Goal: Information Seeking & Learning: Learn about a topic

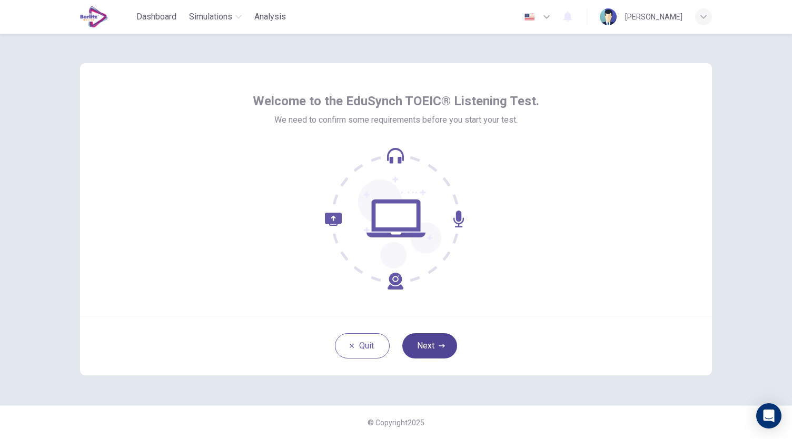
click at [439, 349] on button "Next" at bounding box center [429, 345] width 55 height 25
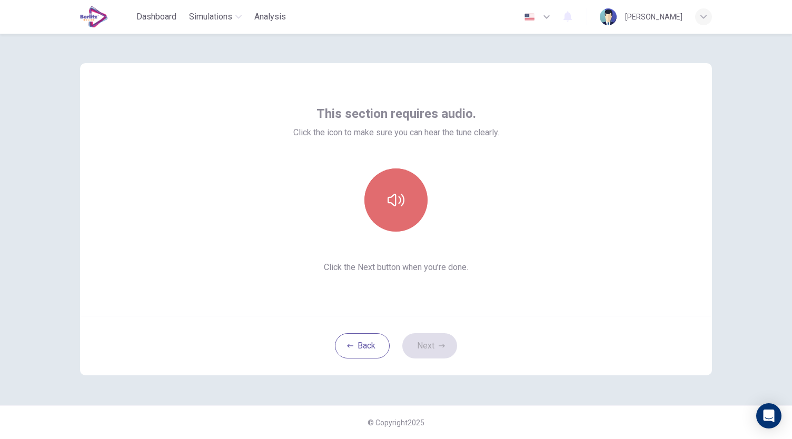
click at [419, 197] on button "button" at bounding box center [395, 199] width 63 height 63
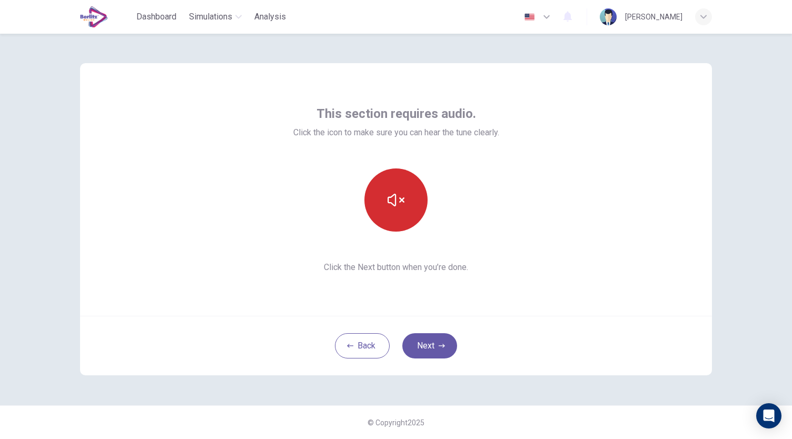
click at [394, 186] on button "button" at bounding box center [395, 199] width 63 height 63
click at [392, 199] on icon "button" at bounding box center [396, 200] width 17 height 17
click at [429, 352] on button "Next" at bounding box center [429, 345] width 55 height 25
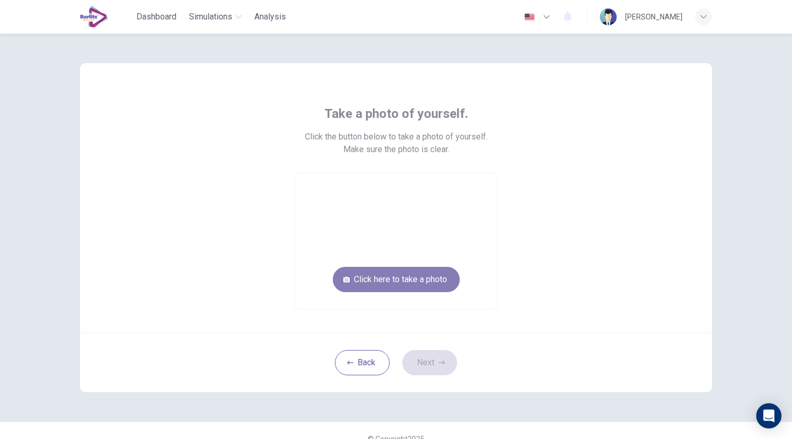
click at [420, 274] on button "Click here to take a photo" at bounding box center [396, 279] width 127 height 25
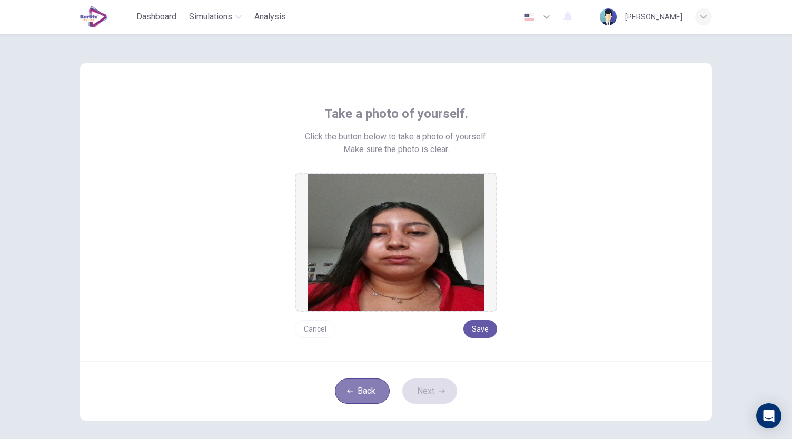
click at [372, 385] on button "Back" at bounding box center [362, 391] width 55 height 25
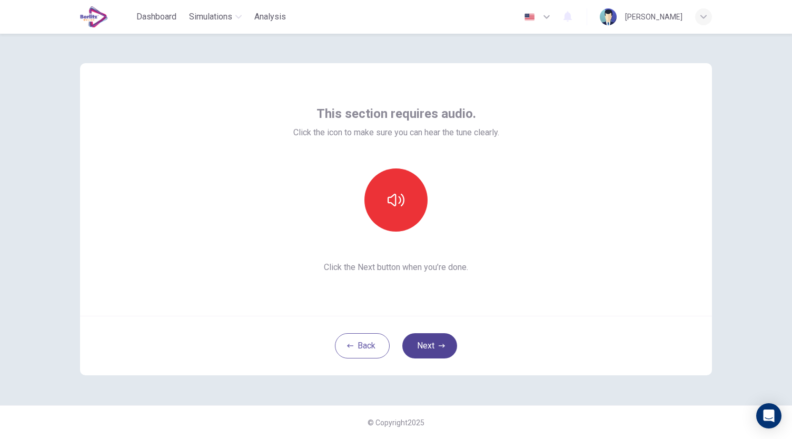
click at [420, 356] on button "Next" at bounding box center [429, 345] width 55 height 25
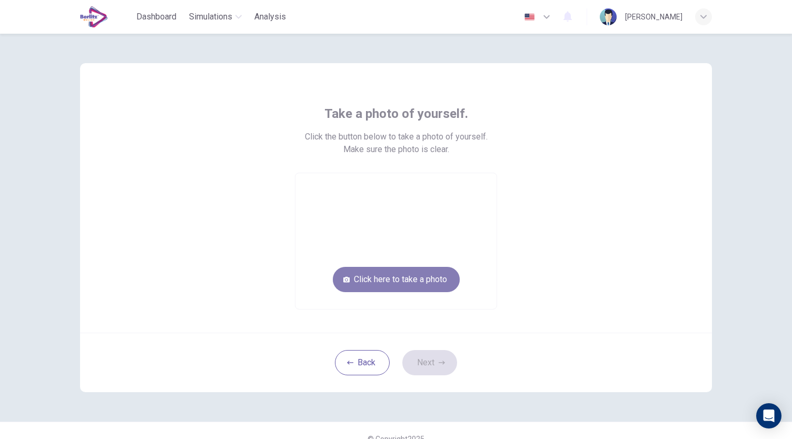
click at [440, 287] on button "Click here to take a photo" at bounding box center [396, 279] width 127 height 25
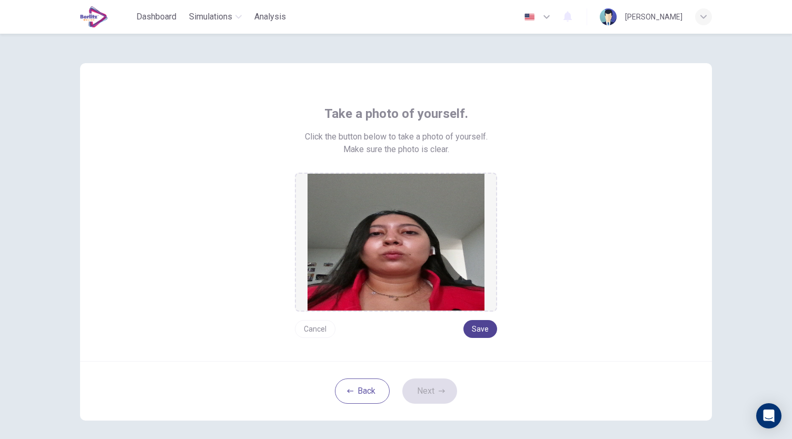
click at [482, 329] on button "Save" at bounding box center [480, 329] width 34 height 18
click at [490, 329] on button "Save" at bounding box center [480, 329] width 34 height 18
click at [435, 393] on button "Next" at bounding box center [429, 391] width 55 height 25
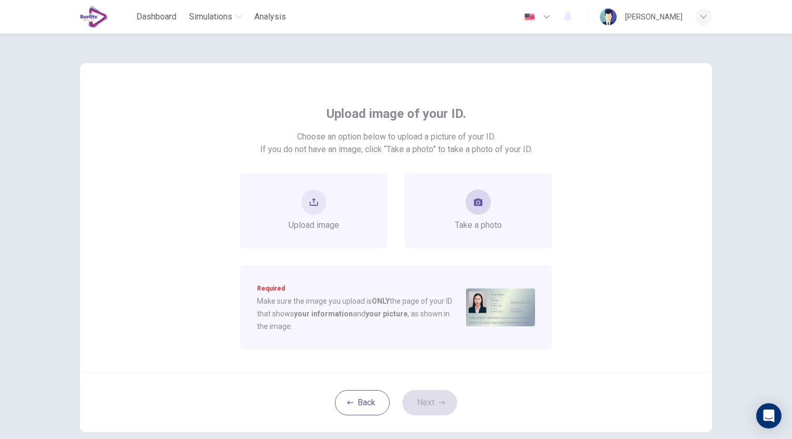
click at [469, 202] on button "take photo" at bounding box center [477, 202] width 25 height 25
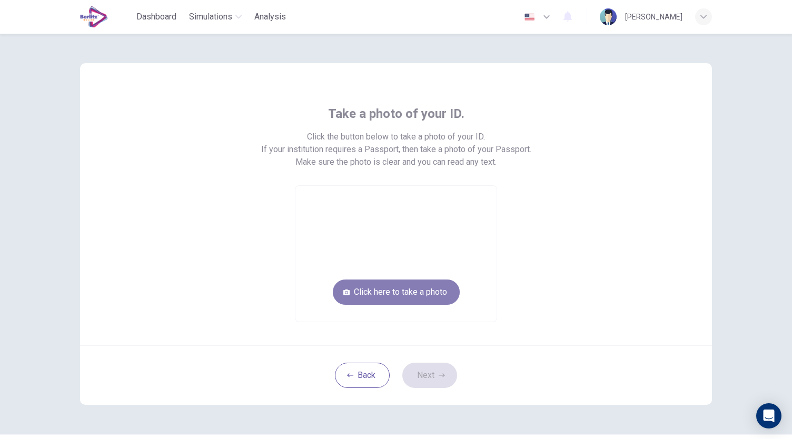
click at [435, 287] on button "Click here to take a photo" at bounding box center [396, 292] width 127 height 25
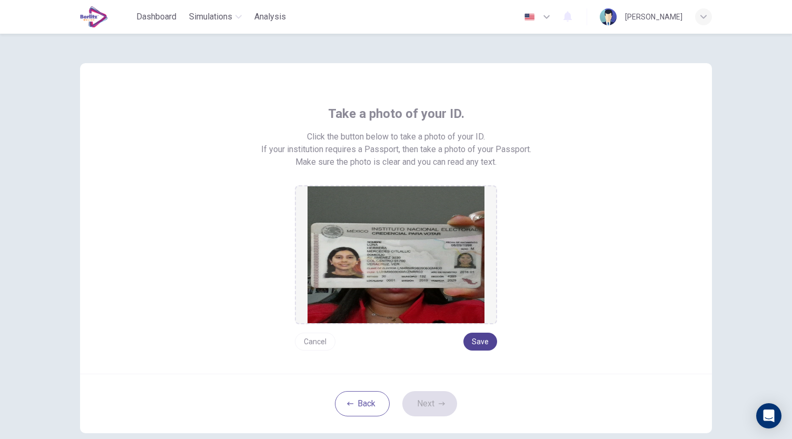
click at [477, 347] on button "Save" at bounding box center [480, 342] width 34 height 18
click at [441, 406] on button "Next" at bounding box center [429, 403] width 55 height 25
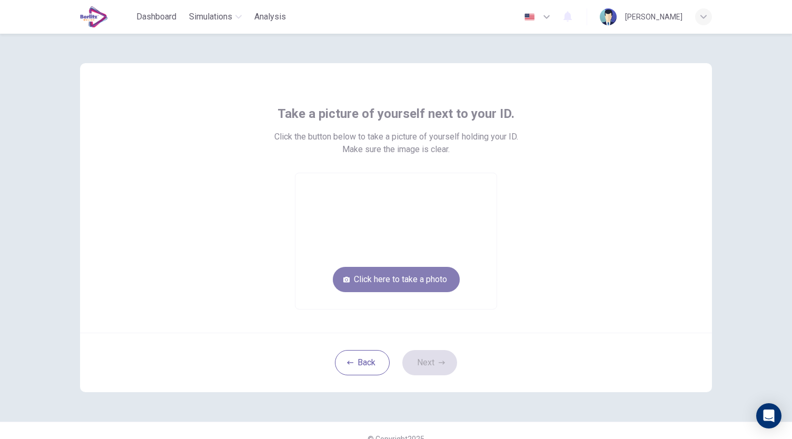
click at [437, 284] on button "Click here to take a photo" at bounding box center [396, 279] width 127 height 25
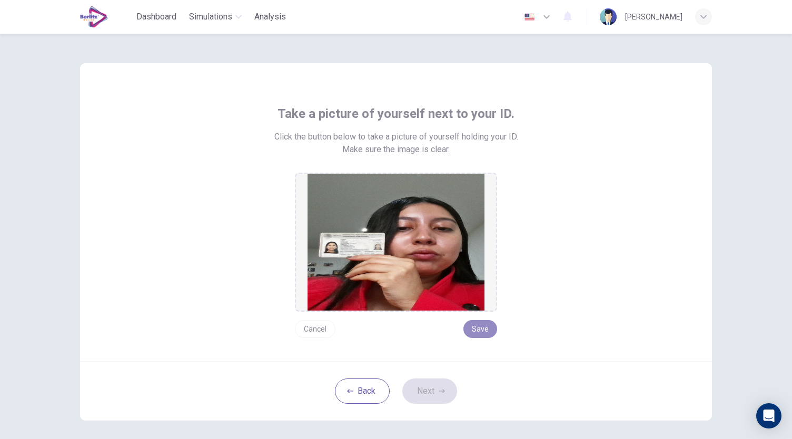
drag, startPoint x: 487, startPoint y: 331, endPoint x: 505, endPoint y: 326, distance: 19.0
click at [487, 327] on button "Save" at bounding box center [480, 329] width 34 height 18
click at [438, 398] on button "Next" at bounding box center [429, 391] width 55 height 25
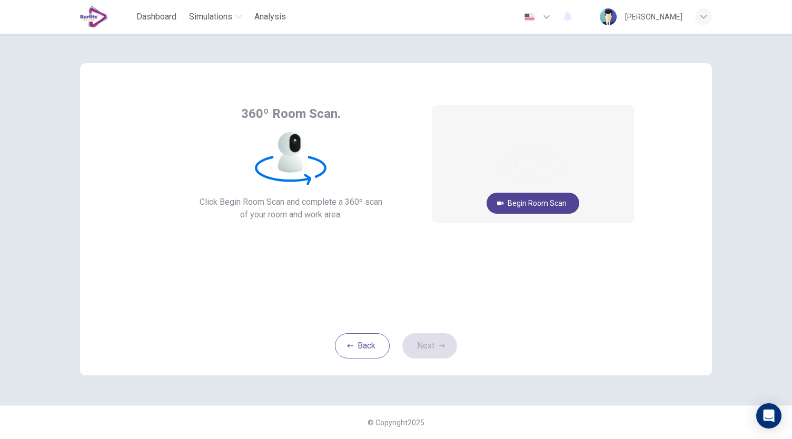
click at [523, 203] on button "Begin Room Scan" at bounding box center [533, 203] width 93 height 21
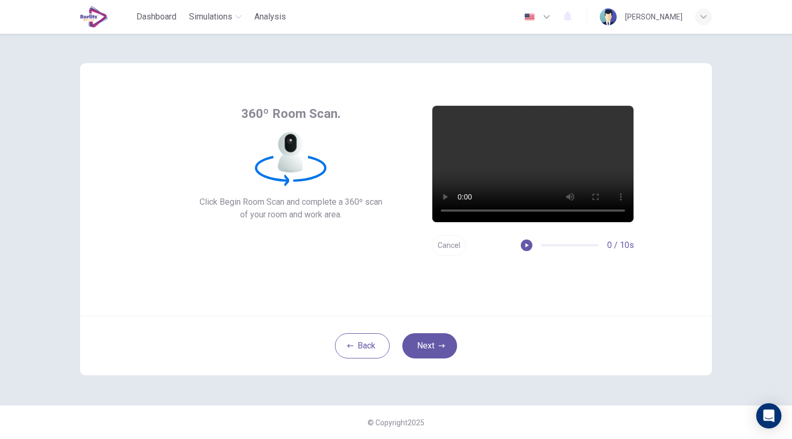
click at [235, 195] on div "360º Room Scan. Click Begin Room Scan and complete a 360º scan of your room and…" at bounding box center [290, 163] width 265 height 116
click at [443, 351] on button "Next" at bounding box center [429, 345] width 55 height 25
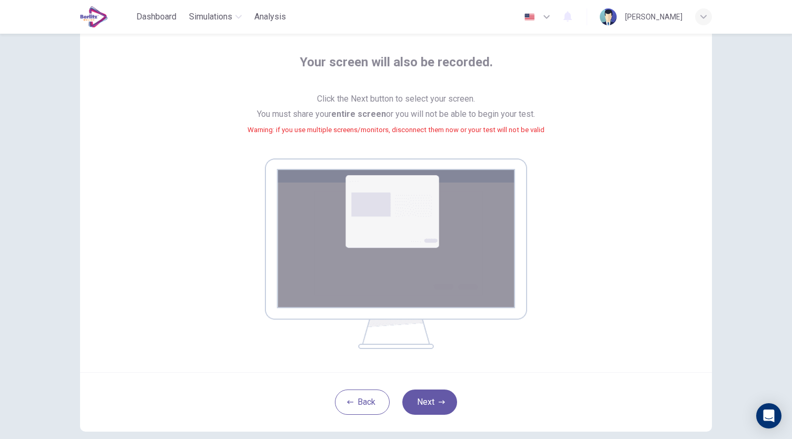
scroll to position [107, 0]
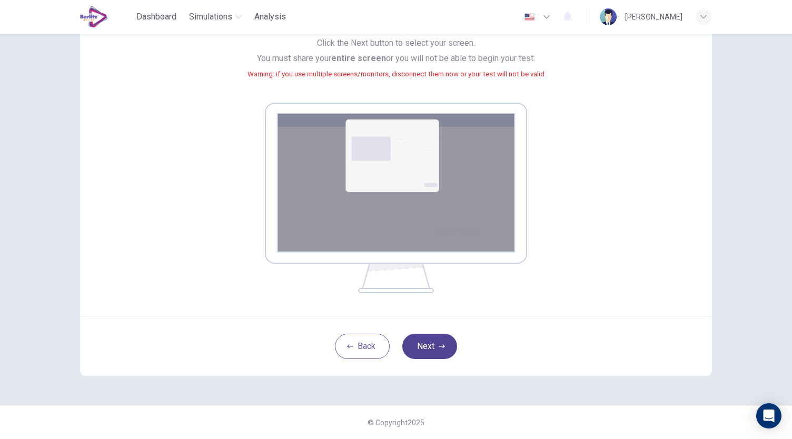
click at [425, 341] on button "Next" at bounding box center [429, 346] width 55 height 25
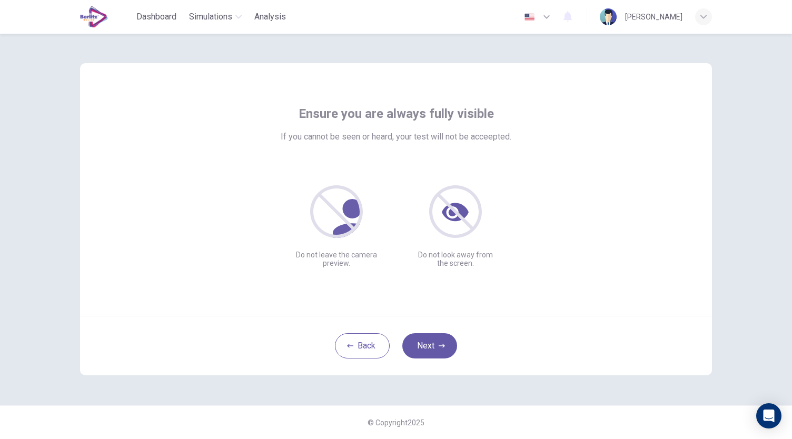
scroll to position [0, 0]
click at [439, 348] on icon "button" at bounding box center [442, 346] width 6 height 6
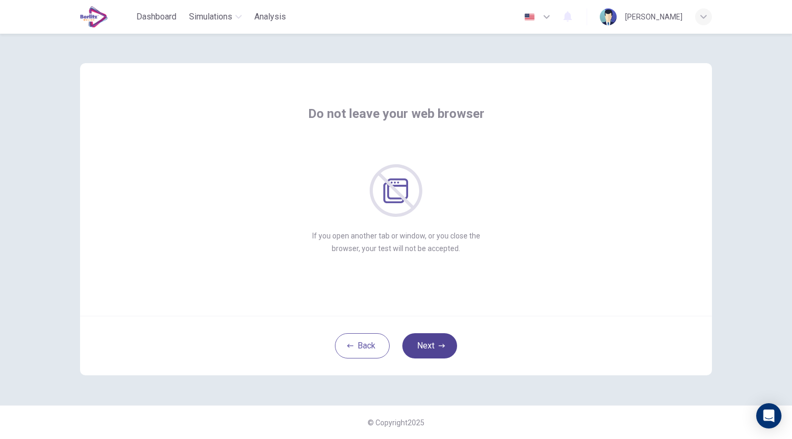
click at [424, 343] on button "Next" at bounding box center [429, 345] width 55 height 25
click at [425, 342] on button "Next" at bounding box center [429, 345] width 55 height 25
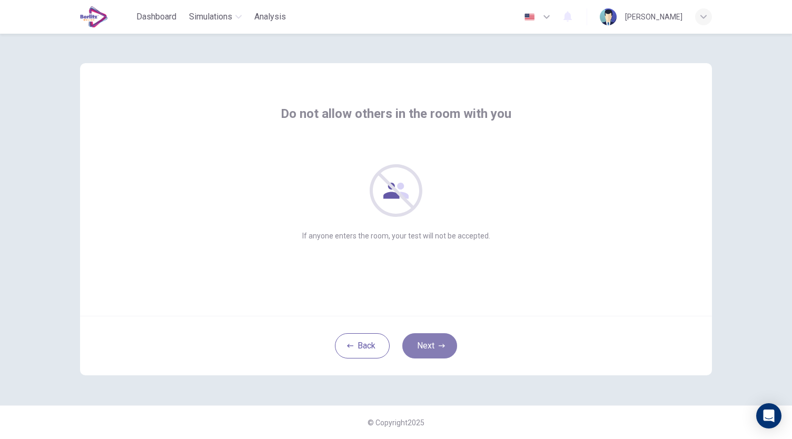
click at [421, 346] on button "Next" at bounding box center [429, 345] width 55 height 25
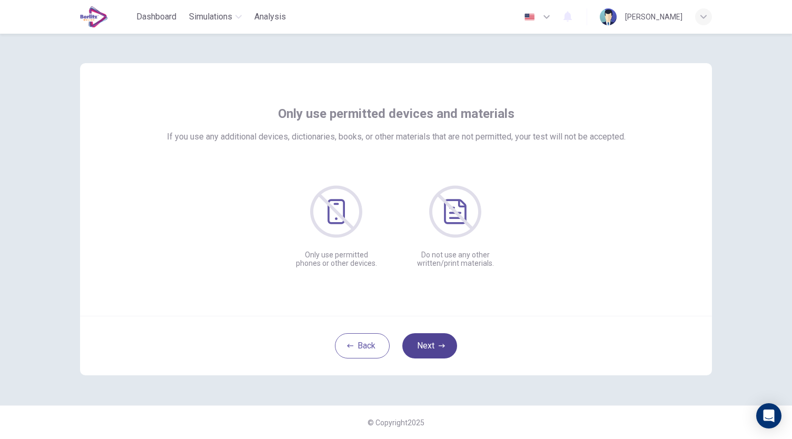
click at [422, 355] on button "Next" at bounding box center [429, 345] width 55 height 25
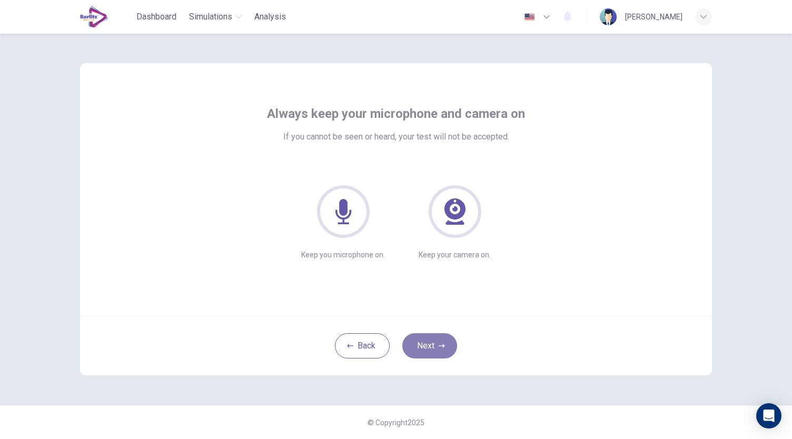
click at [426, 355] on button "Next" at bounding box center [429, 345] width 55 height 25
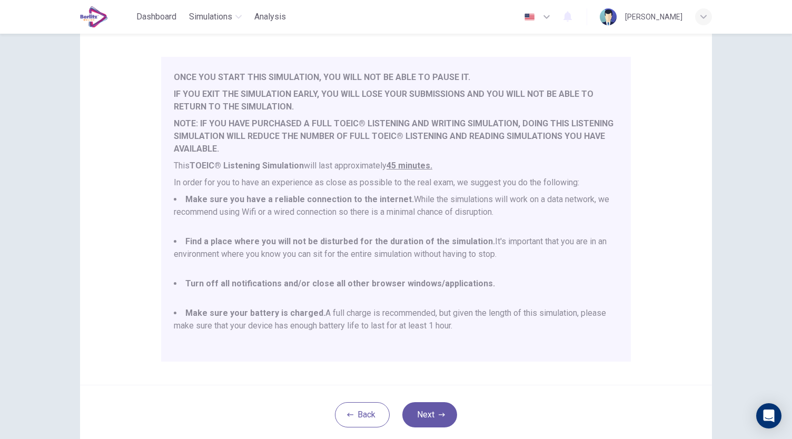
scroll to position [146, 0]
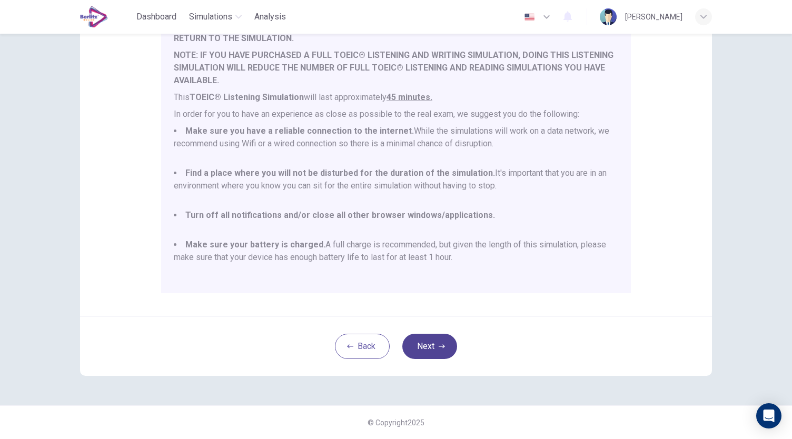
click at [433, 339] on button "Next" at bounding box center [429, 346] width 55 height 25
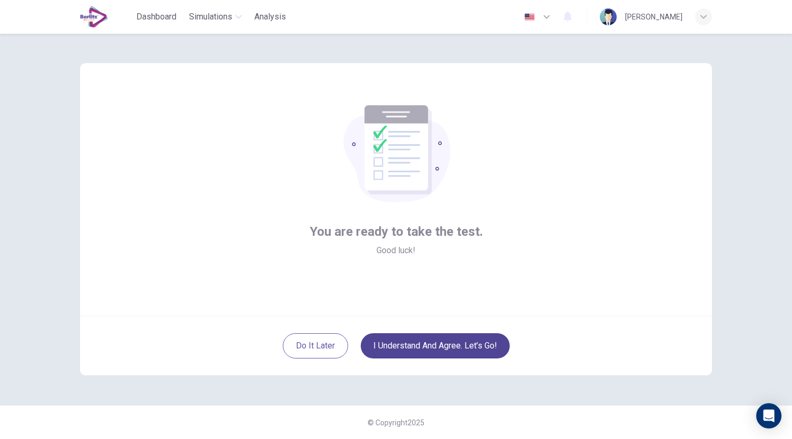
scroll to position [0, 0]
click at [478, 338] on button "I understand and agree. Let’s go!" at bounding box center [435, 345] width 149 height 25
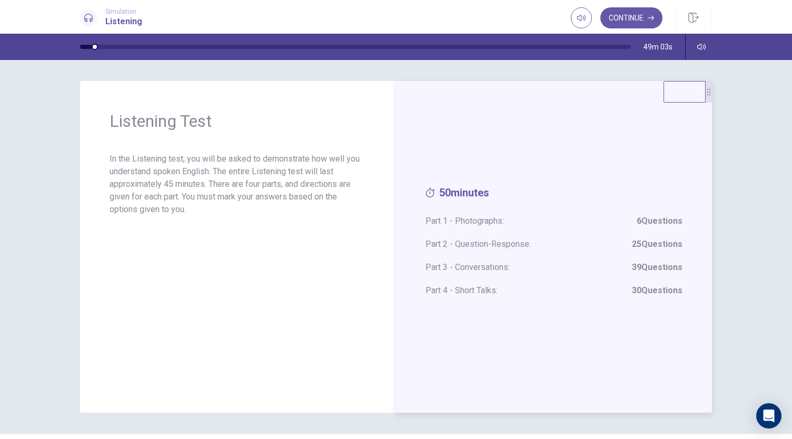
click at [564, 266] on span "Part 3 - Conversations: 39 Questions" at bounding box center [553, 267] width 257 height 13
click at [471, 202] on span "50 minutes" at bounding box center [553, 195] width 257 height 18
drag, startPoint x: 465, startPoint y: 223, endPoint x: 491, endPoint y: 215, distance: 27.0
click at [467, 223] on span "Part 1 - Photographs: 6 Questions" at bounding box center [553, 221] width 257 height 13
click at [642, 222] on strong "6 Questions" at bounding box center [660, 221] width 46 height 13
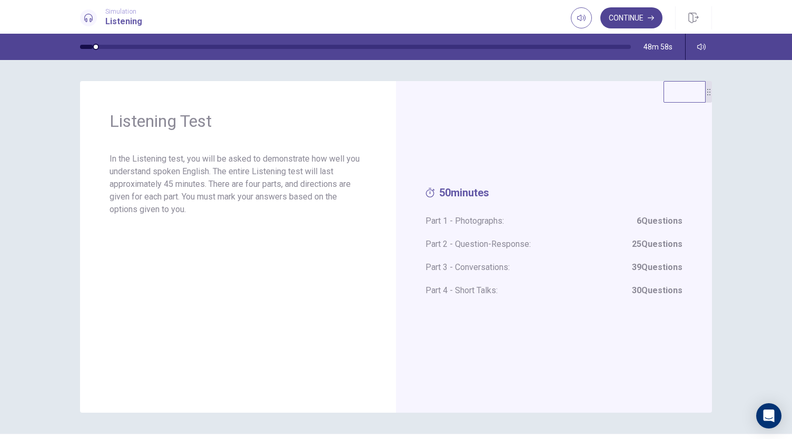
click at [632, 22] on button "Continue" at bounding box center [631, 17] width 62 height 21
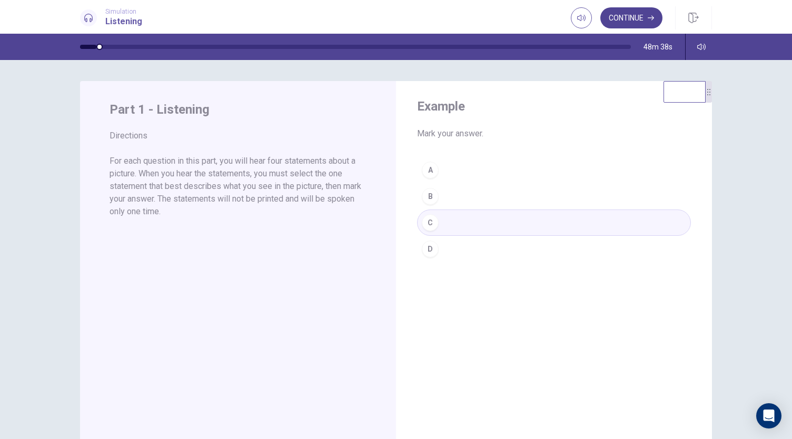
click at [647, 15] on button "Continue" at bounding box center [631, 17] width 62 height 21
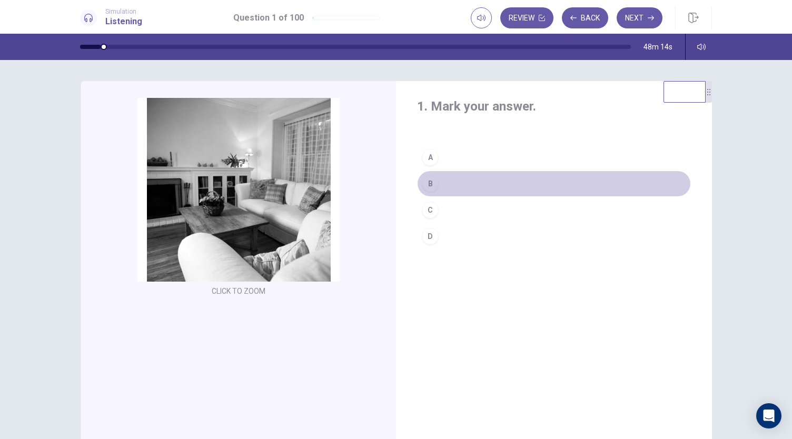
click at [439, 180] on button "B" at bounding box center [554, 184] width 274 height 26
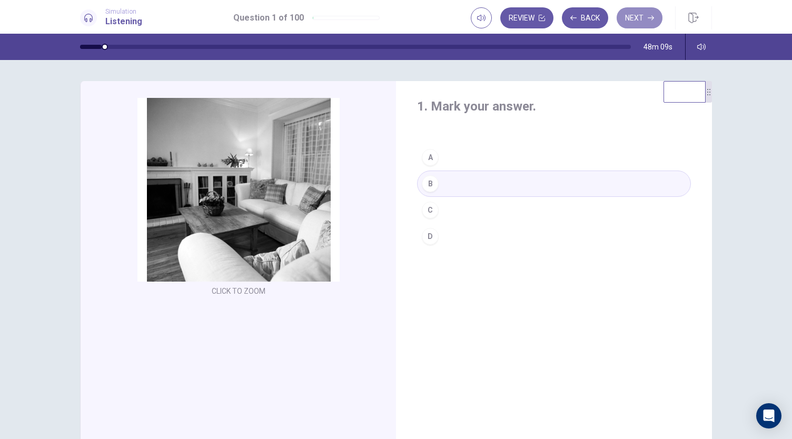
click at [640, 15] on button "Next" at bounding box center [640, 17] width 46 height 21
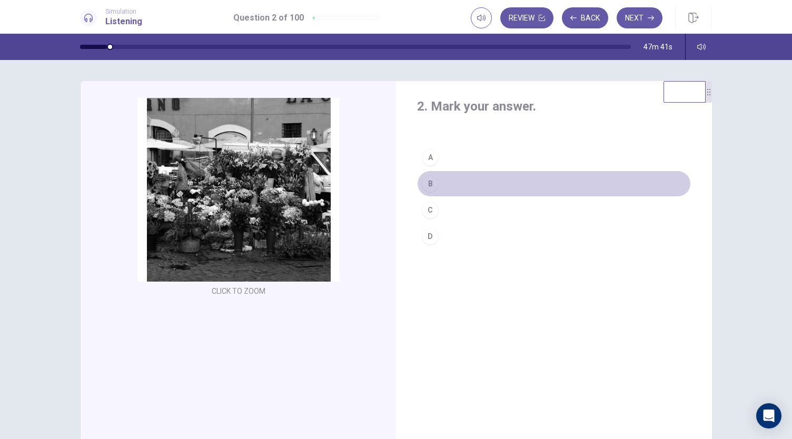
click at [500, 175] on button "B" at bounding box center [554, 184] width 274 height 26
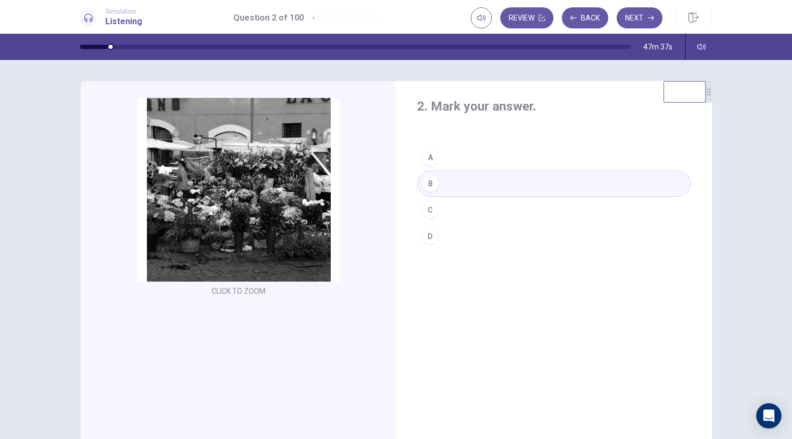
click at [636, 23] on button "Next" at bounding box center [640, 17] width 46 height 21
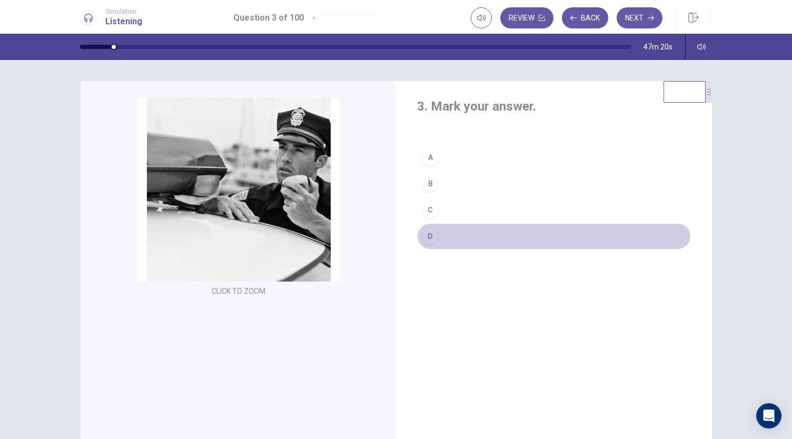
click at [444, 226] on button "D" at bounding box center [554, 236] width 274 height 26
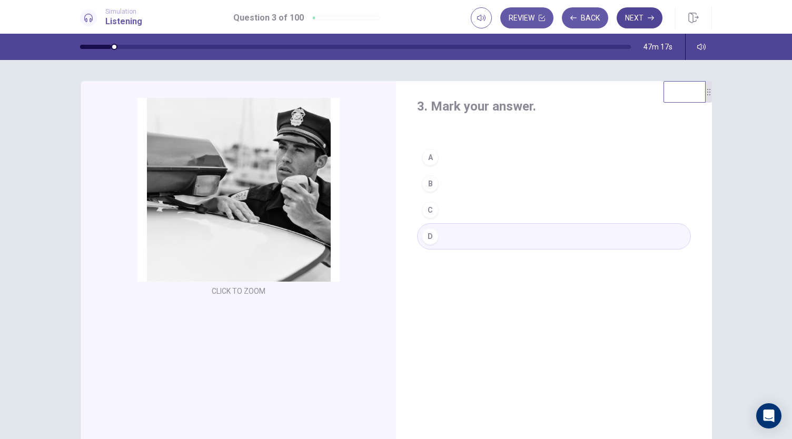
click at [653, 12] on button "Next" at bounding box center [640, 17] width 46 height 21
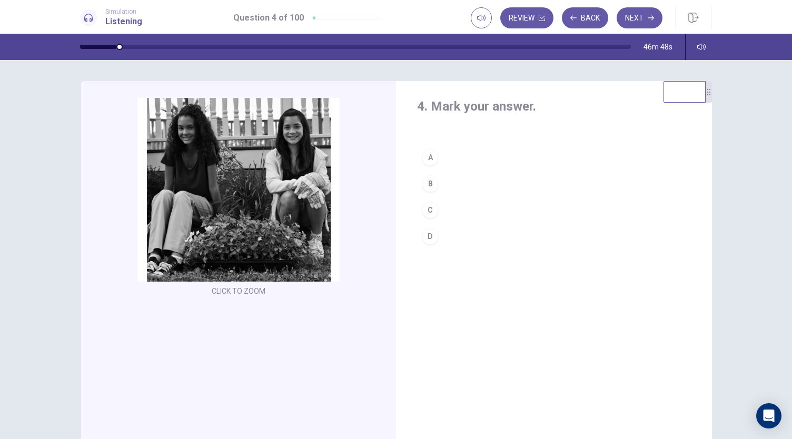
click at [444, 184] on button "B" at bounding box center [554, 184] width 274 height 26
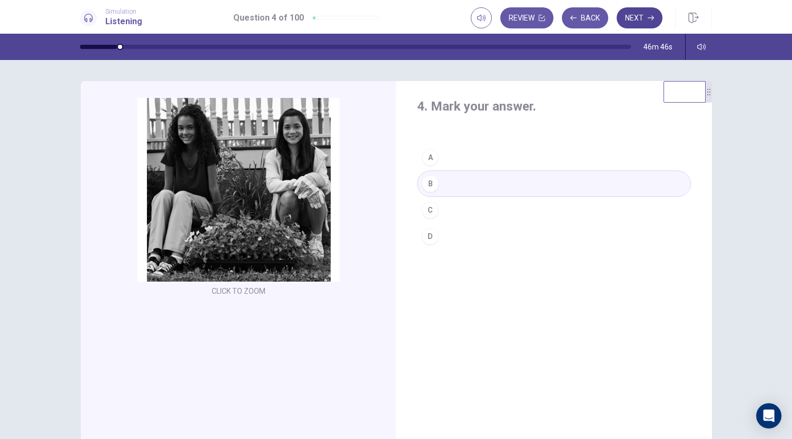
click at [635, 15] on button "Next" at bounding box center [640, 17] width 46 height 21
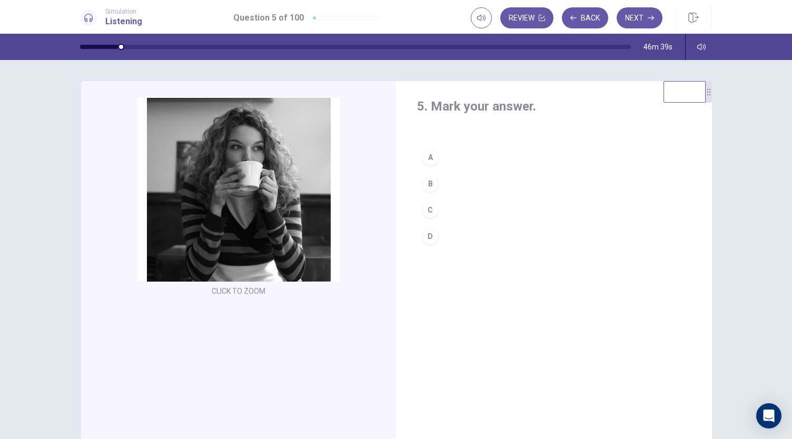
click at [458, 150] on button "A" at bounding box center [554, 157] width 274 height 26
click at [633, 23] on button "Next" at bounding box center [640, 17] width 46 height 21
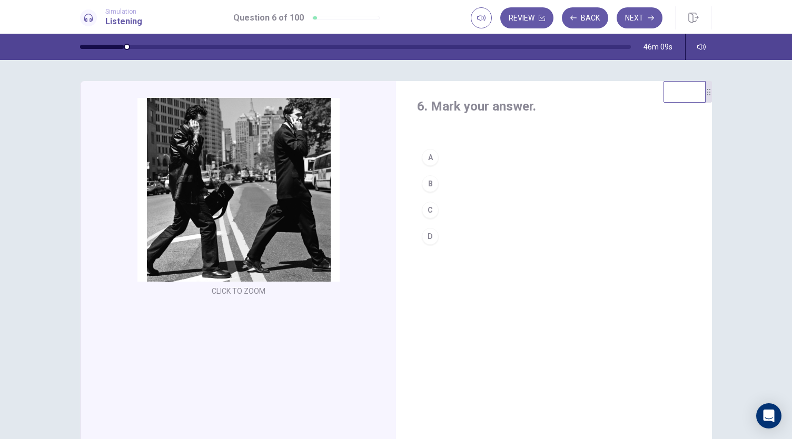
click at [443, 186] on button "B" at bounding box center [554, 184] width 274 height 26
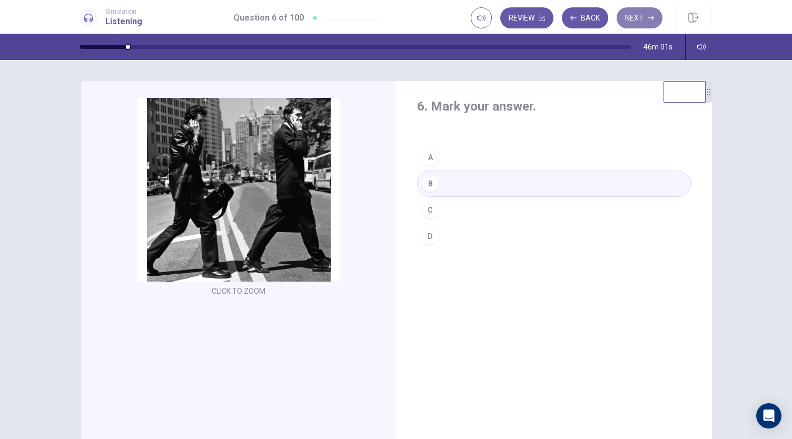
click at [639, 13] on button "Next" at bounding box center [640, 17] width 46 height 21
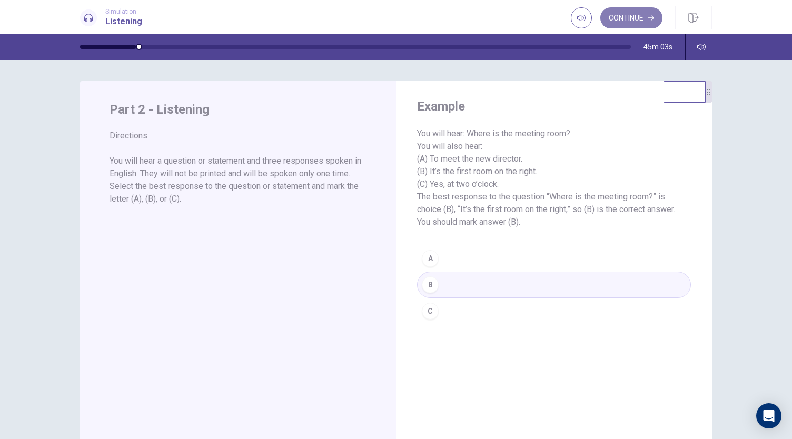
click at [650, 16] on icon "button" at bounding box center [651, 18] width 6 height 6
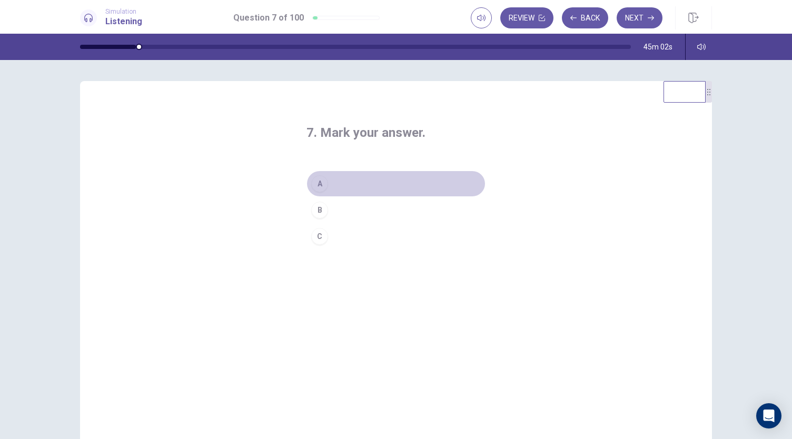
click at [321, 180] on div "A" at bounding box center [319, 183] width 17 height 17
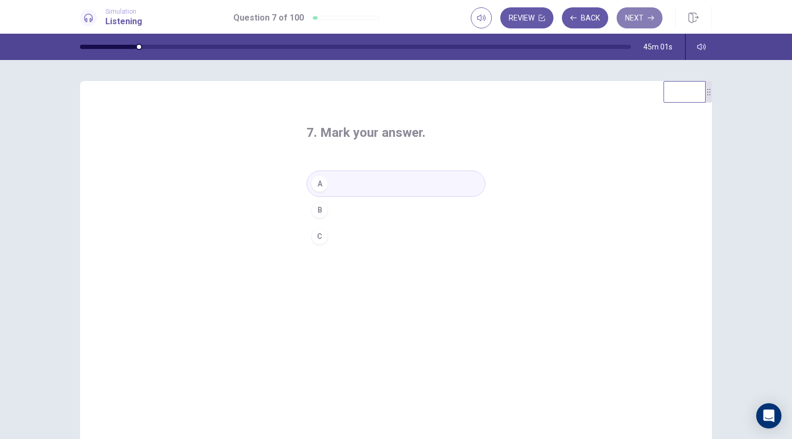
click at [642, 21] on button "Next" at bounding box center [640, 17] width 46 height 21
drag, startPoint x: 333, startPoint y: 241, endPoint x: 341, endPoint y: 235, distance: 9.5
click at [335, 239] on button "C" at bounding box center [395, 236] width 179 height 26
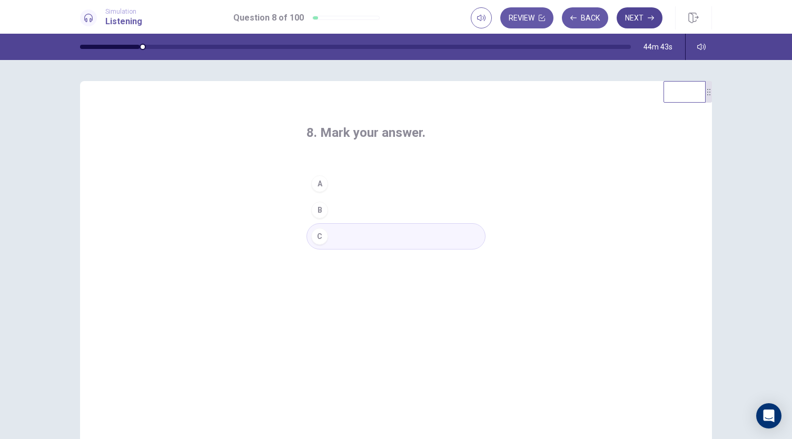
click at [645, 16] on button "Next" at bounding box center [640, 17] width 46 height 21
click at [326, 211] on button "B" at bounding box center [395, 210] width 179 height 26
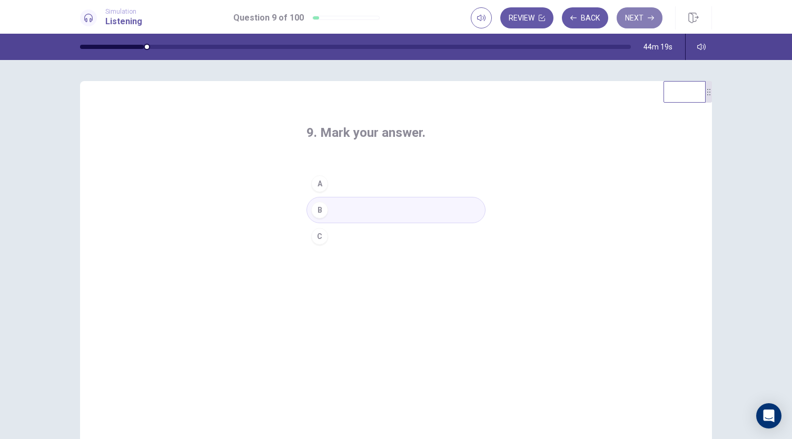
click at [631, 12] on button "Next" at bounding box center [640, 17] width 46 height 21
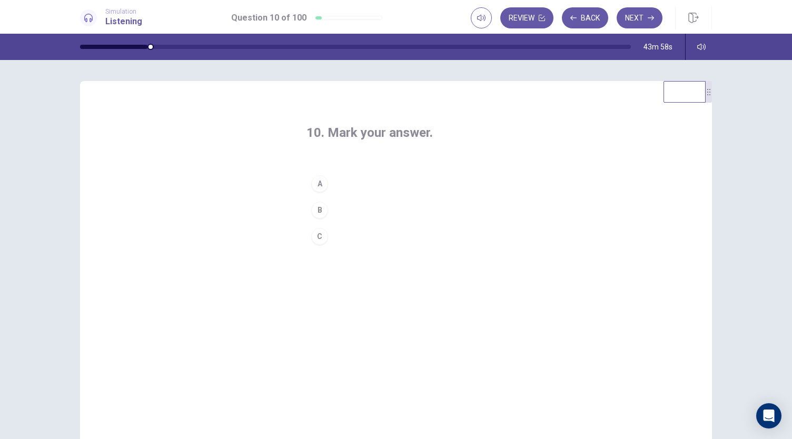
click at [306, 213] on button "B" at bounding box center [395, 210] width 179 height 26
click at [649, 15] on icon "button" at bounding box center [651, 18] width 6 height 6
click at [316, 235] on div "C" at bounding box center [319, 236] width 17 height 17
click at [651, 14] on button "Next" at bounding box center [640, 17] width 46 height 21
click at [323, 227] on button "C" at bounding box center [395, 236] width 179 height 26
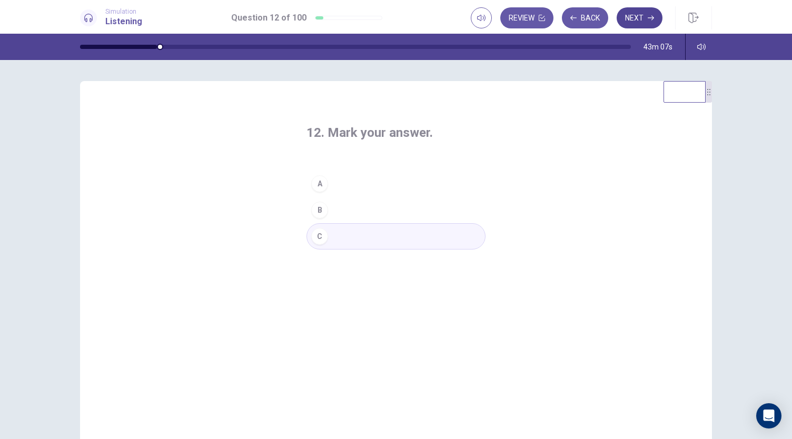
click at [638, 18] on button "Next" at bounding box center [640, 17] width 46 height 21
click at [356, 184] on button "A" at bounding box center [395, 184] width 179 height 26
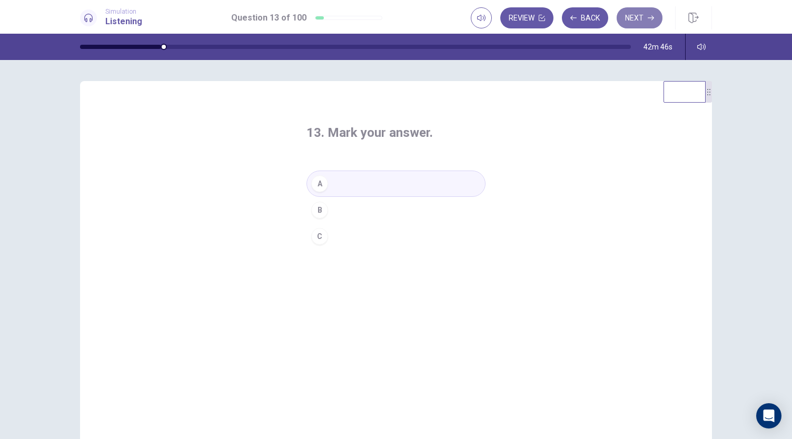
click at [642, 21] on button "Next" at bounding box center [640, 17] width 46 height 21
click at [356, 242] on button "C" at bounding box center [395, 236] width 179 height 26
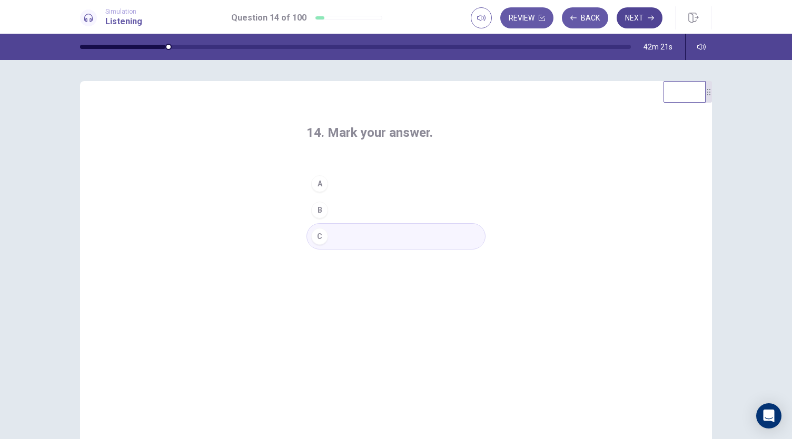
click at [636, 13] on button "Next" at bounding box center [640, 17] width 46 height 21
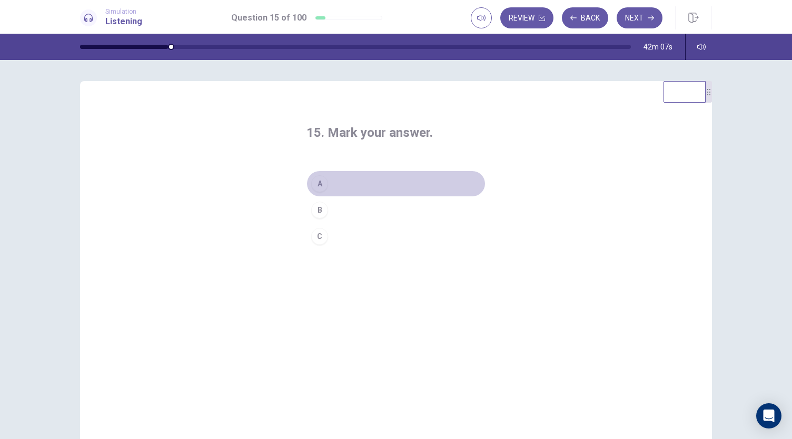
click at [345, 181] on button "A" at bounding box center [395, 184] width 179 height 26
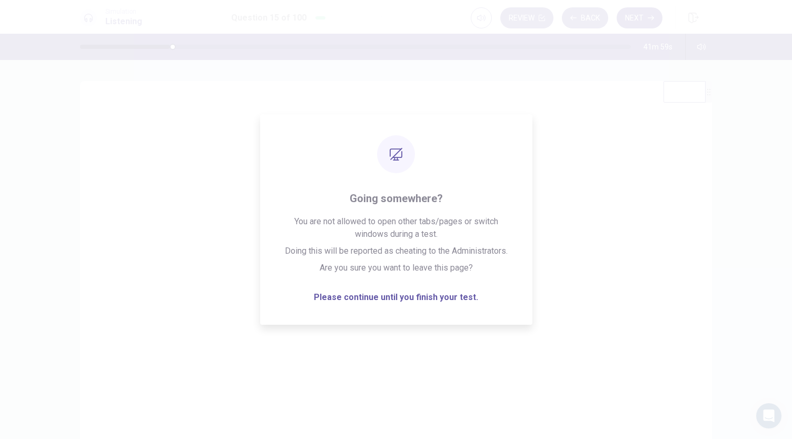
click at [643, 23] on button "Next" at bounding box center [640, 17] width 46 height 21
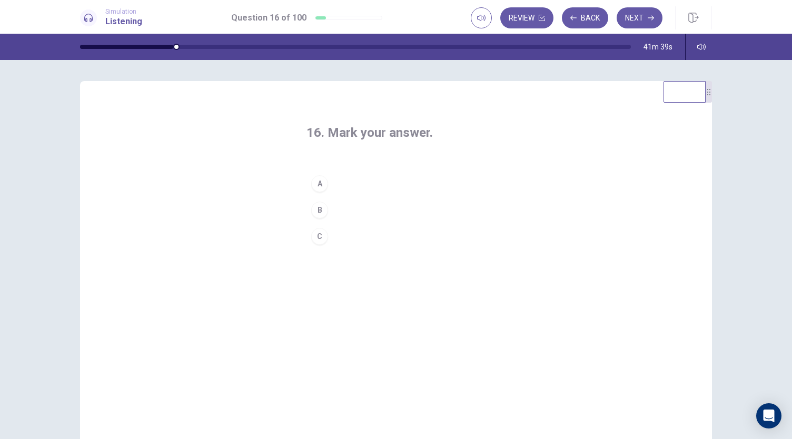
click at [377, 204] on button "B" at bounding box center [395, 210] width 179 height 26
click at [641, 13] on button "Next" at bounding box center [640, 17] width 46 height 21
click at [334, 183] on button "A" at bounding box center [395, 184] width 179 height 26
click at [632, 17] on button "Next" at bounding box center [640, 17] width 46 height 21
click at [345, 186] on button "A" at bounding box center [395, 184] width 179 height 26
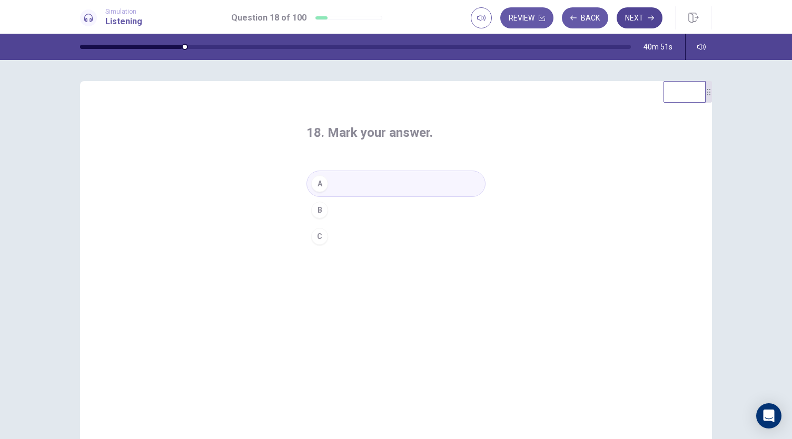
click at [651, 15] on icon "button" at bounding box center [651, 18] width 6 height 6
click at [329, 175] on div "19. Mark your answer. A B C" at bounding box center [395, 186] width 221 height 159
click at [328, 184] on button "A" at bounding box center [395, 184] width 179 height 26
click at [617, 17] on button "Next" at bounding box center [640, 17] width 46 height 21
click at [312, 241] on div "C" at bounding box center [319, 236] width 17 height 17
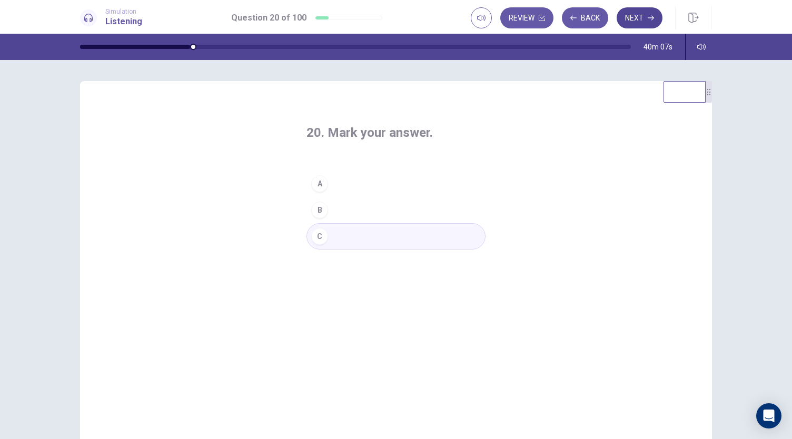
click at [640, 21] on button "Next" at bounding box center [640, 17] width 46 height 21
click at [319, 197] on button "B" at bounding box center [395, 210] width 179 height 26
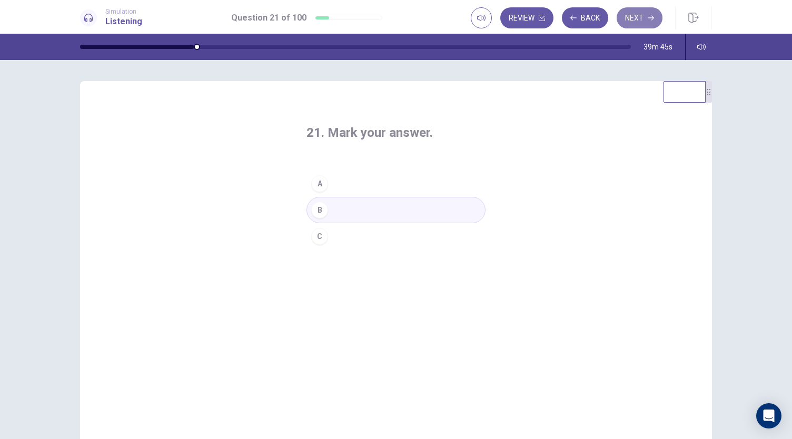
click at [639, 23] on button "Next" at bounding box center [640, 17] width 46 height 21
click at [326, 212] on button "B" at bounding box center [395, 210] width 179 height 26
click at [642, 21] on button "Next" at bounding box center [640, 17] width 46 height 21
click at [321, 209] on div "B" at bounding box center [319, 210] width 17 height 17
click at [651, 18] on icon "button" at bounding box center [651, 18] width 6 height 6
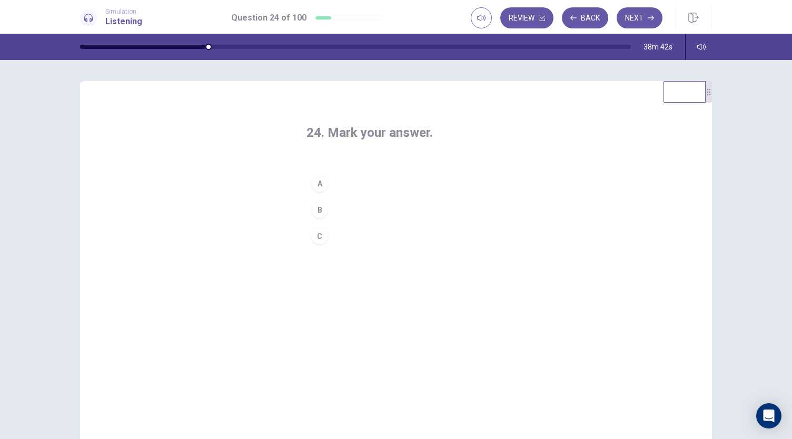
click at [311, 205] on div "B" at bounding box center [319, 210] width 17 height 17
click at [632, 14] on button "Next" at bounding box center [640, 17] width 46 height 21
click at [303, 207] on div "25. Mark your answer. A B C" at bounding box center [395, 186] width 221 height 159
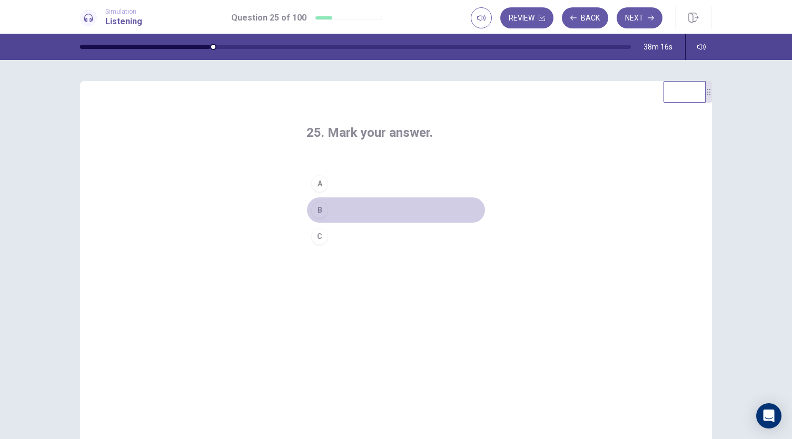
click at [319, 206] on div "B" at bounding box center [319, 210] width 17 height 17
click at [647, 22] on button "Next" at bounding box center [640, 17] width 46 height 21
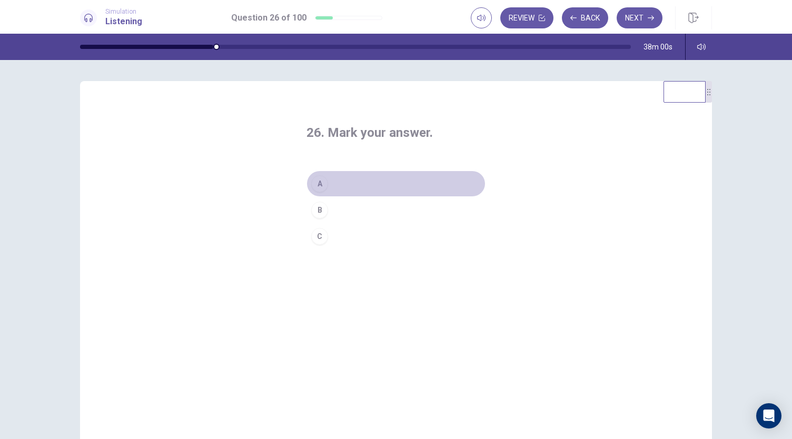
drag, startPoint x: 350, startPoint y: 175, endPoint x: 348, endPoint y: 187, distance: 12.8
click at [348, 180] on button "A" at bounding box center [395, 184] width 179 height 26
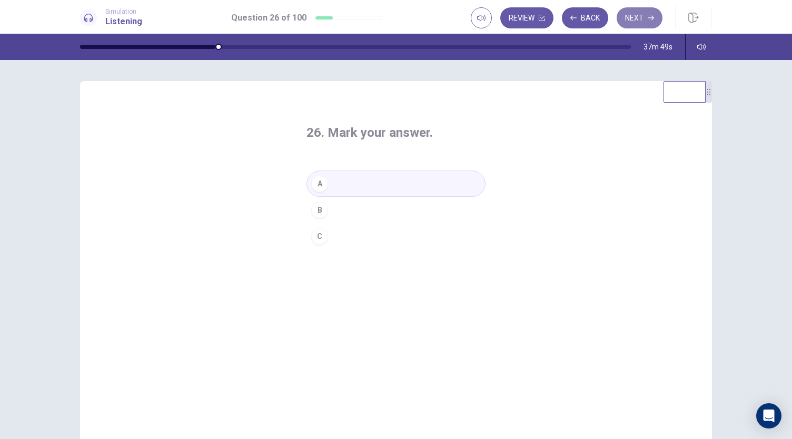
click at [652, 24] on button "Next" at bounding box center [640, 17] width 46 height 21
click at [371, 185] on button "A" at bounding box center [395, 184] width 179 height 26
click at [642, 27] on button "Next" at bounding box center [640, 17] width 46 height 21
click at [330, 213] on button "B" at bounding box center [395, 210] width 179 height 26
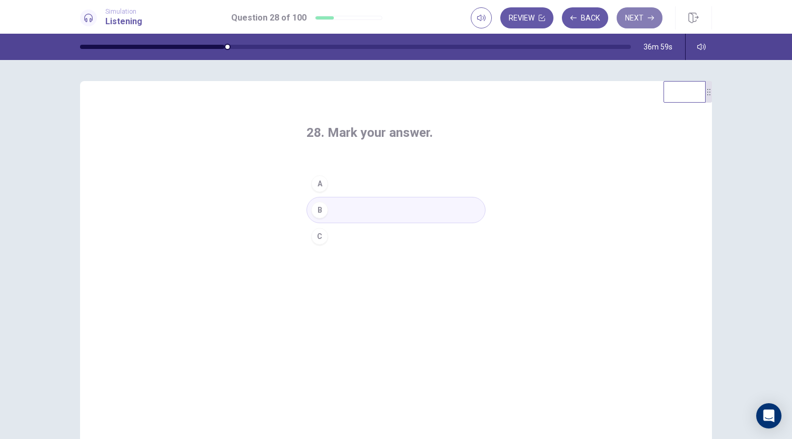
click at [650, 23] on button "Next" at bounding box center [640, 17] width 46 height 21
click at [326, 237] on button "C" at bounding box center [395, 236] width 179 height 26
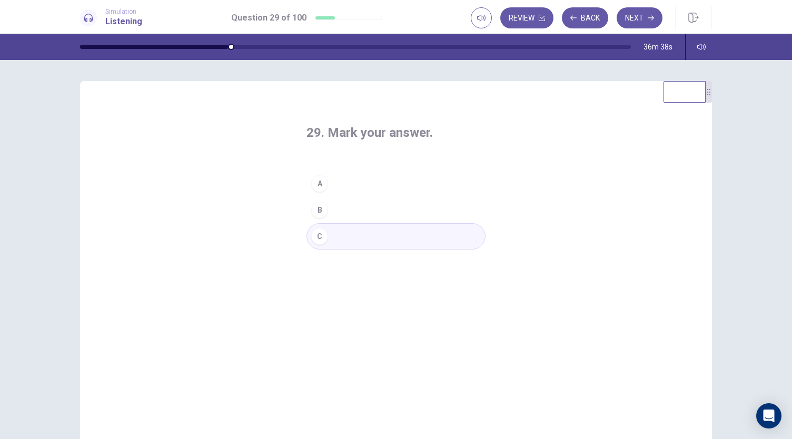
click at [644, 18] on button "Next" at bounding box center [640, 17] width 46 height 21
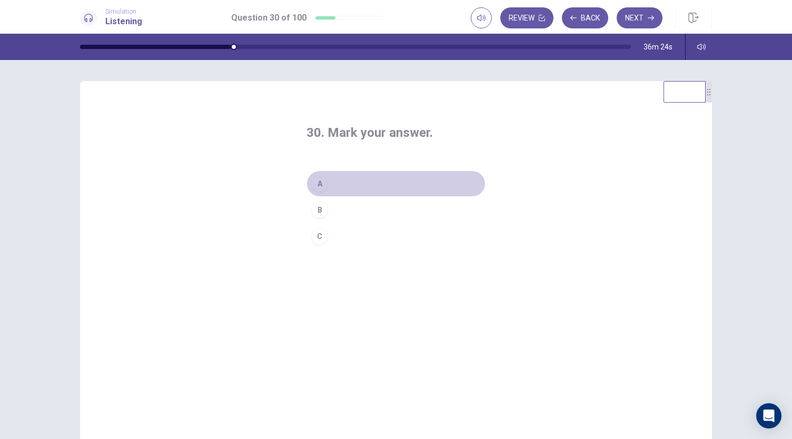
drag, startPoint x: 333, startPoint y: 182, endPoint x: 341, endPoint y: 183, distance: 8.0
click at [335, 176] on button "A" at bounding box center [395, 184] width 179 height 26
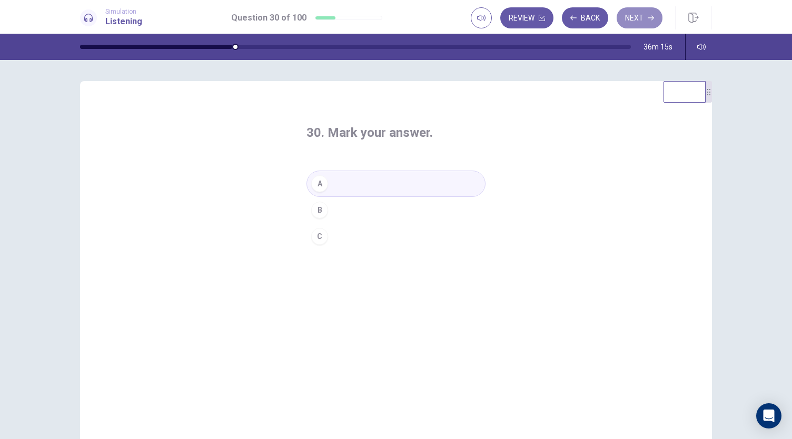
drag, startPoint x: 653, startPoint y: 9, endPoint x: 654, endPoint y: 1, distance: 9.1
click at [654, 8] on button "Next" at bounding box center [640, 17] width 46 height 21
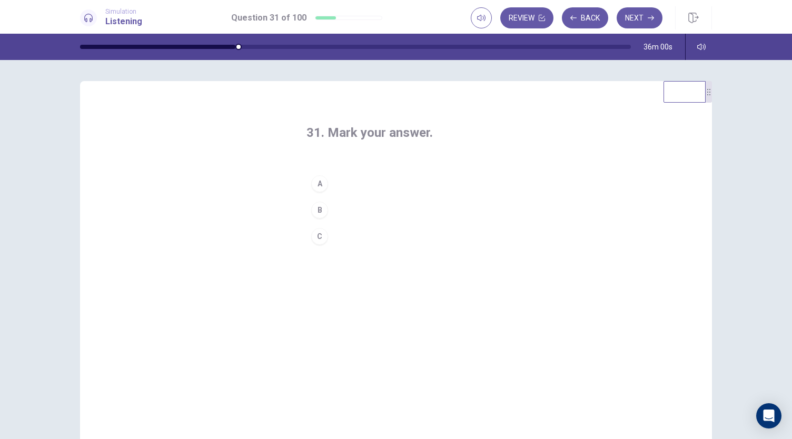
click at [370, 216] on button "B" at bounding box center [395, 210] width 179 height 26
click at [388, 185] on button "A" at bounding box center [395, 184] width 179 height 26
click at [637, 3] on div "Simulation Listening Question 31 of 100 Review Back Next" at bounding box center [396, 17] width 792 height 34
click at [637, 9] on button "Next" at bounding box center [640, 17] width 46 height 21
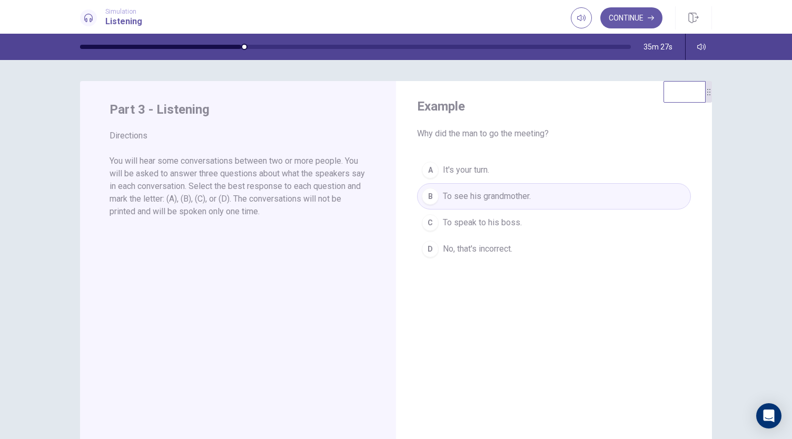
click at [637, 28] on div "Continue" at bounding box center [641, 17] width 141 height 23
click at [641, 21] on button "Continue" at bounding box center [631, 17] width 62 height 21
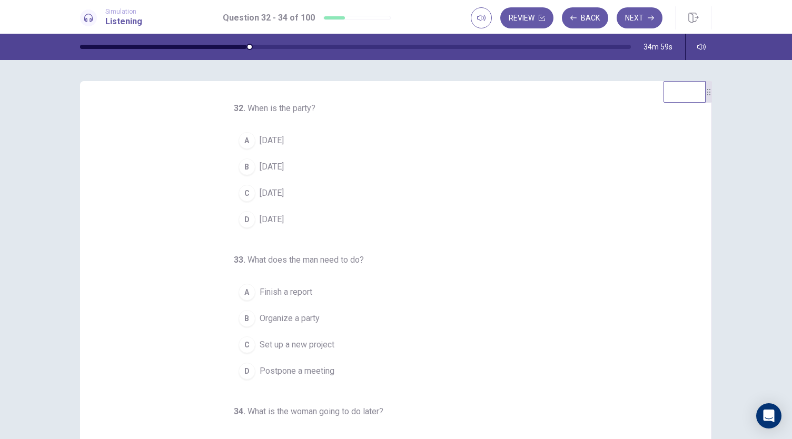
click at [241, 166] on div "B" at bounding box center [247, 166] width 17 height 17
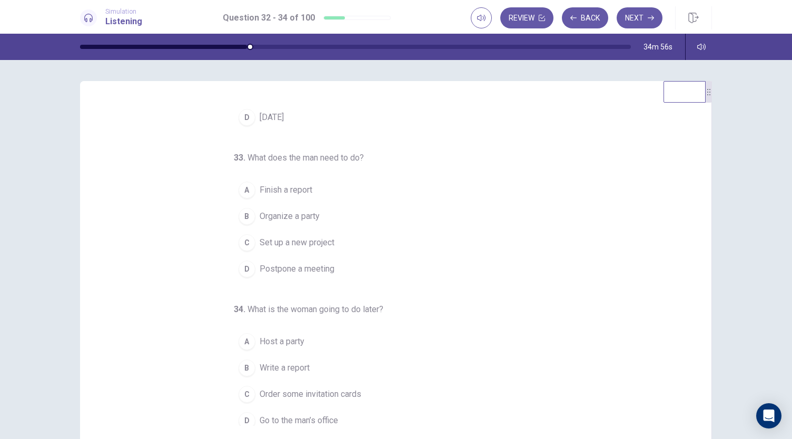
scroll to position [105, 0]
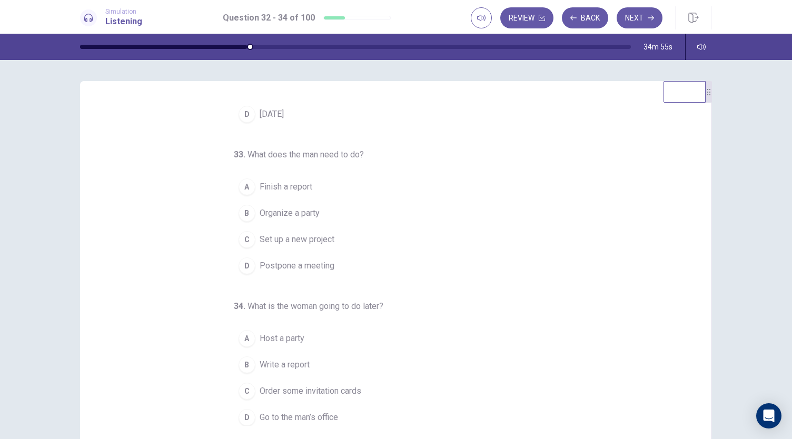
click at [299, 186] on span "Finish a report" at bounding box center [286, 187] width 53 height 13
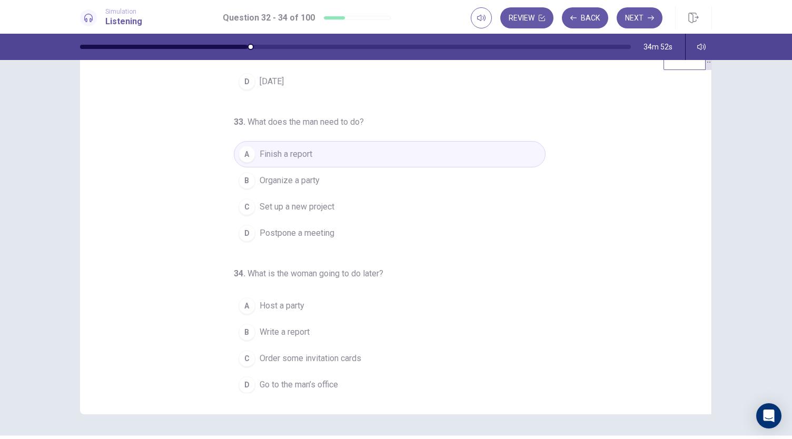
scroll to position [63, 0]
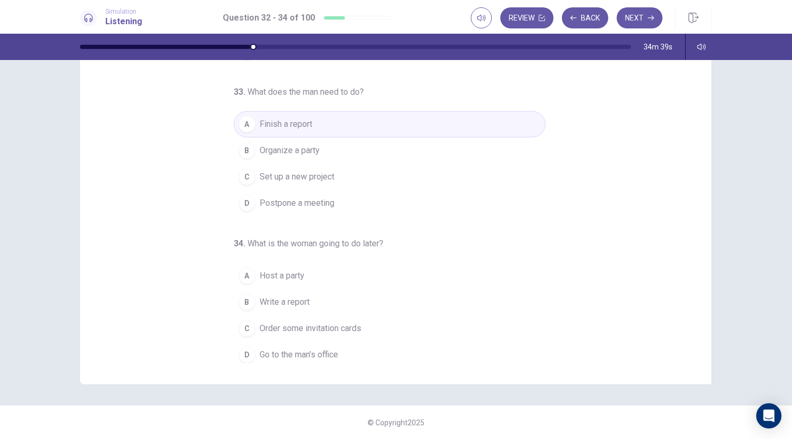
click at [300, 351] on span "Go to the man’s office" at bounding box center [299, 355] width 78 height 13
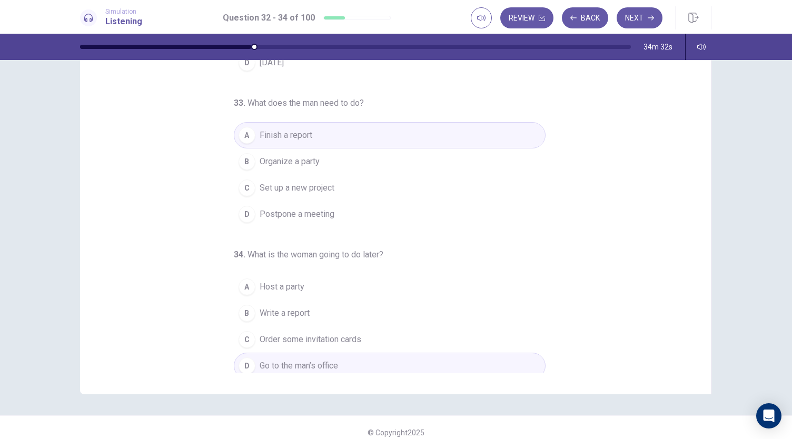
scroll to position [105, 0]
click at [636, 22] on button "Next" at bounding box center [640, 17] width 46 height 21
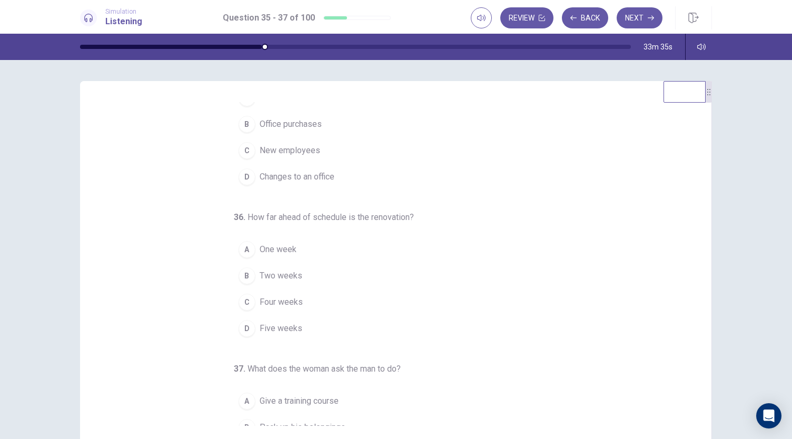
scroll to position [53, 0]
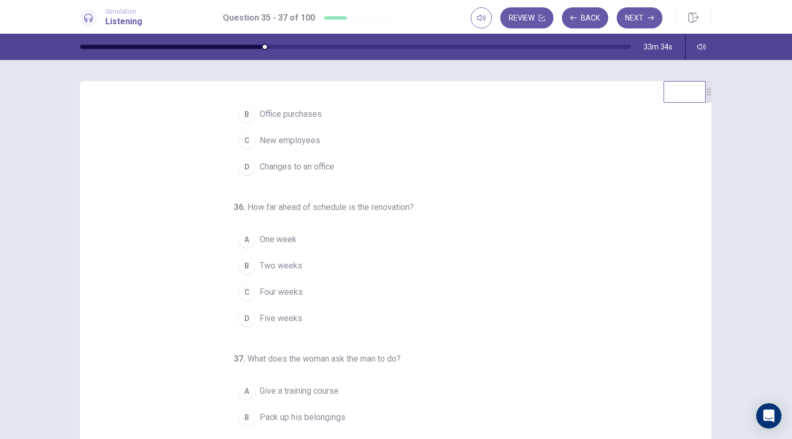
click at [242, 241] on div "A" at bounding box center [247, 239] width 17 height 17
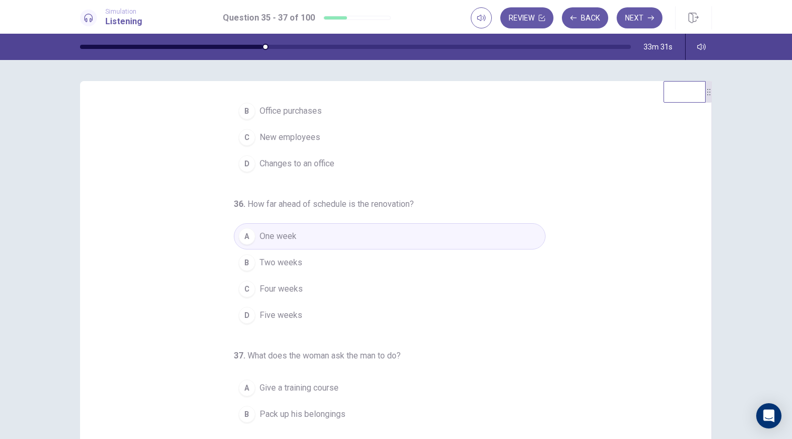
scroll to position [0, 0]
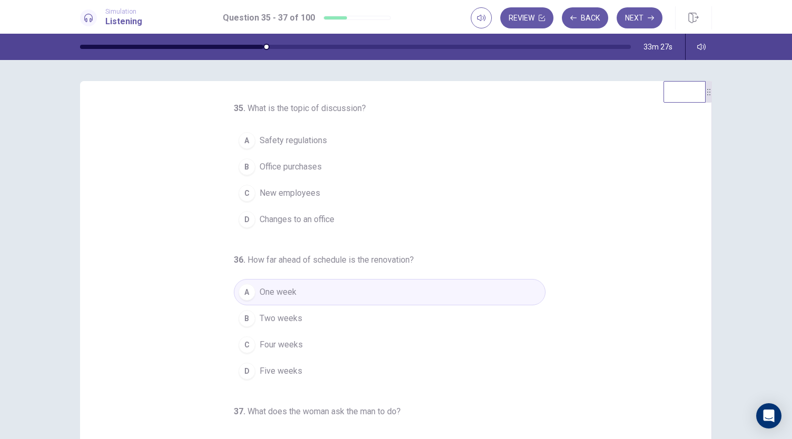
click at [244, 223] on div "D" at bounding box center [247, 219] width 17 height 17
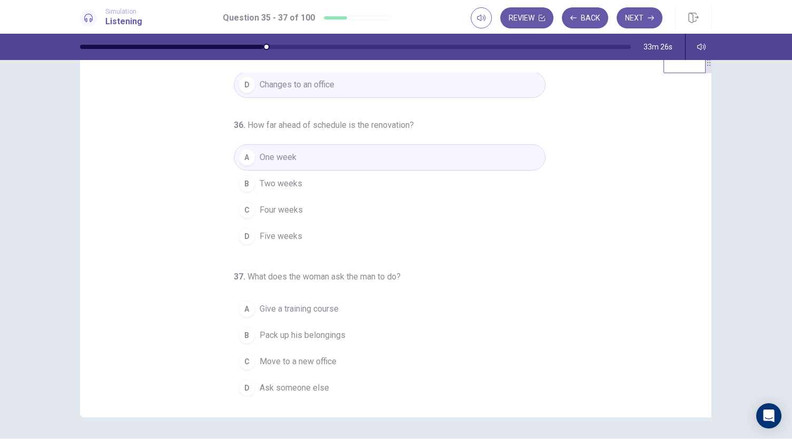
scroll to position [63, 0]
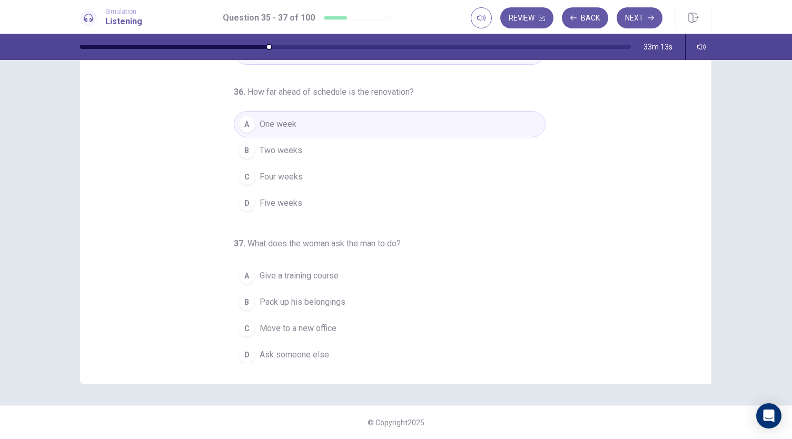
click at [339, 291] on button "B Pack up his belongings" at bounding box center [390, 302] width 312 height 26
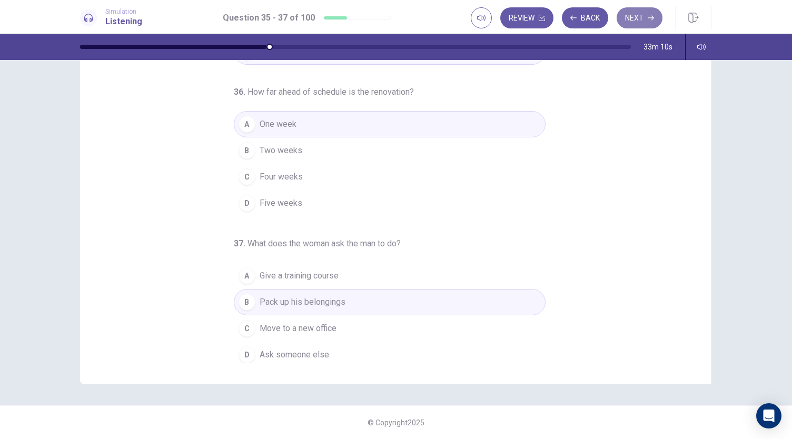
click at [648, 21] on icon "button" at bounding box center [651, 18] width 6 height 6
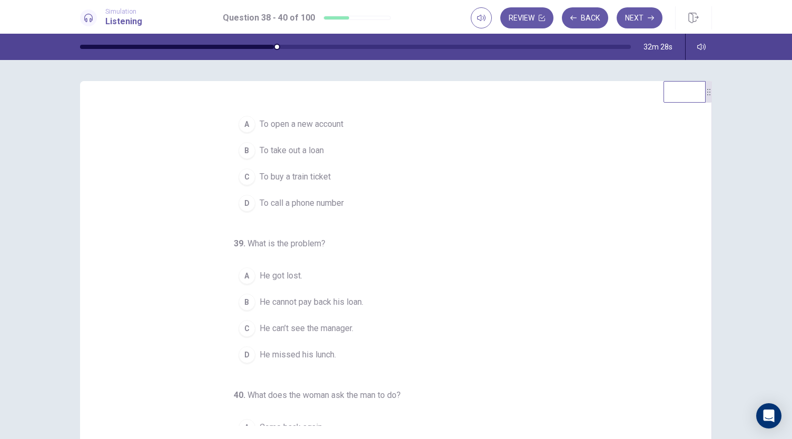
scroll to position [0, 0]
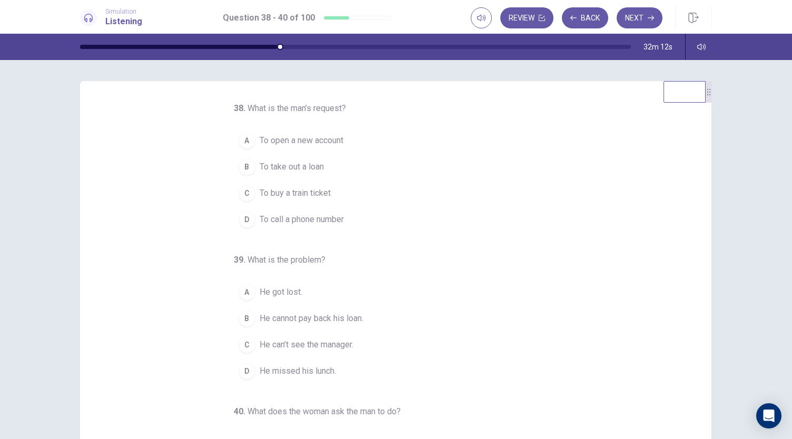
click at [305, 170] on span "To take out a loan" at bounding box center [292, 167] width 64 height 13
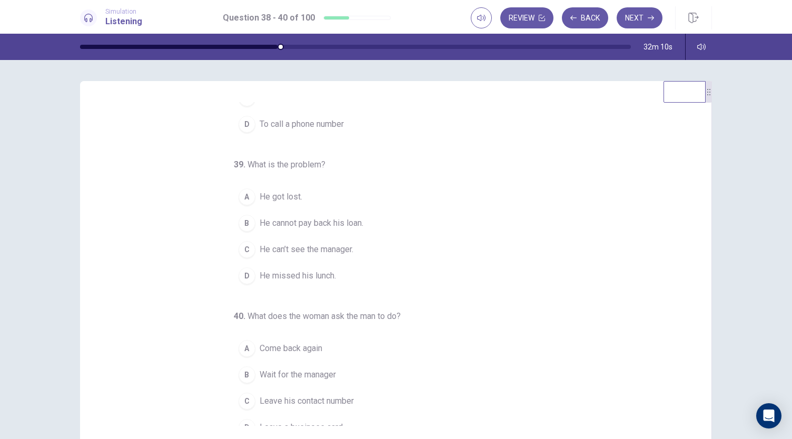
scroll to position [105, 0]
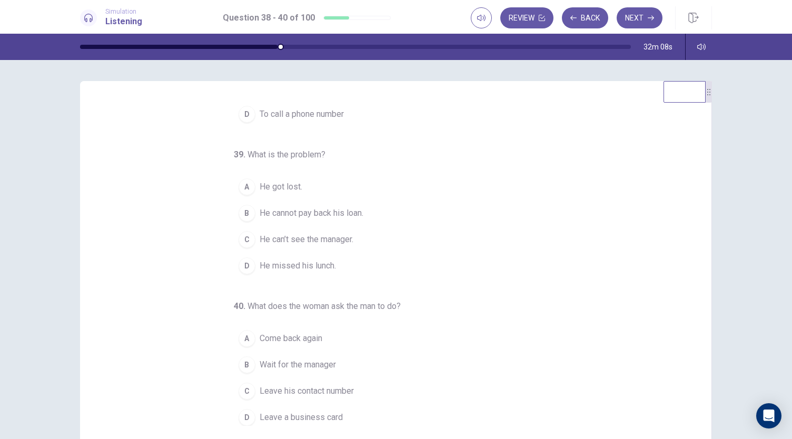
click at [326, 226] on button "C He can’t see the manager." at bounding box center [390, 239] width 312 height 26
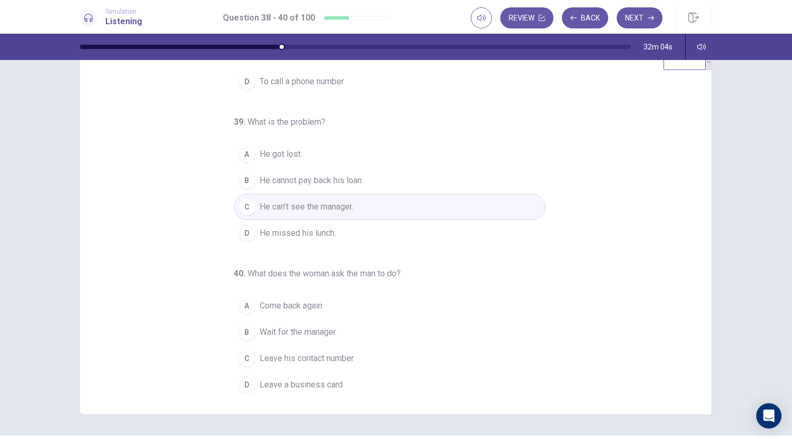
scroll to position [63, 0]
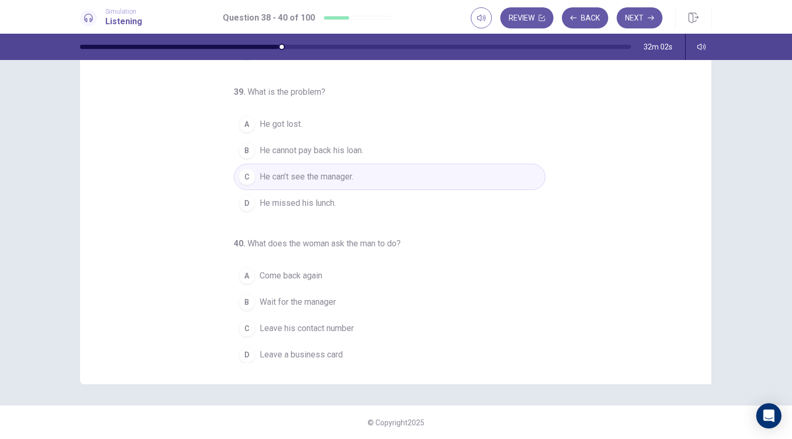
click at [304, 271] on span "Come back again" at bounding box center [291, 276] width 63 height 13
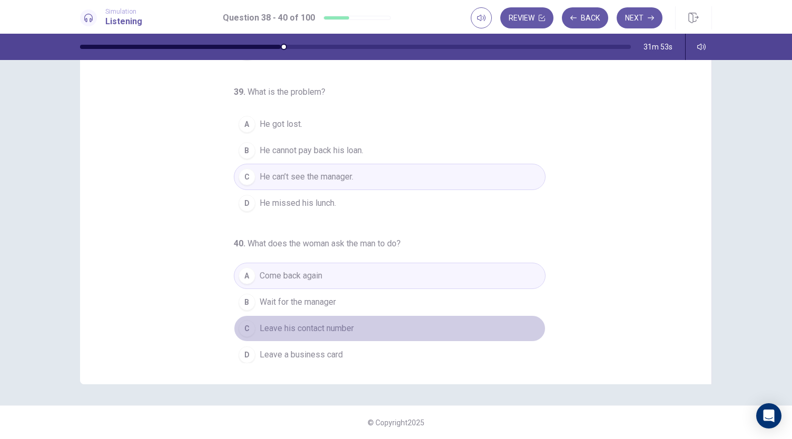
click at [299, 322] on span "Leave his contact number" at bounding box center [307, 328] width 94 height 13
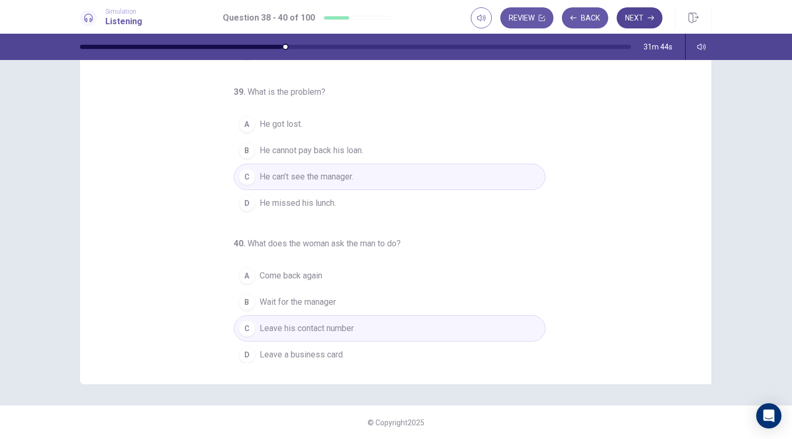
click at [635, 15] on button "Next" at bounding box center [640, 17] width 46 height 21
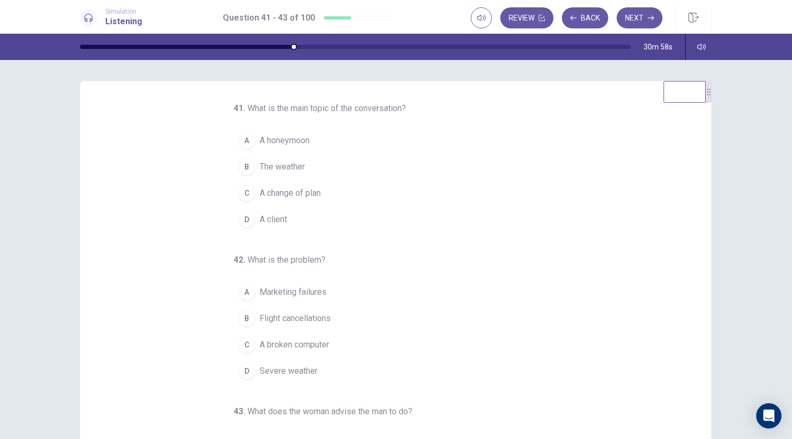
scroll to position [0, 0]
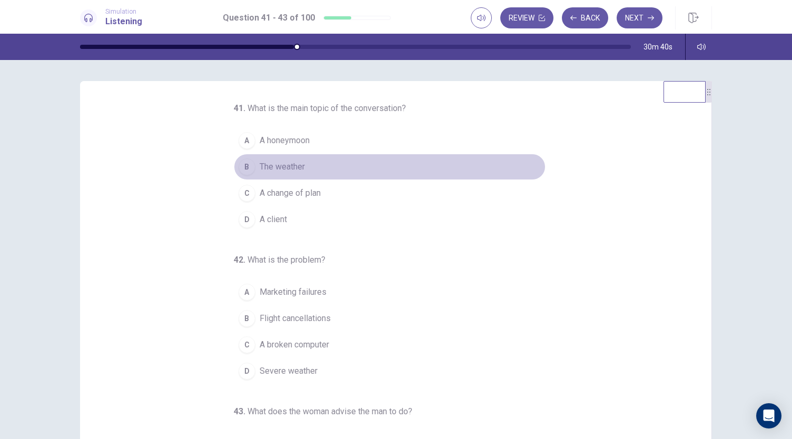
click at [261, 161] on span "The weather" at bounding box center [282, 167] width 45 height 13
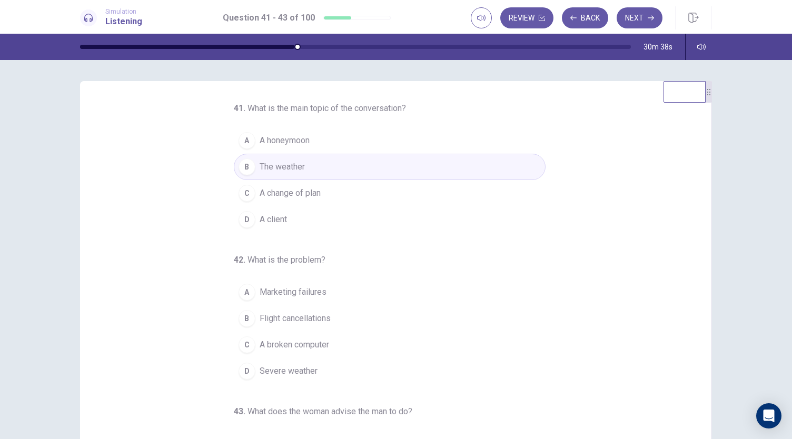
click at [318, 185] on button "C A change of plan" at bounding box center [390, 193] width 312 height 26
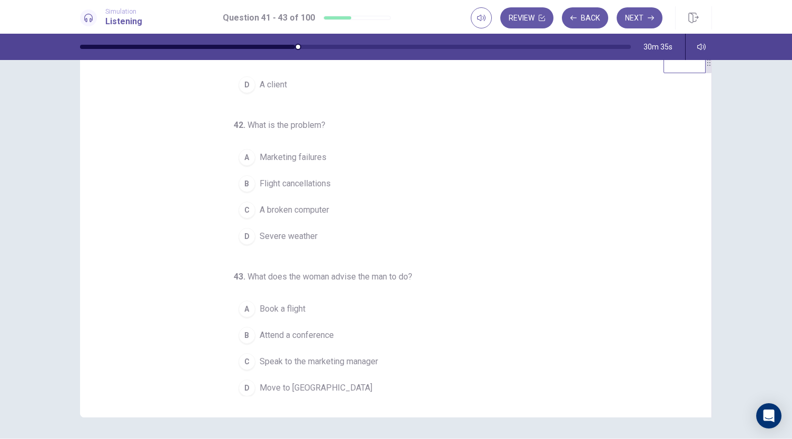
scroll to position [53, 0]
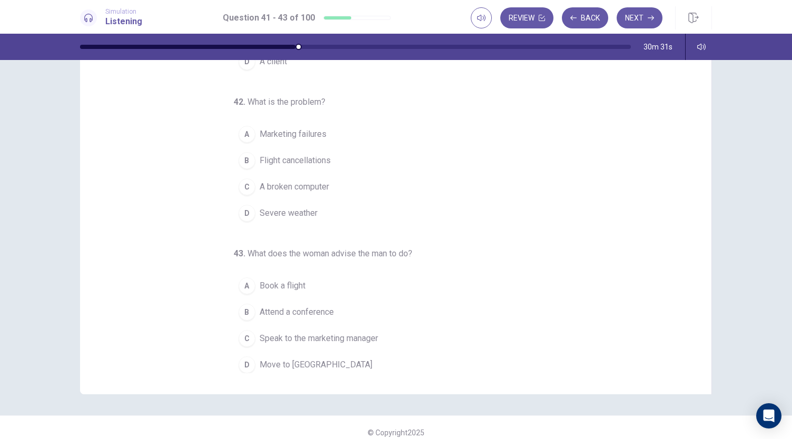
click at [303, 214] on span "Severe weather" at bounding box center [289, 213] width 58 height 13
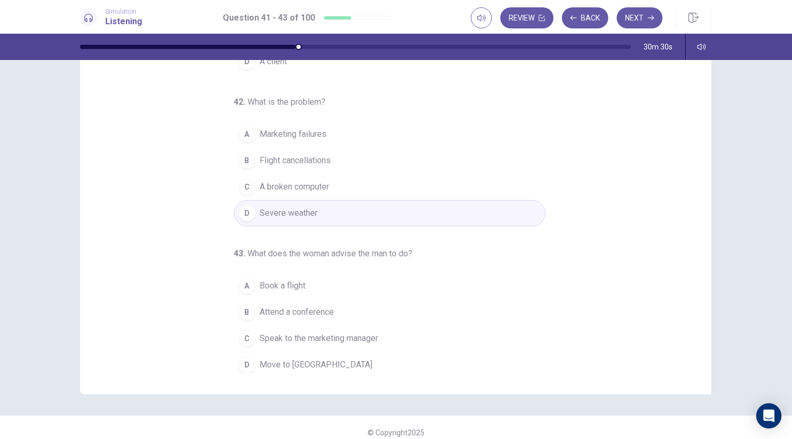
scroll to position [63, 0]
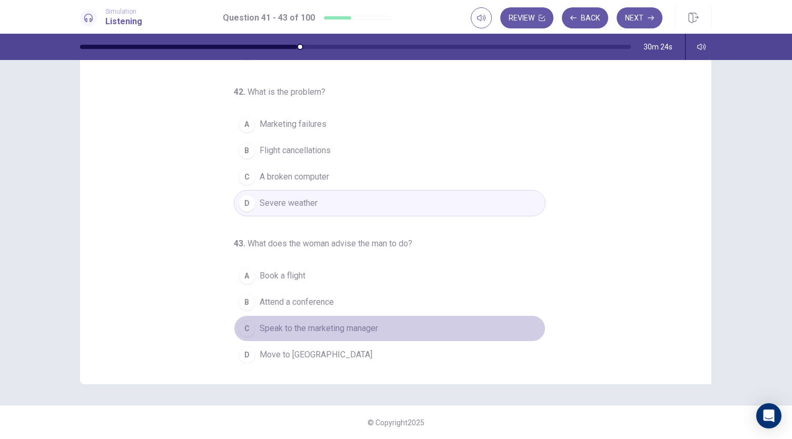
click at [285, 322] on span "Speak to the marketing manager" at bounding box center [319, 328] width 118 height 13
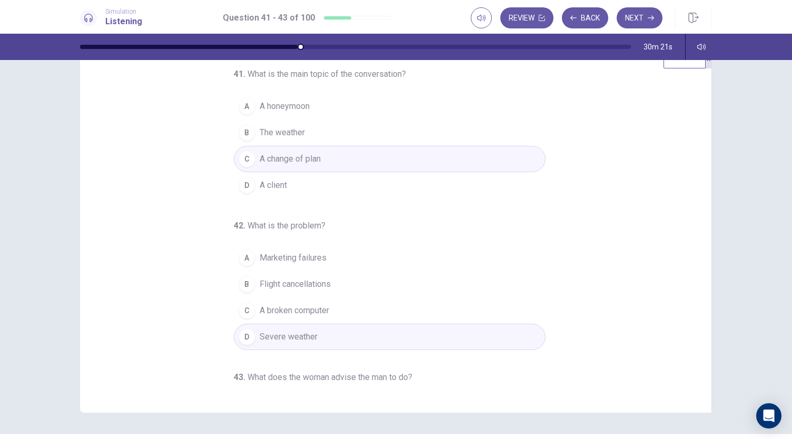
scroll to position [0, 0]
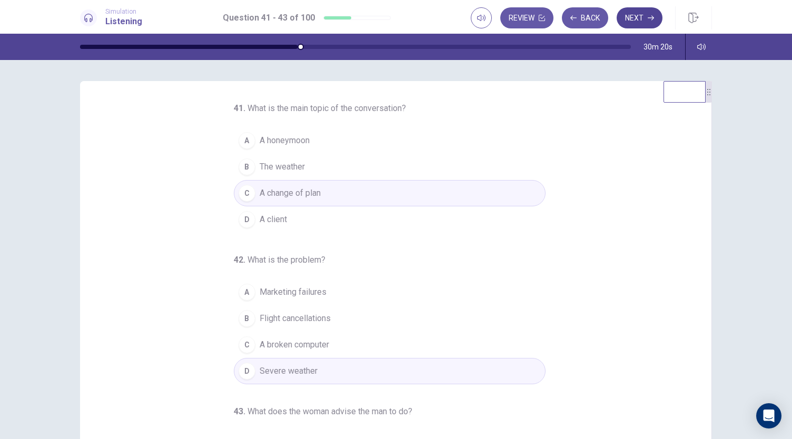
click at [637, 16] on button "Next" at bounding box center [640, 17] width 46 height 21
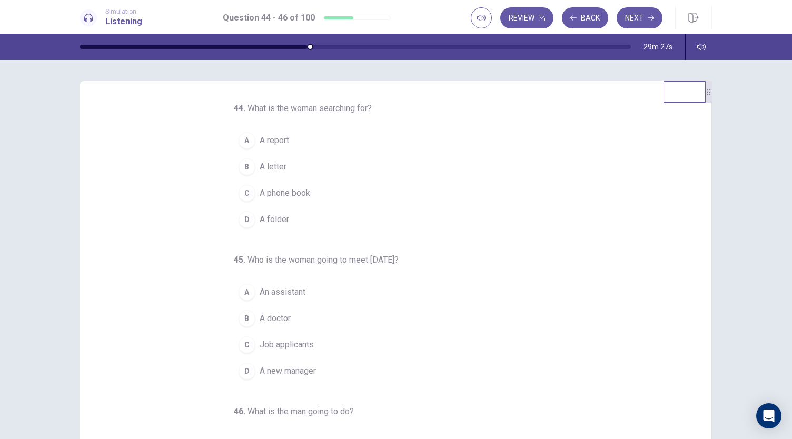
click at [265, 222] on span "A folder" at bounding box center [274, 219] width 29 height 13
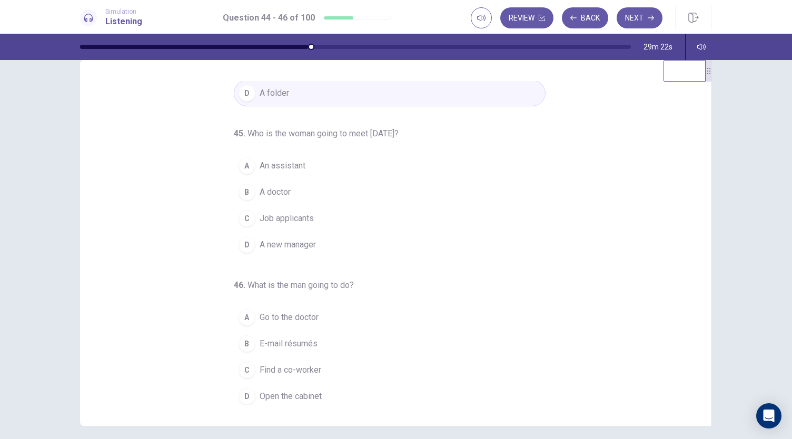
scroll to position [53, 0]
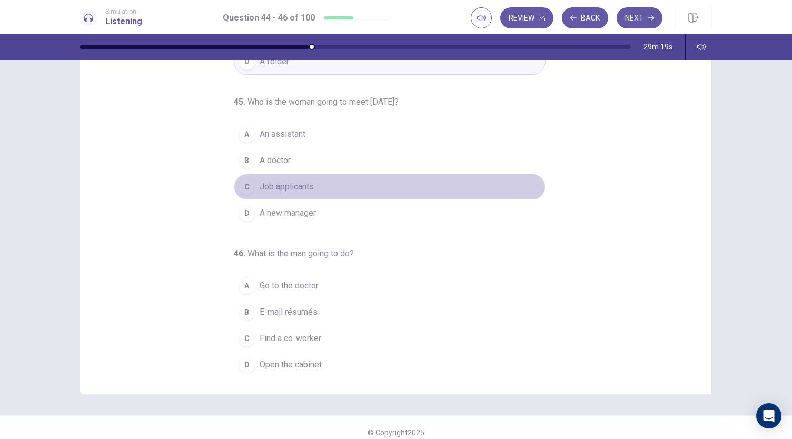
click at [286, 181] on span "Job applicants" at bounding box center [287, 187] width 54 height 13
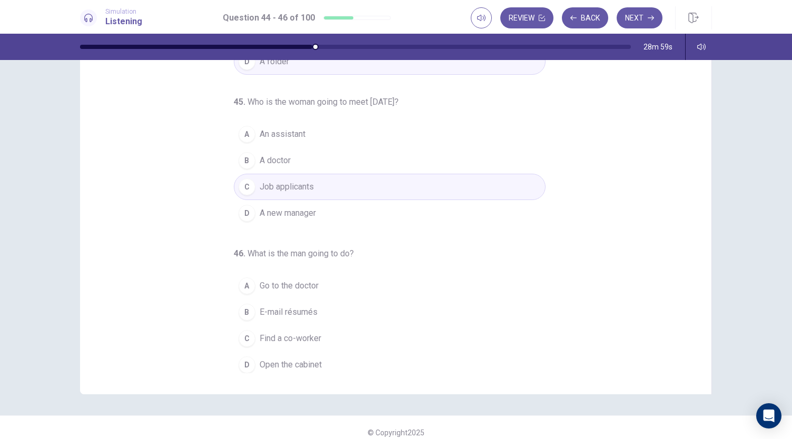
click at [276, 316] on button "B E-mail résumés" at bounding box center [390, 312] width 312 height 26
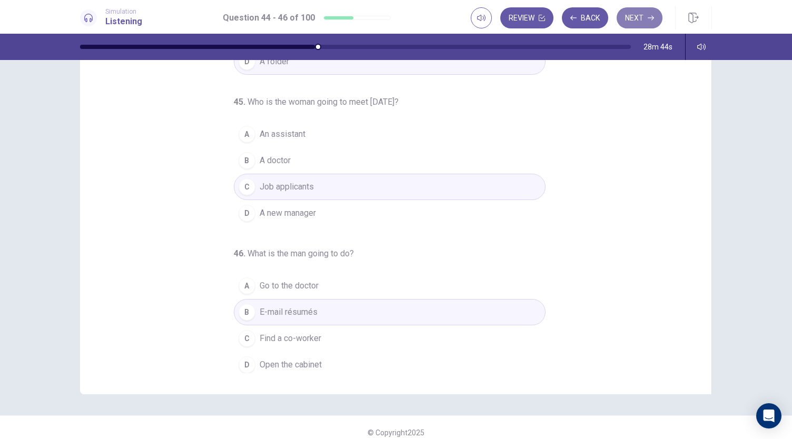
click at [646, 24] on button "Next" at bounding box center [640, 17] width 46 height 21
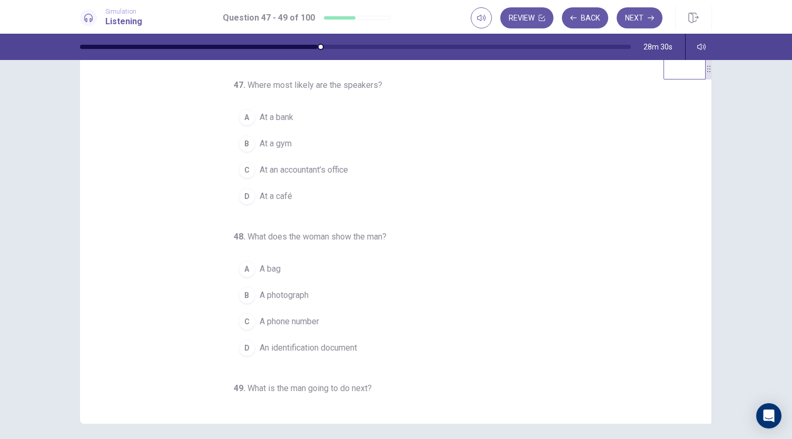
scroll to position [0, 0]
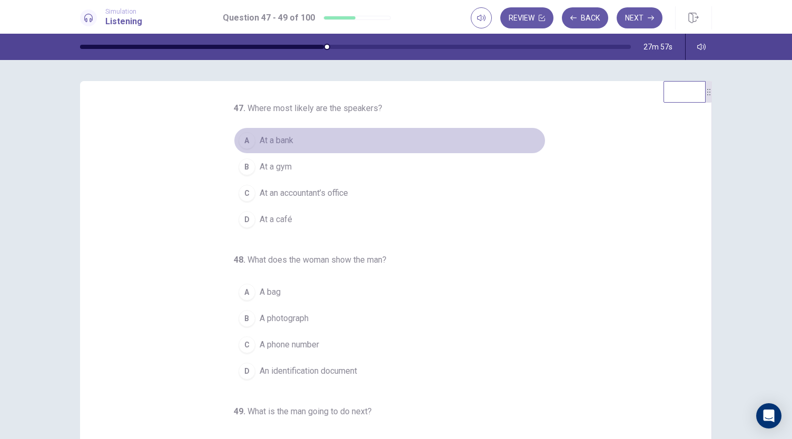
click at [281, 137] on span "At a bank" at bounding box center [277, 140] width 34 height 13
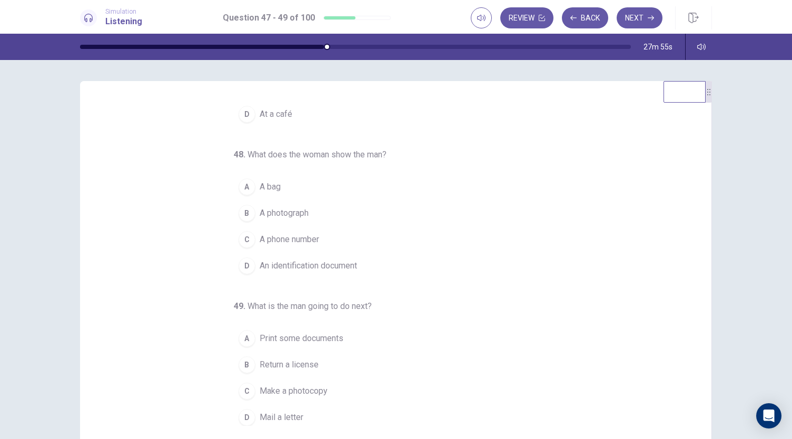
scroll to position [105, 0]
click at [294, 255] on button "D An identification document" at bounding box center [390, 266] width 312 height 26
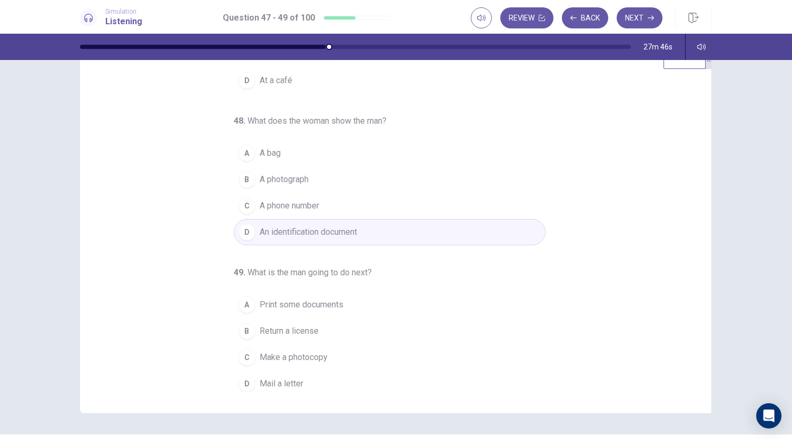
scroll to position [63, 0]
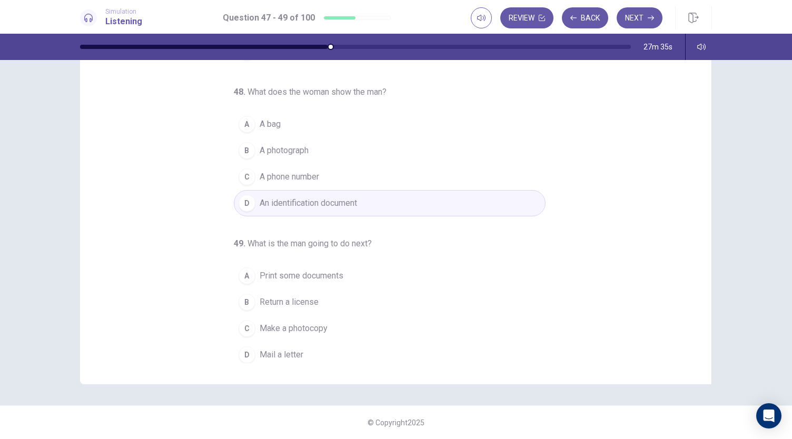
click at [306, 316] on button "C Make a photocopy" at bounding box center [390, 328] width 312 height 26
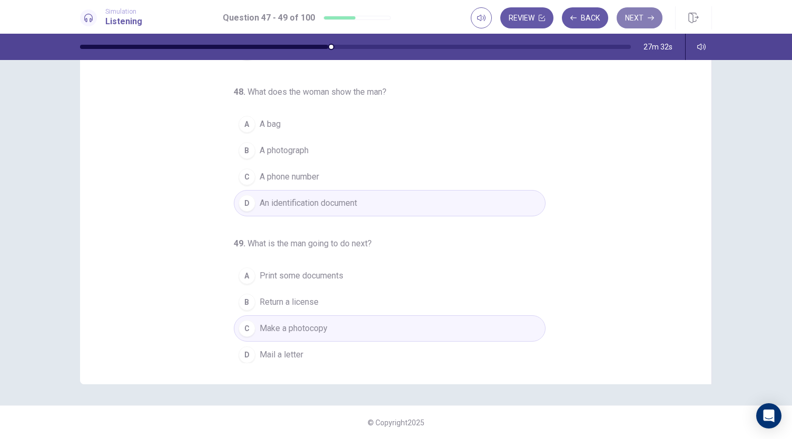
click at [649, 21] on icon "button" at bounding box center [651, 18] width 6 height 6
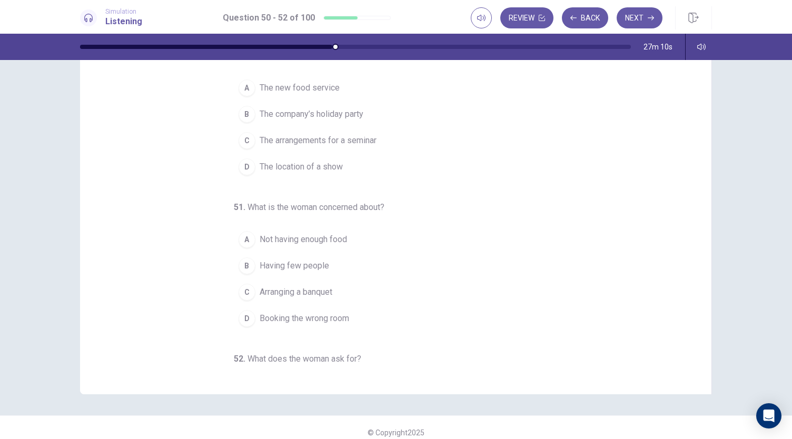
scroll to position [0, 0]
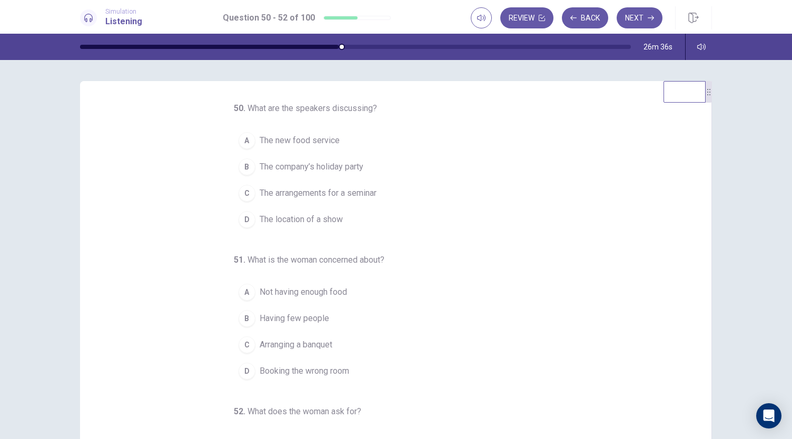
click at [275, 188] on span "The arrangements for a seminar" at bounding box center [318, 193] width 117 height 13
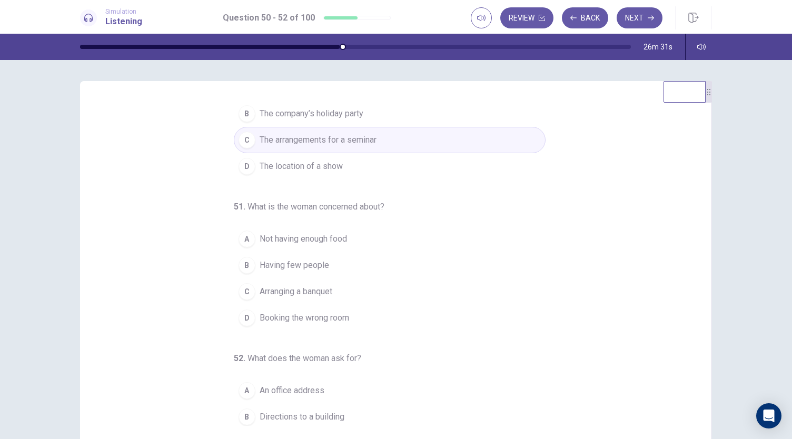
scroll to position [105, 0]
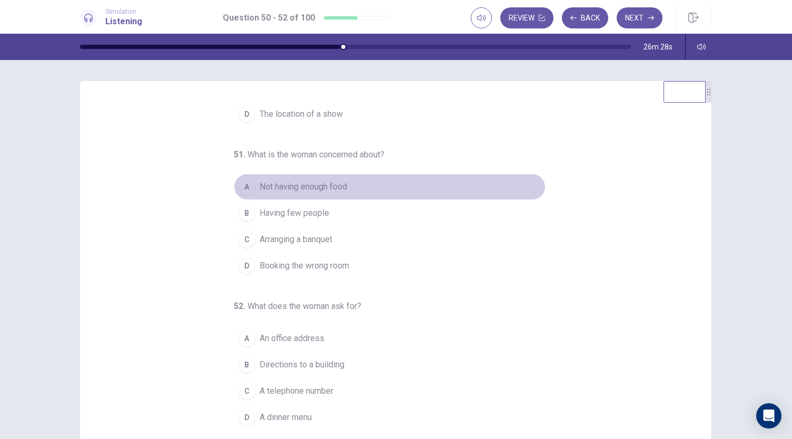
click at [282, 181] on span "Not having enough food" at bounding box center [303, 187] width 87 height 13
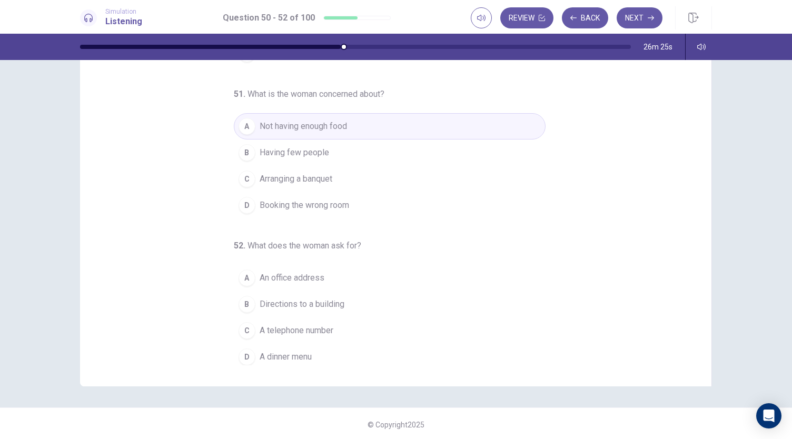
scroll to position [63, 0]
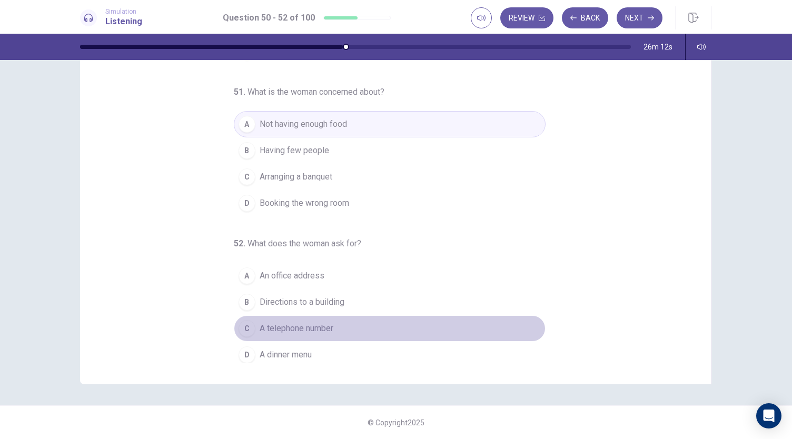
click at [292, 315] on button "C A telephone number" at bounding box center [390, 328] width 312 height 26
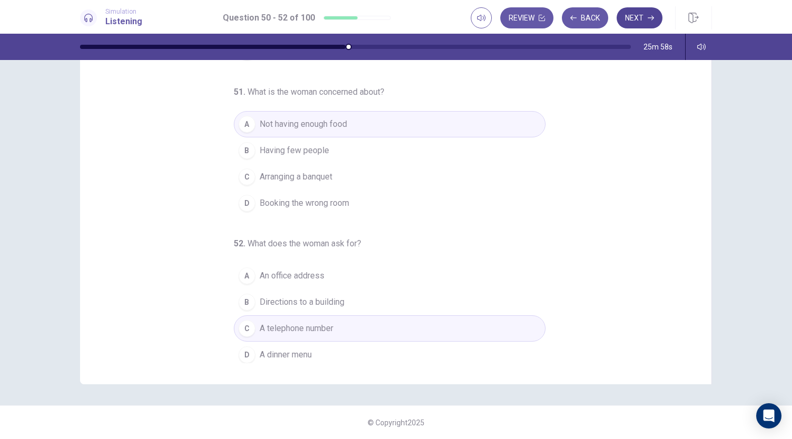
click at [649, 22] on button "Next" at bounding box center [640, 17] width 46 height 21
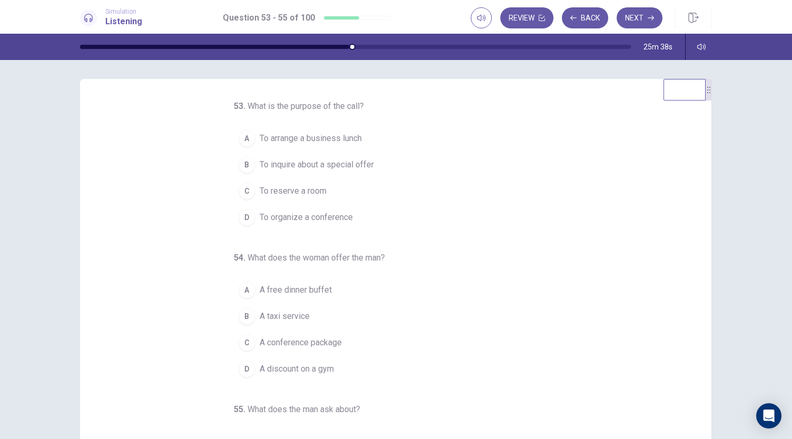
scroll to position [0, 0]
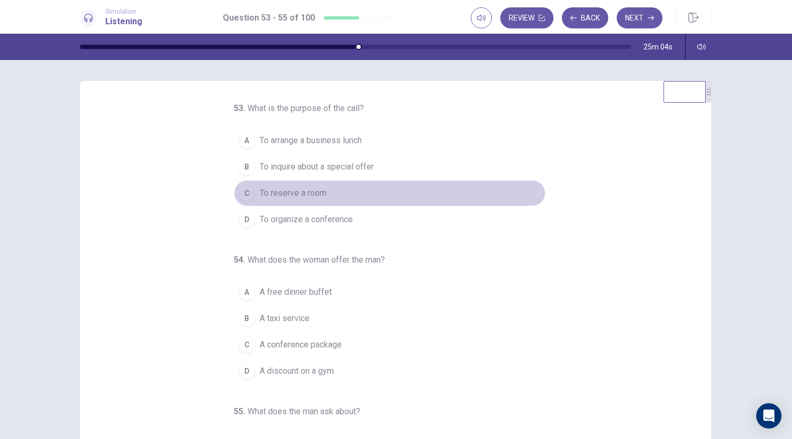
click at [322, 192] on button "C To reserve a room" at bounding box center [390, 193] width 312 height 26
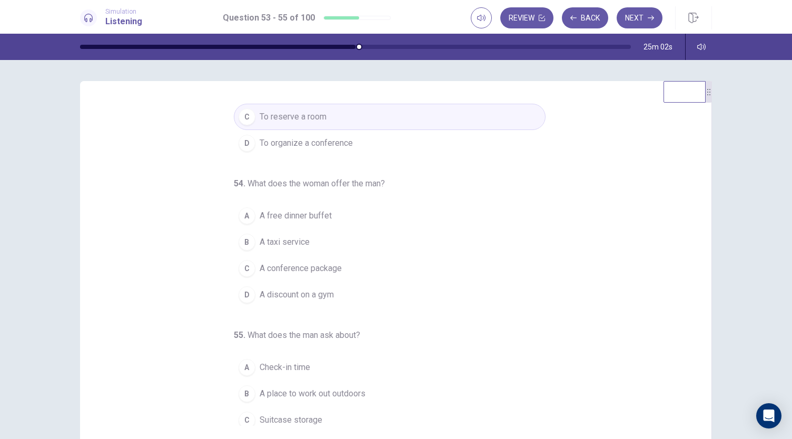
scroll to position [53, 0]
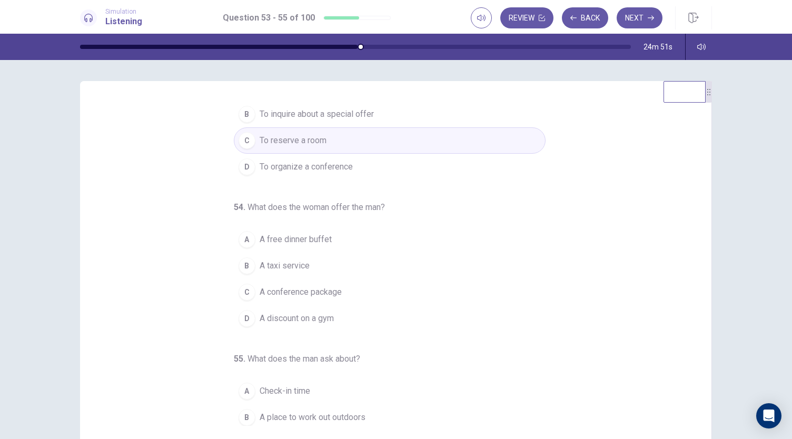
click at [285, 279] on button "C A conference package" at bounding box center [390, 292] width 312 height 26
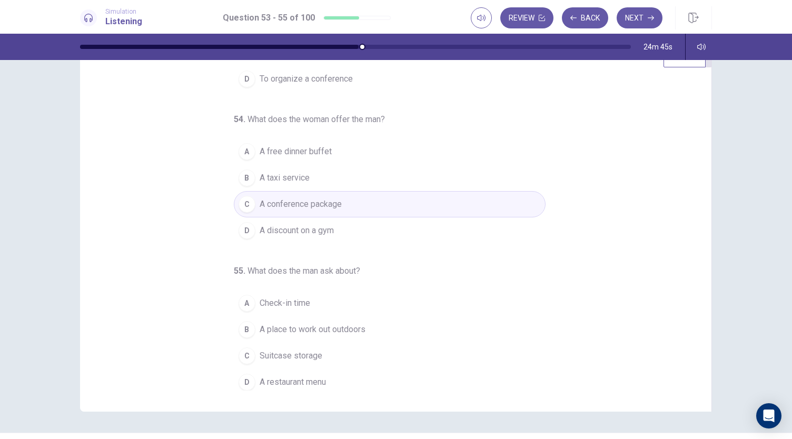
scroll to position [63, 0]
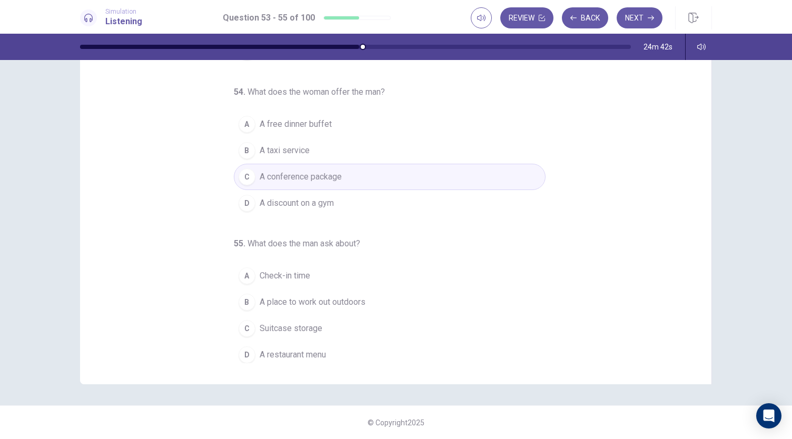
click at [294, 296] on span "A place to work out outdoors" at bounding box center [313, 302] width 106 height 13
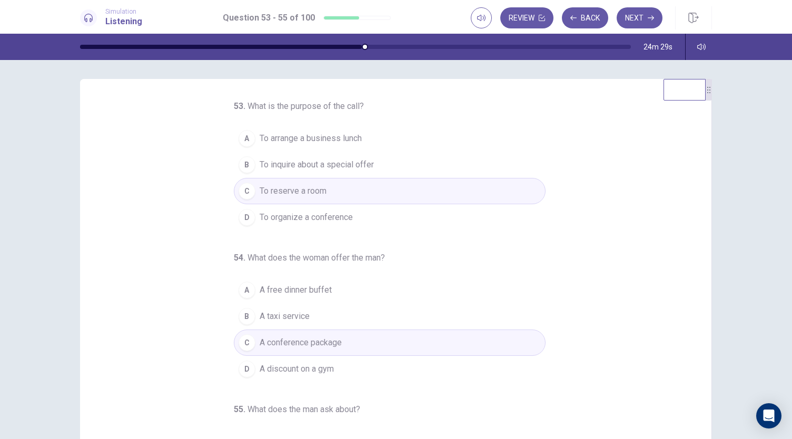
scroll to position [0, 0]
click at [640, 11] on button "Next" at bounding box center [640, 17] width 46 height 21
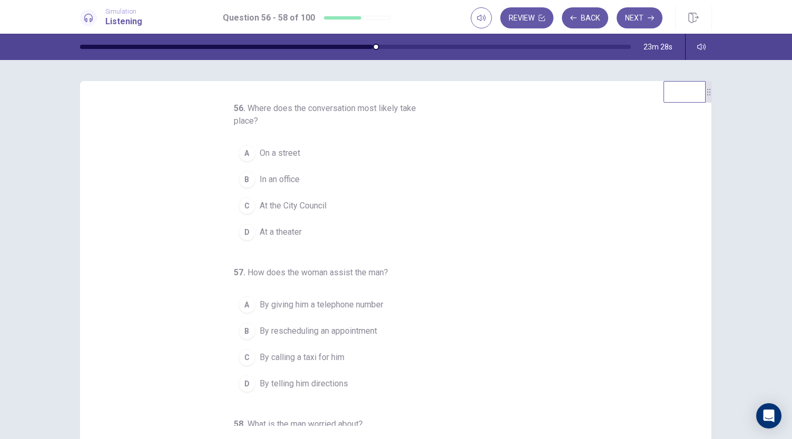
click at [263, 154] on span "On a street" at bounding box center [280, 153] width 41 height 13
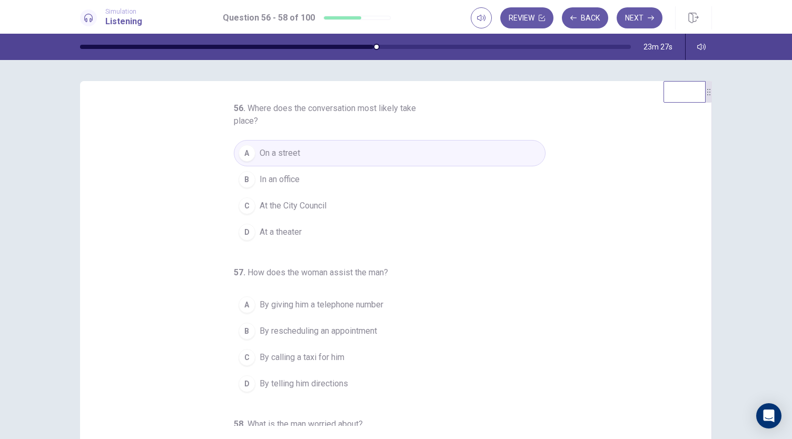
click at [289, 378] on span "By telling him directions" at bounding box center [304, 384] width 88 height 13
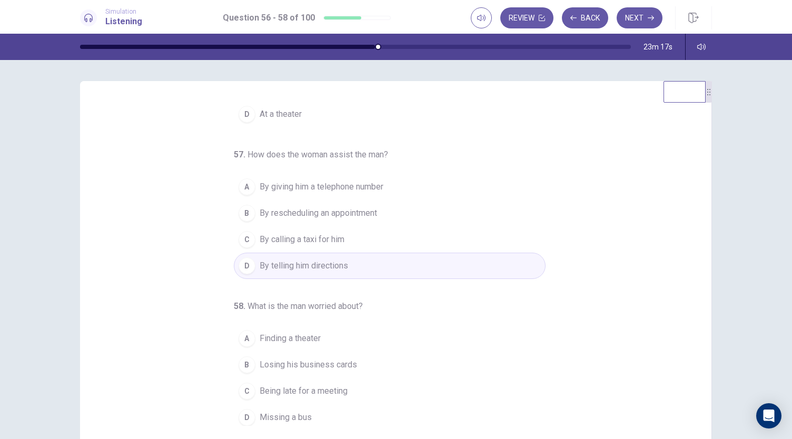
scroll to position [63, 0]
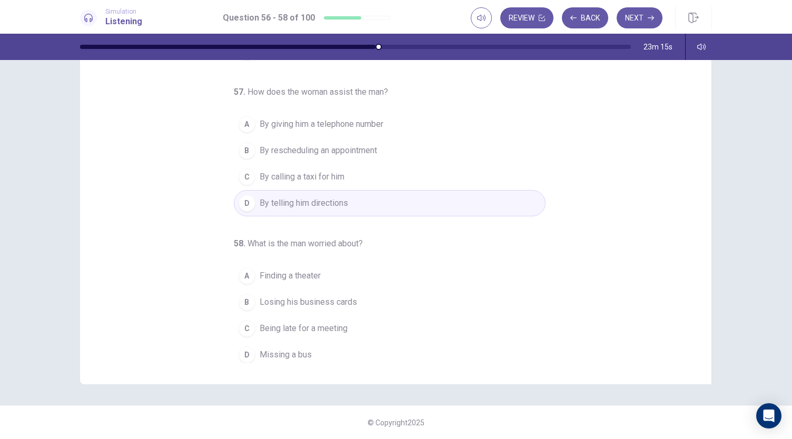
click at [278, 323] on span "Being late for a meeting" at bounding box center [304, 328] width 88 height 13
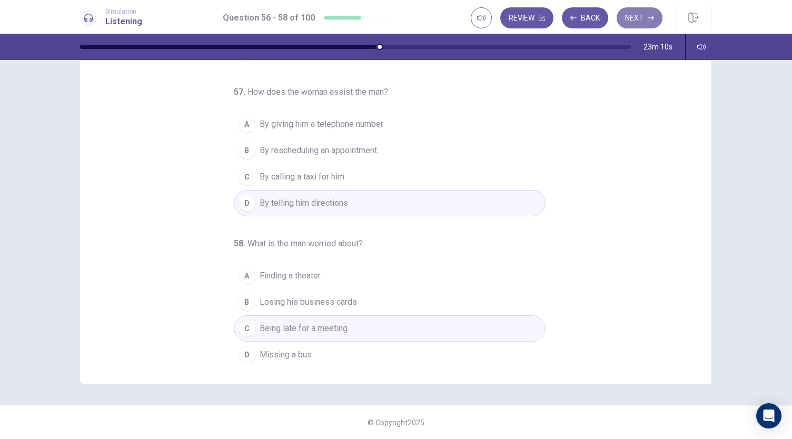
click at [643, 15] on button "Next" at bounding box center [640, 17] width 46 height 21
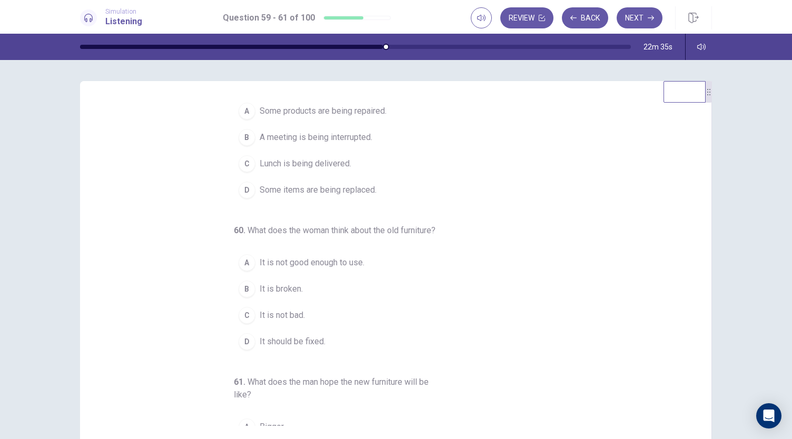
scroll to position [0, 0]
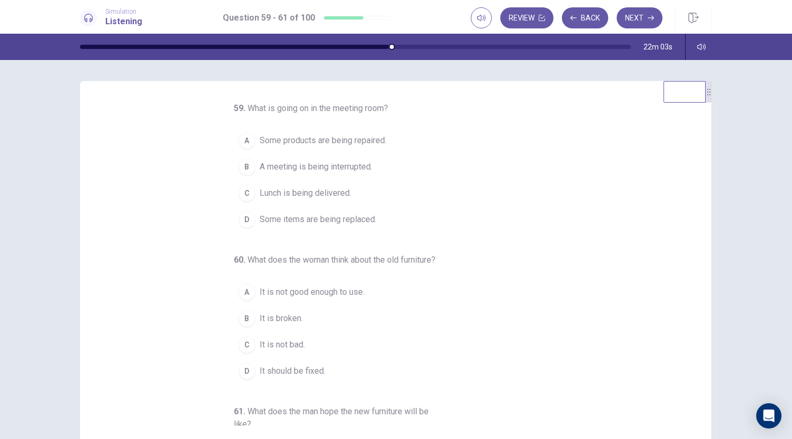
click at [310, 214] on span "Some items are being replaced." at bounding box center [318, 219] width 117 height 13
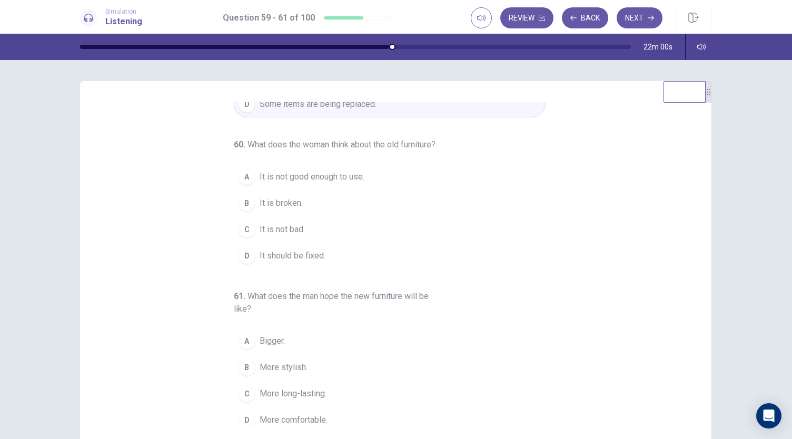
scroll to position [131, 0]
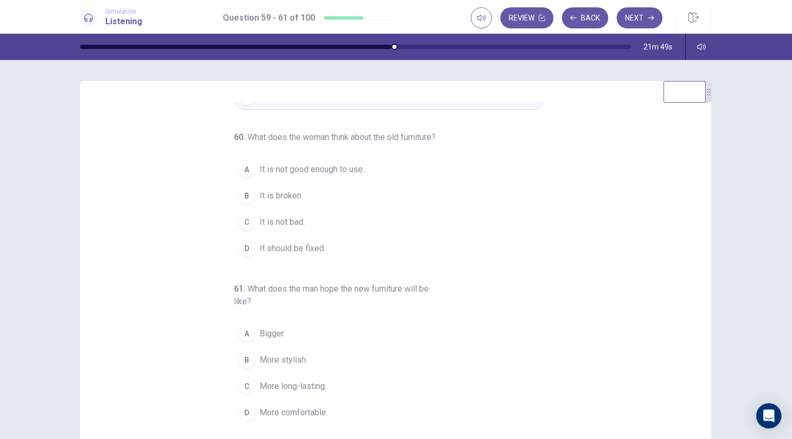
click at [275, 223] on span "It is not bad." at bounding box center [282, 222] width 45 height 13
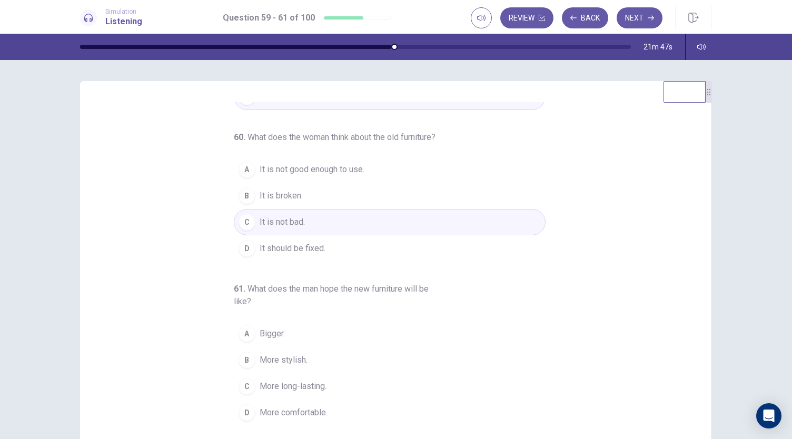
scroll to position [63, 0]
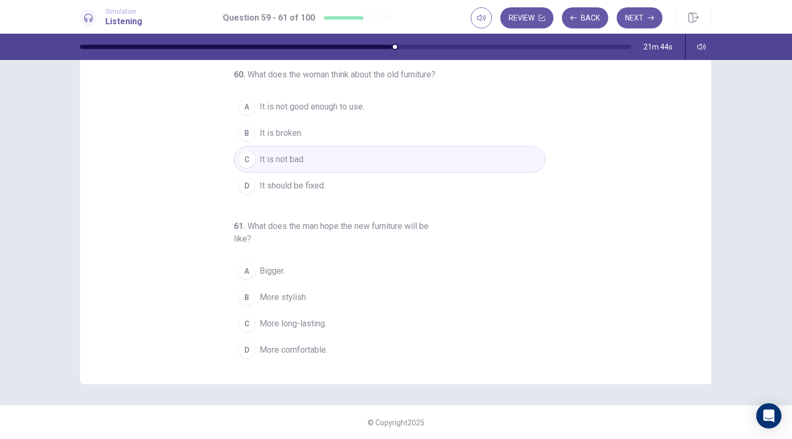
click at [274, 344] on span "More comfortable." at bounding box center [294, 350] width 68 height 13
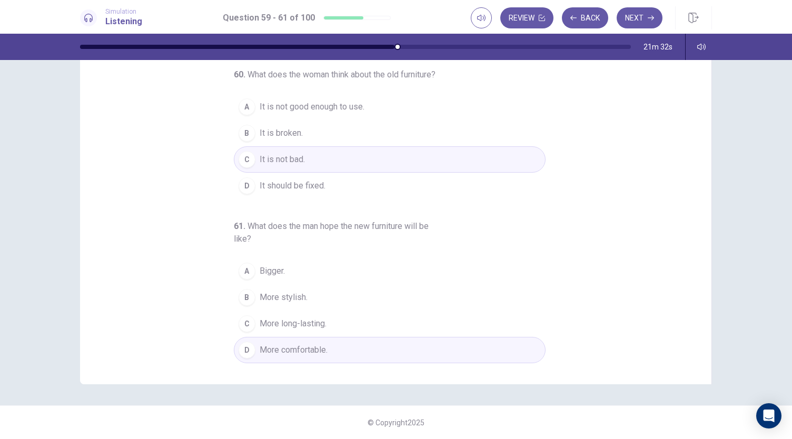
click at [634, 7] on div "Simulation Listening Question 59 - 61 of 100 Review Back Next" at bounding box center [396, 17] width 792 height 34
click at [653, 16] on icon "button" at bounding box center [651, 18] width 6 height 6
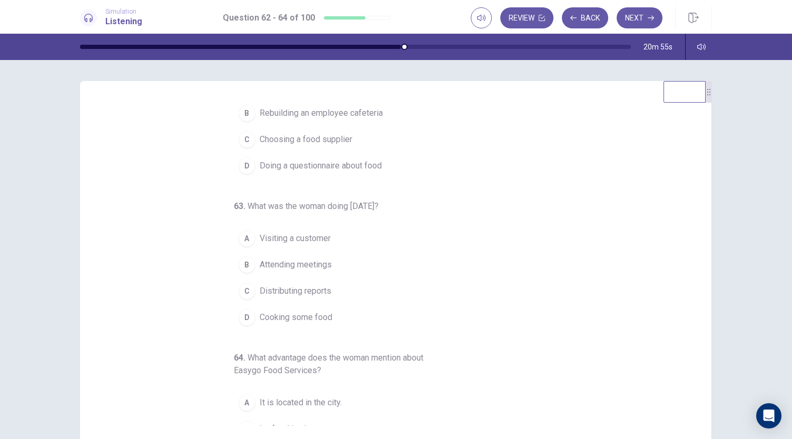
scroll to position [0, 0]
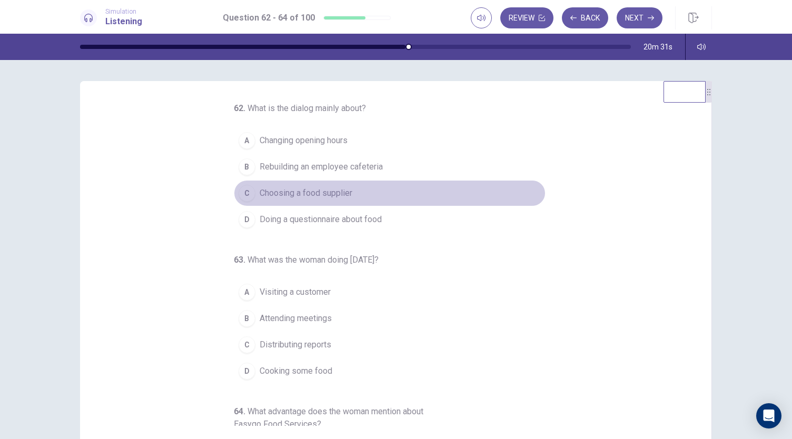
click at [295, 199] on span "Choosing a food supplier" at bounding box center [306, 193] width 93 height 13
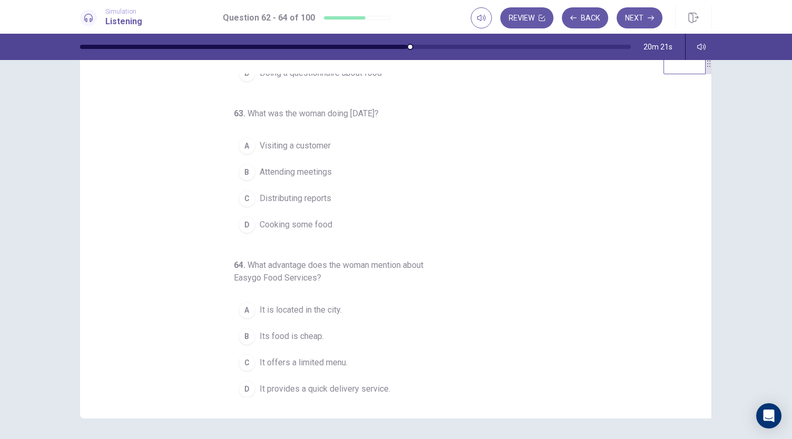
scroll to position [53, 0]
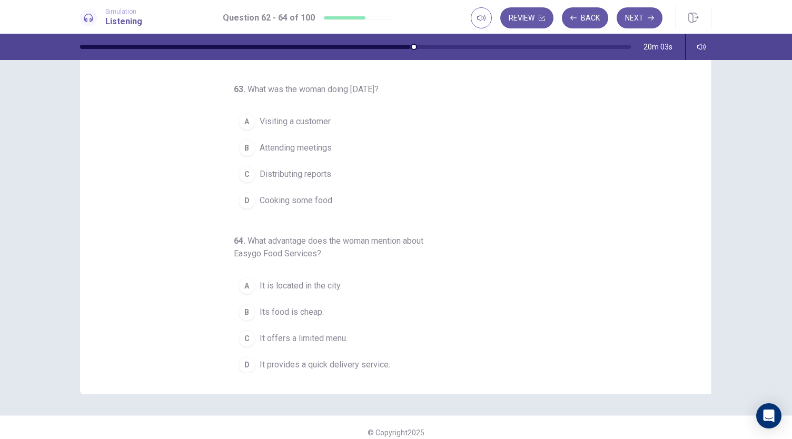
click at [314, 306] on span "Its food is cheap." at bounding box center [292, 312] width 64 height 13
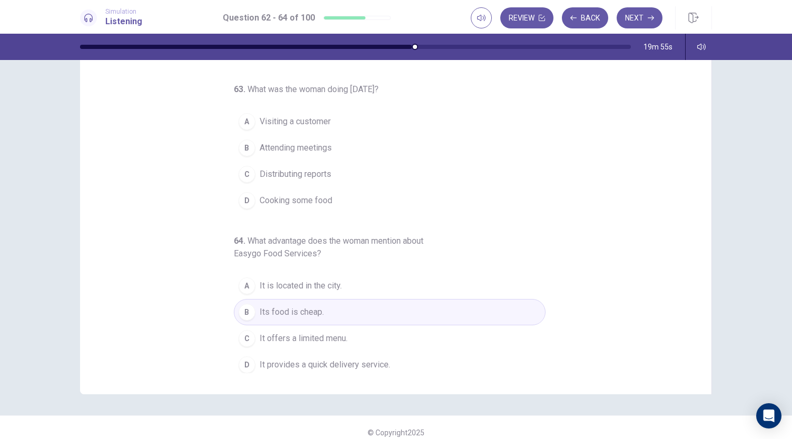
click at [284, 152] on button "B Attending meetings" at bounding box center [390, 148] width 312 height 26
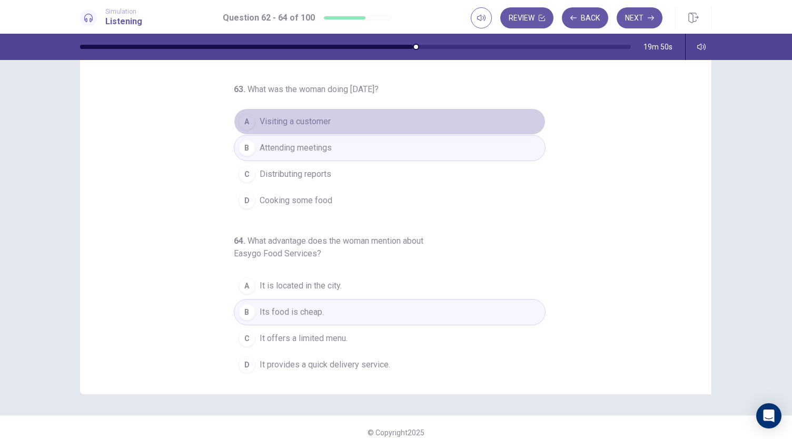
click at [310, 115] on span "Visiting a customer" at bounding box center [295, 121] width 71 height 13
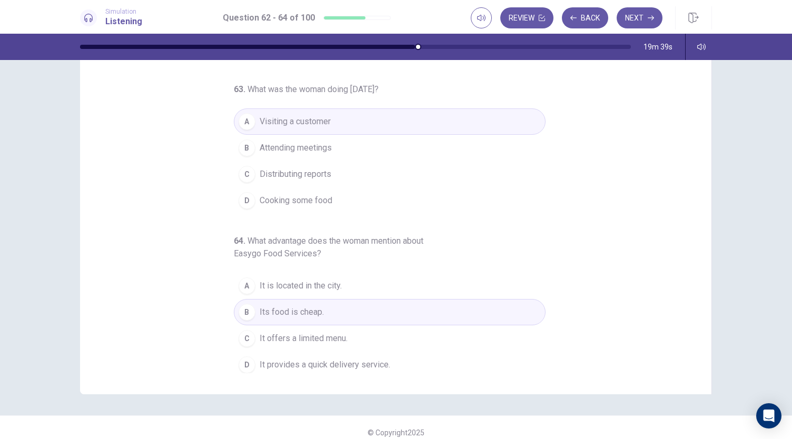
click at [325, 142] on span "Attending meetings" at bounding box center [296, 148] width 72 height 13
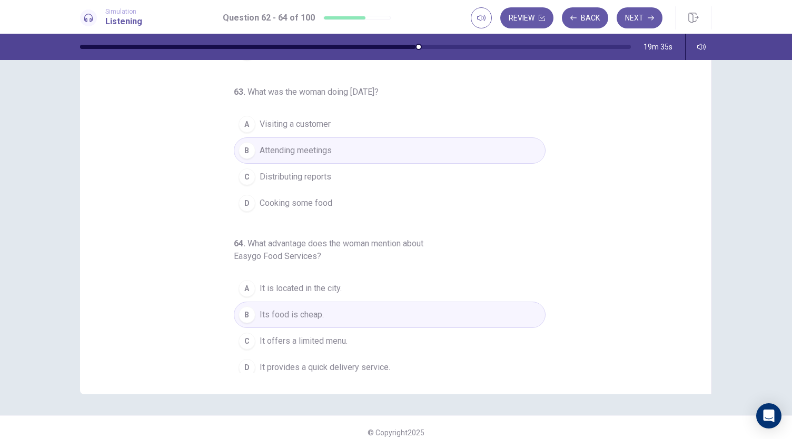
scroll to position [118, 0]
click at [643, 27] on button "Next" at bounding box center [640, 17] width 46 height 21
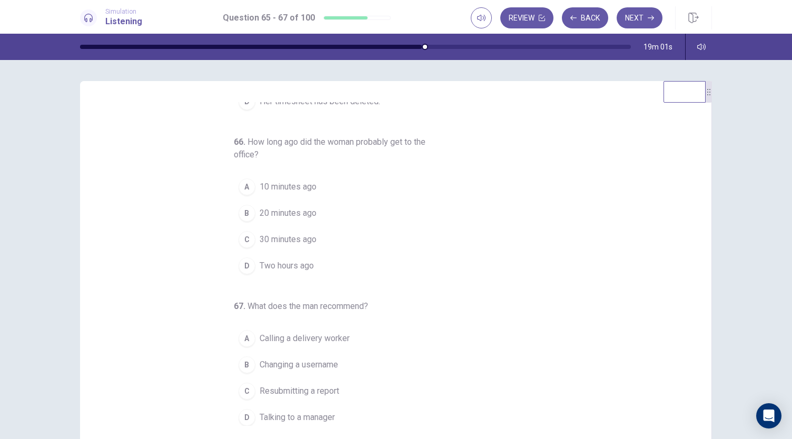
scroll to position [0, 0]
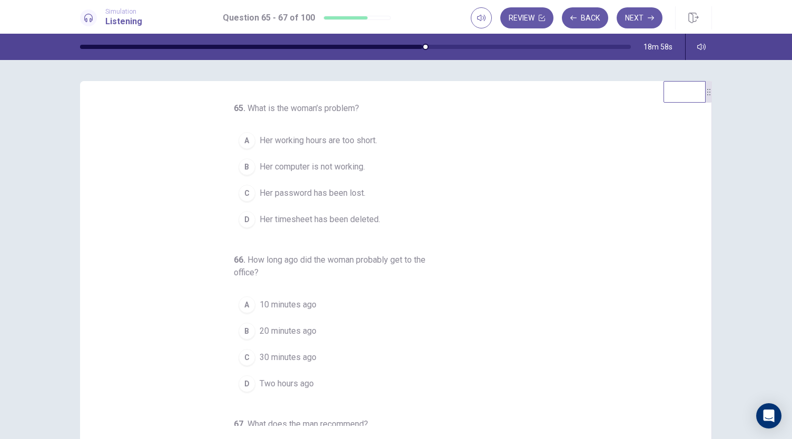
click at [312, 168] on span "Her computer is not working." at bounding box center [312, 167] width 105 height 13
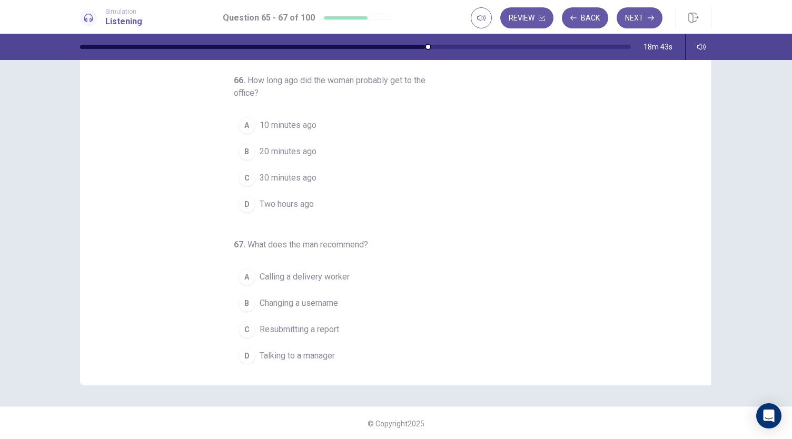
scroll to position [63, 0]
click at [283, 125] on span "10 minutes ago" at bounding box center [288, 124] width 57 height 13
click at [283, 343] on button "D Talking to a manager" at bounding box center [390, 355] width 312 height 26
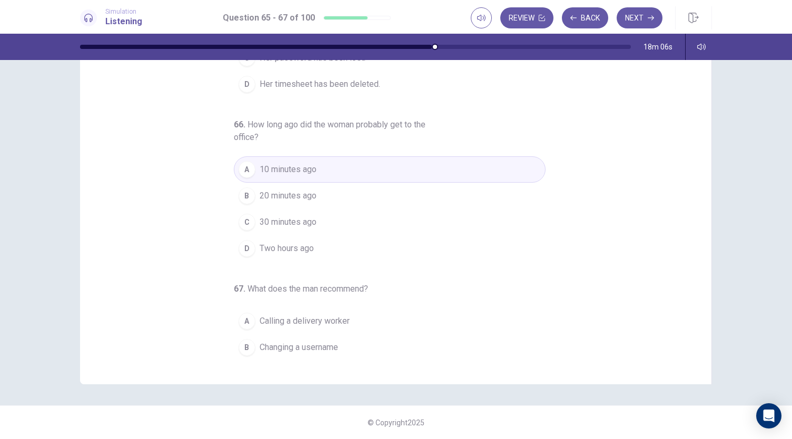
scroll to position [0, 0]
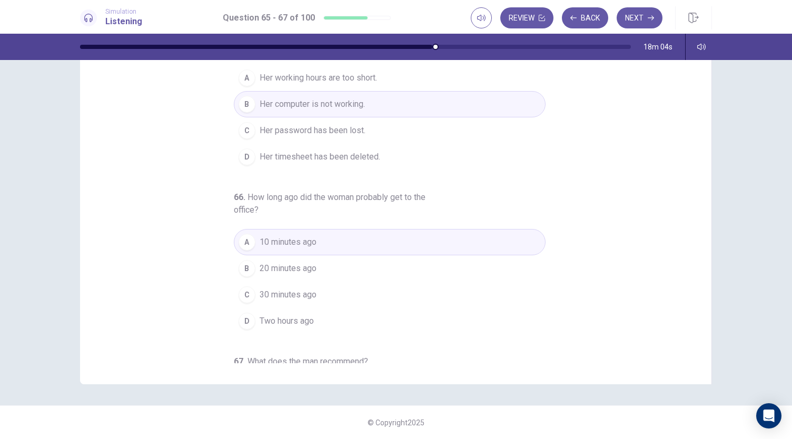
click at [626, 16] on button "Next" at bounding box center [640, 17] width 46 height 21
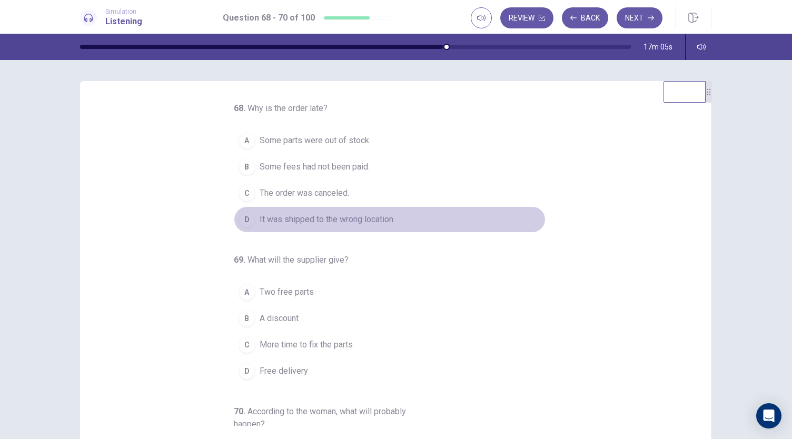
click at [326, 225] on button "D It was shipped to the wrong location." at bounding box center [390, 219] width 312 height 26
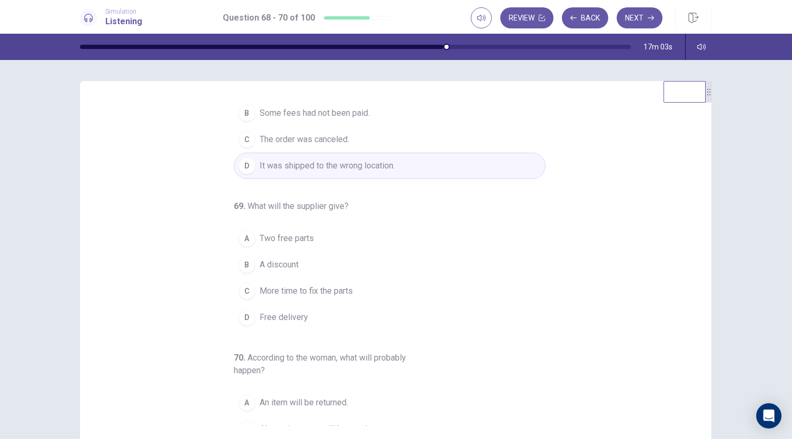
scroll to position [118, 0]
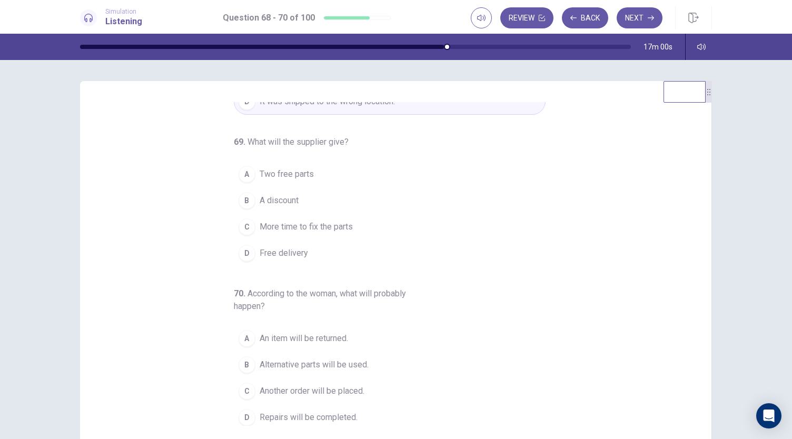
click at [270, 205] on button "B A discount" at bounding box center [390, 200] width 312 height 26
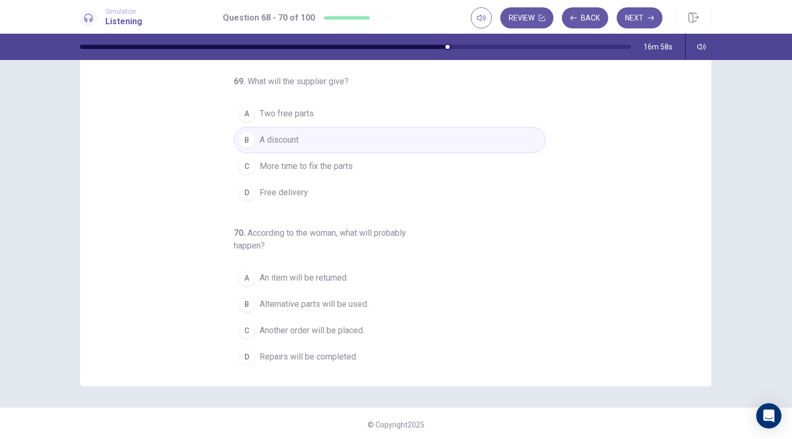
scroll to position [63, 0]
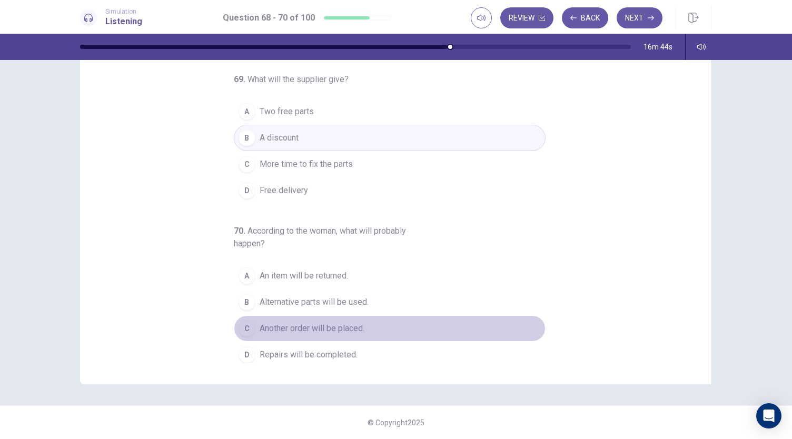
click at [315, 334] on button "C Another order will be placed." at bounding box center [390, 328] width 312 height 26
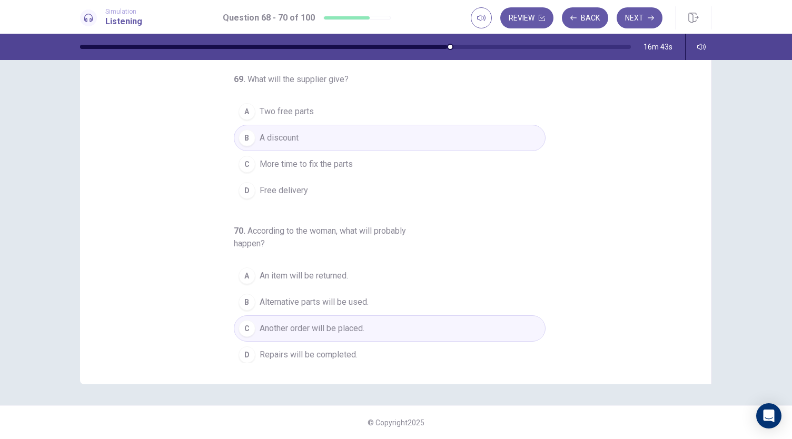
click at [305, 349] on span "Repairs will be completed." at bounding box center [309, 355] width 98 height 13
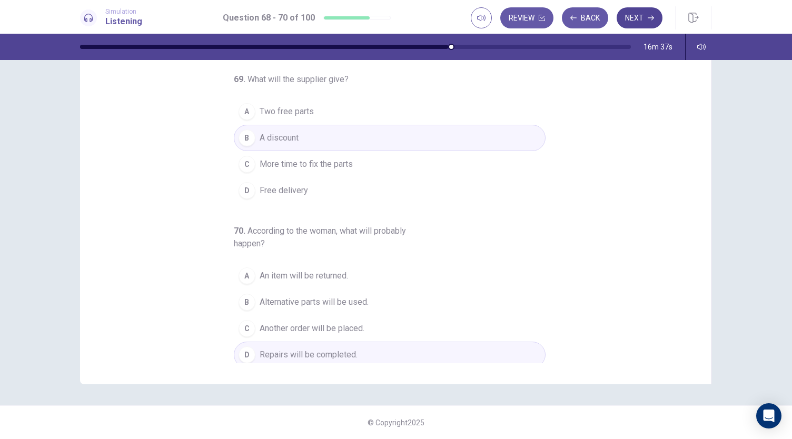
click at [631, 16] on button "Next" at bounding box center [640, 17] width 46 height 21
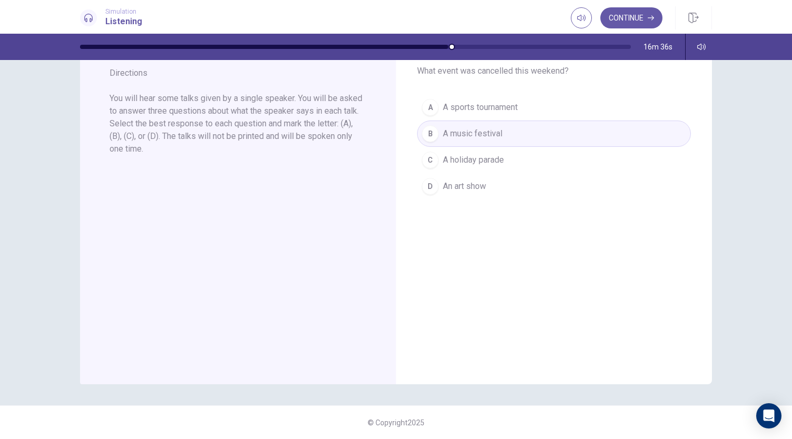
scroll to position [0, 0]
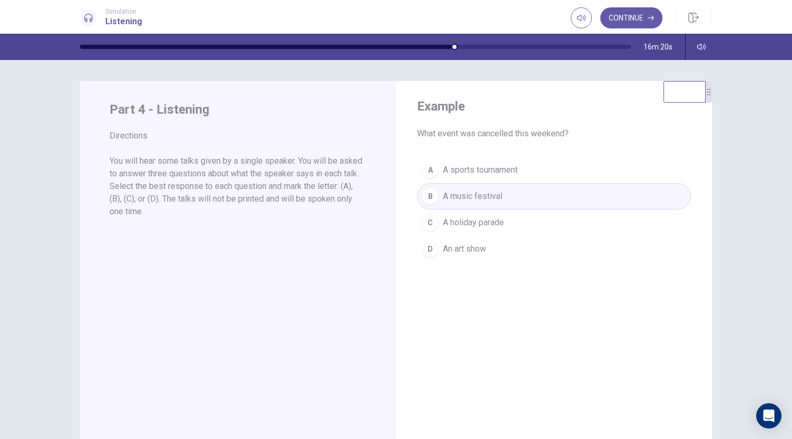
drag, startPoint x: 635, startPoint y: 20, endPoint x: 659, endPoint y: 38, distance: 30.1
click at [636, 18] on button "Continue" at bounding box center [631, 17] width 62 height 21
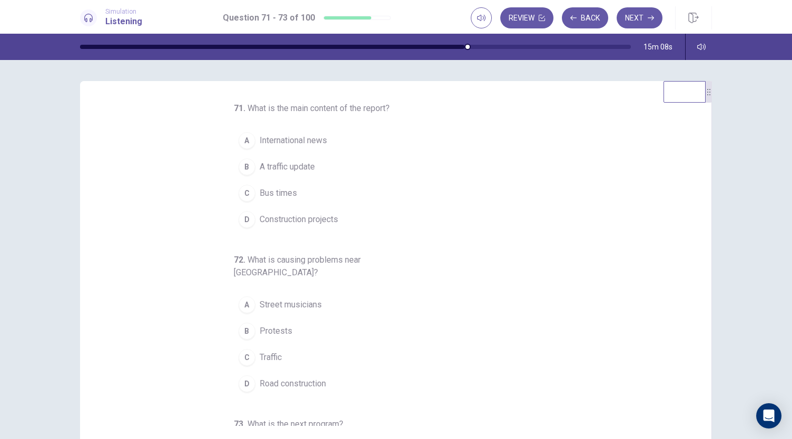
click at [260, 170] on span "A traffic update" at bounding box center [287, 167] width 55 height 13
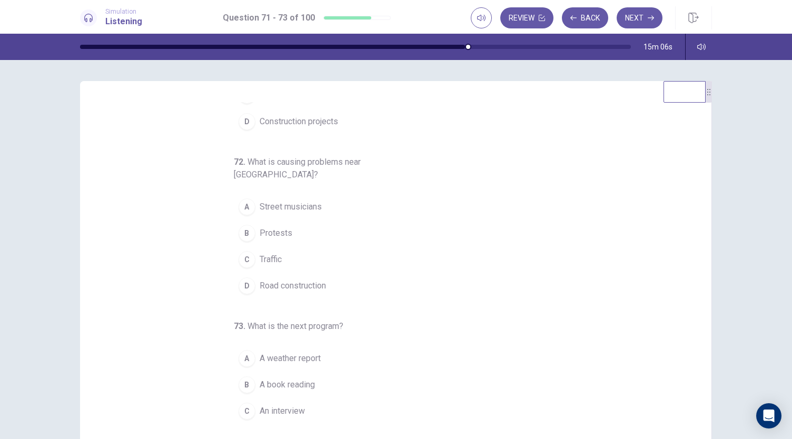
scroll to position [100, 0]
click at [287, 277] on span "Road construction" at bounding box center [293, 283] width 66 height 13
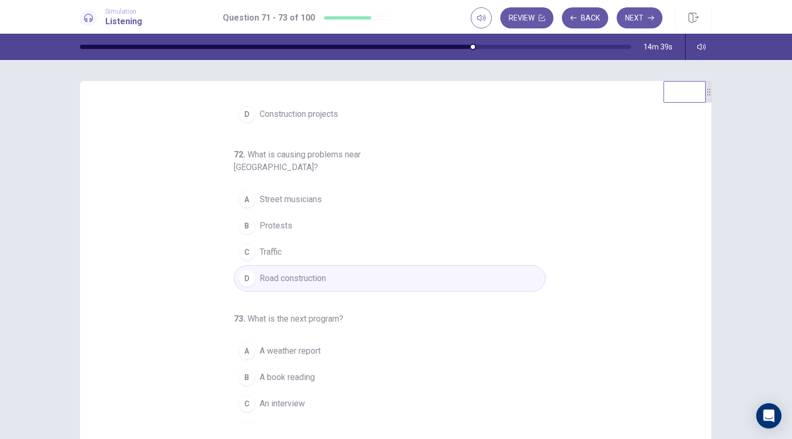
scroll to position [104, 0]
click at [270, 392] on button "C An interview" at bounding box center [390, 405] width 312 height 26
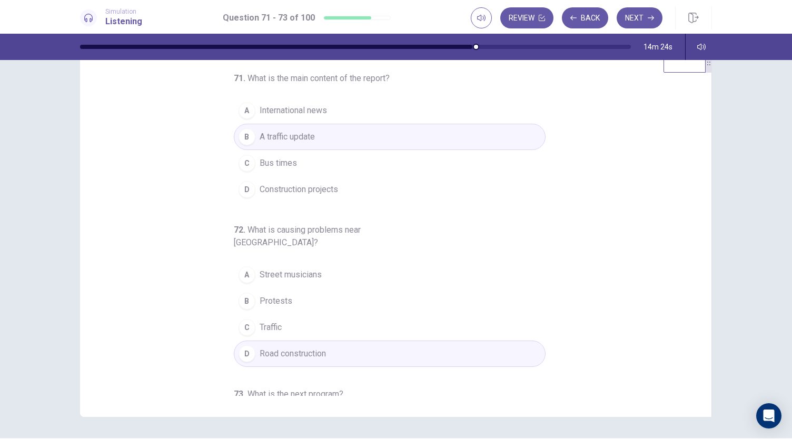
scroll to position [0, 0]
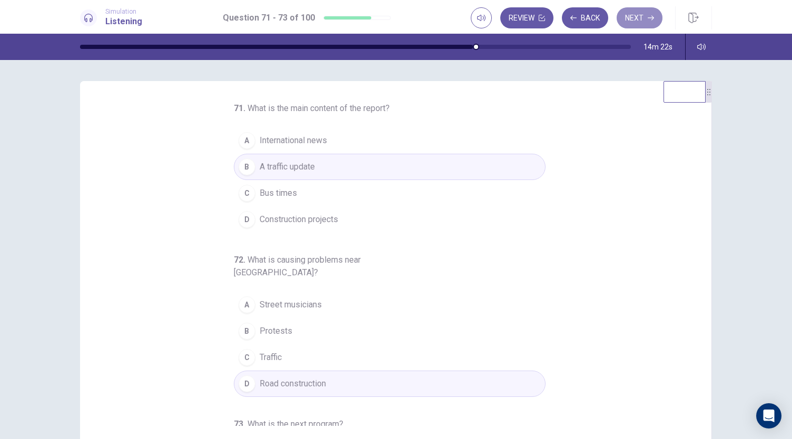
click at [635, 16] on button "Next" at bounding box center [640, 17] width 46 height 21
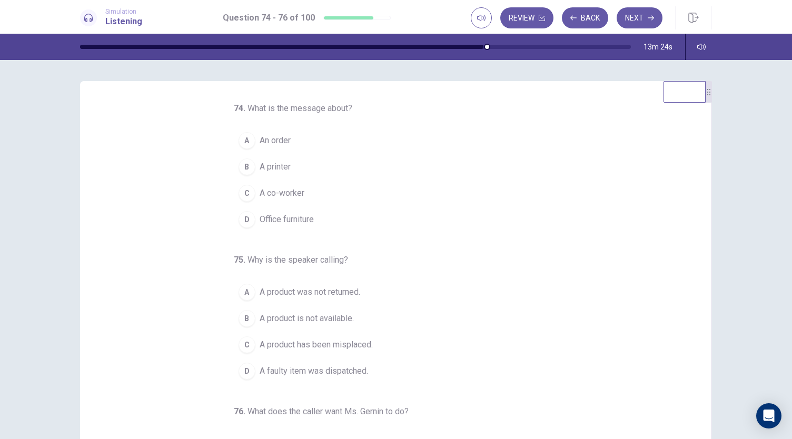
click at [285, 146] on span "An order" at bounding box center [275, 140] width 31 height 13
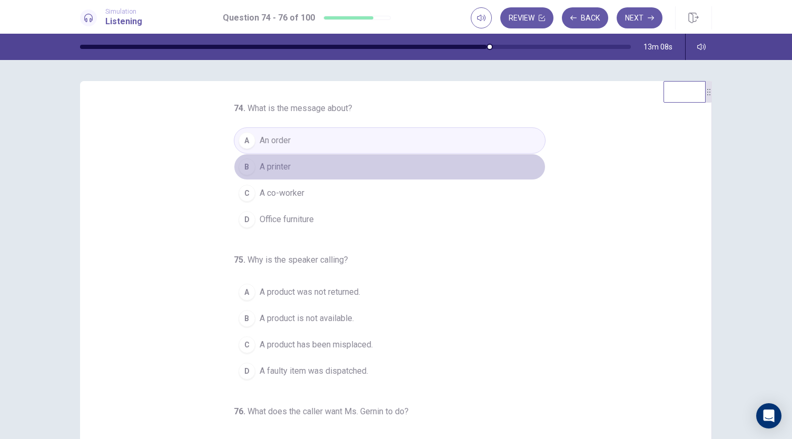
click at [310, 173] on button "B A printer" at bounding box center [390, 167] width 312 height 26
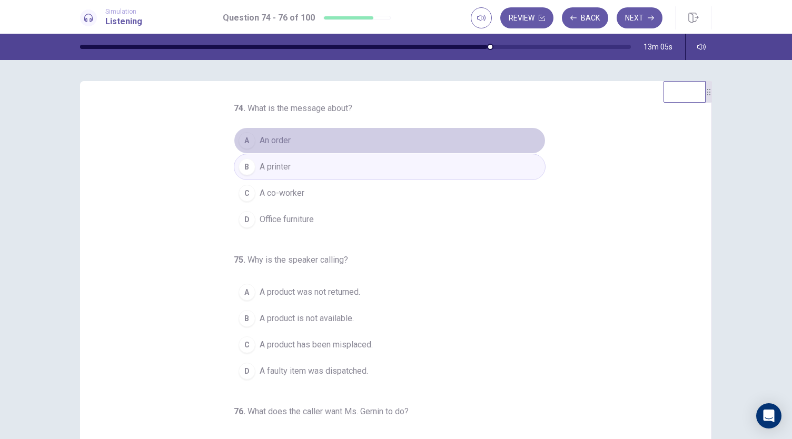
click at [333, 143] on button "A An order" at bounding box center [390, 140] width 312 height 26
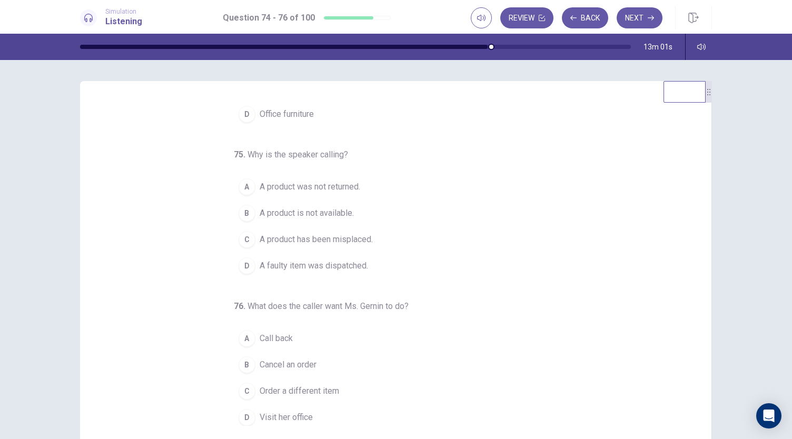
scroll to position [53, 0]
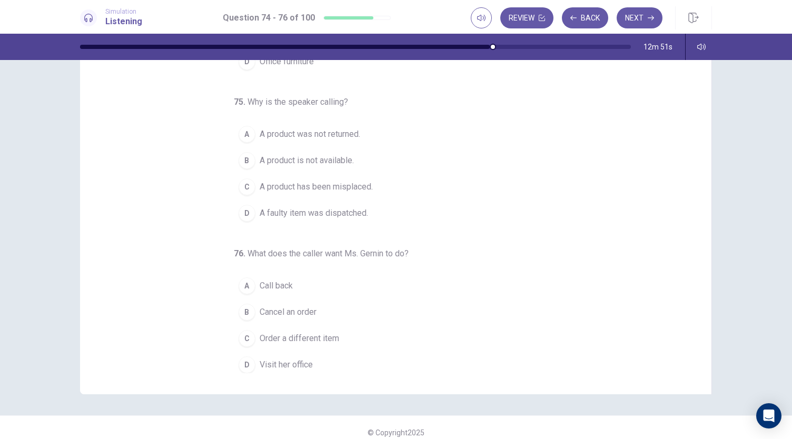
click at [279, 283] on span "Call back" at bounding box center [276, 286] width 33 height 13
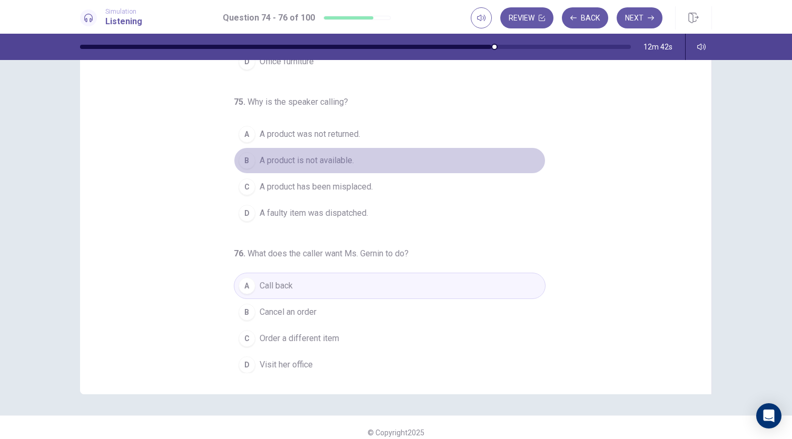
click at [298, 164] on span "A product is not available." at bounding box center [307, 160] width 94 height 13
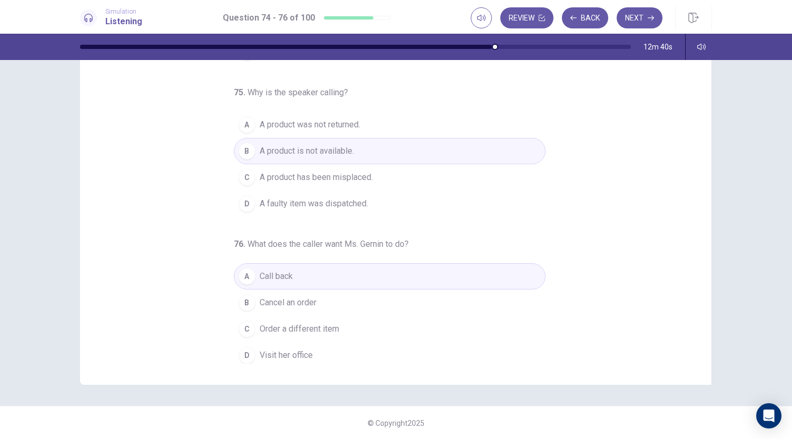
scroll to position [63, 0]
click at [305, 201] on span "A faulty item was dispatched." at bounding box center [314, 203] width 108 height 13
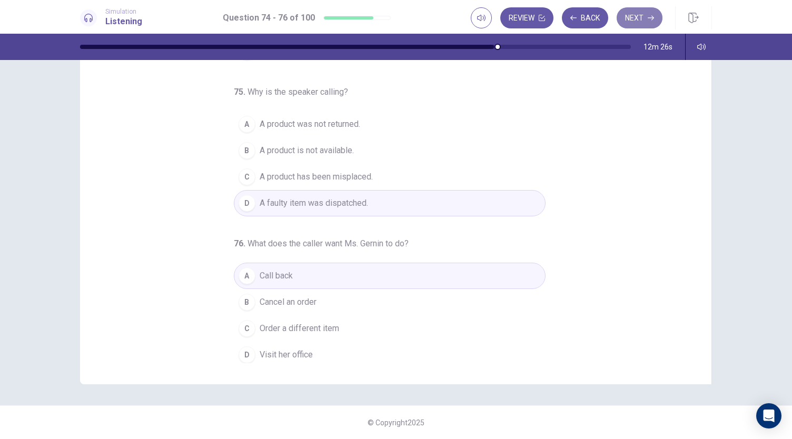
click at [637, 18] on button "Next" at bounding box center [640, 17] width 46 height 21
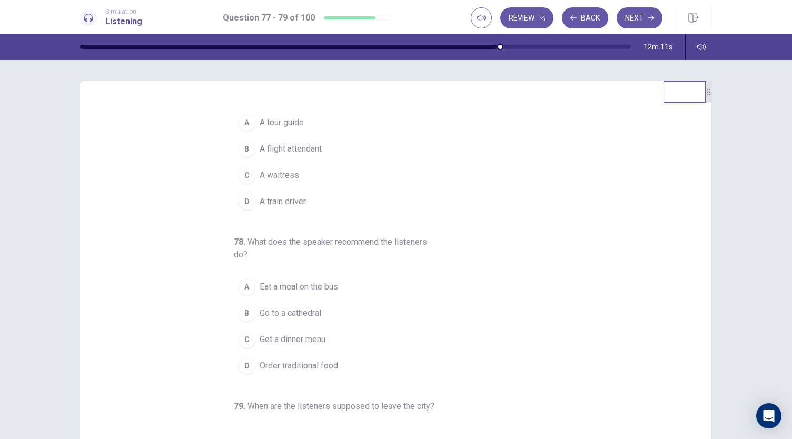
scroll to position [0, 0]
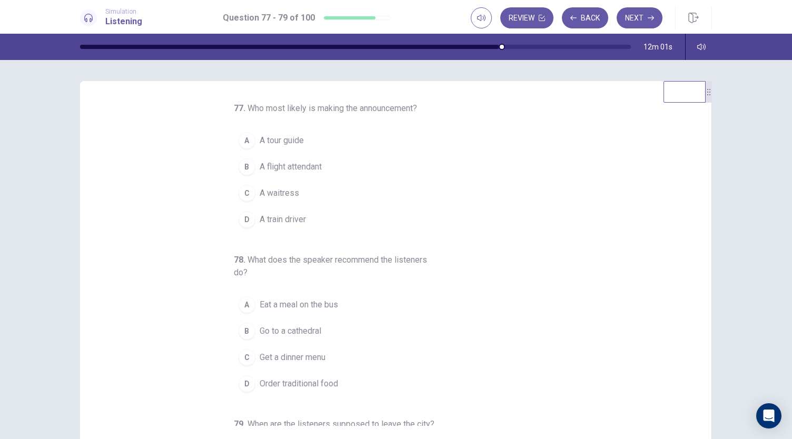
click at [303, 142] on button "A A tour guide" at bounding box center [390, 140] width 312 height 26
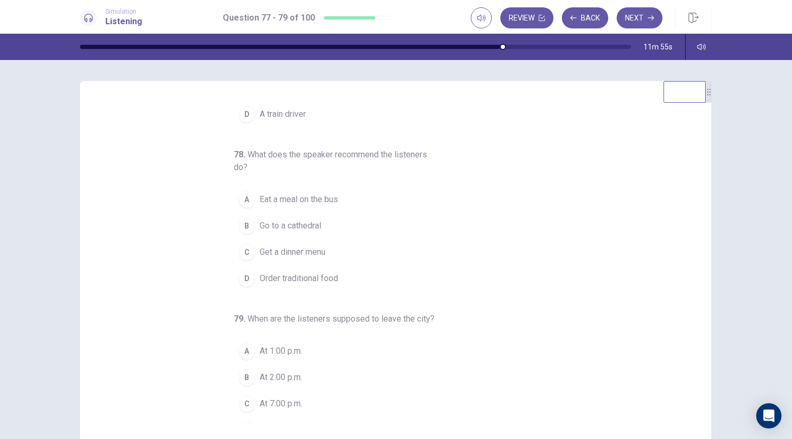
scroll to position [118, 0]
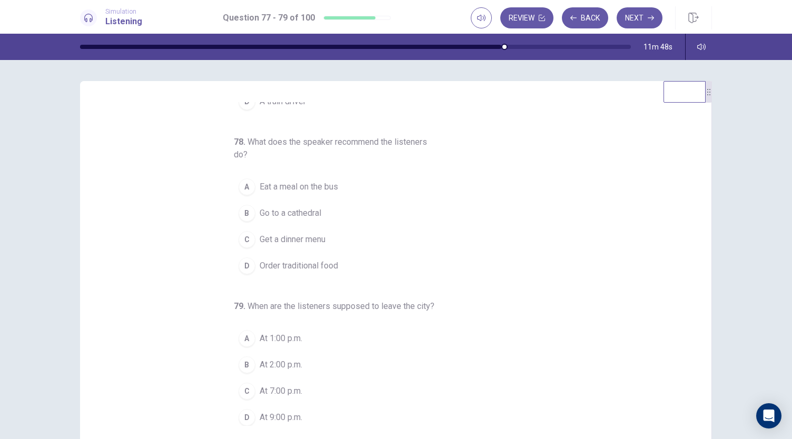
click at [307, 265] on span "Order traditional food" at bounding box center [299, 266] width 78 height 13
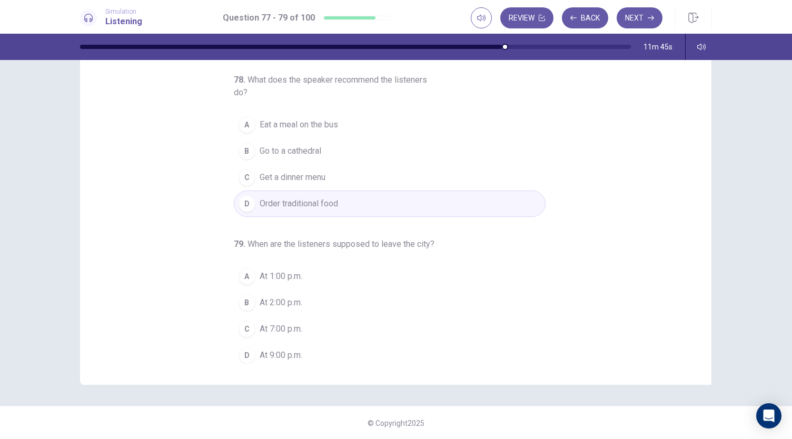
scroll to position [63, 0]
click at [307, 268] on button "A At 1:00 p.m." at bounding box center [390, 276] width 312 height 26
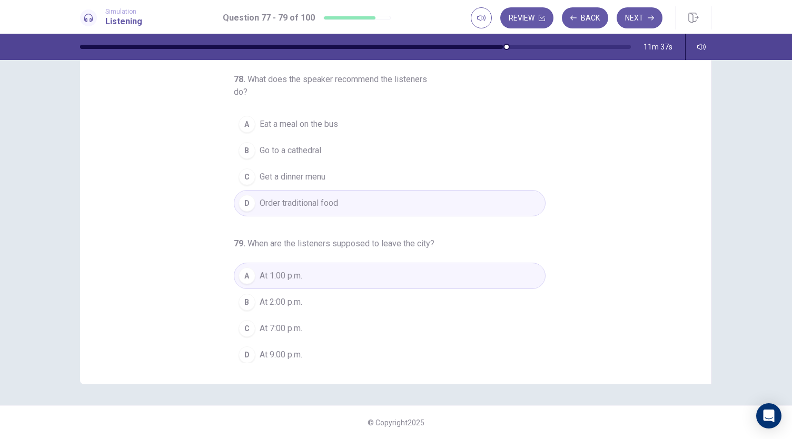
click at [274, 315] on button "C At 7:00 p.m." at bounding box center [390, 328] width 312 height 26
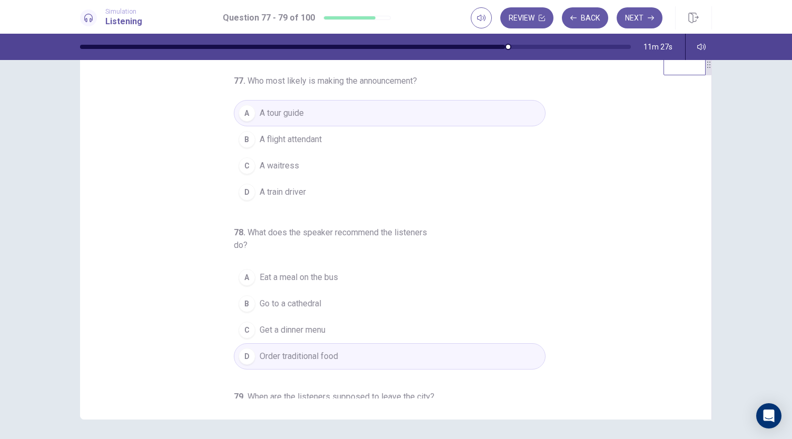
scroll to position [0, 0]
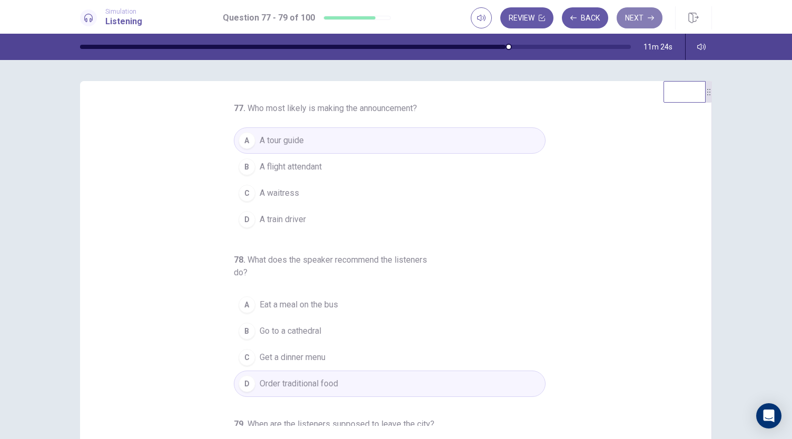
click at [631, 13] on button "Next" at bounding box center [640, 17] width 46 height 21
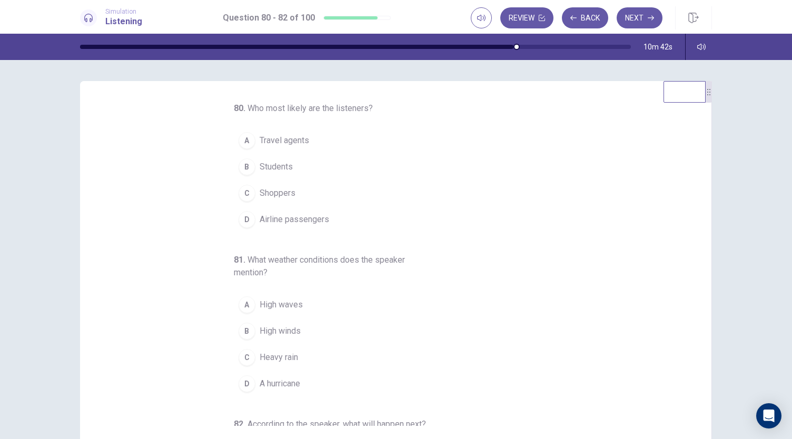
click at [326, 223] on button "D Airline passengers" at bounding box center [390, 219] width 312 height 26
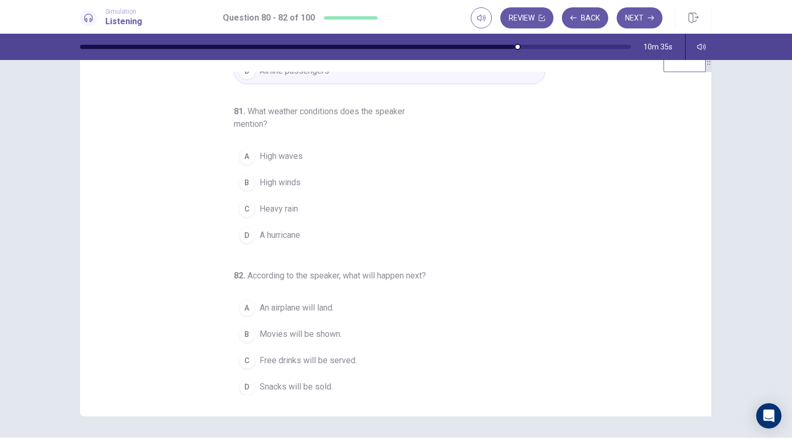
scroll to position [53, 0]
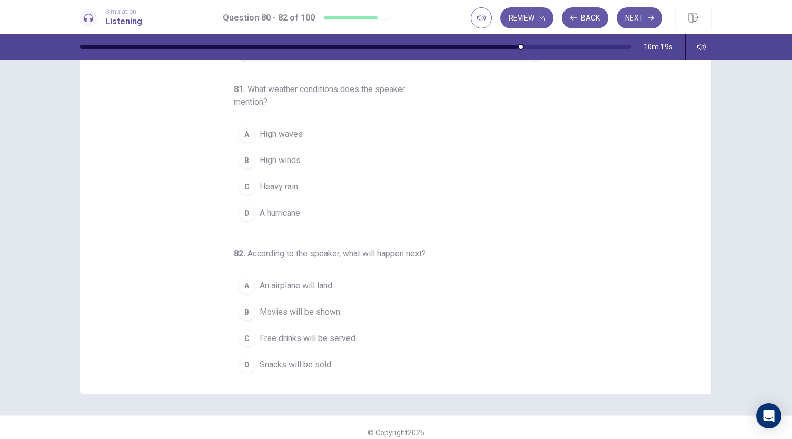
click at [276, 159] on span "High winds" at bounding box center [280, 160] width 41 height 13
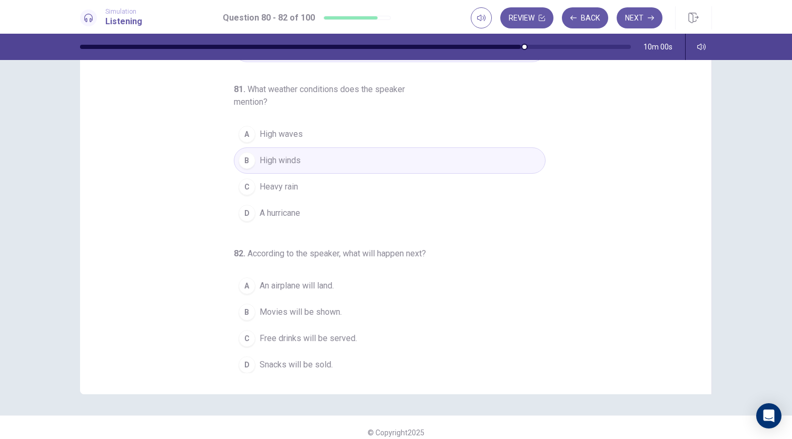
click at [306, 332] on span "Free drinks will be served." at bounding box center [308, 338] width 97 height 13
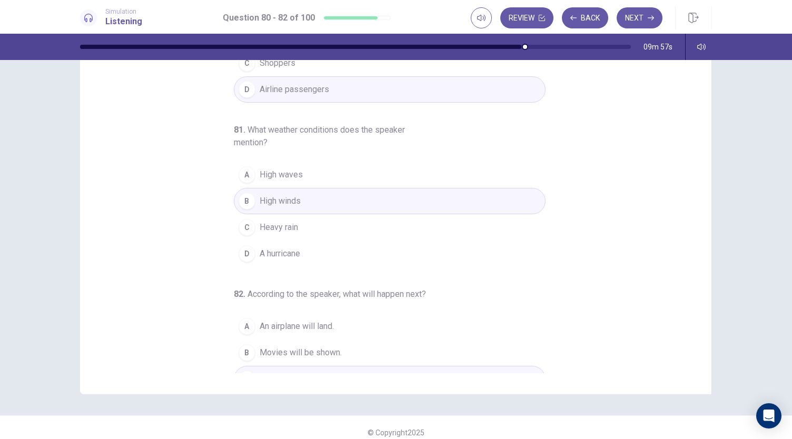
scroll to position [0, 0]
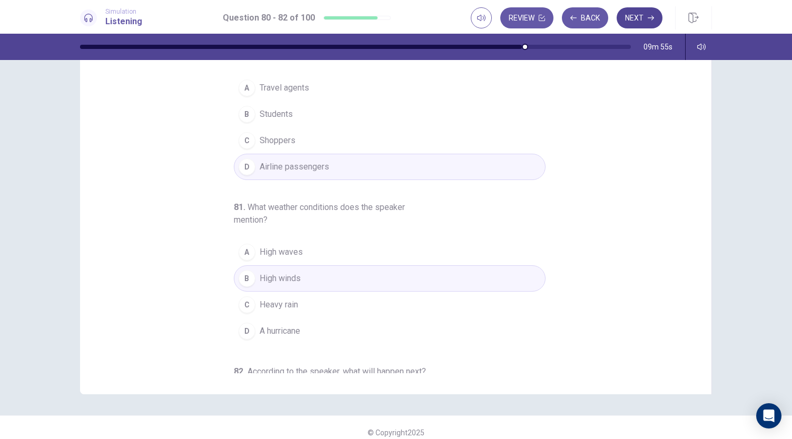
drag, startPoint x: 648, startPoint y: 22, endPoint x: 652, endPoint y: 16, distance: 6.7
click at [649, 21] on icon "button" at bounding box center [651, 18] width 6 height 6
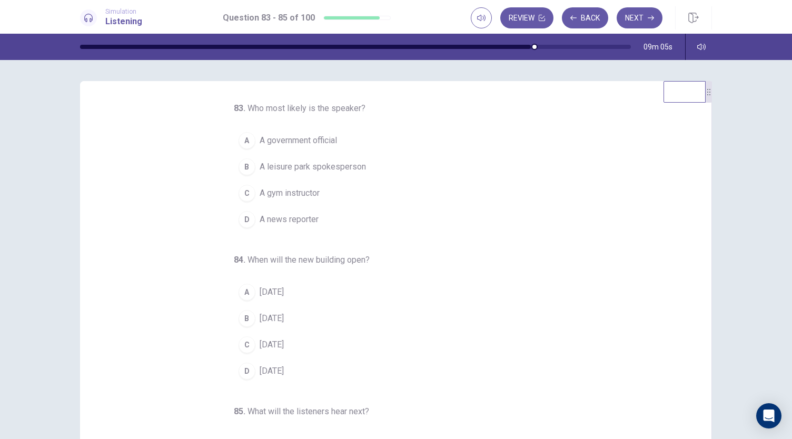
click at [296, 210] on button "D A news reporter" at bounding box center [390, 219] width 312 height 26
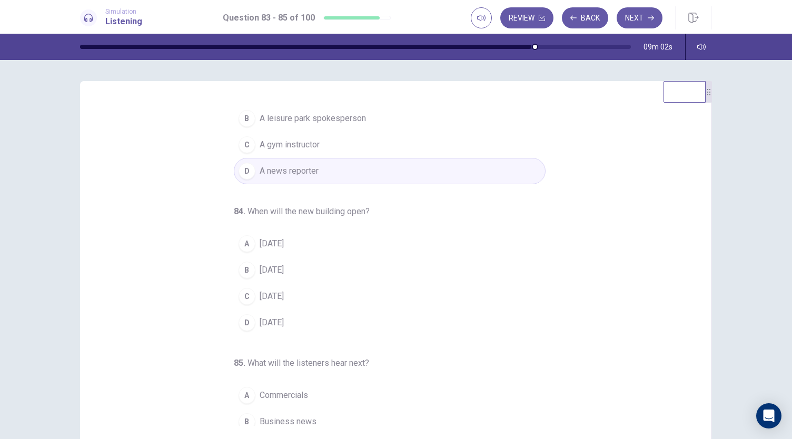
scroll to position [105, 0]
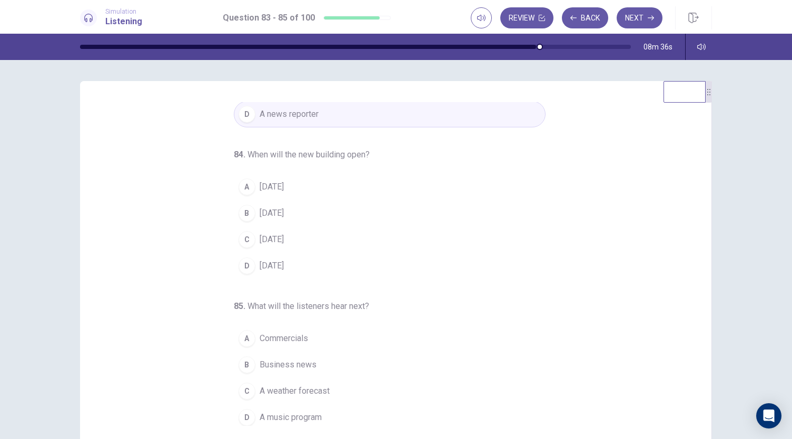
click at [279, 189] on span "[DATE]" at bounding box center [272, 187] width 24 height 13
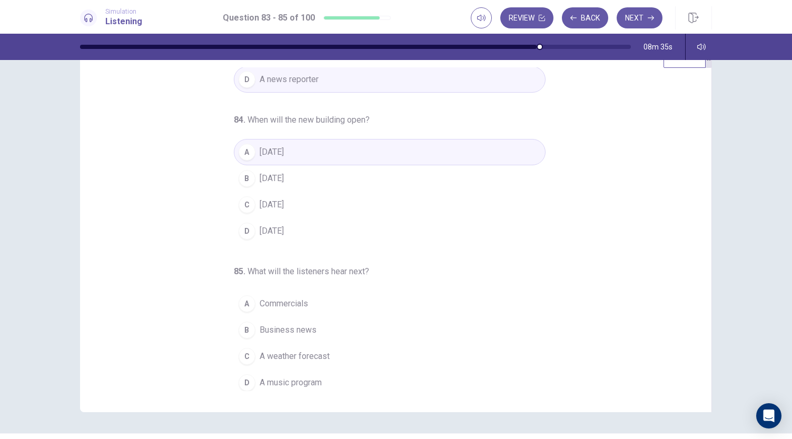
scroll to position [63, 0]
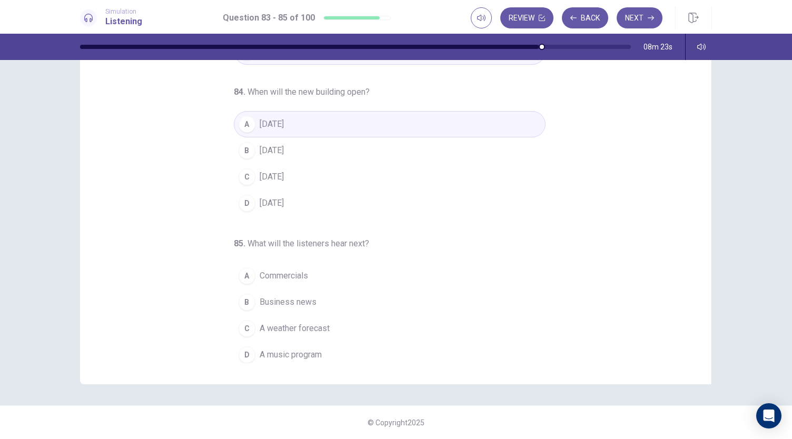
click at [282, 328] on span "A weather forecast" at bounding box center [295, 328] width 70 height 13
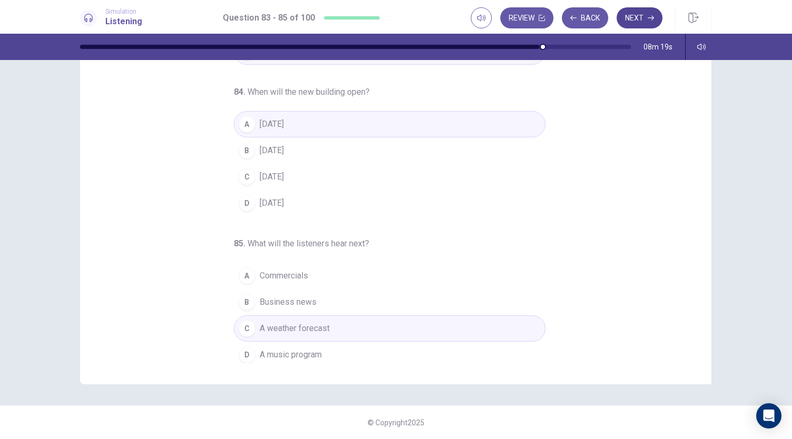
click at [631, 27] on button "Next" at bounding box center [640, 17] width 46 height 21
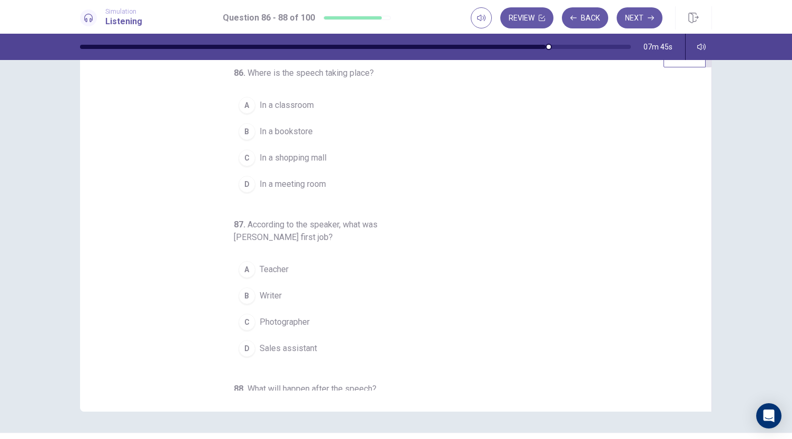
scroll to position [0, 0]
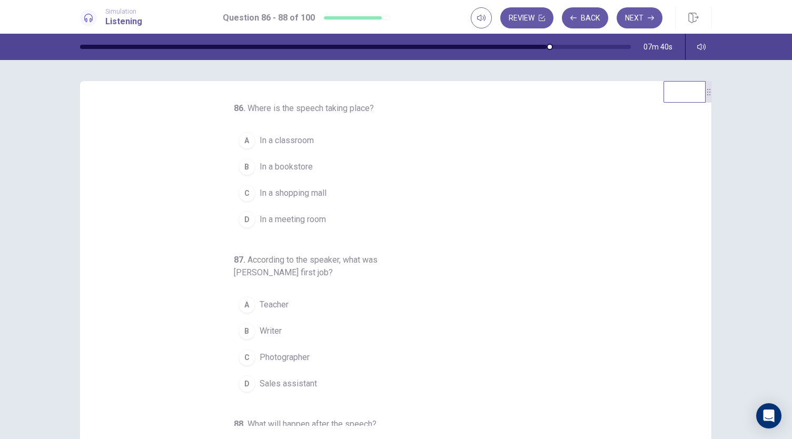
click at [304, 222] on span "In a meeting room" at bounding box center [293, 219] width 66 height 13
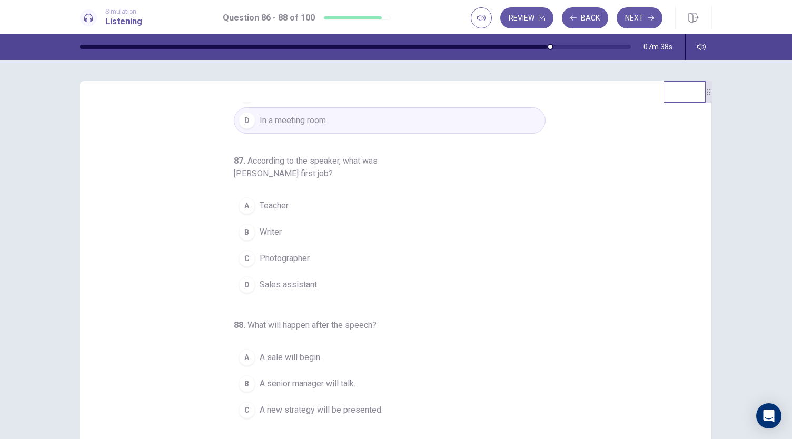
scroll to position [101, 0]
click at [299, 277] on span "Sales assistant" at bounding box center [288, 283] width 57 height 13
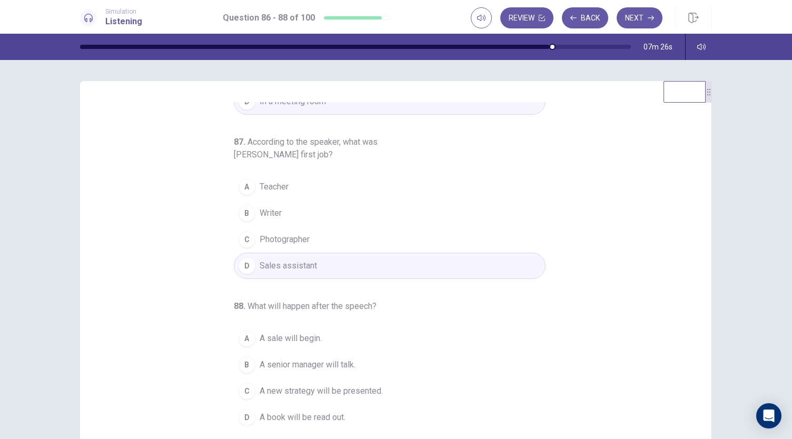
scroll to position [118, 0]
click at [272, 190] on span "Teacher" at bounding box center [274, 187] width 29 height 13
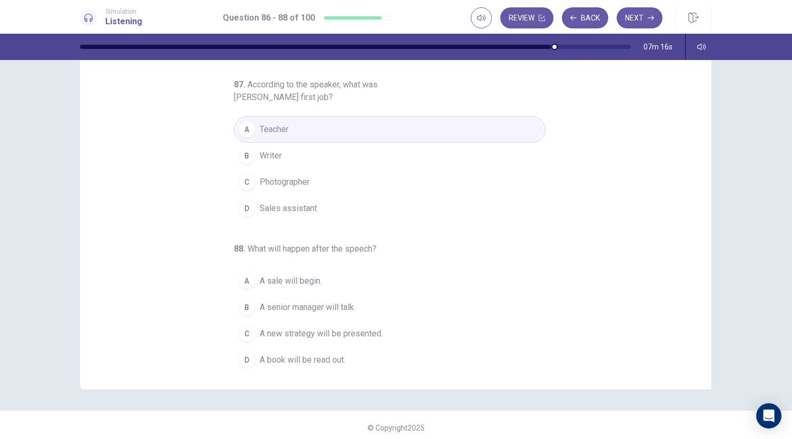
scroll to position [58, 0]
click at [319, 311] on button "B A senior manager will talk." at bounding box center [390, 307] width 312 height 26
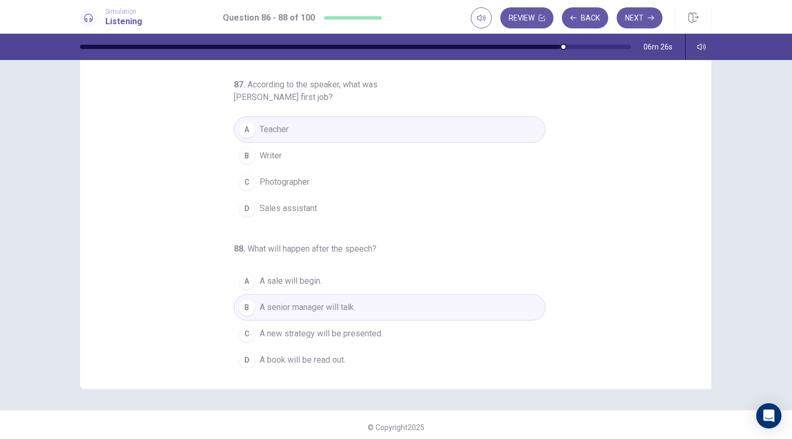
scroll to position [118, 0]
click at [650, 18] on icon "button" at bounding box center [651, 18] width 6 height 6
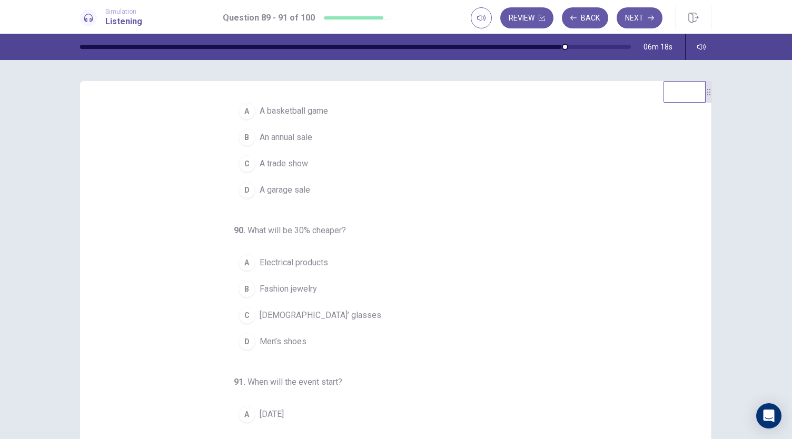
scroll to position [0, 0]
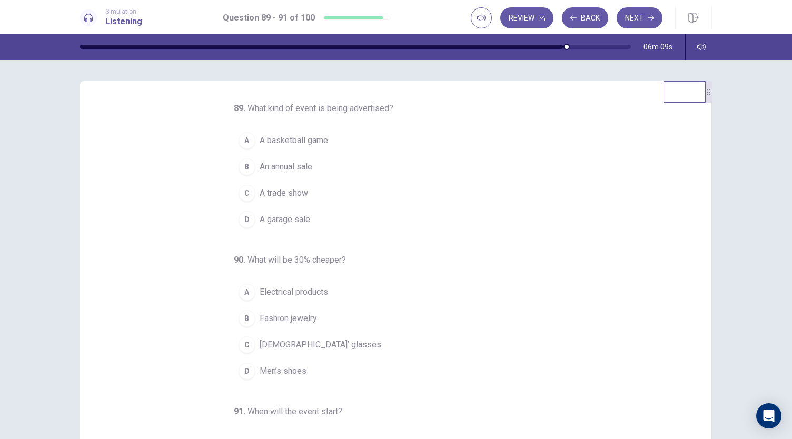
click at [297, 162] on span "An annual sale" at bounding box center [286, 167] width 53 height 13
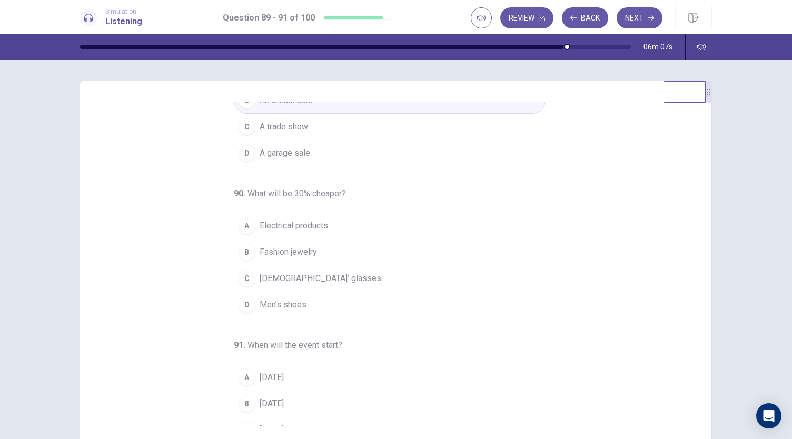
scroll to position [67, 0]
click at [320, 215] on button "A Electrical products" at bounding box center [390, 225] width 312 height 26
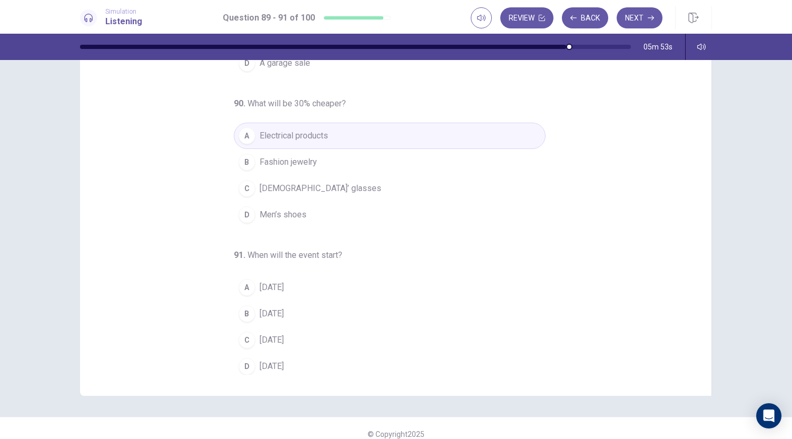
scroll to position [61, 0]
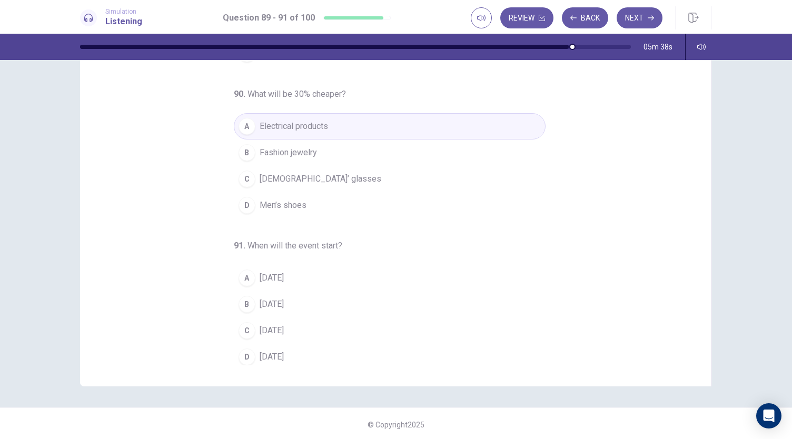
click at [280, 293] on button "B [DATE]" at bounding box center [390, 304] width 312 height 26
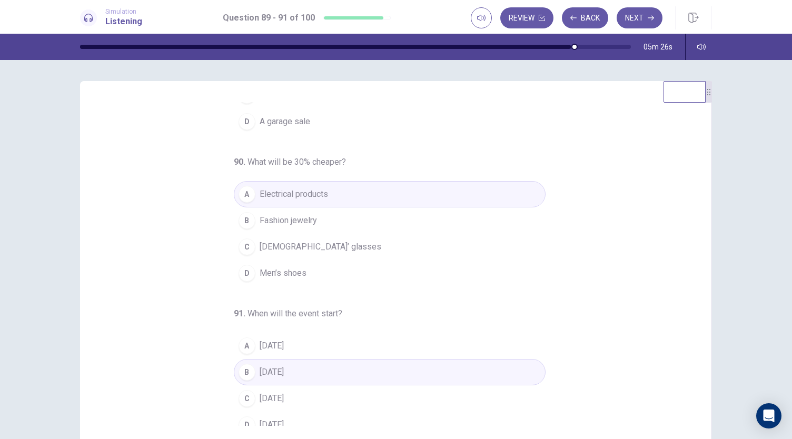
scroll to position [105, 0]
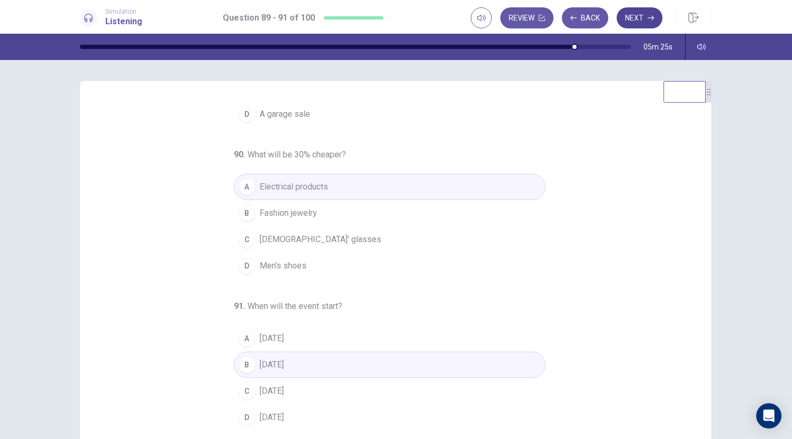
click at [642, 26] on button "Next" at bounding box center [640, 17] width 46 height 21
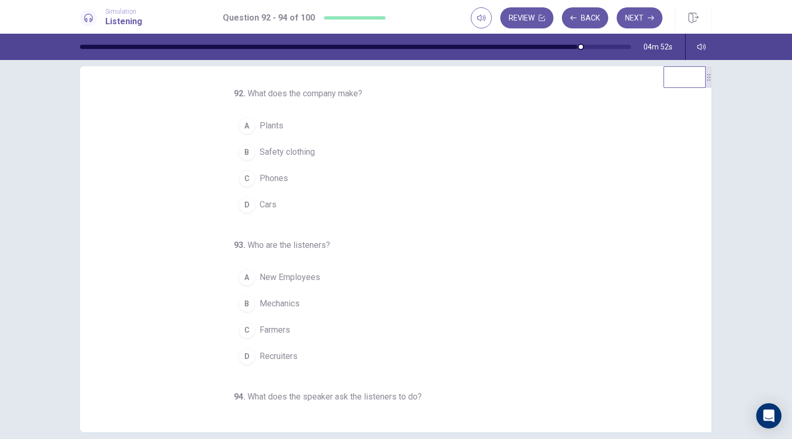
scroll to position [0, 0]
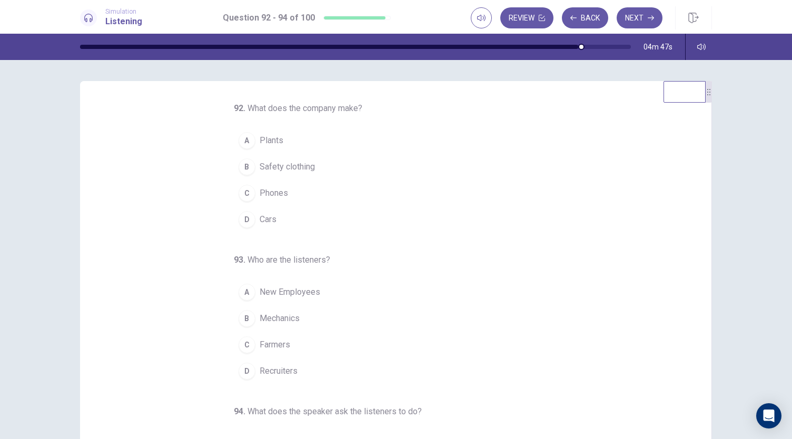
click at [274, 212] on button "D Cars" at bounding box center [390, 219] width 312 height 26
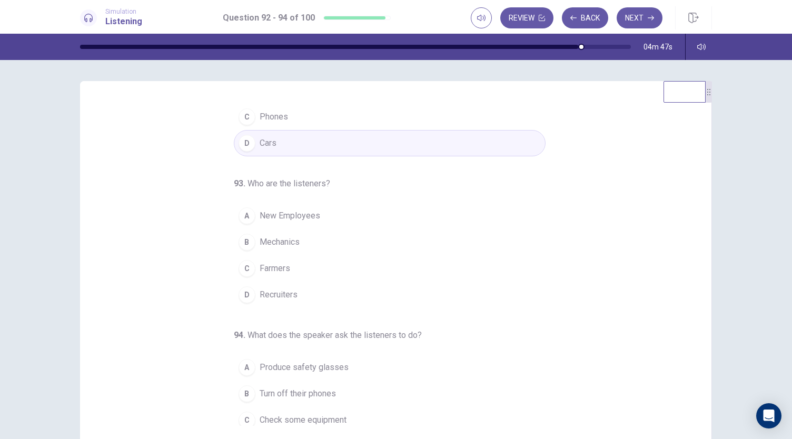
scroll to position [104, 0]
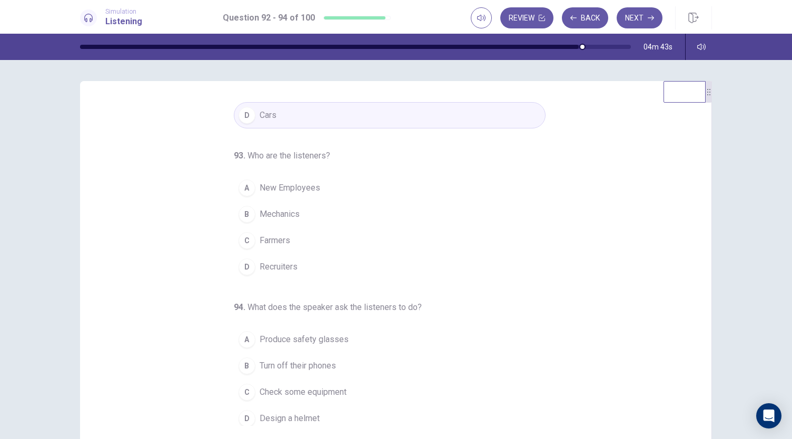
click at [328, 181] on button "A New Employees" at bounding box center [390, 188] width 312 height 26
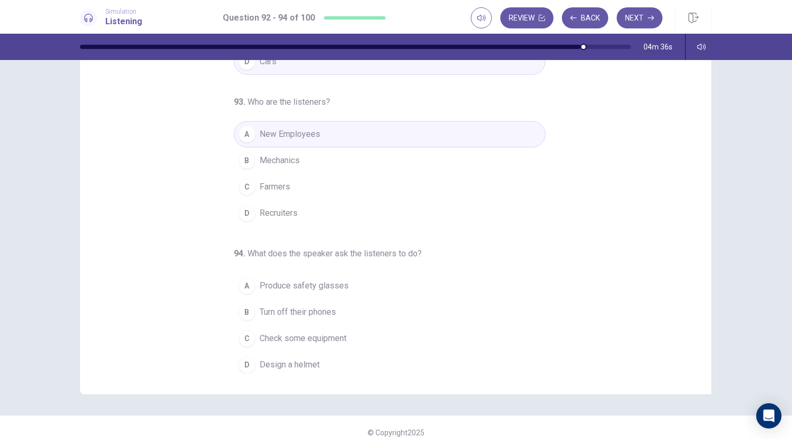
scroll to position [63, 0]
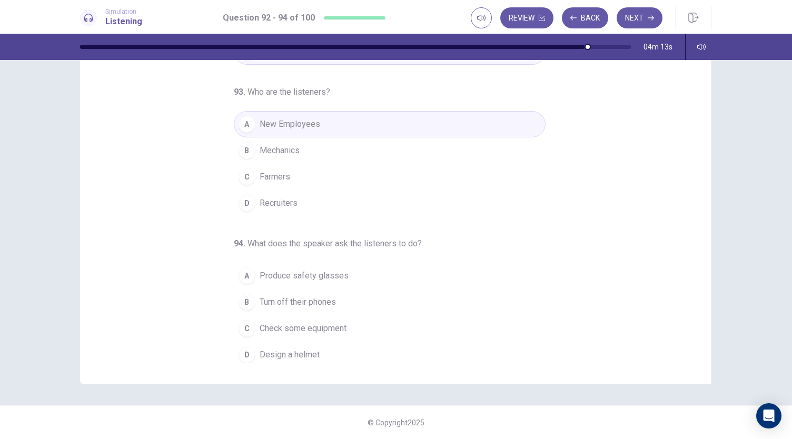
click at [319, 300] on span "Turn off their phones" at bounding box center [298, 302] width 76 height 13
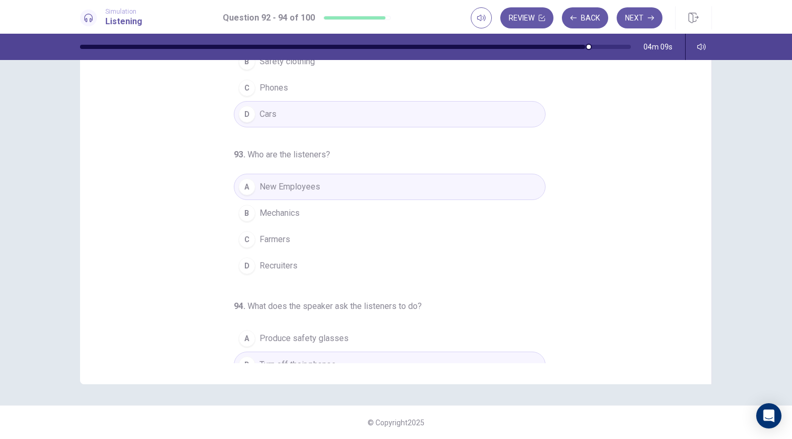
scroll to position [0, 0]
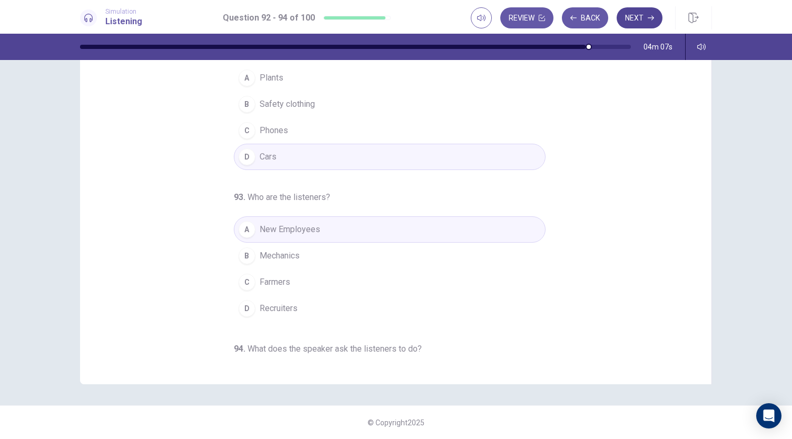
click at [643, 16] on button "Next" at bounding box center [640, 17] width 46 height 21
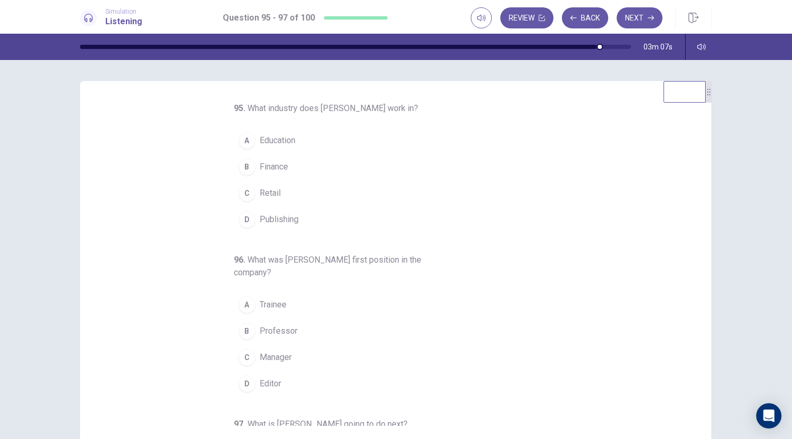
click at [274, 152] on button "A Education" at bounding box center [390, 140] width 312 height 26
click at [260, 166] on span "Finance" at bounding box center [274, 167] width 28 height 13
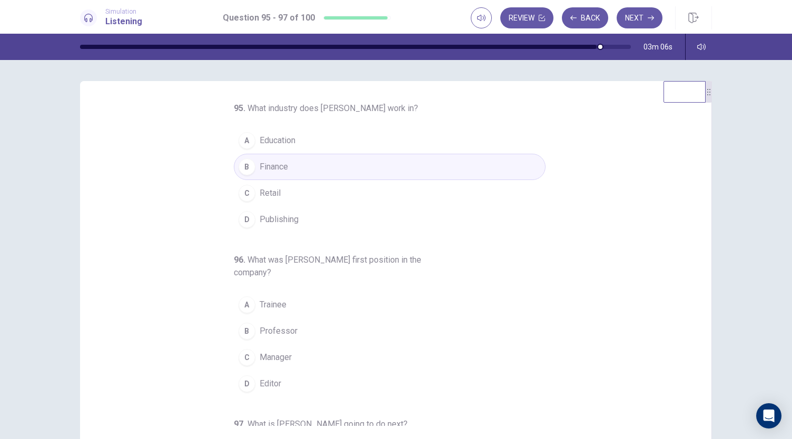
click at [265, 315] on button "A Trainee" at bounding box center [390, 305] width 312 height 26
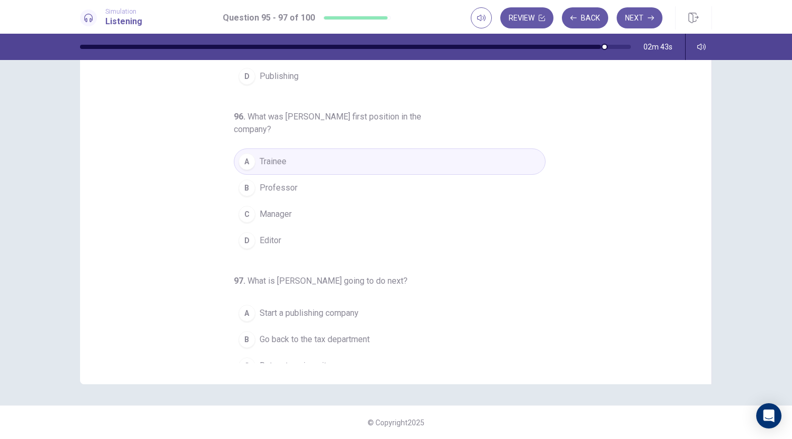
scroll to position [118, 0]
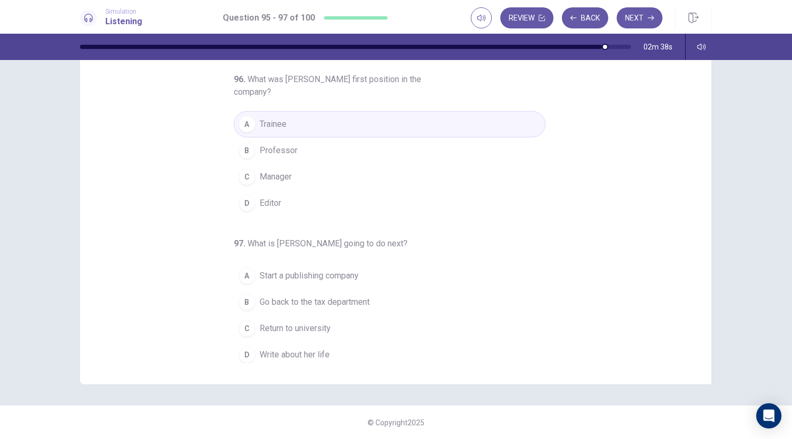
click at [292, 351] on span "Write about her life" at bounding box center [295, 355] width 70 height 13
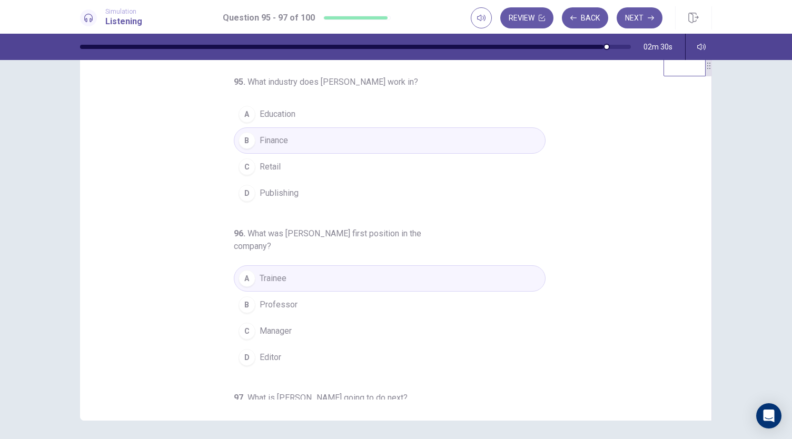
scroll to position [0, 0]
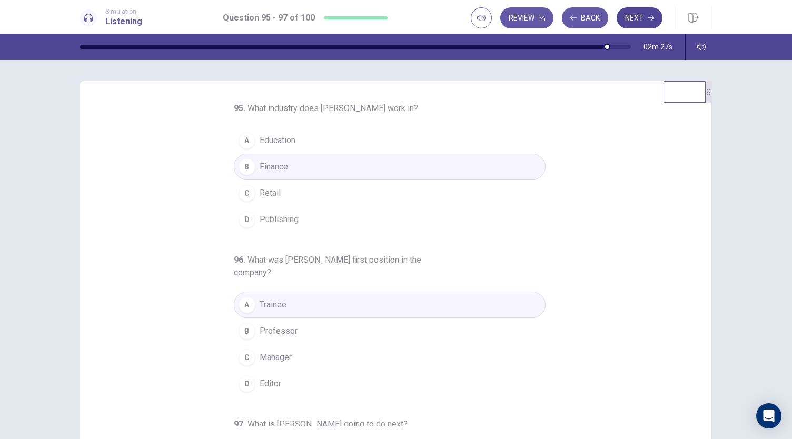
click at [630, 24] on button "Next" at bounding box center [640, 17] width 46 height 21
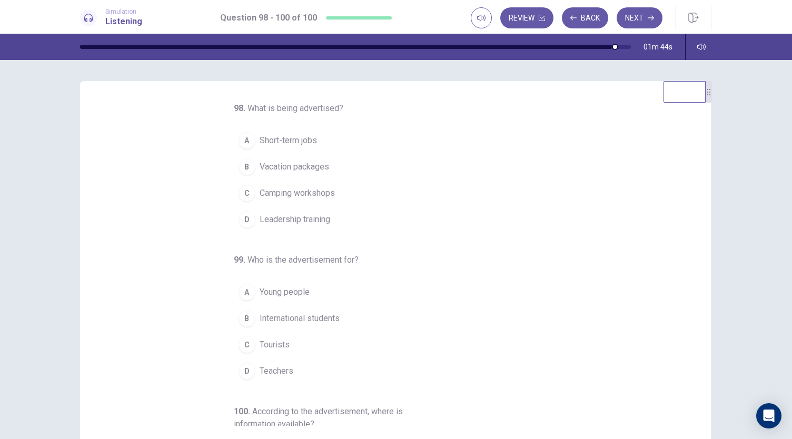
click at [296, 134] on button "A Short-term jobs" at bounding box center [390, 140] width 312 height 26
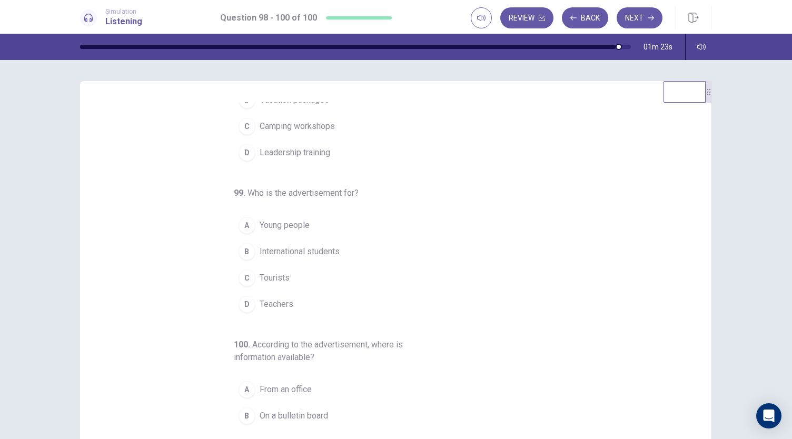
scroll to position [118, 0]
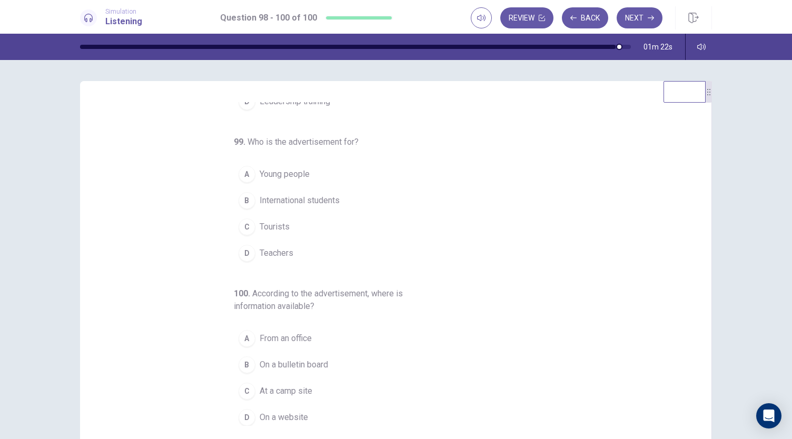
click at [281, 176] on span "Young people" at bounding box center [285, 174] width 50 height 13
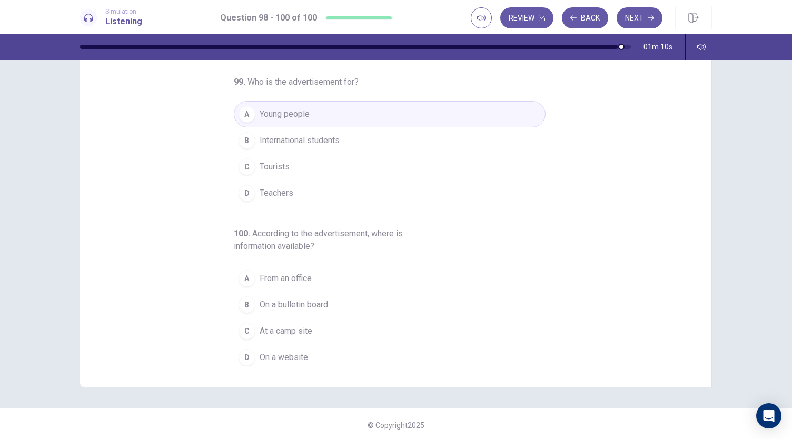
scroll to position [63, 0]
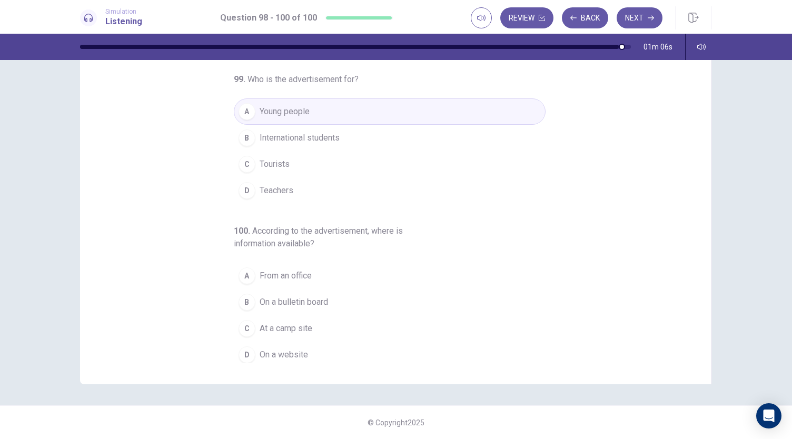
click at [277, 351] on span "On a website" at bounding box center [284, 355] width 48 height 13
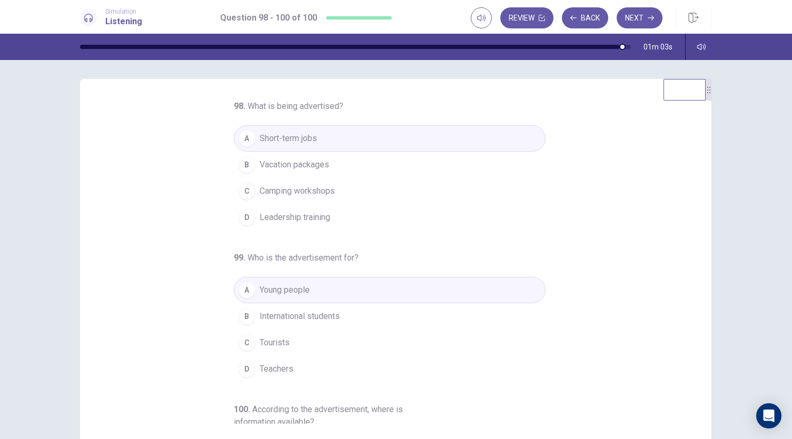
scroll to position [0, 0]
click at [650, 8] on button "Next" at bounding box center [640, 17] width 46 height 21
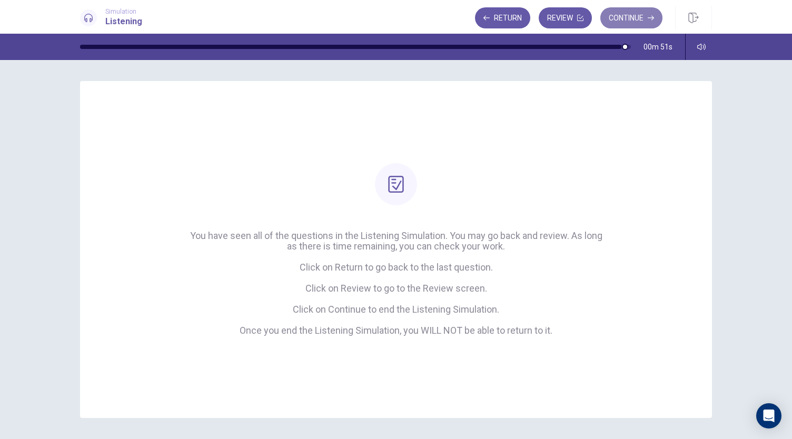
click at [644, 12] on button "Continue" at bounding box center [631, 17] width 62 height 21
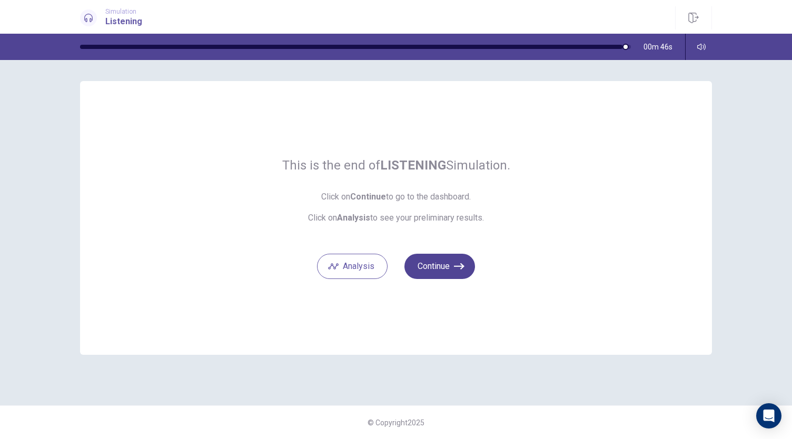
click at [448, 260] on button "Continue" at bounding box center [439, 266] width 71 height 25
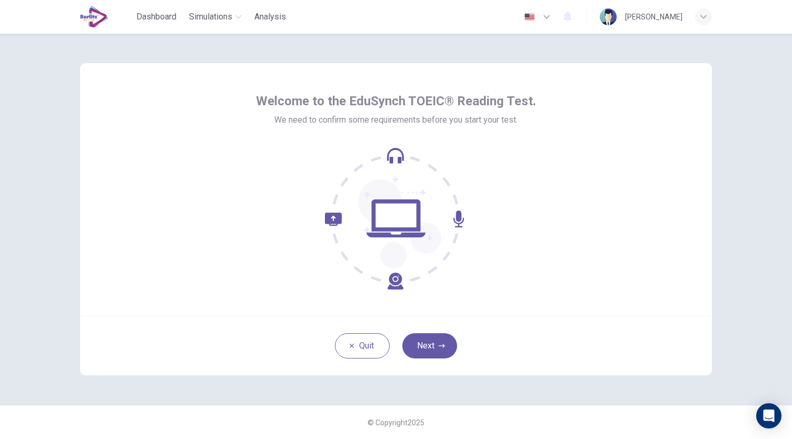
click at [62, 259] on div "Welcome to the EduSynch TOEIC® Reading Test. We need to confirm some requiremen…" at bounding box center [396, 236] width 792 height 405
click at [440, 346] on icon "button" at bounding box center [442, 346] width 6 height 4
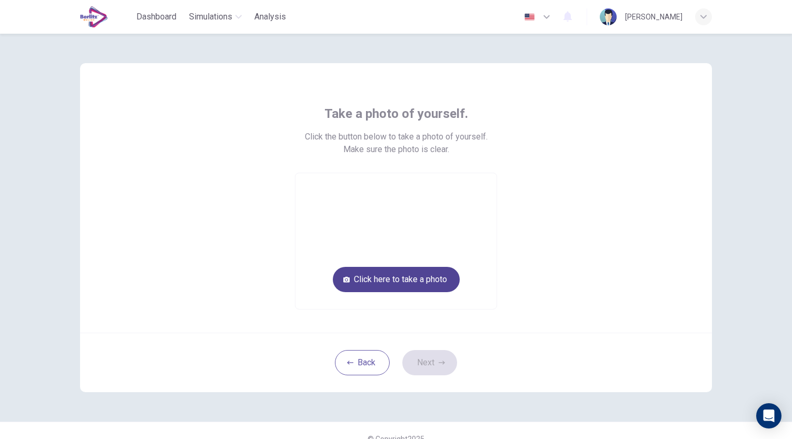
click at [413, 290] on button "Click here to take a photo" at bounding box center [396, 279] width 127 height 25
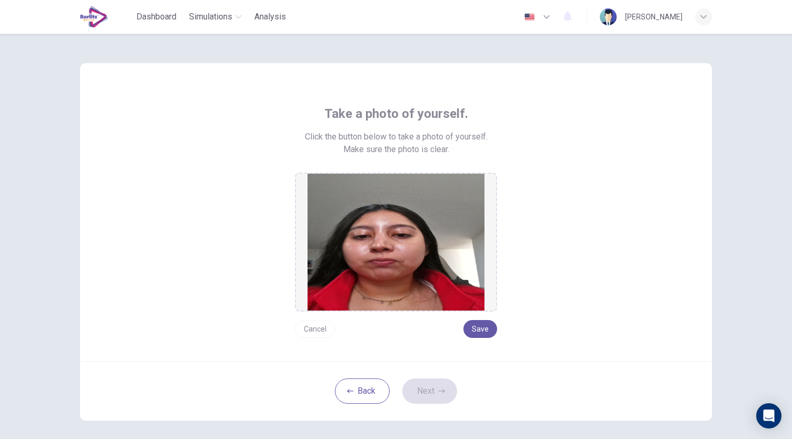
click at [461, 317] on div "Cancel Save" at bounding box center [396, 325] width 202 height 26
click at [480, 325] on button "Save" at bounding box center [480, 329] width 34 height 18
click at [443, 396] on button "Next" at bounding box center [429, 391] width 55 height 25
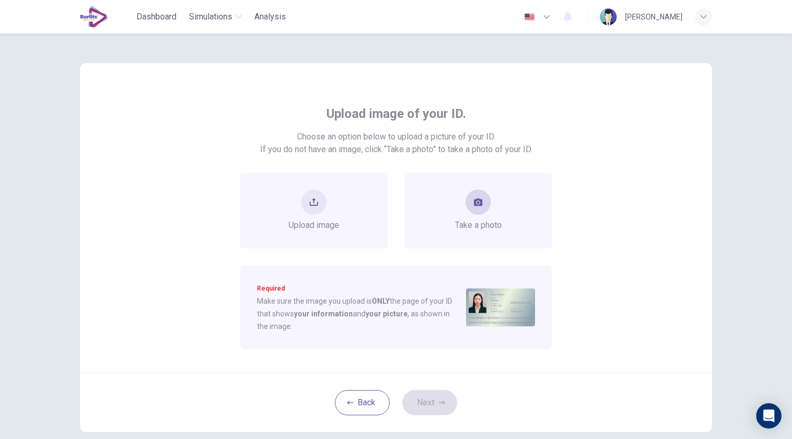
click at [497, 226] on span "Take a photo" at bounding box center [478, 225] width 47 height 13
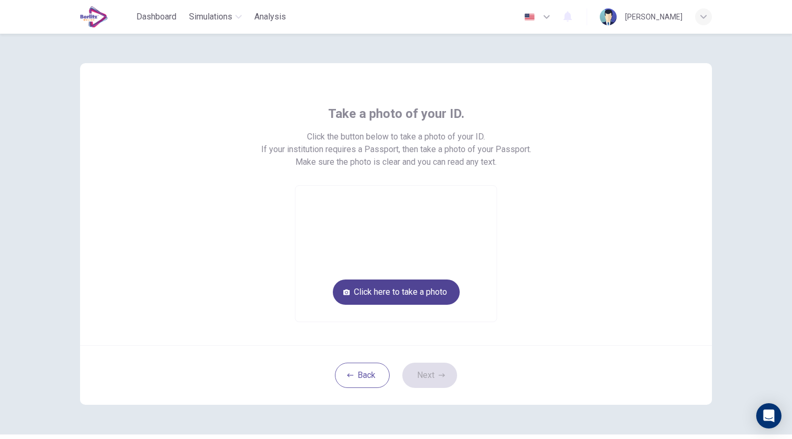
click at [446, 289] on button "Click here to take a photo" at bounding box center [396, 292] width 127 height 25
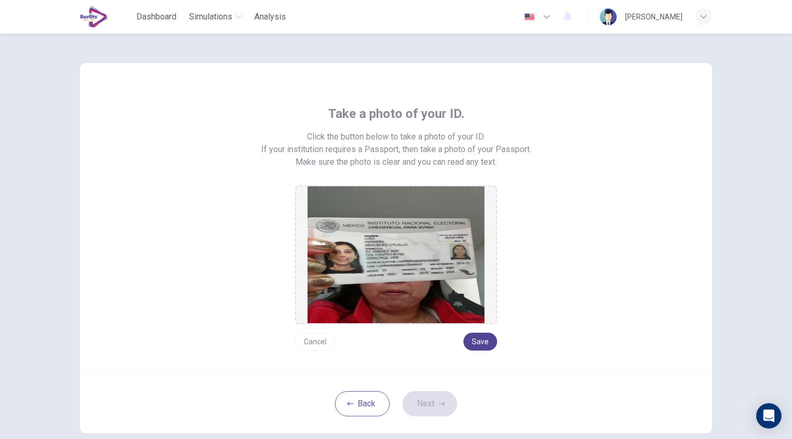
click at [475, 339] on button "Save" at bounding box center [480, 342] width 34 height 18
click at [429, 396] on button "Next" at bounding box center [429, 403] width 55 height 25
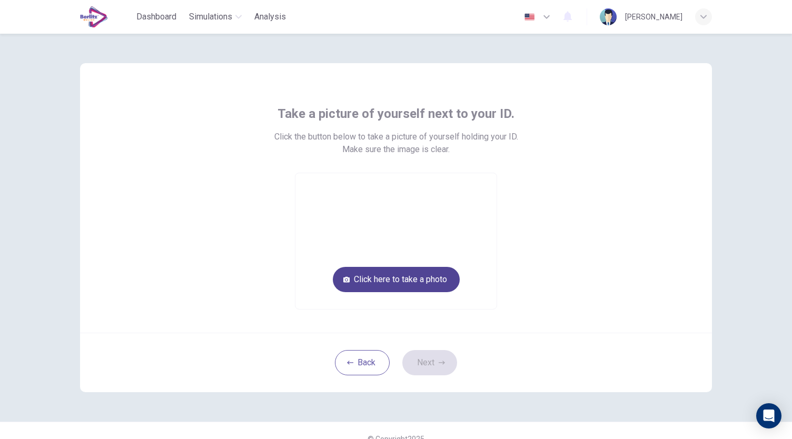
click at [378, 280] on button "Click here to take a photo" at bounding box center [396, 279] width 127 height 25
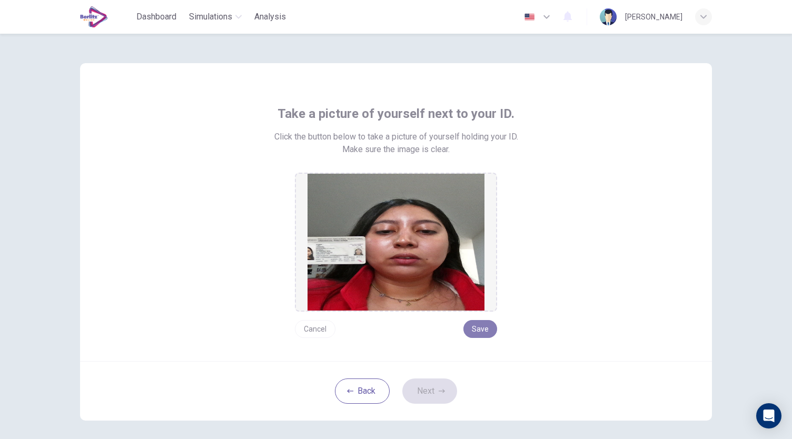
click at [479, 328] on button "Save" at bounding box center [480, 329] width 34 height 18
click at [431, 390] on button "Next" at bounding box center [429, 391] width 55 height 25
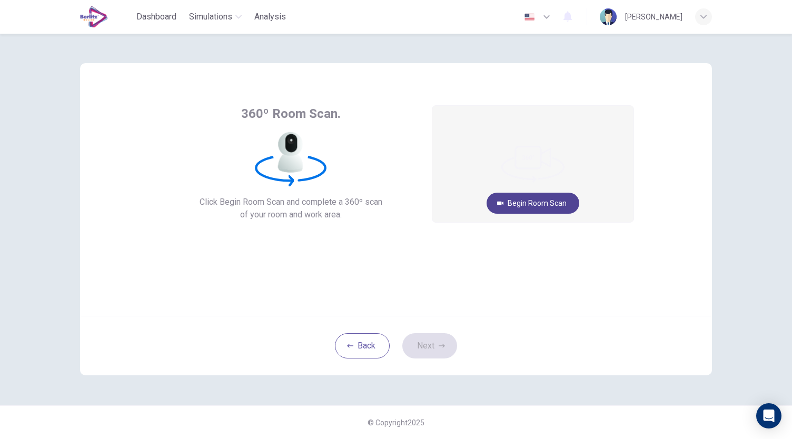
click at [523, 209] on button "Begin Room Scan" at bounding box center [533, 203] width 93 height 21
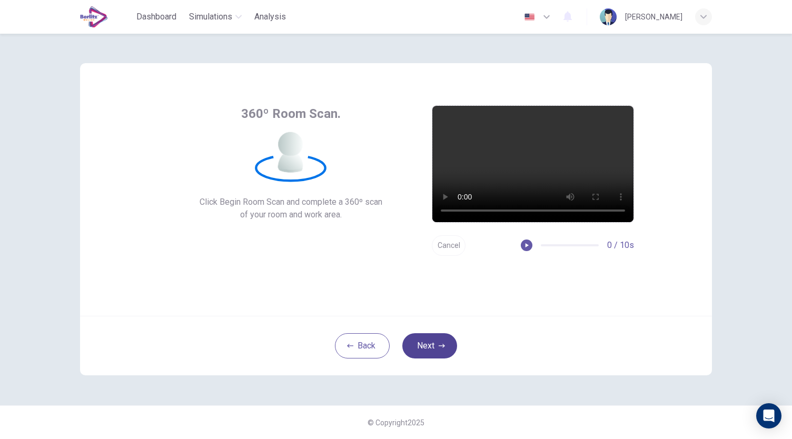
click at [424, 350] on button "Next" at bounding box center [429, 345] width 55 height 25
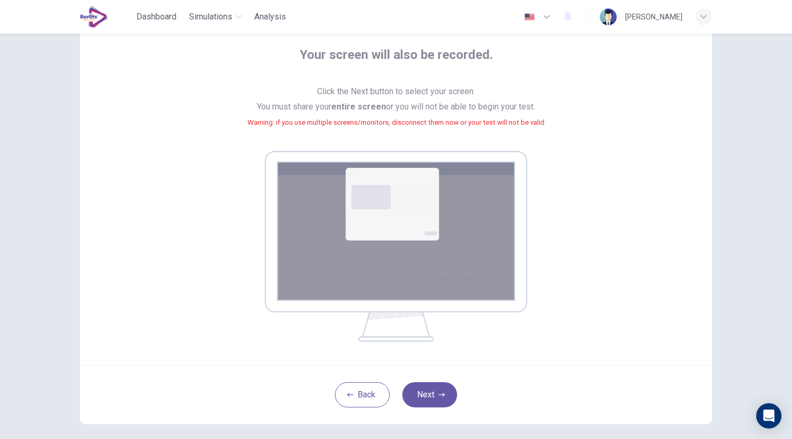
scroll to position [107, 0]
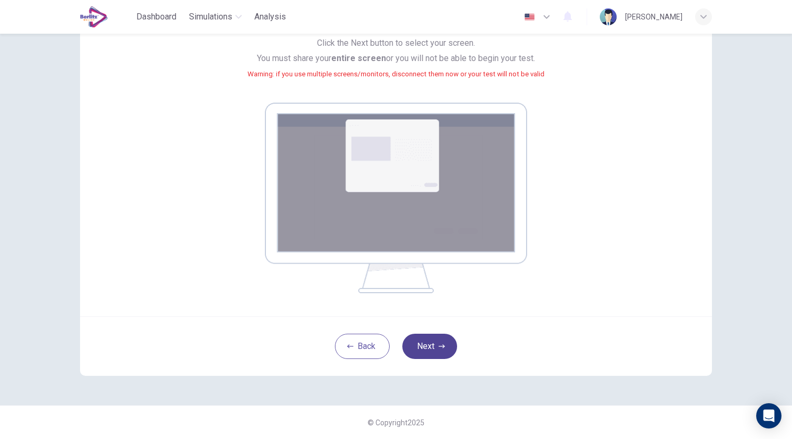
drag, startPoint x: 424, startPoint y: 348, endPoint x: 426, endPoint y: 342, distance: 6.0
click at [425, 344] on button "Next" at bounding box center [429, 346] width 55 height 25
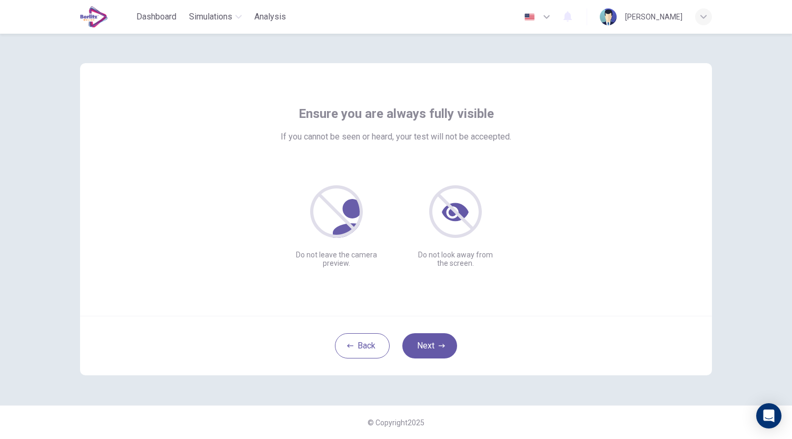
scroll to position [0, 0]
click at [433, 349] on button "Next" at bounding box center [429, 345] width 55 height 25
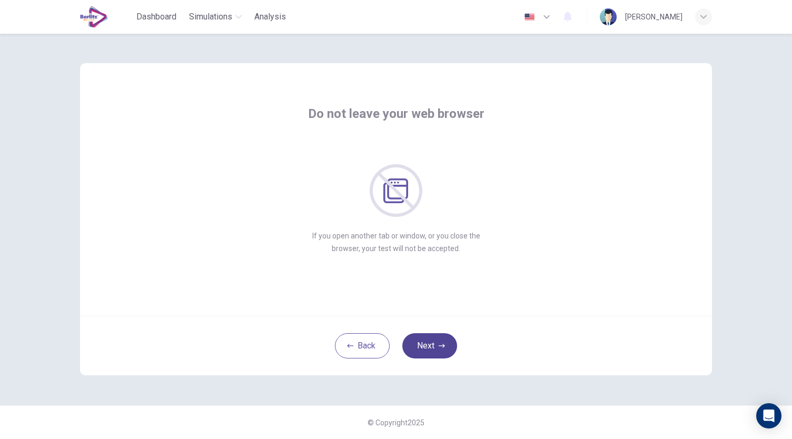
click at [433, 348] on button "Next" at bounding box center [429, 345] width 55 height 25
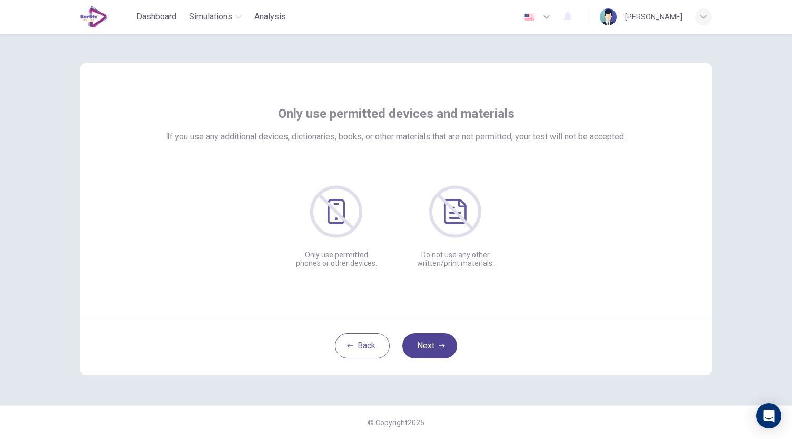
click at [433, 348] on button "Next" at bounding box center [429, 345] width 55 height 25
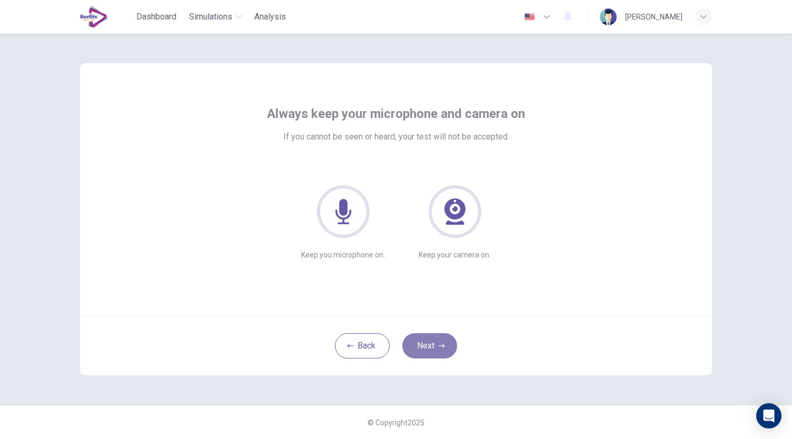
click at [433, 348] on button "Next" at bounding box center [429, 345] width 55 height 25
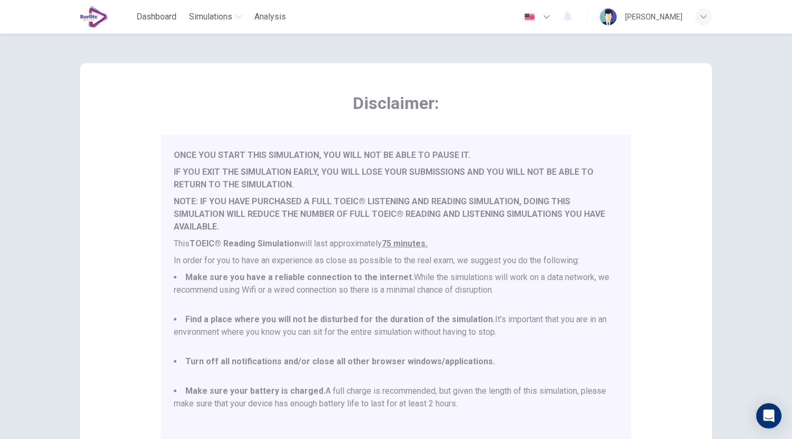
scroll to position [146, 0]
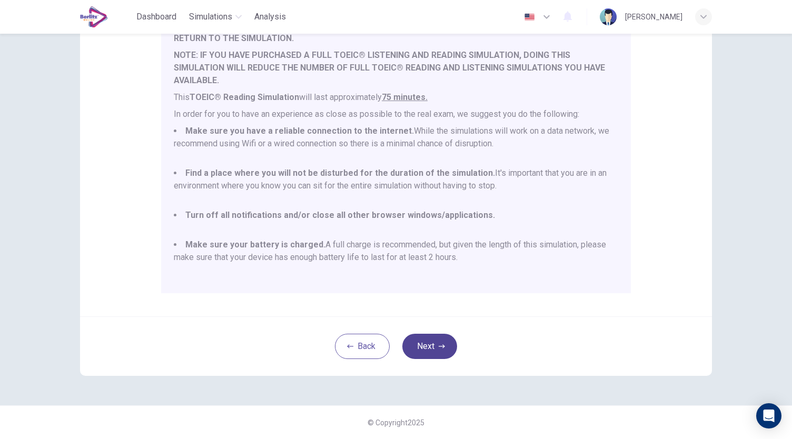
click at [404, 352] on button "Next" at bounding box center [429, 346] width 55 height 25
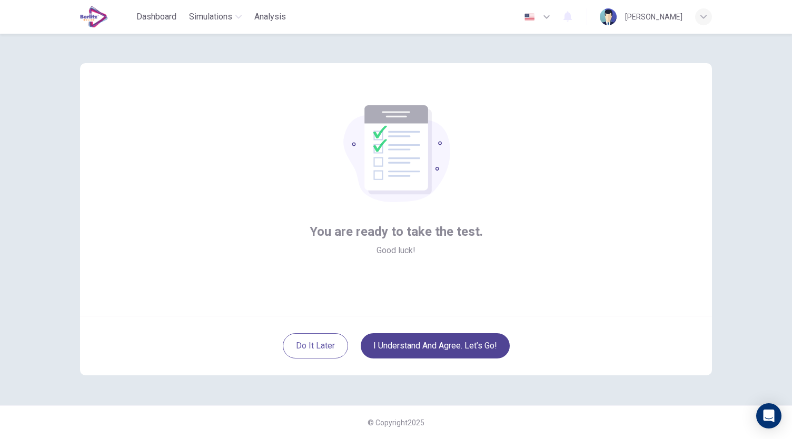
scroll to position [0, 0]
click at [458, 348] on button "I understand and agree. Let’s go!" at bounding box center [435, 345] width 149 height 25
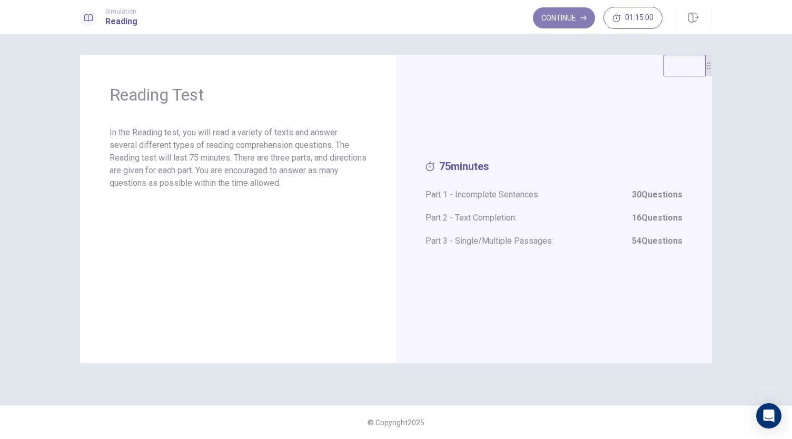
click at [557, 17] on button "Continue" at bounding box center [564, 17] width 62 height 21
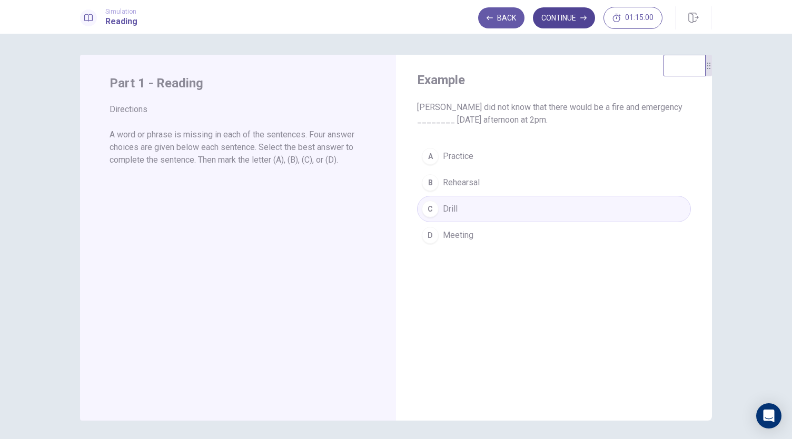
click at [570, 17] on button "Continue" at bounding box center [564, 17] width 62 height 21
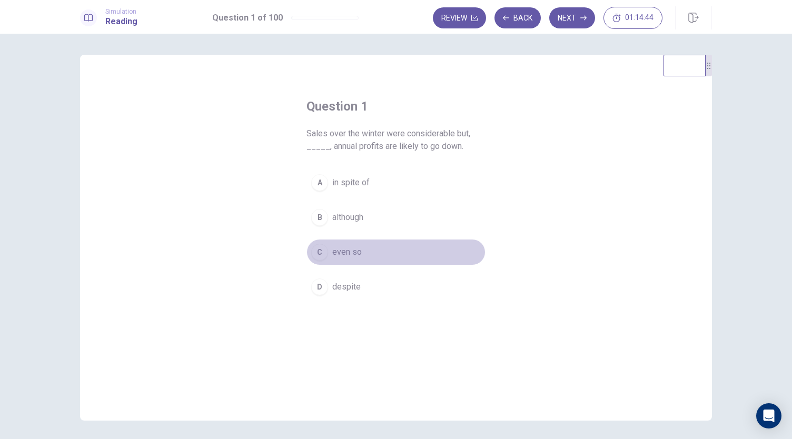
click at [344, 252] on span "even so" at bounding box center [346, 252] width 29 height 13
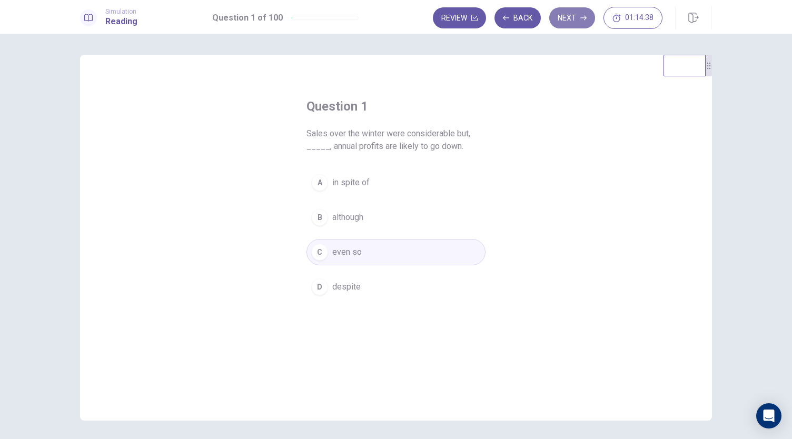
click at [575, 16] on button "Next" at bounding box center [572, 17] width 46 height 21
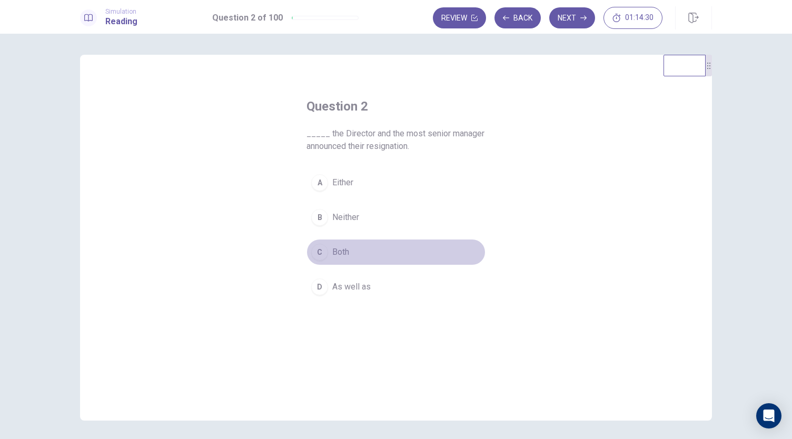
click at [342, 260] on button "C Both" at bounding box center [395, 252] width 179 height 26
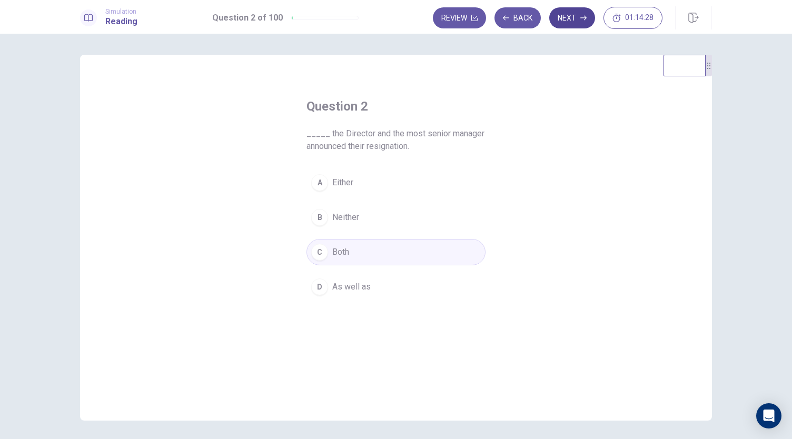
click at [582, 23] on button "Next" at bounding box center [572, 17] width 46 height 21
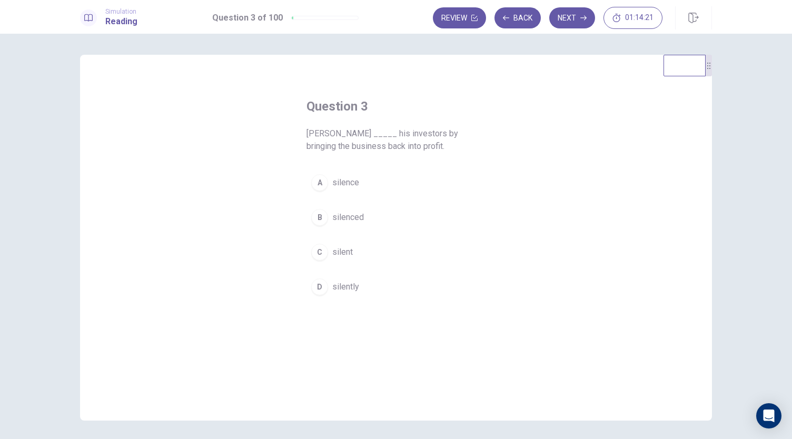
click at [361, 225] on button "B silenced" at bounding box center [395, 217] width 179 height 26
click at [573, 21] on button "Next" at bounding box center [572, 17] width 46 height 21
click at [336, 282] on span "engineers" at bounding box center [350, 287] width 37 height 13
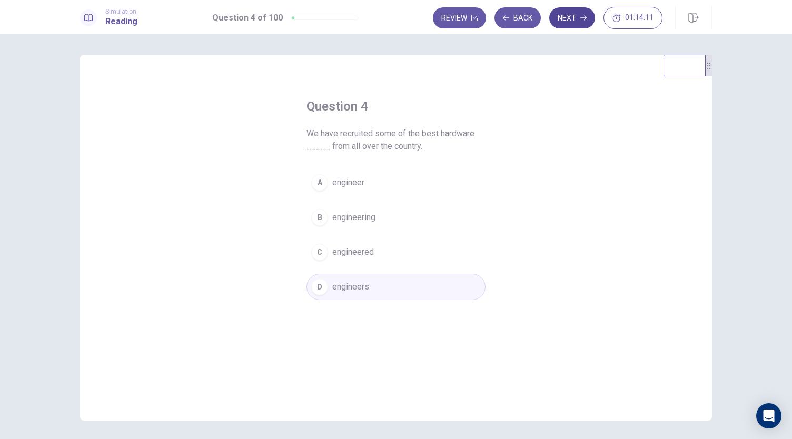
click at [570, 14] on button "Next" at bounding box center [572, 17] width 46 height 21
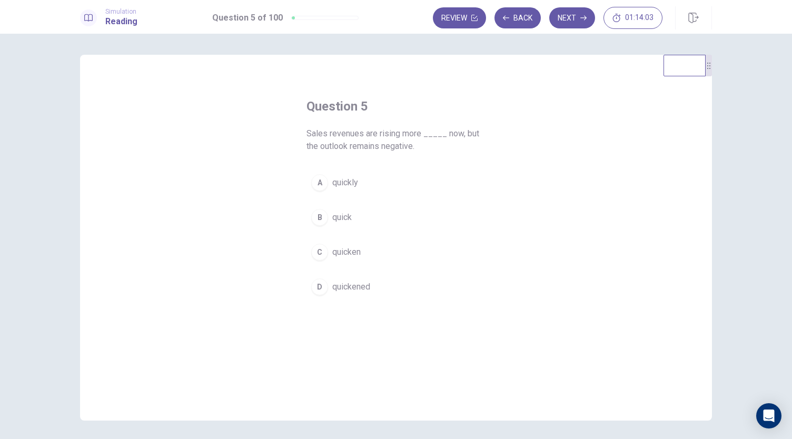
click at [342, 175] on button "A quickly" at bounding box center [395, 183] width 179 height 26
click at [580, 16] on button "Next" at bounding box center [572, 17] width 46 height 21
click at [365, 290] on span "autobiography" at bounding box center [358, 287] width 52 height 13
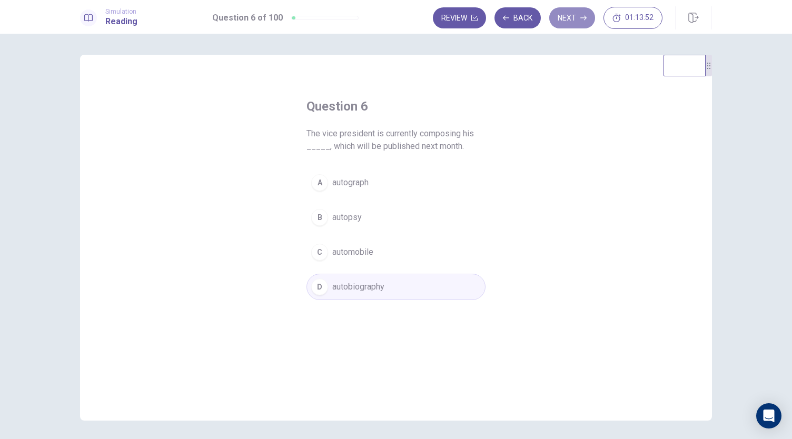
click at [582, 15] on button "Next" at bounding box center [572, 17] width 46 height 21
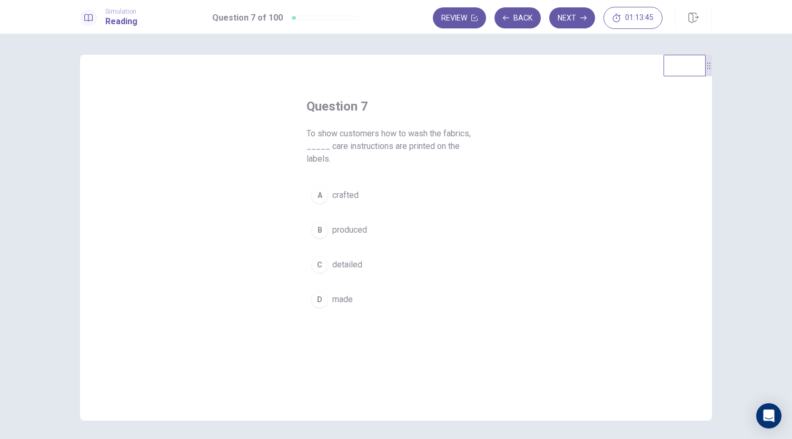
click at [341, 257] on button "C detailed" at bounding box center [395, 265] width 179 height 26
click at [568, 24] on button "Next" at bounding box center [572, 17] width 46 height 21
click at [332, 196] on span "has won" at bounding box center [347, 195] width 31 height 13
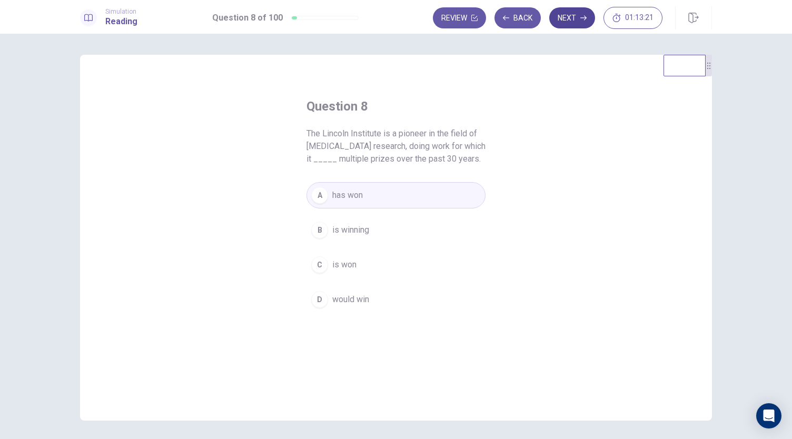
click at [569, 16] on button "Next" at bounding box center [572, 17] width 46 height 21
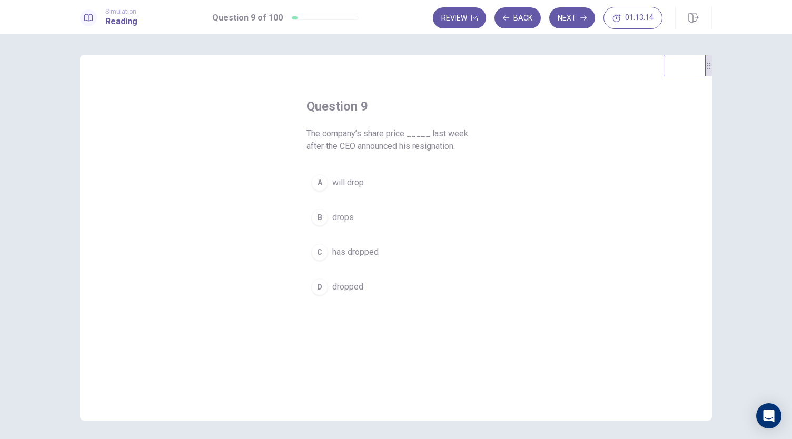
click at [340, 288] on span "dropped" at bounding box center [347, 287] width 31 height 13
click at [588, 19] on button "Next" at bounding box center [572, 17] width 46 height 21
click at [321, 173] on button "A put in" at bounding box center [395, 183] width 179 height 26
click at [574, 13] on button "Next" at bounding box center [572, 17] width 46 height 21
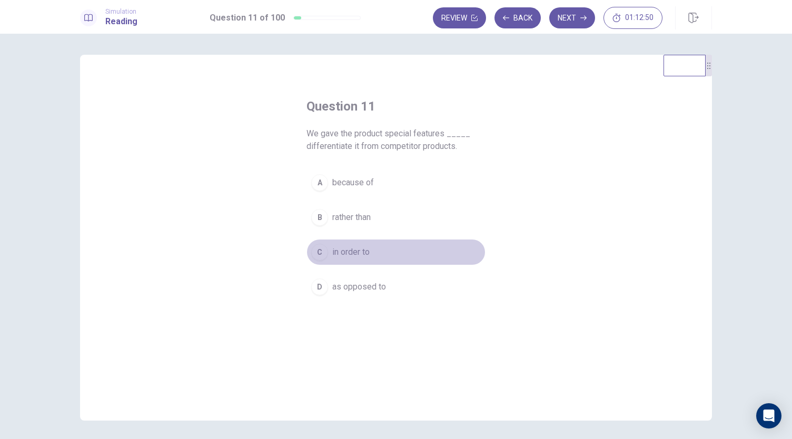
click at [351, 252] on span "in order to" at bounding box center [350, 252] width 37 height 13
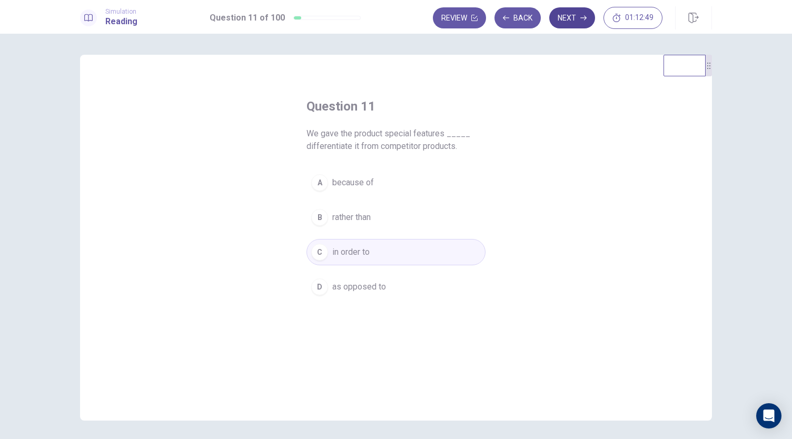
click at [571, 21] on button "Next" at bounding box center [572, 17] width 46 height 21
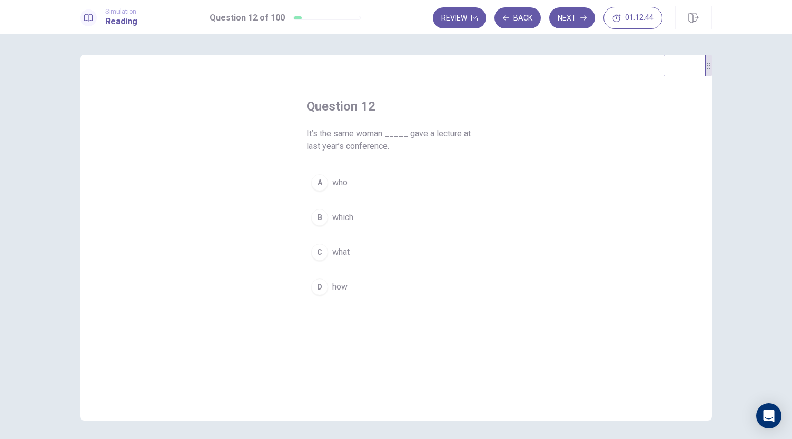
click at [321, 190] on button "A who" at bounding box center [395, 183] width 179 height 26
drag, startPoint x: 560, startPoint y: 18, endPoint x: 563, endPoint y: 31, distance: 12.9
click at [561, 21] on button "Next" at bounding box center [572, 17] width 46 height 21
click at [328, 207] on button "A for" at bounding box center [395, 195] width 179 height 26
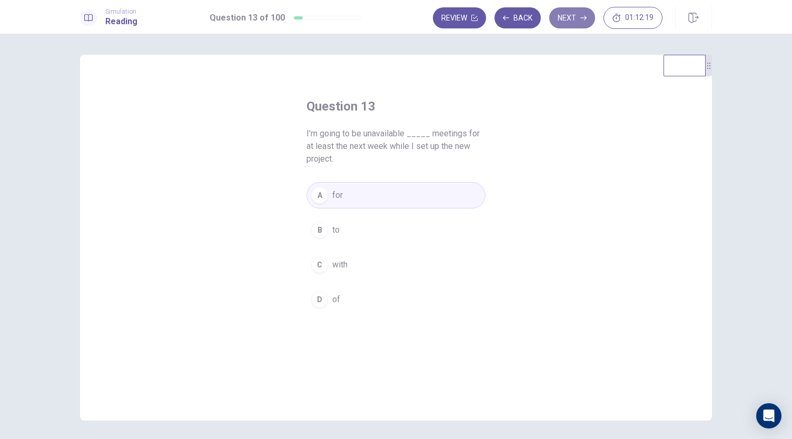
click at [580, 19] on button "Next" at bounding box center [572, 17] width 46 height 21
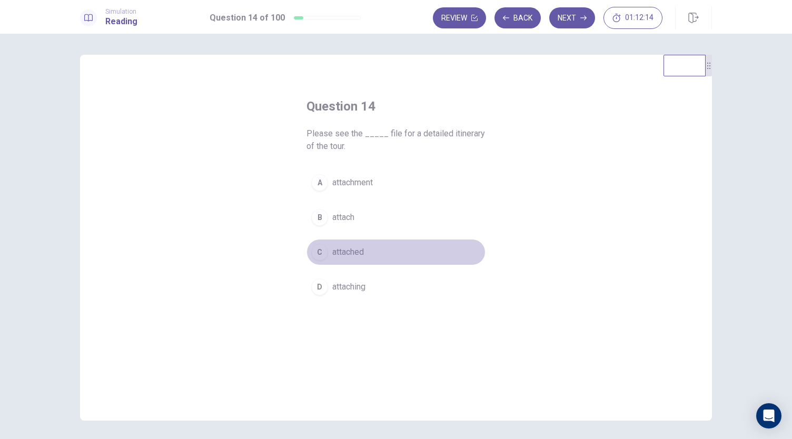
click at [335, 248] on span "attached" at bounding box center [348, 252] width 32 height 13
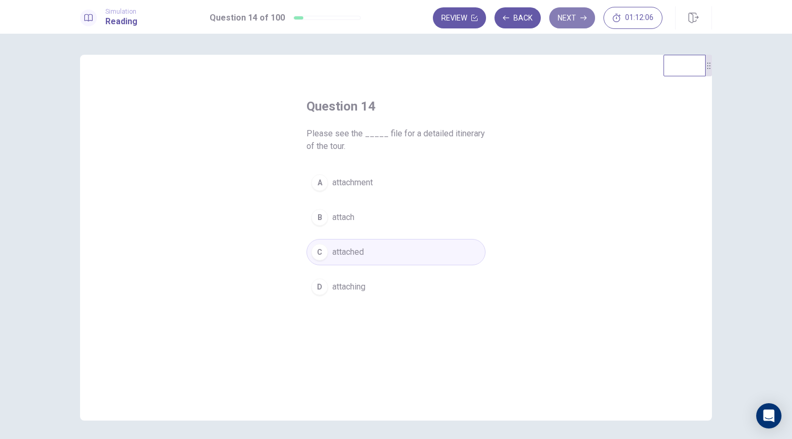
click at [567, 21] on button "Next" at bounding box center [572, 17] width 46 height 21
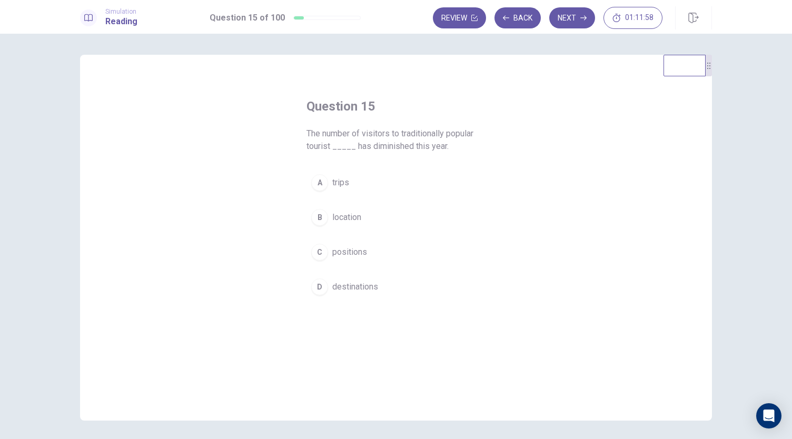
click at [345, 279] on button "D destinations" at bounding box center [395, 287] width 179 height 26
click at [568, 16] on button "Next" at bounding box center [572, 17] width 46 height 21
click at [336, 232] on span "himself" at bounding box center [346, 230] width 28 height 13
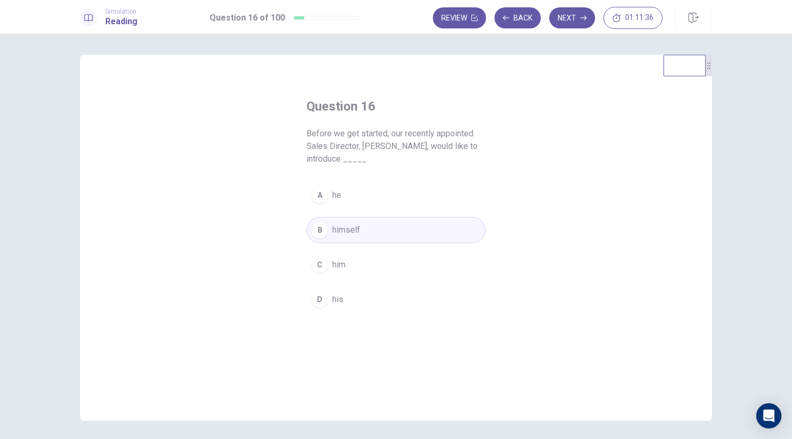
drag, startPoint x: 570, startPoint y: 25, endPoint x: 572, endPoint y: 30, distance: 5.4
click at [570, 26] on button "Next" at bounding box center [572, 17] width 46 height 21
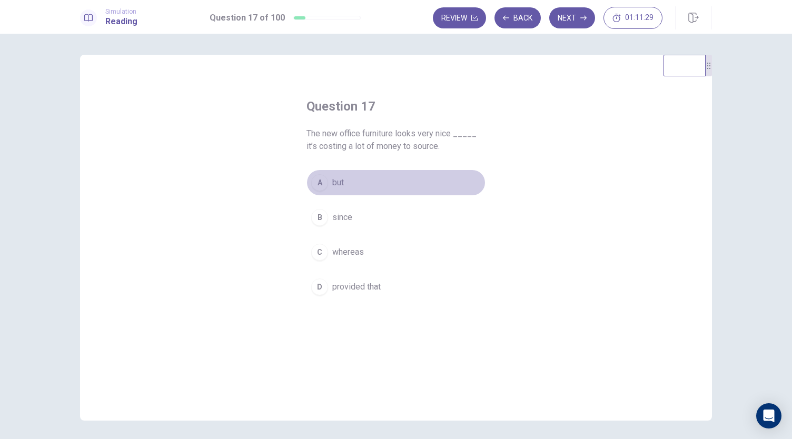
click at [322, 195] on button "A but" at bounding box center [395, 183] width 179 height 26
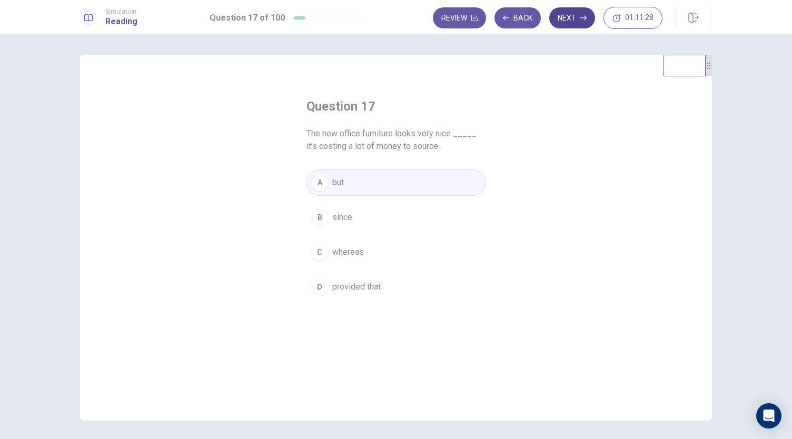
click at [561, 16] on button "Next" at bounding box center [572, 17] width 46 height 21
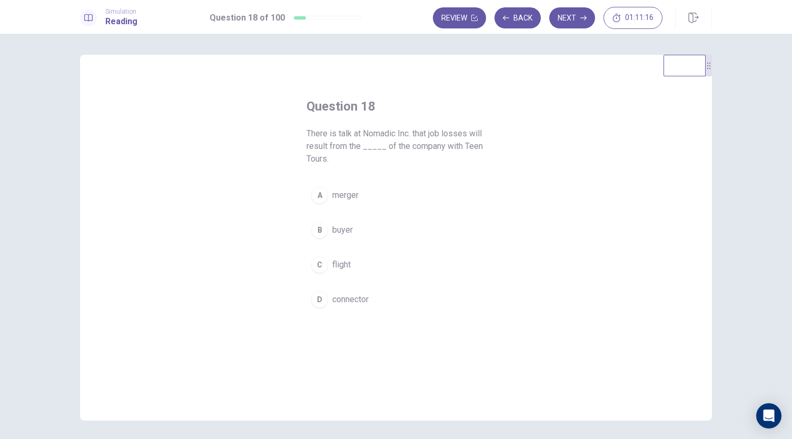
click at [327, 191] on button "A merger" at bounding box center [395, 195] width 179 height 26
click at [567, 15] on button "Next" at bounding box center [572, 17] width 46 height 21
click at [318, 186] on div "A" at bounding box center [319, 182] width 17 height 17
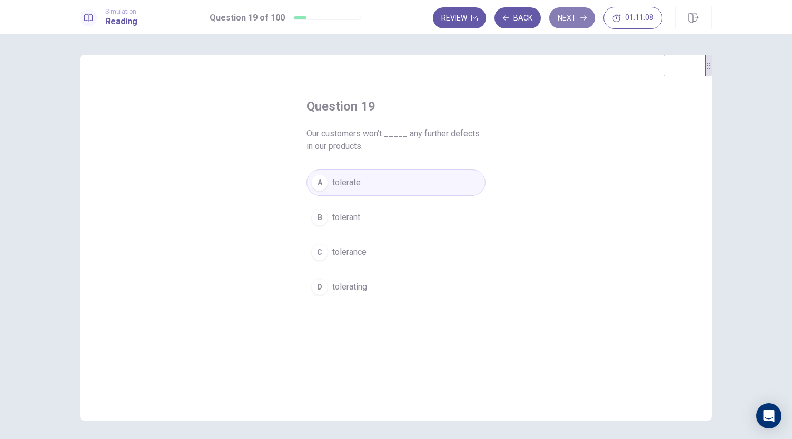
click at [575, 18] on button "Next" at bounding box center [572, 17] width 46 height 21
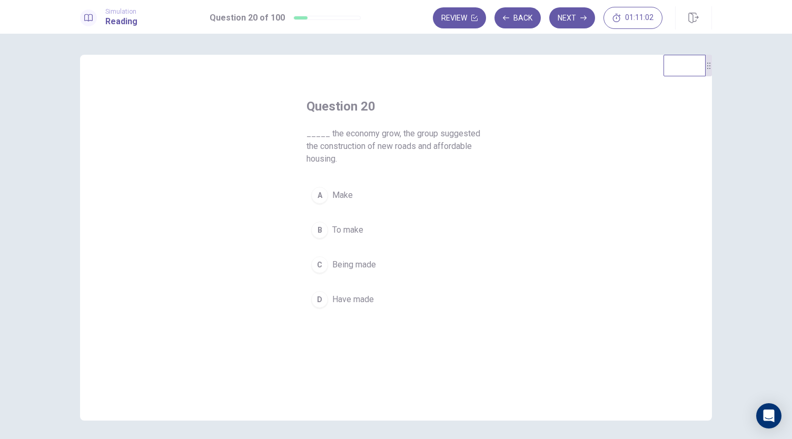
click at [329, 232] on button "B To make" at bounding box center [395, 230] width 179 height 26
click at [562, 15] on button "Next" at bounding box center [572, 17] width 46 height 21
click at [342, 219] on span "significant" at bounding box center [351, 217] width 38 height 13
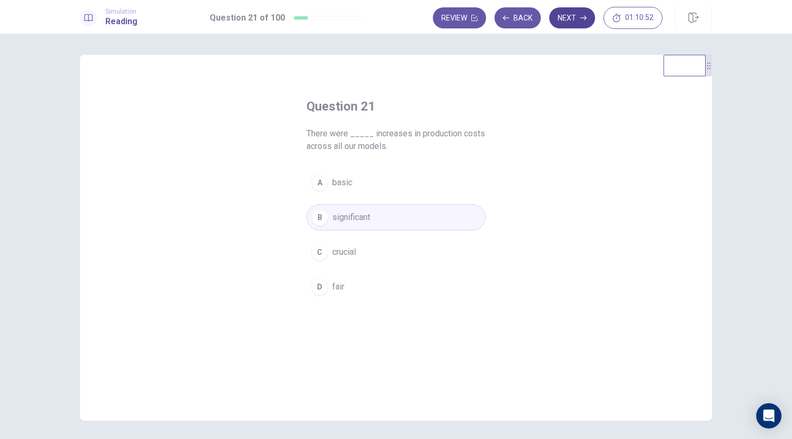
click at [575, 18] on button "Next" at bounding box center [572, 17] width 46 height 21
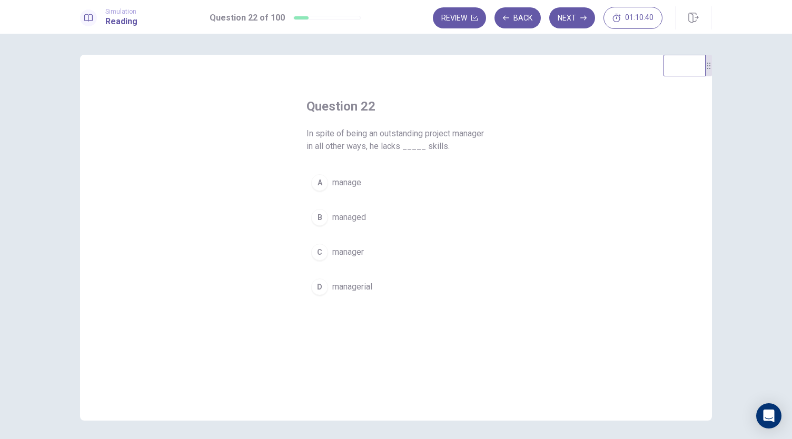
click at [364, 281] on span "managerial" at bounding box center [352, 287] width 40 height 13
click at [573, 11] on button "Next" at bounding box center [572, 17] width 46 height 21
click at [349, 266] on span "urgently" at bounding box center [346, 265] width 29 height 13
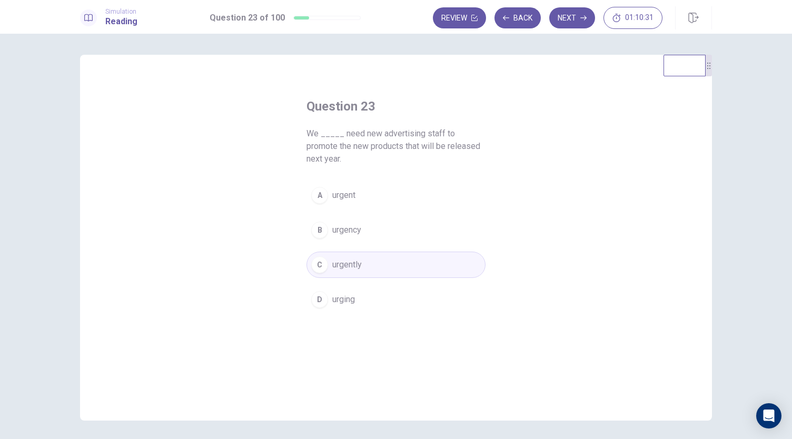
click at [560, 18] on button "Next" at bounding box center [572, 17] width 46 height 21
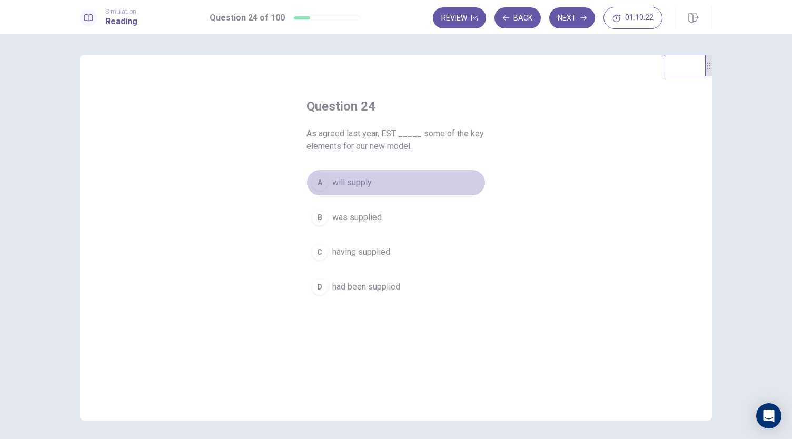
click at [347, 181] on span "will supply" at bounding box center [351, 182] width 39 height 13
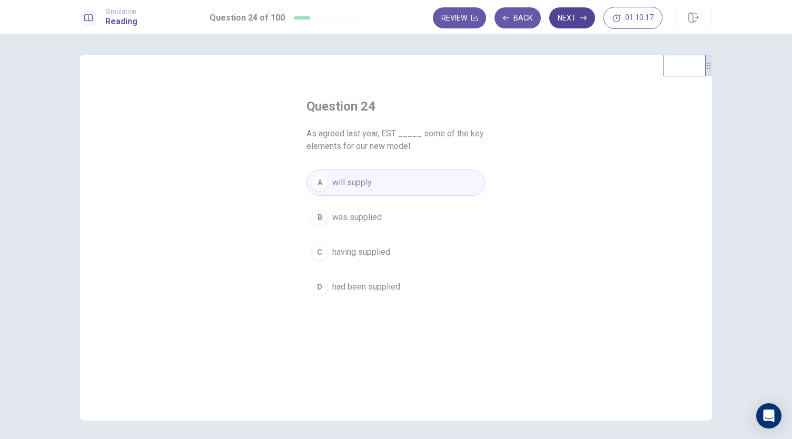
click at [575, 13] on button "Next" at bounding box center [572, 17] width 46 height 21
click at [345, 221] on span "quicker" at bounding box center [345, 217] width 27 height 13
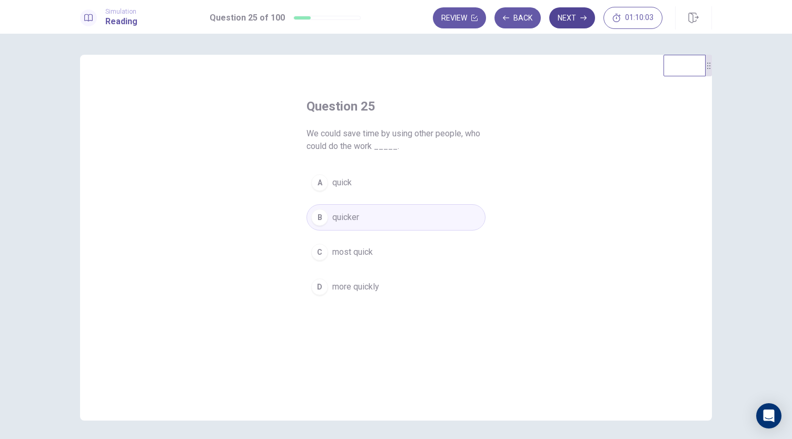
click at [579, 23] on button "Next" at bounding box center [572, 17] width 46 height 21
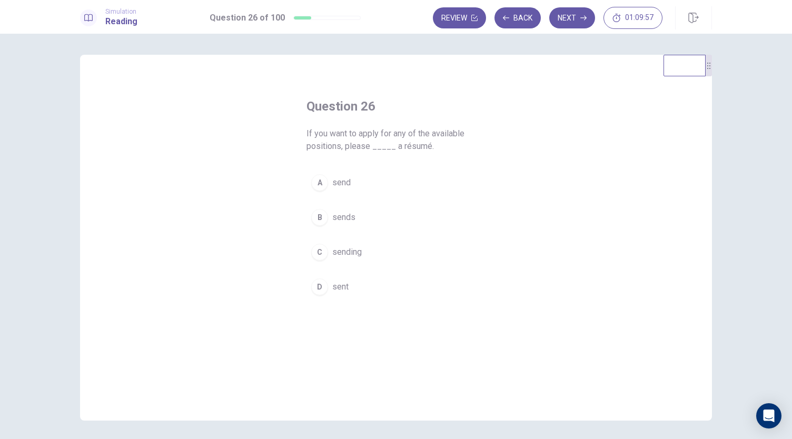
click at [341, 192] on button "A send" at bounding box center [395, 183] width 179 height 26
click at [572, 18] on button "Next" at bounding box center [572, 17] width 46 height 21
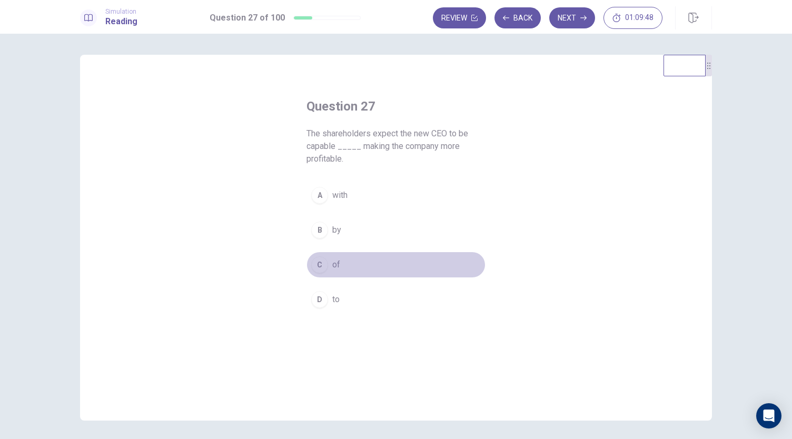
click at [339, 259] on button "C of" at bounding box center [395, 265] width 179 height 26
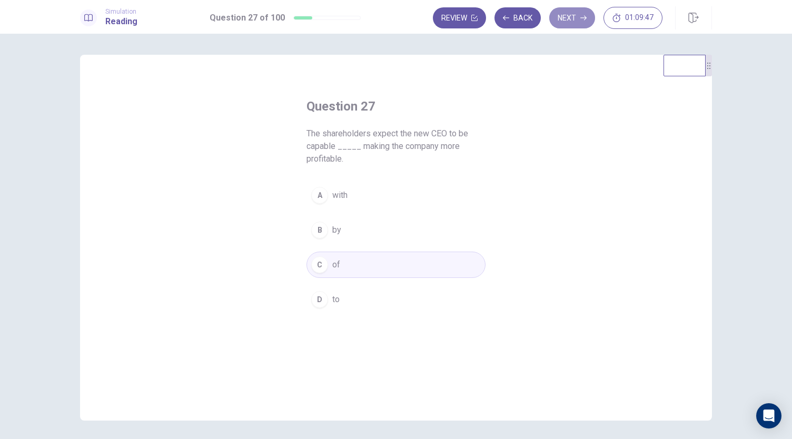
drag, startPoint x: 567, startPoint y: 18, endPoint x: 570, endPoint y: 24, distance: 6.4
click at [567, 18] on button "Next" at bounding box center [572, 17] width 46 height 21
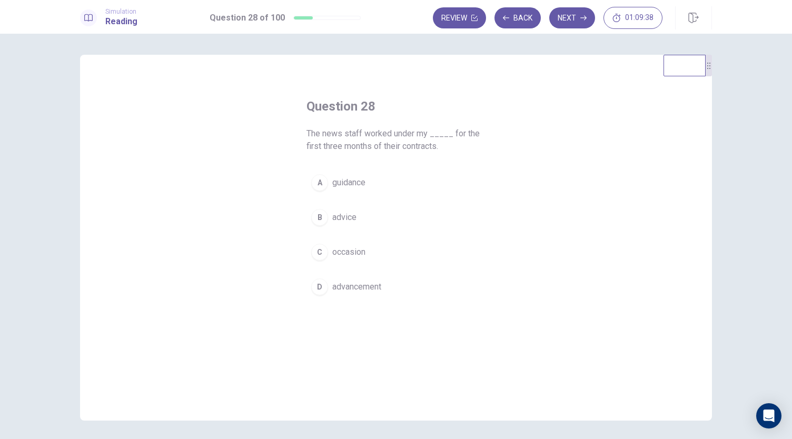
click at [326, 186] on button "A guidance" at bounding box center [395, 183] width 179 height 26
click at [579, 28] on div "Review Back Next 01:09:35" at bounding box center [548, 18] width 230 height 22
click at [576, 22] on button "Next" at bounding box center [572, 17] width 46 height 21
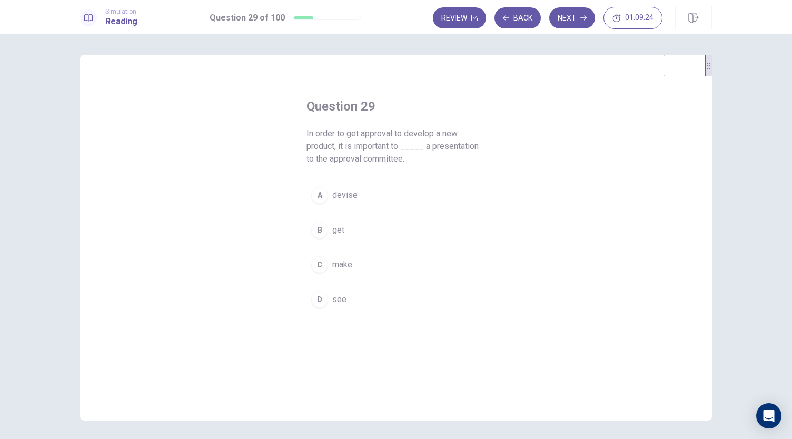
click at [342, 268] on span "make" at bounding box center [342, 265] width 20 height 13
click at [568, 19] on button "Next" at bounding box center [572, 17] width 46 height 21
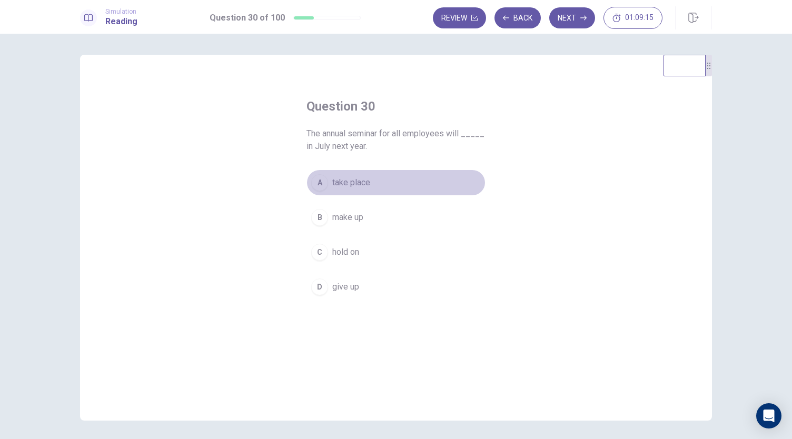
click at [357, 178] on span "take place" at bounding box center [351, 182] width 38 height 13
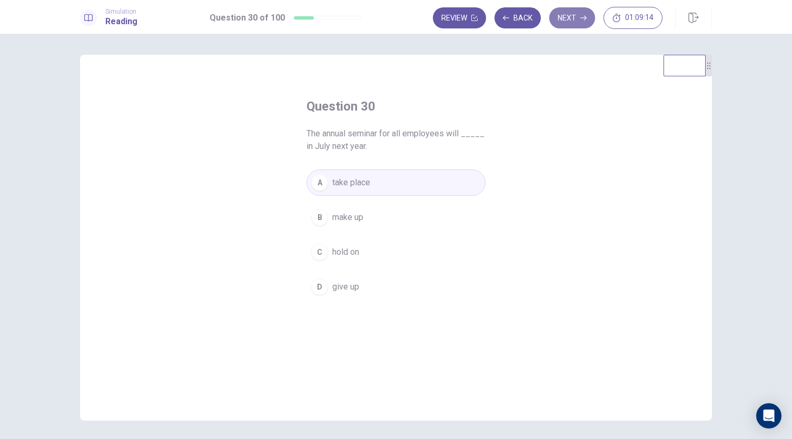
click at [559, 16] on button "Next" at bounding box center [572, 17] width 46 height 21
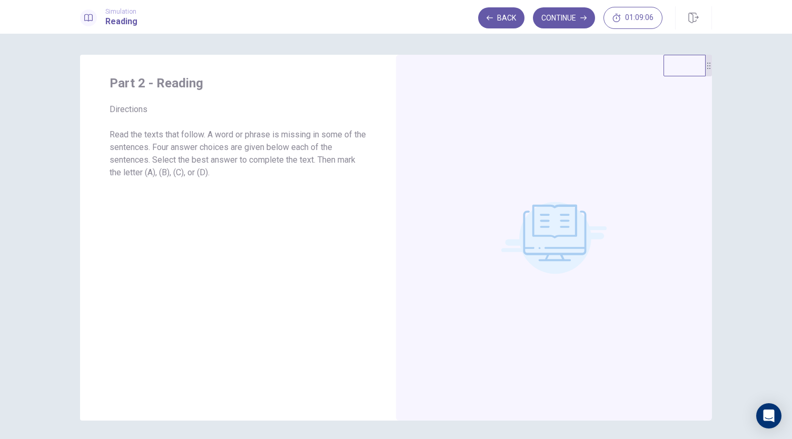
click at [519, 212] on icon at bounding box center [553, 237] width 105 height 105
click at [602, 16] on div "Back Continue 01:09:01" at bounding box center [570, 18] width 184 height 22
drag, startPoint x: 583, startPoint y: 20, endPoint x: 592, endPoint y: 32, distance: 14.3
click at [584, 19] on icon "button" at bounding box center [583, 18] width 6 height 6
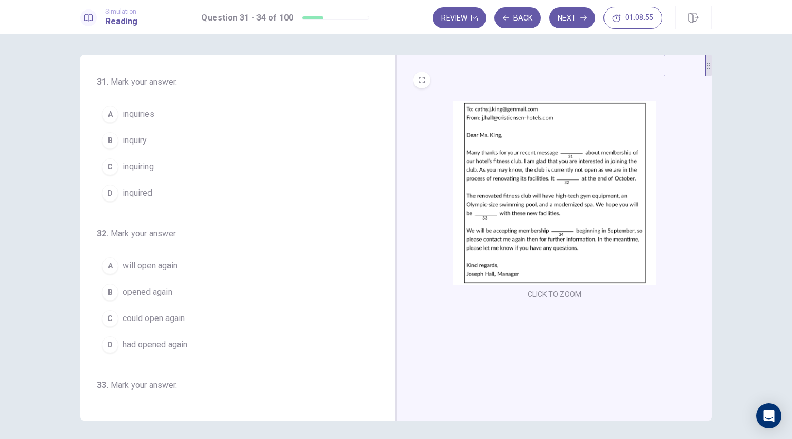
click at [422, 68] on div "CLICK TO ZOOM" at bounding box center [554, 238] width 316 height 366
click at [422, 77] on button "EXPAND" at bounding box center [421, 80] width 17 height 17
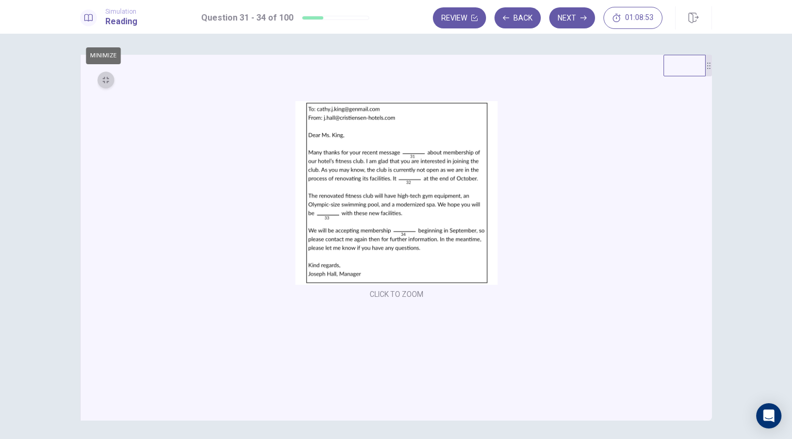
click at [108, 75] on button "MINIMIZE" at bounding box center [105, 80] width 17 height 17
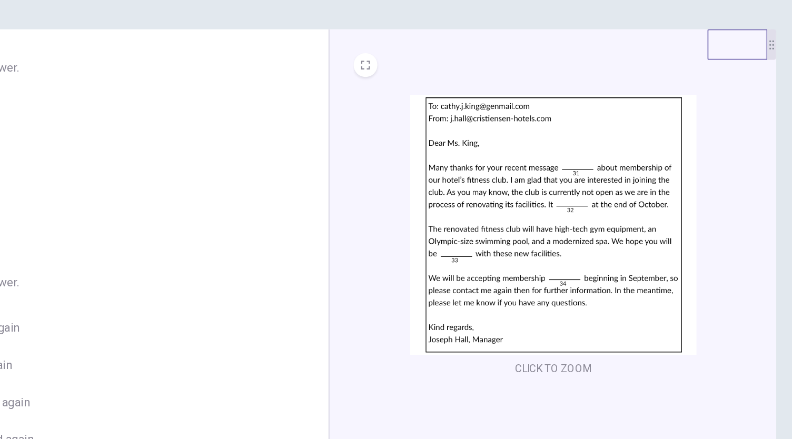
scroll to position [1, 0]
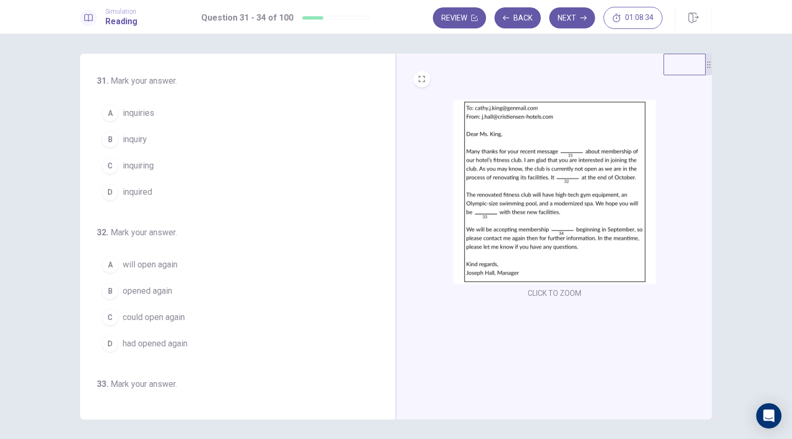
click at [136, 169] on span "inquiring" at bounding box center [138, 166] width 31 height 13
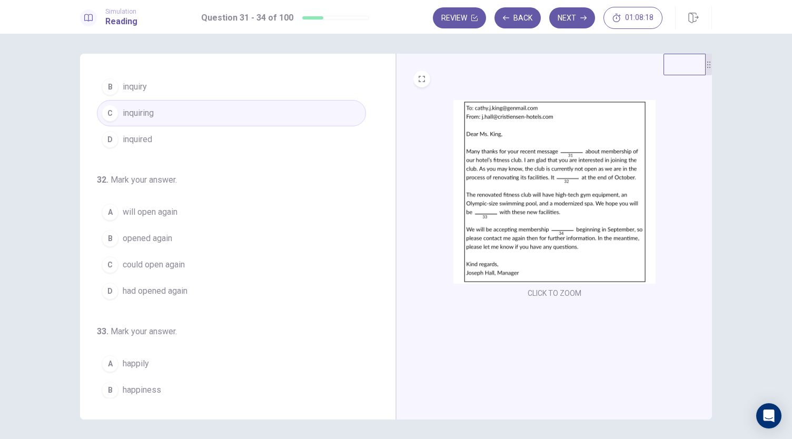
click at [166, 209] on span "will open again" at bounding box center [150, 212] width 55 height 13
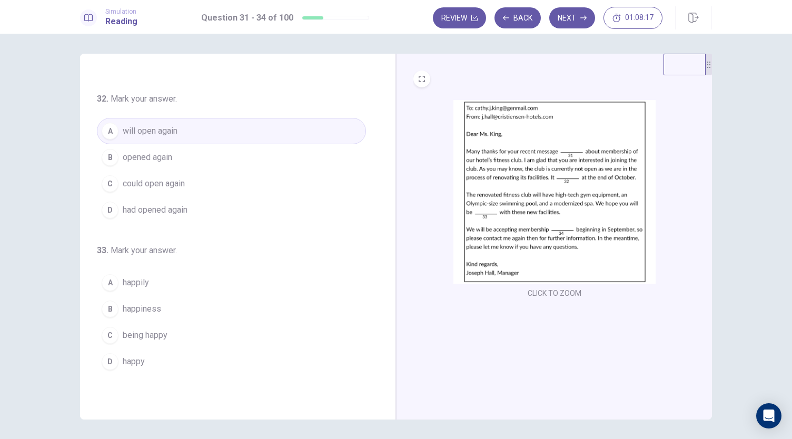
scroll to position [256, 0]
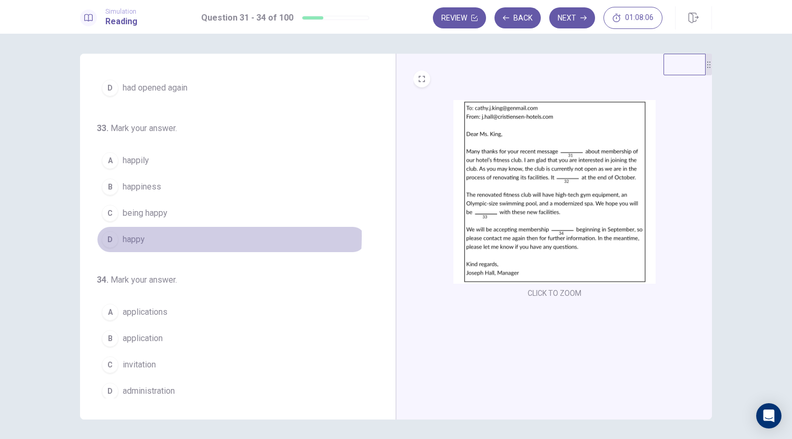
click at [136, 233] on span "happy" at bounding box center [134, 239] width 22 height 13
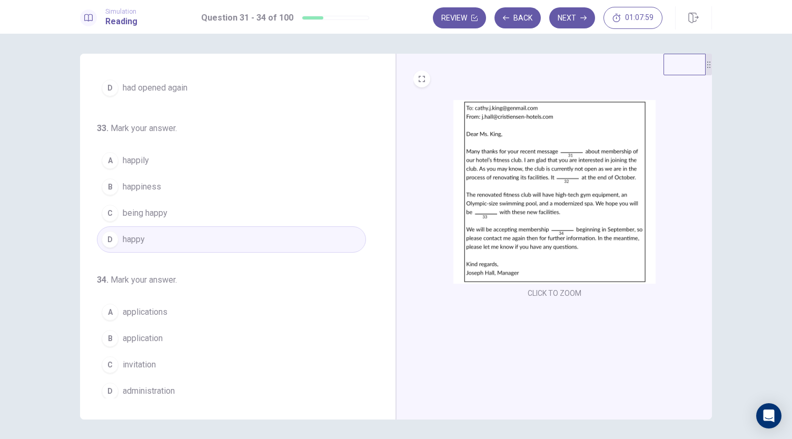
click at [159, 308] on span "applications" at bounding box center [145, 312] width 45 height 13
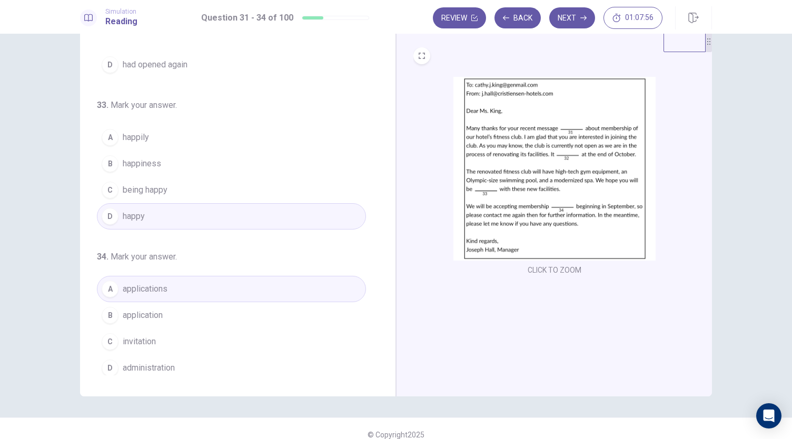
scroll to position [36, 0]
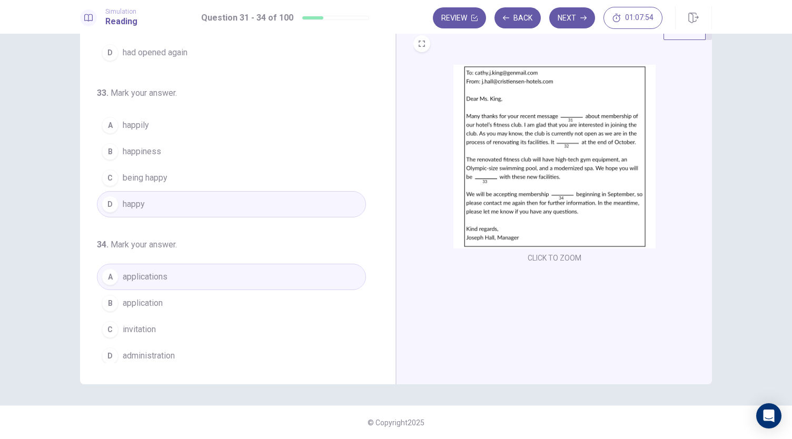
click at [571, 21] on button "Next" at bounding box center [572, 17] width 46 height 21
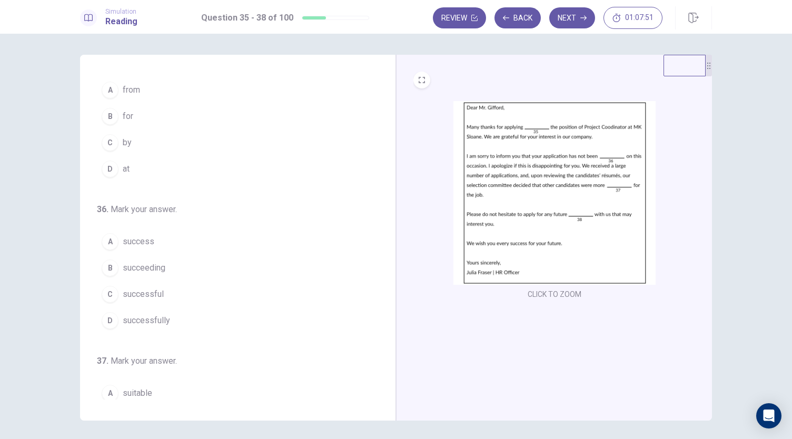
scroll to position [0, 0]
click at [108, 145] on div "B" at bounding box center [110, 140] width 17 height 17
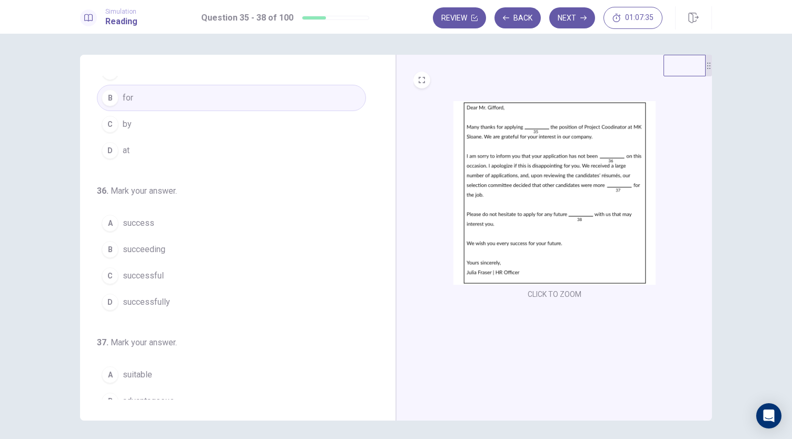
scroll to position [53, 0]
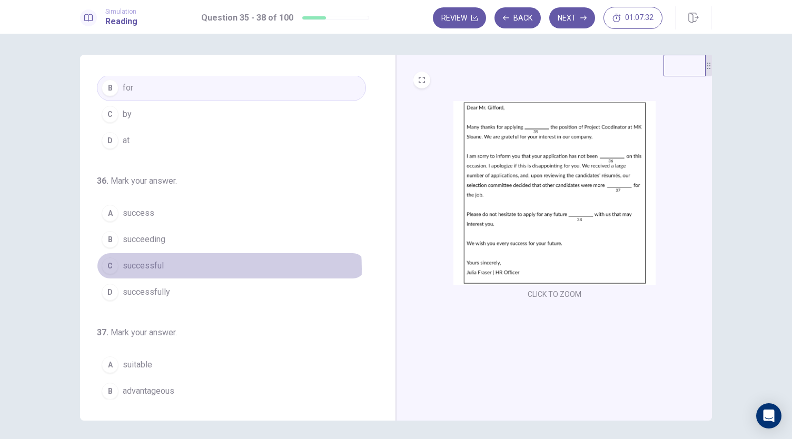
click at [145, 267] on span "successful" at bounding box center [143, 266] width 41 height 13
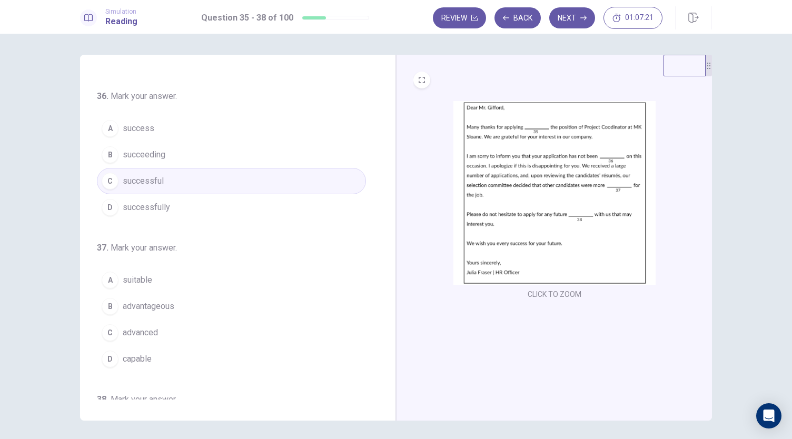
scroll to position [211, 0]
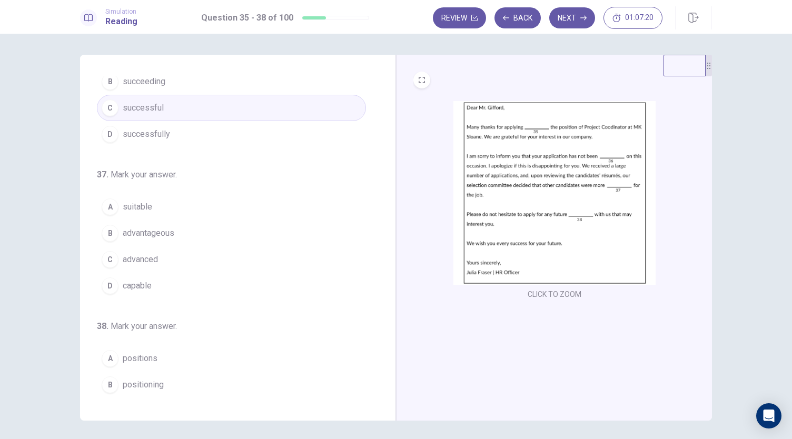
click at [137, 211] on button "A suitable" at bounding box center [231, 207] width 269 height 26
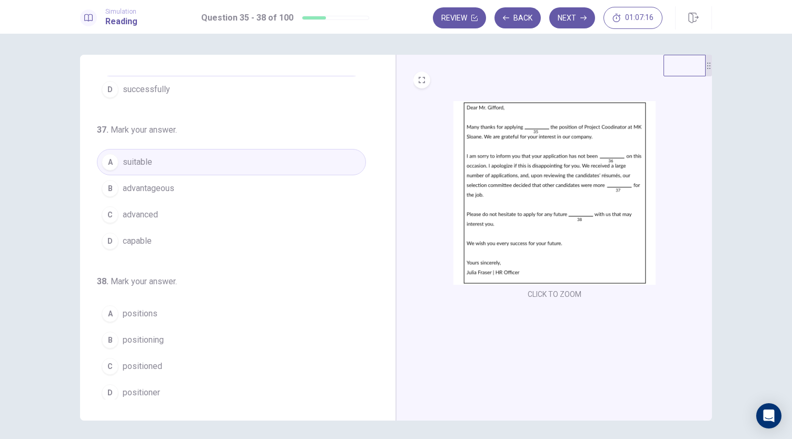
scroll to position [256, 0]
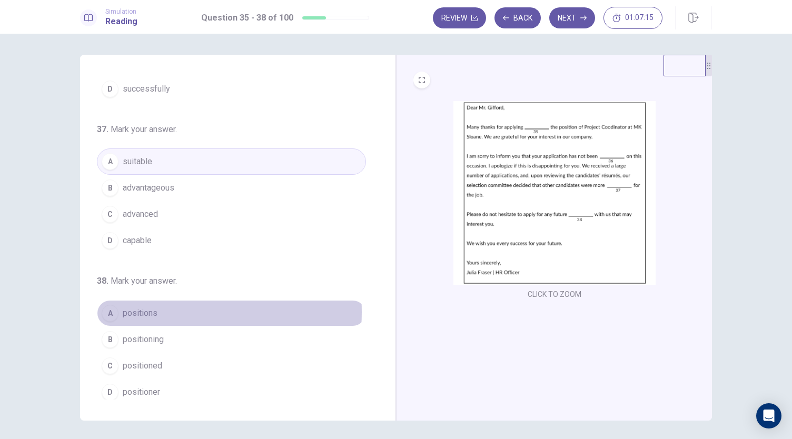
click at [150, 308] on span "positions" at bounding box center [140, 313] width 35 height 13
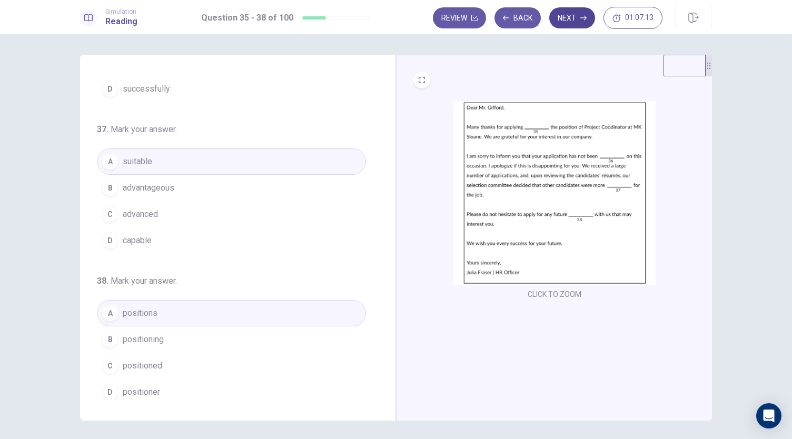
click at [560, 16] on button "Next" at bounding box center [572, 17] width 46 height 21
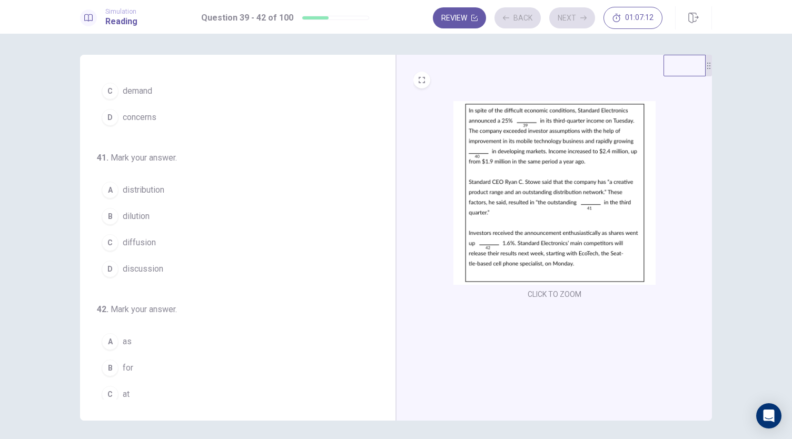
scroll to position [0, 0]
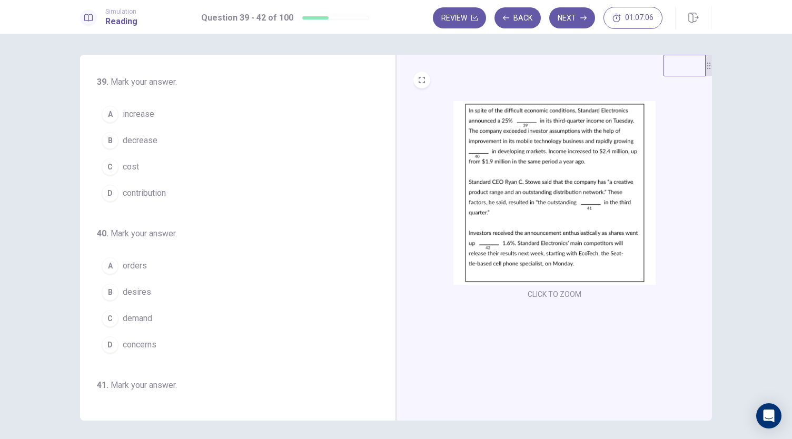
click at [131, 106] on button "A increase" at bounding box center [231, 114] width 269 height 26
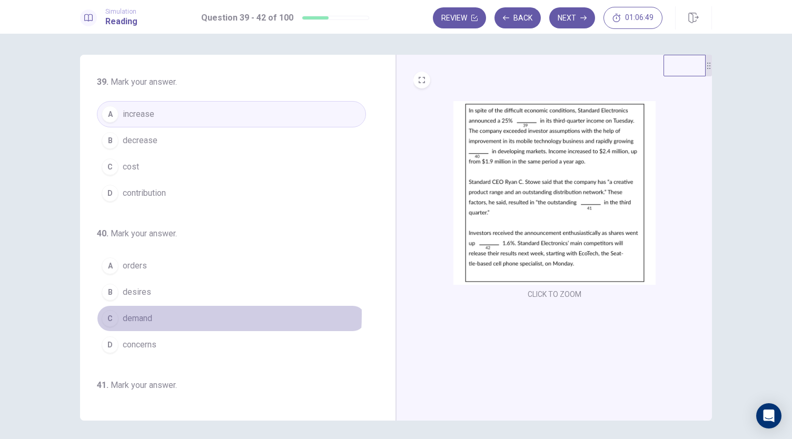
click at [102, 312] on div "C" at bounding box center [110, 318] width 17 height 17
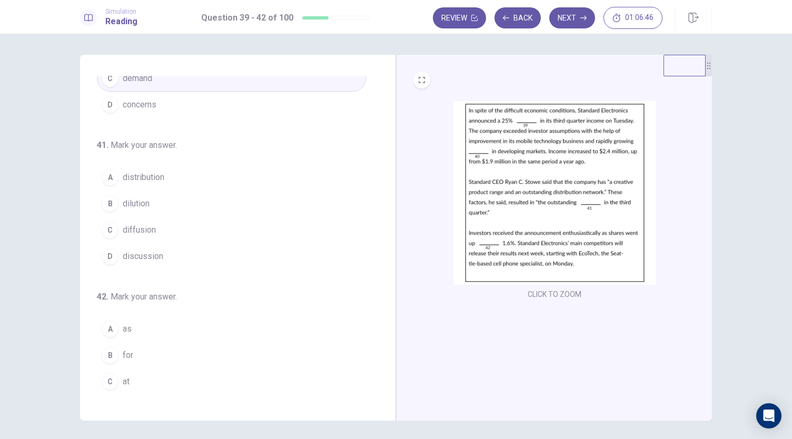
scroll to position [256, 0]
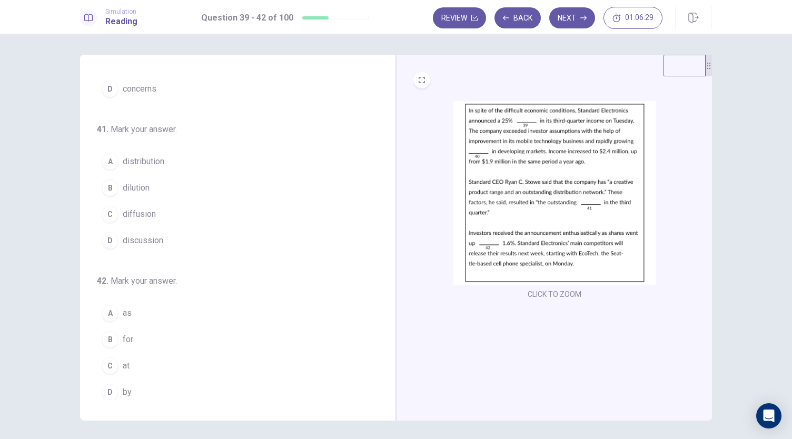
click at [135, 162] on span "distribution" at bounding box center [144, 161] width 42 height 13
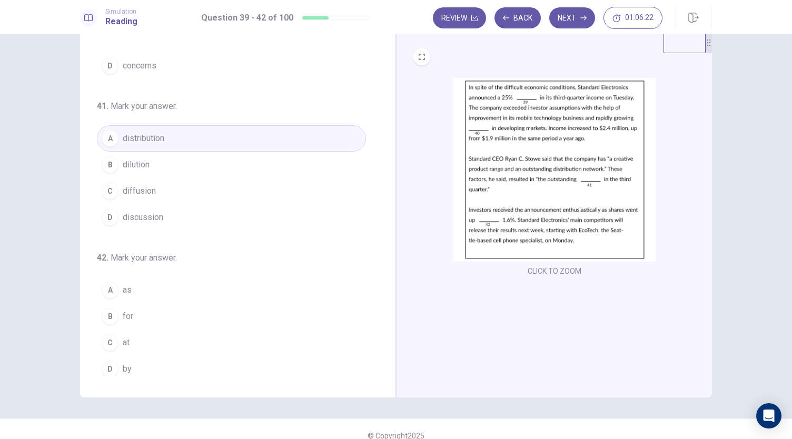
scroll to position [36, 0]
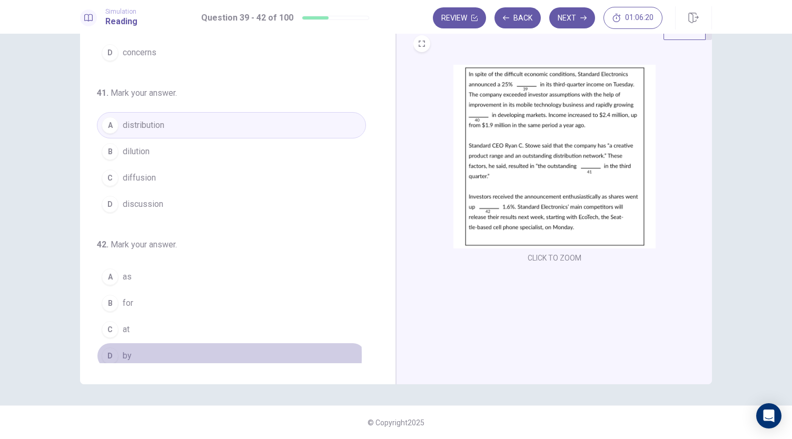
click at [107, 350] on div "D" at bounding box center [110, 356] width 17 height 17
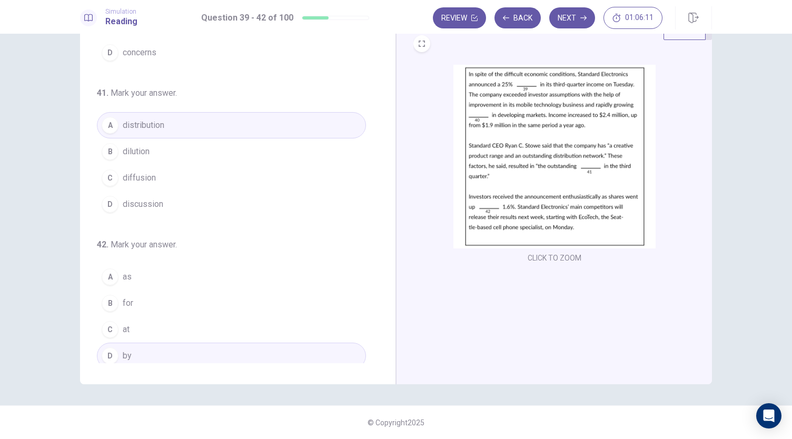
click at [574, 14] on button "Next" at bounding box center [572, 17] width 46 height 21
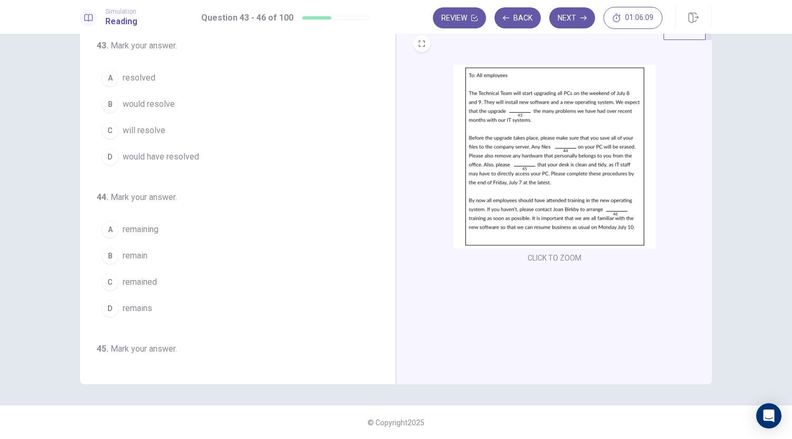
scroll to position [0, 0]
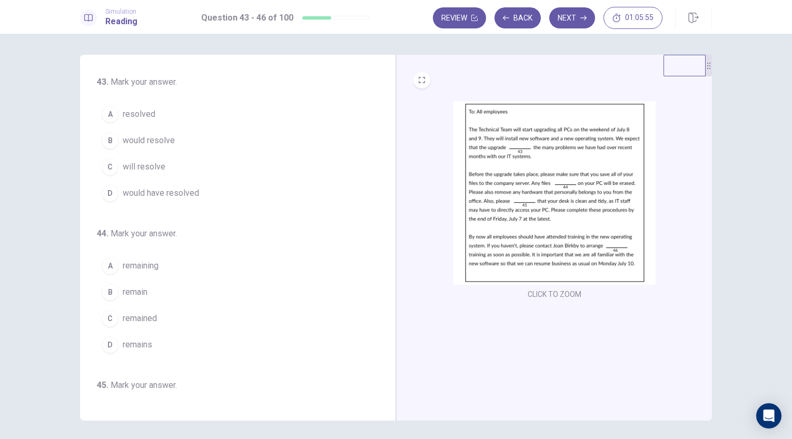
click at [142, 165] on span "will resolve" at bounding box center [144, 167] width 43 height 13
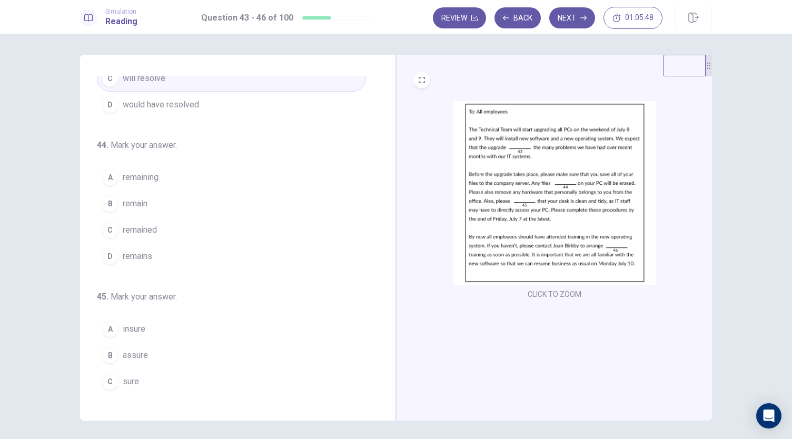
scroll to position [105, 0]
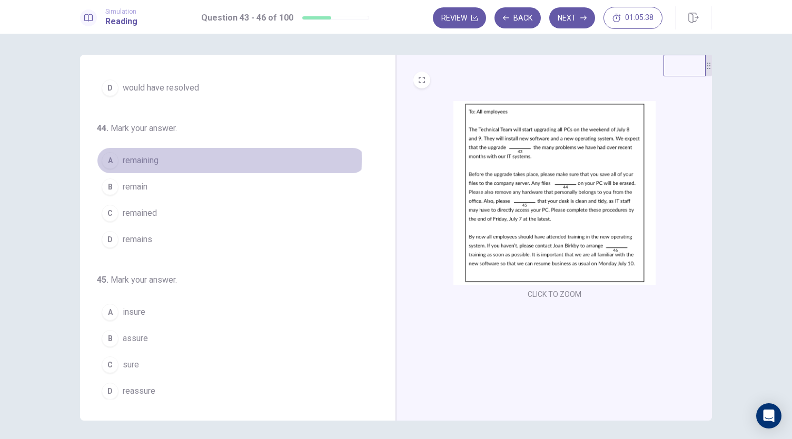
click at [123, 157] on span "remaining" at bounding box center [141, 160] width 36 height 13
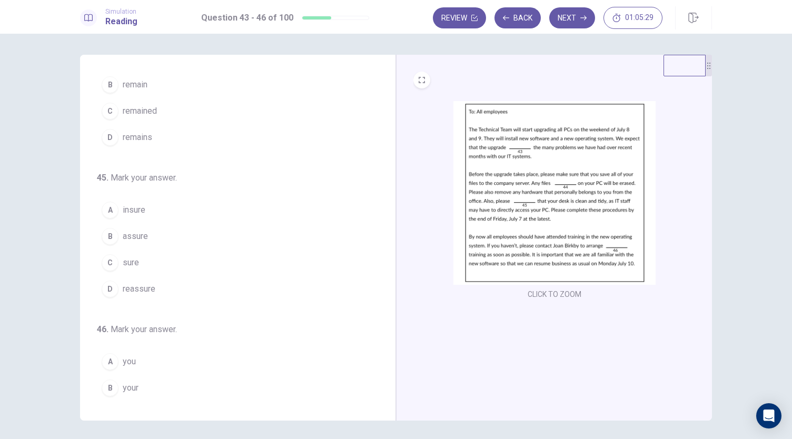
scroll to position [256, 0]
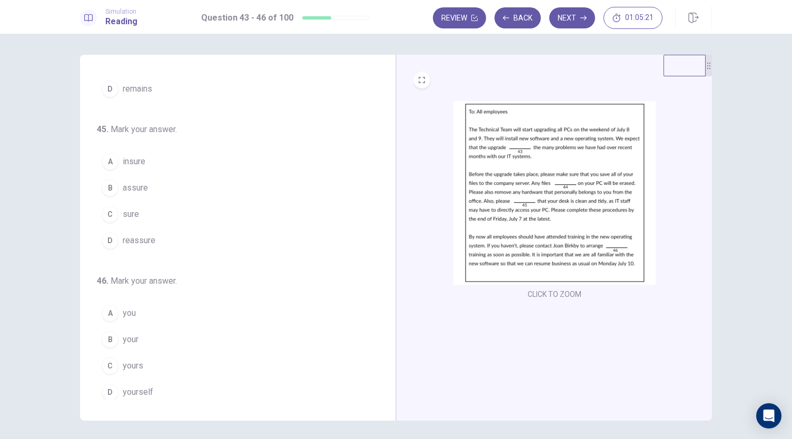
click at [135, 185] on span "assure" at bounding box center [135, 188] width 25 height 13
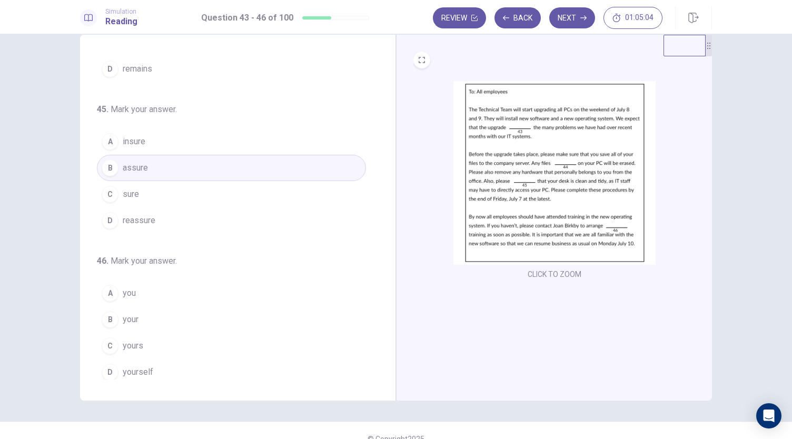
scroll to position [36, 0]
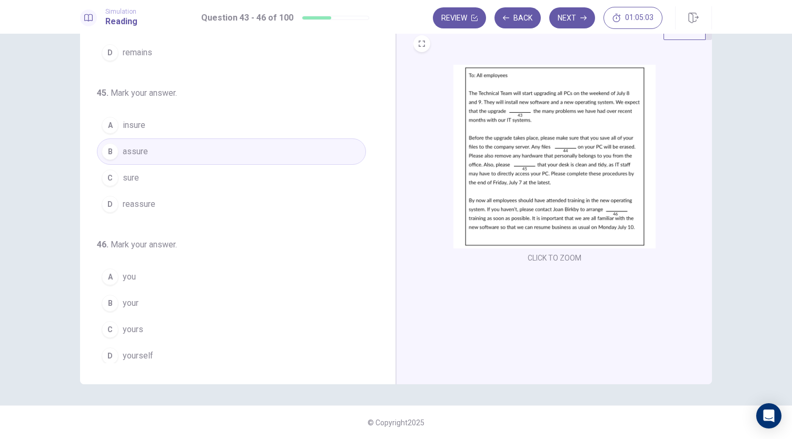
click at [136, 299] on button "B your" at bounding box center [231, 303] width 269 height 26
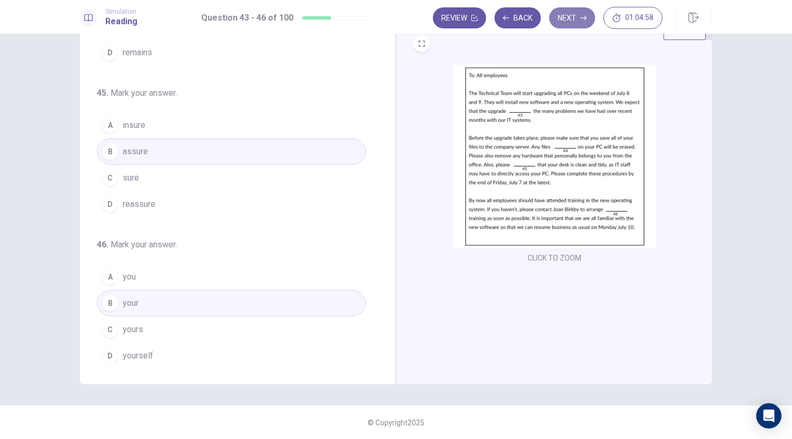
click at [565, 22] on button "Next" at bounding box center [572, 17] width 46 height 21
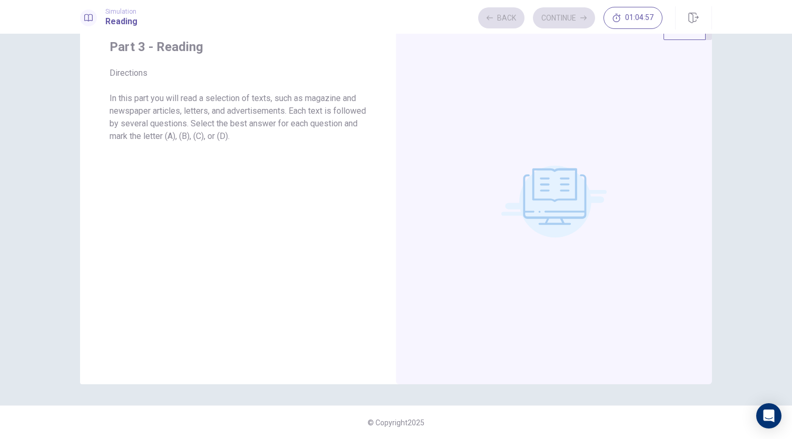
scroll to position [0, 0]
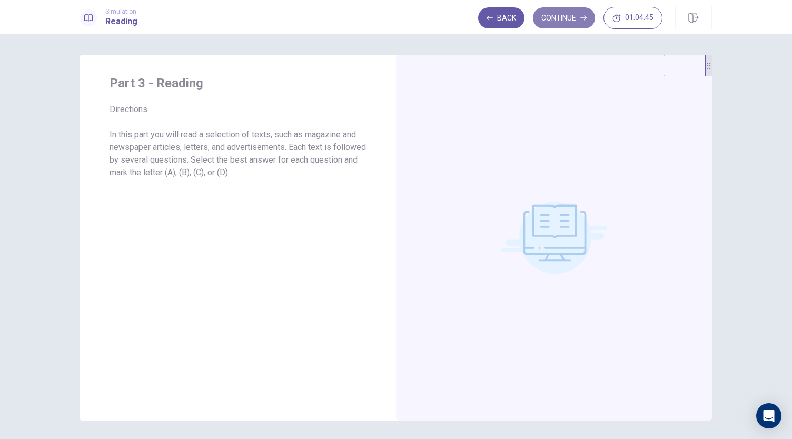
click at [557, 12] on button "Continue" at bounding box center [564, 17] width 62 height 21
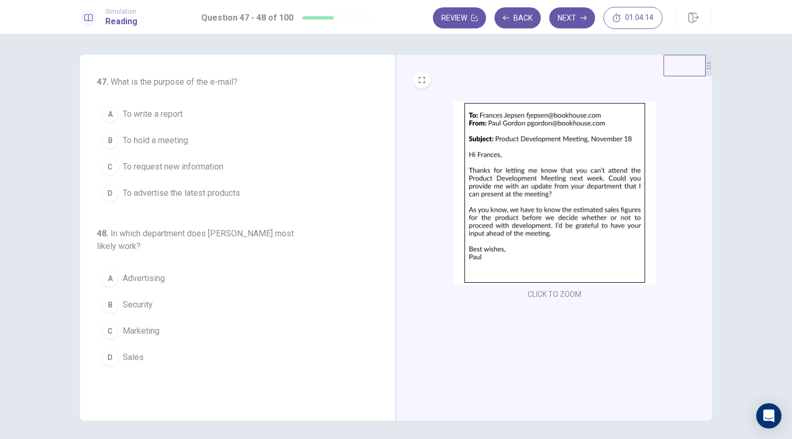
click at [169, 176] on button "C To request new information" at bounding box center [231, 167] width 269 height 26
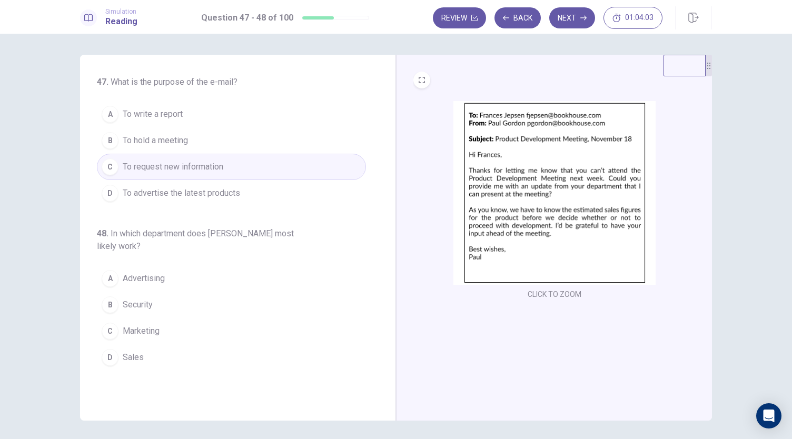
click at [127, 358] on span "Sales" at bounding box center [133, 357] width 21 height 13
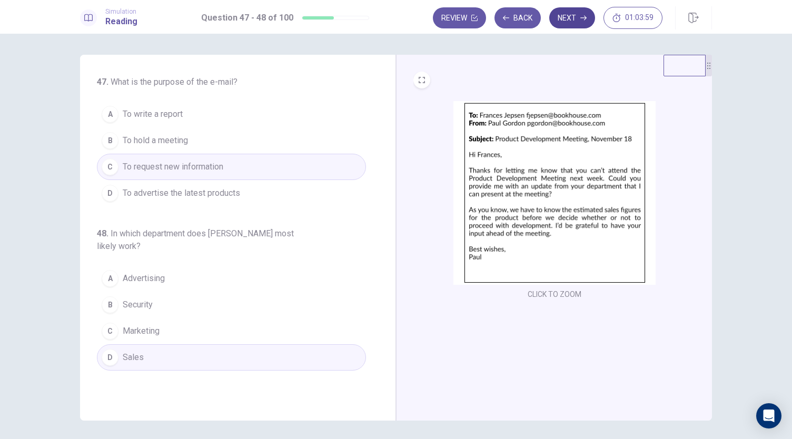
click at [573, 17] on button "Next" at bounding box center [572, 17] width 46 height 21
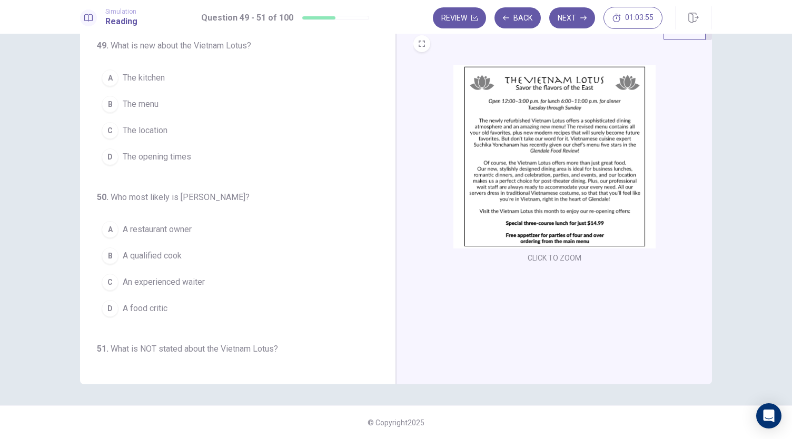
click at [497, 29] on div "Review Back Next 01:03:55" at bounding box center [572, 17] width 279 height 23
click at [507, 22] on button "Back" at bounding box center [517, 17] width 46 height 21
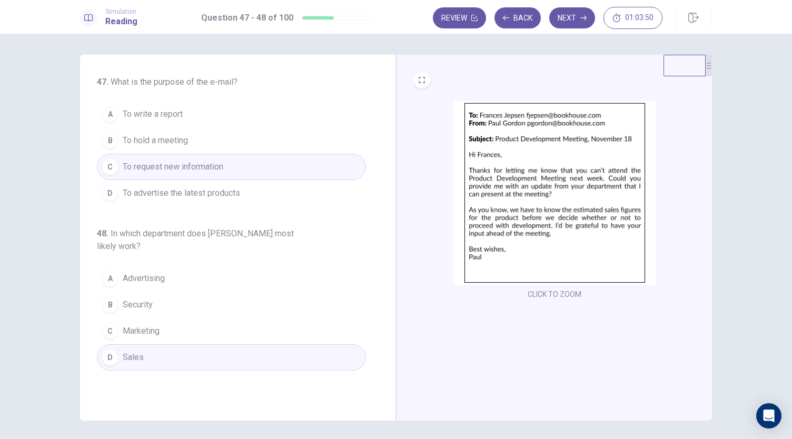
click at [561, 18] on button "Next" at bounding box center [572, 17] width 46 height 21
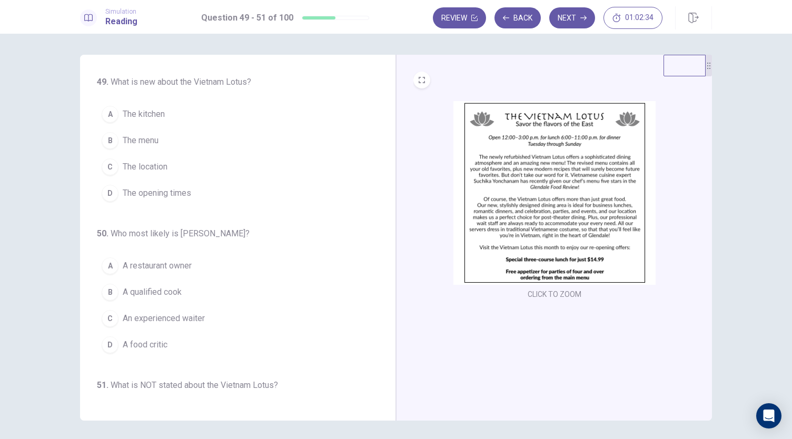
click at [156, 143] on span "The menu" at bounding box center [141, 140] width 36 height 13
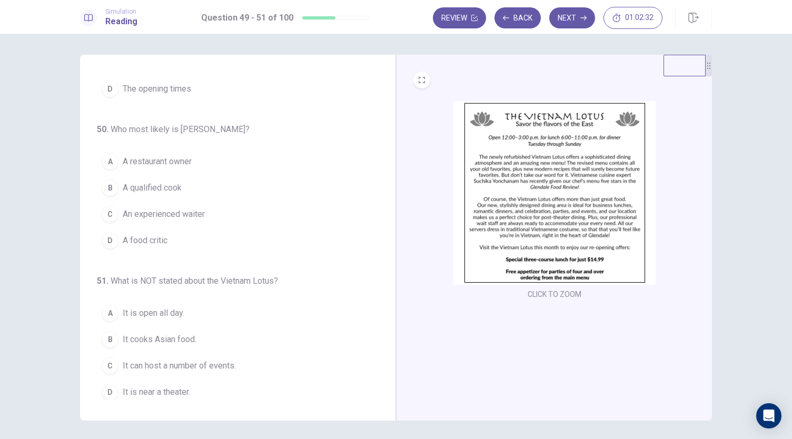
scroll to position [105, 0]
click at [167, 187] on span "A qualified cook" at bounding box center [152, 187] width 59 height 13
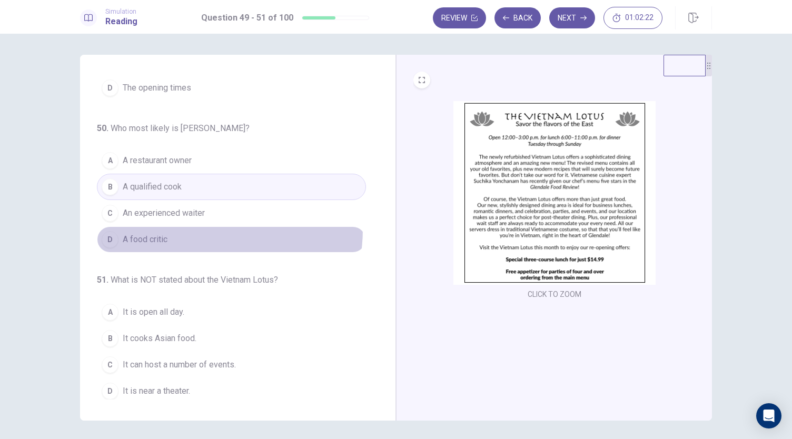
click at [197, 227] on button "D A food critic" at bounding box center [231, 239] width 269 height 26
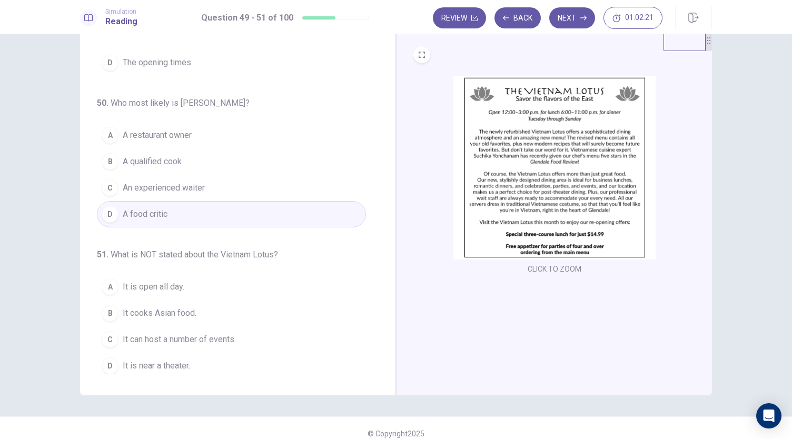
scroll to position [36, 0]
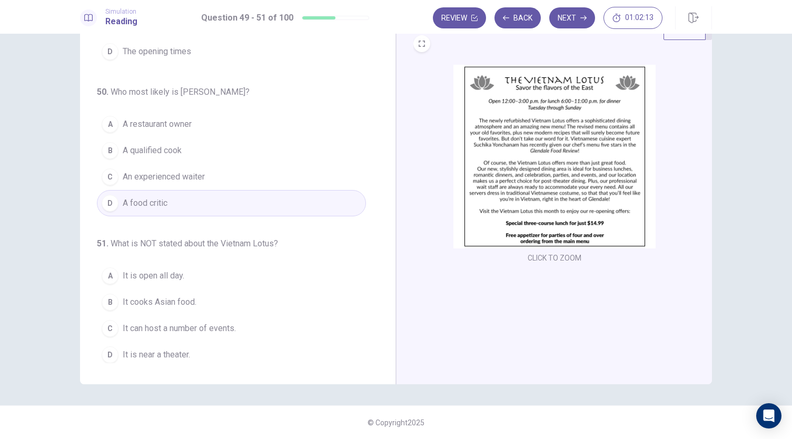
click at [182, 274] on span "It is open all day." at bounding box center [154, 276] width 62 height 13
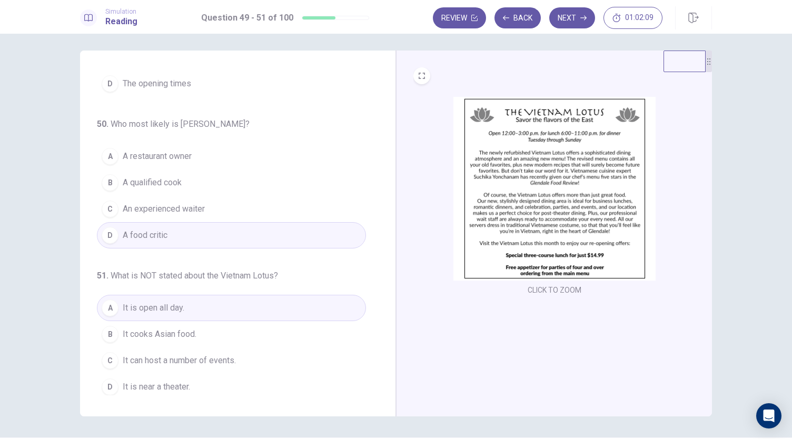
scroll to position [0, 0]
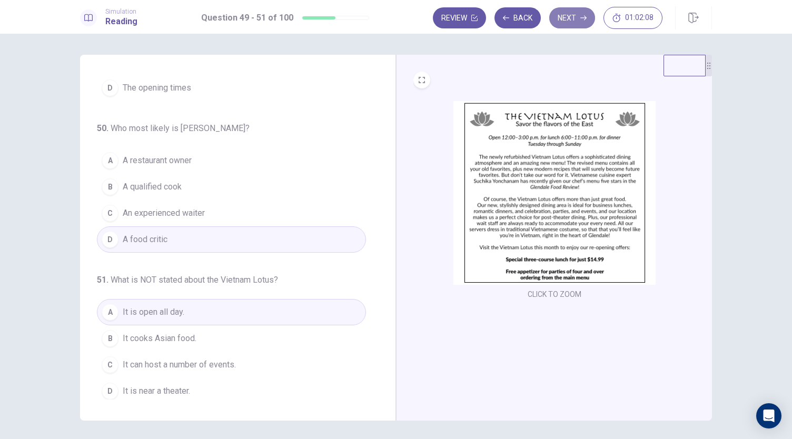
click at [561, 14] on button "Next" at bounding box center [572, 17] width 46 height 21
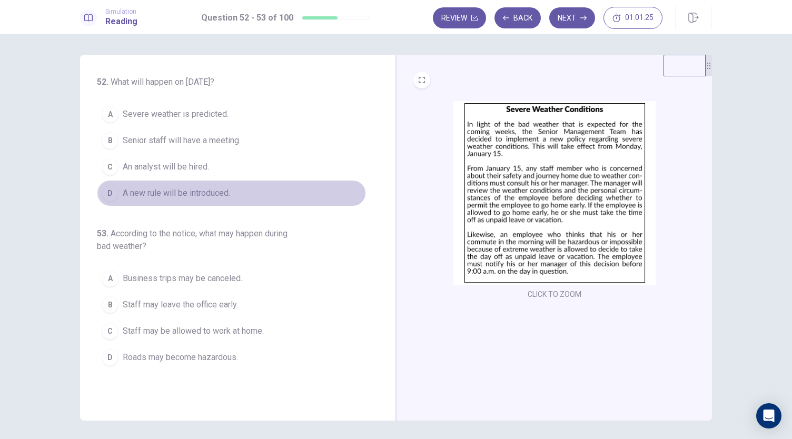
click at [195, 189] on span "A new rule will be introduced." at bounding box center [176, 193] width 107 height 13
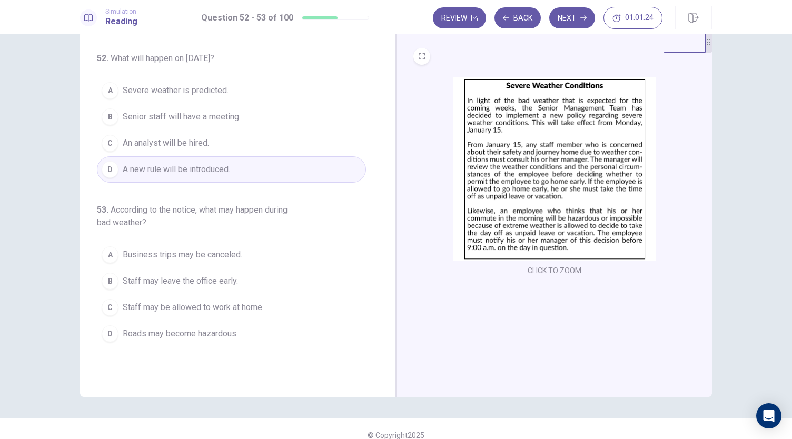
scroll to position [36, 0]
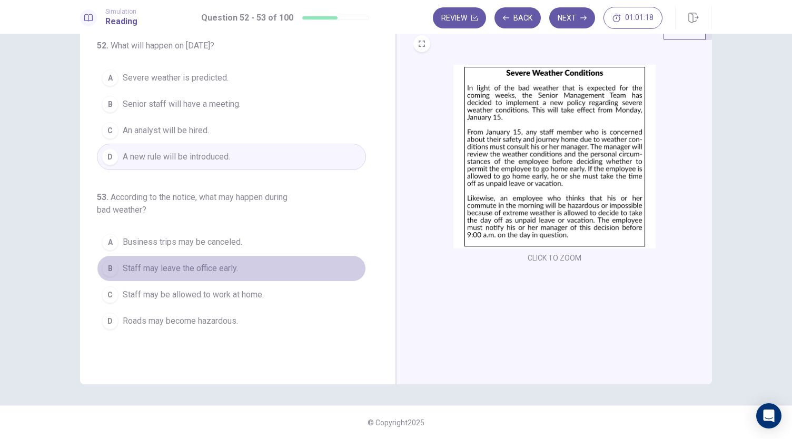
click at [224, 263] on span "Staff may leave the office early." at bounding box center [180, 268] width 115 height 13
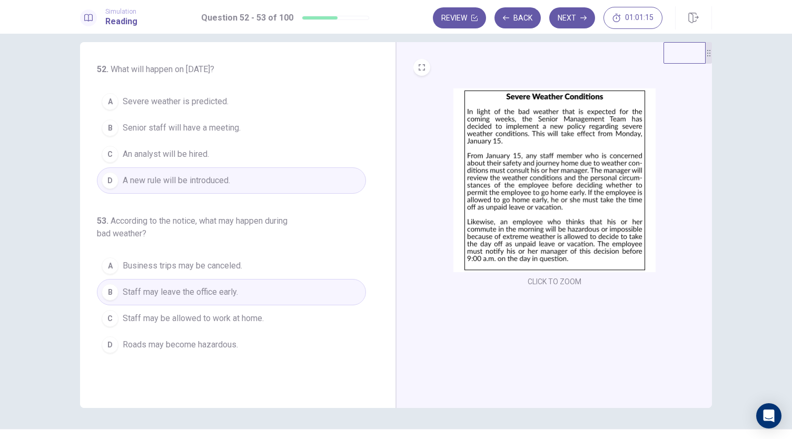
scroll to position [0, 0]
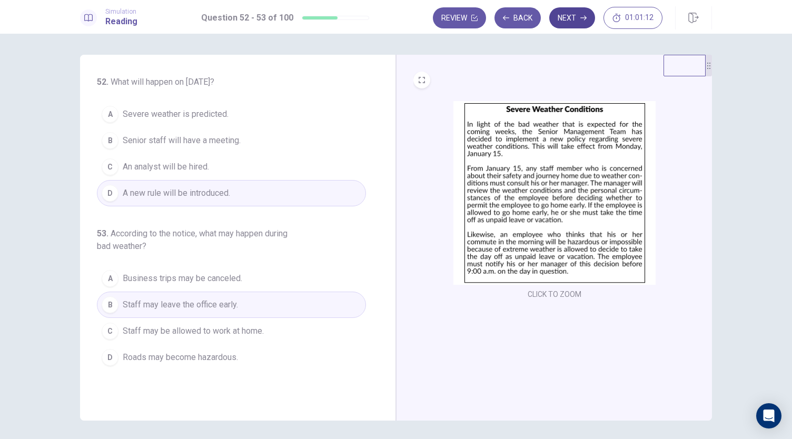
click at [562, 13] on button "Next" at bounding box center [572, 17] width 46 height 21
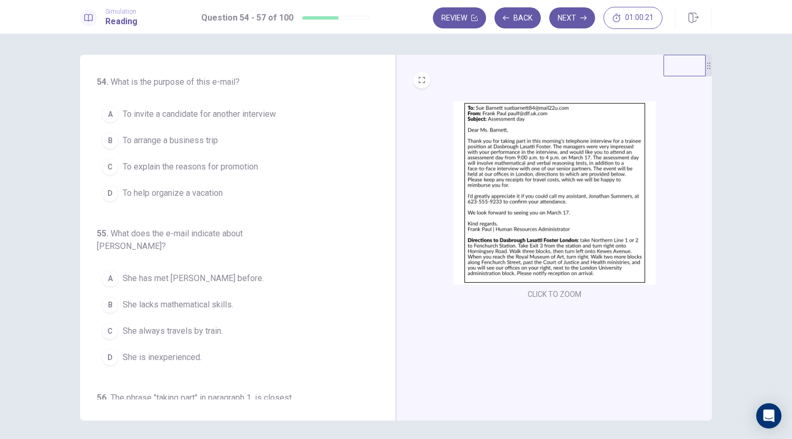
click at [154, 123] on button "A To invite a candidate for another interview" at bounding box center [231, 114] width 269 height 26
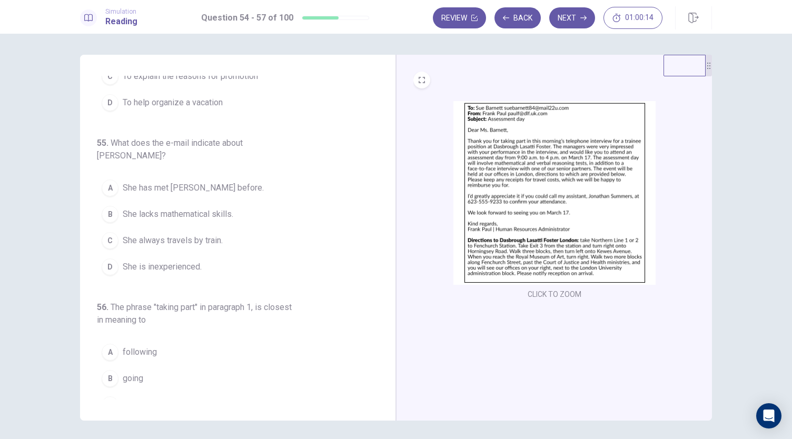
scroll to position [105, 0]
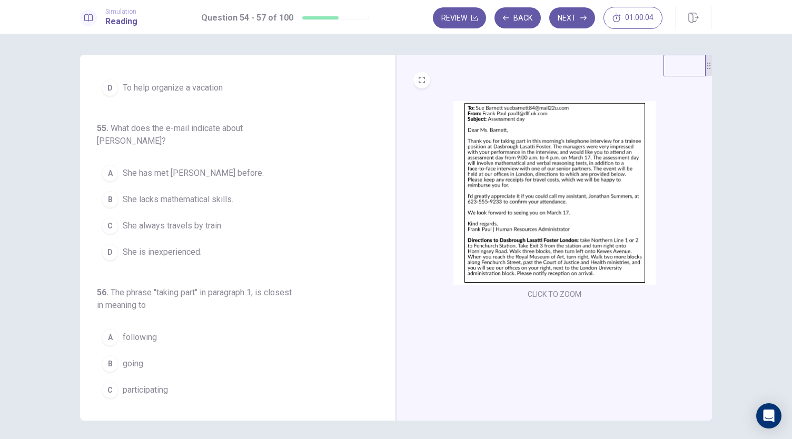
click at [178, 167] on span "She has met Mr. Paul before." at bounding box center [193, 173] width 141 height 13
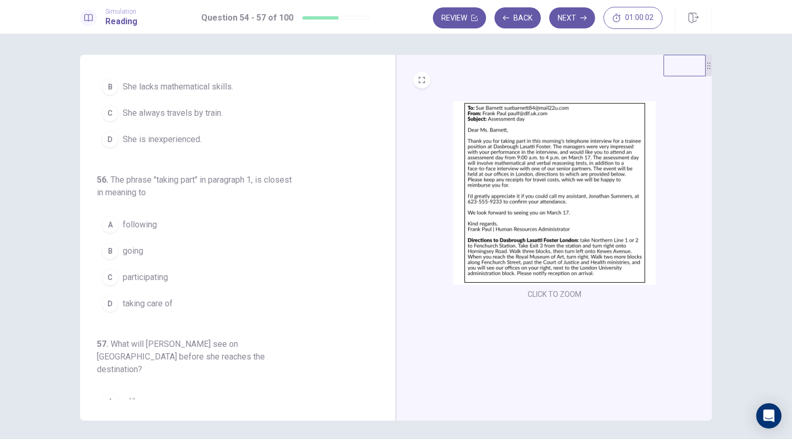
scroll to position [263, 0]
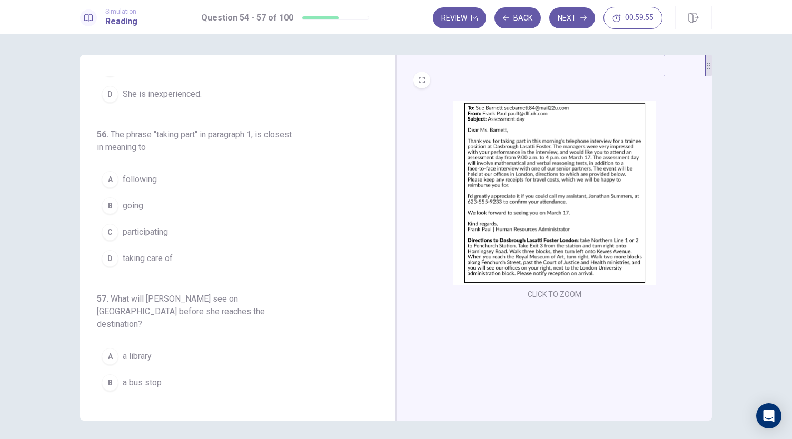
click at [161, 226] on span "participating" at bounding box center [145, 232] width 45 height 13
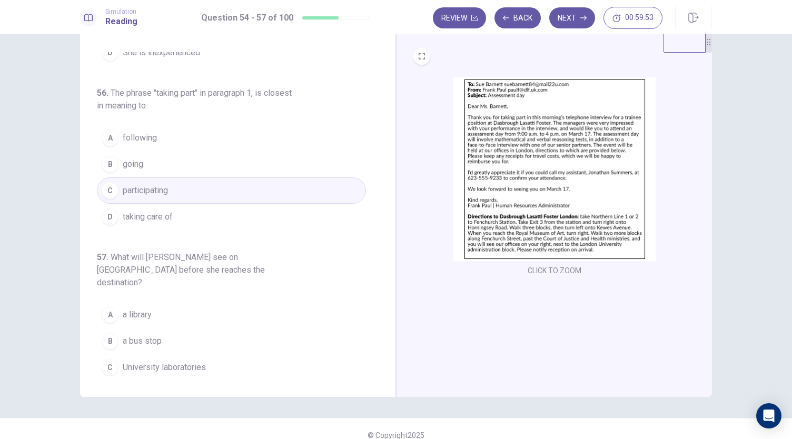
scroll to position [36, 0]
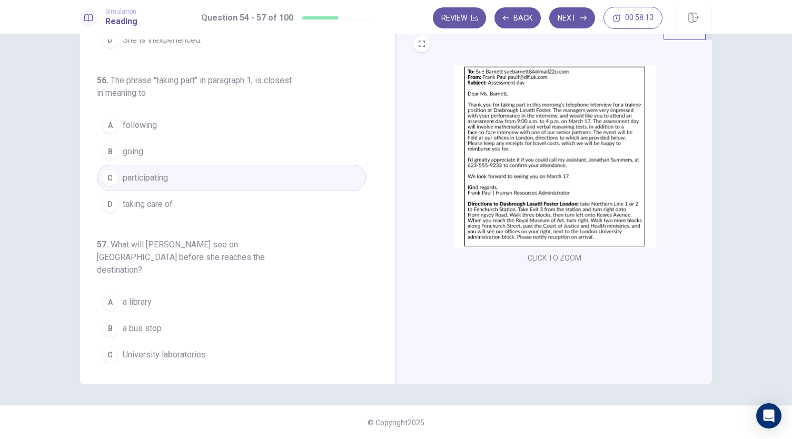
click at [158, 375] on span "Government buildings" at bounding box center [163, 381] width 80 height 13
click at [586, 16] on button "Next" at bounding box center [572, 17] width 46 height 21
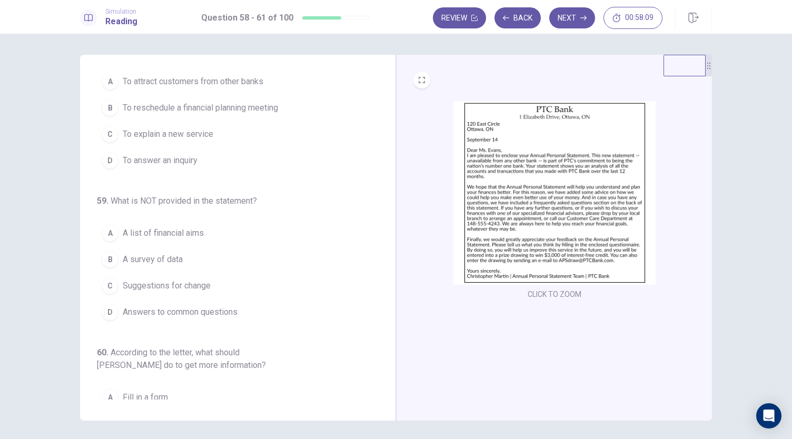
scroll to position [0, 0]
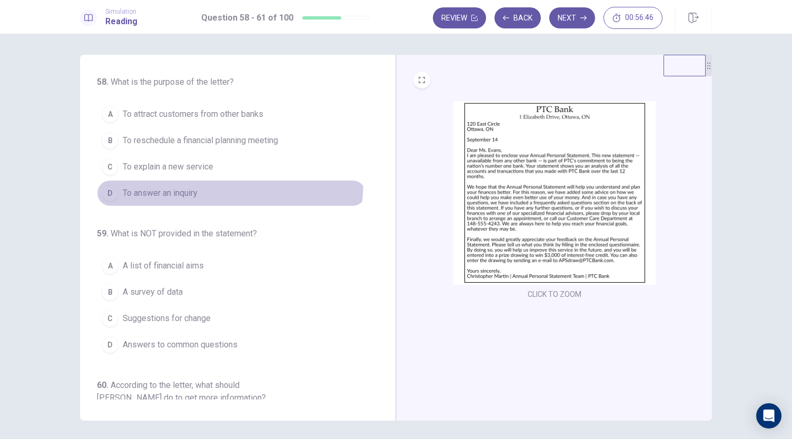
click at [198, 181] on button "D To answer an inquiry" at bounding box center [231, 193] width 269 height 26
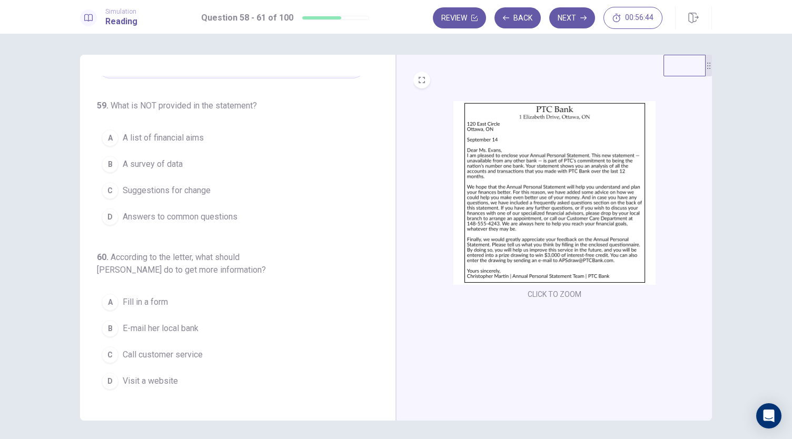
scroll to position [105, 0]
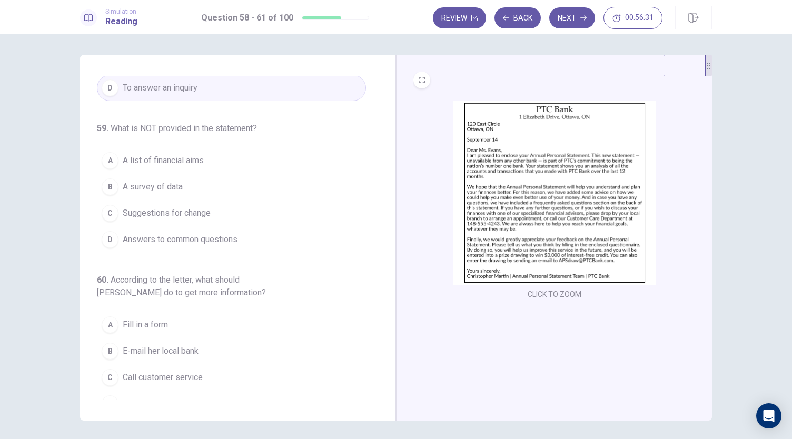
click at [156, 210] on span "Suggestions for change" at bounding box center [167, 213] width 88 height 13
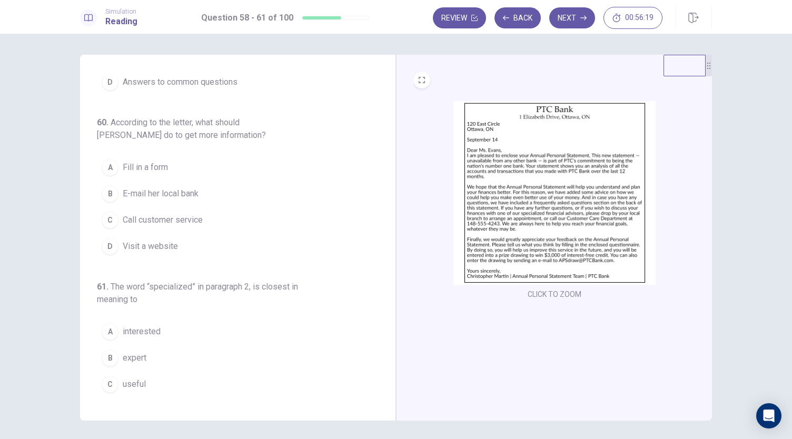
scroll to position [263, 0]
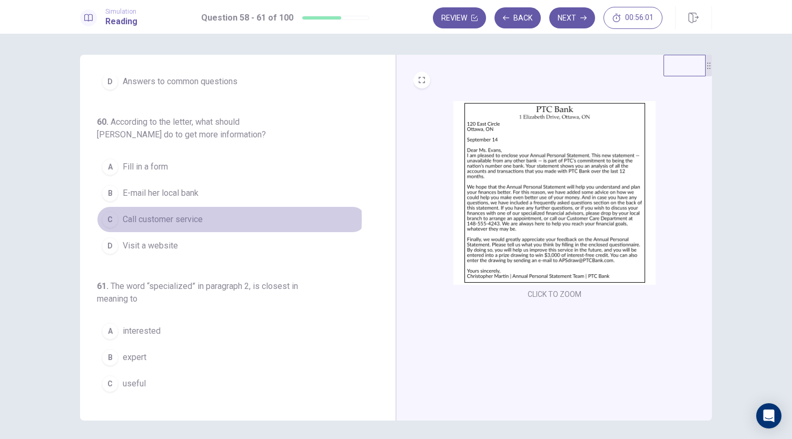
click at [177, 215] on span "Call customer service" at bounding box center [163, 219] width 80 height 13
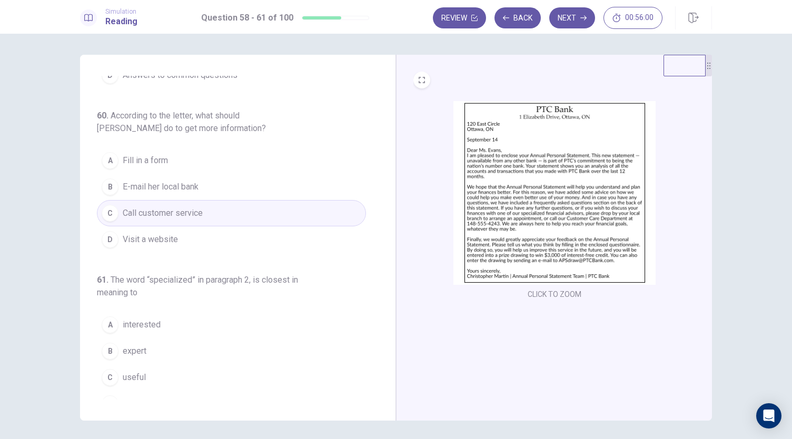
scroll to position [281, 0]
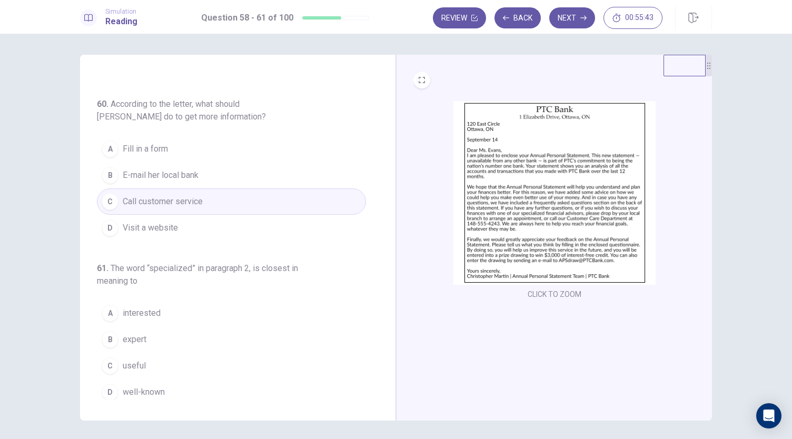
click at [148, 353] on button "C useful" at bounding box center [231, 366] width 269 height 26
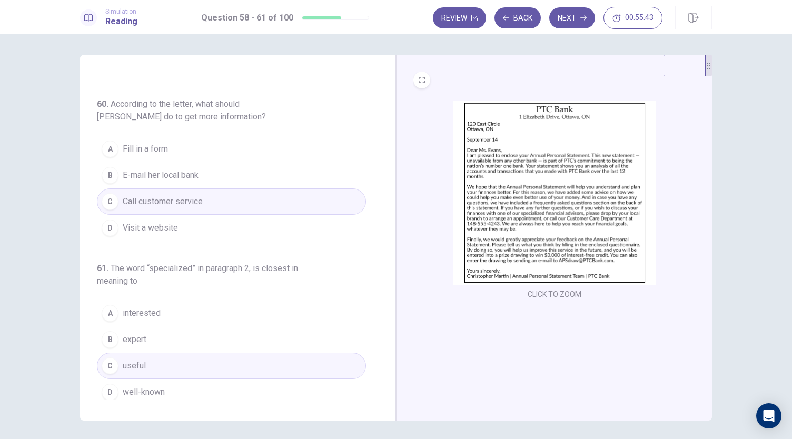
click at [148, 343] on button "B expert" at bounding box center [231, 339] width 269 height 26
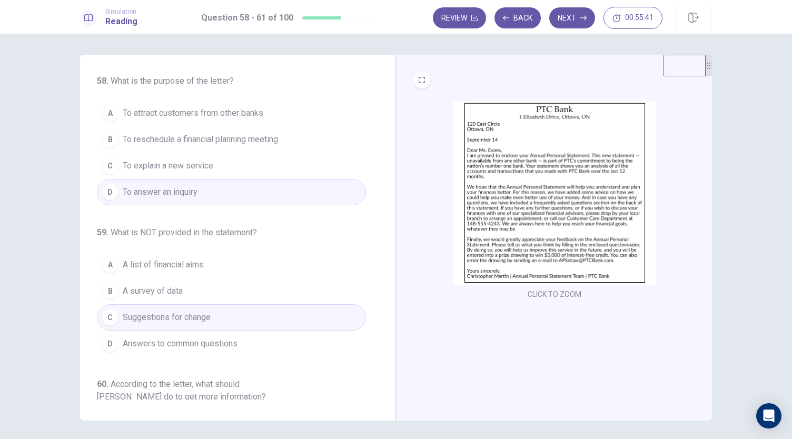
scroll to position [0, 0]
click at [190, 279] on button "B A survey of data" at bounding box center [231, 292] width 269 height 26
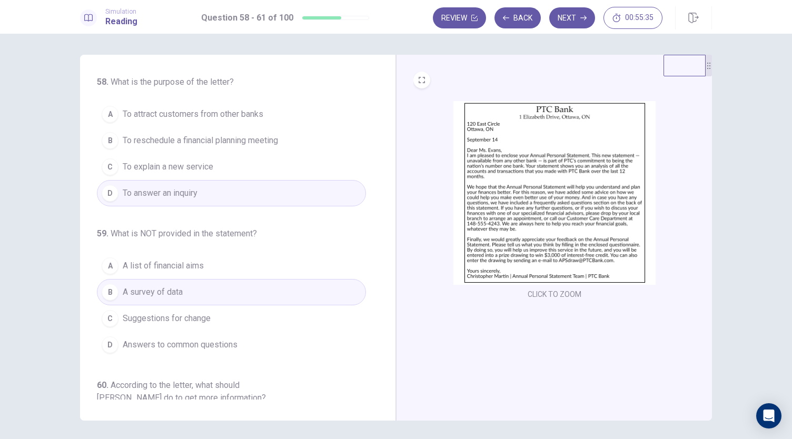
click at [213, 256] on button "A A list of financial aims" at bounding box center [231, 266] width 269 height 26
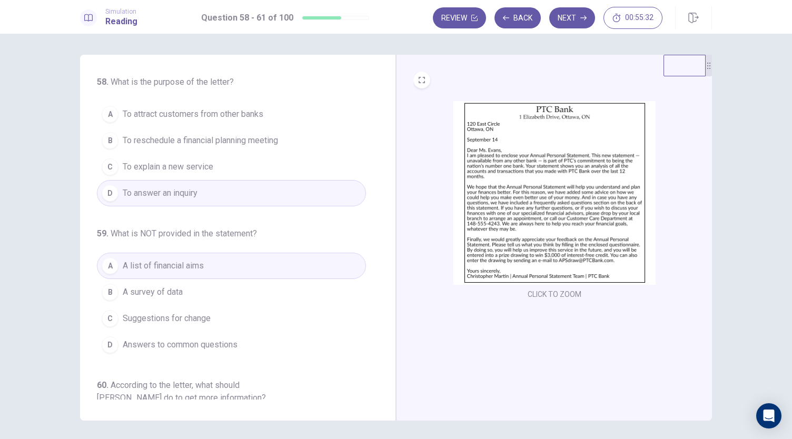
click at [178, 289] on span "A survey of data" at bounding box center [153, 292] width 60 height 13
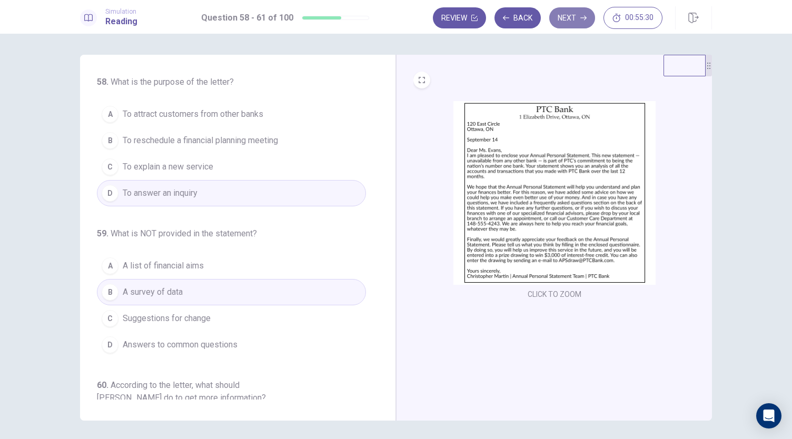
click at [566, 15] on button "Next" at bounding box center [572, 17] width 46 height 21
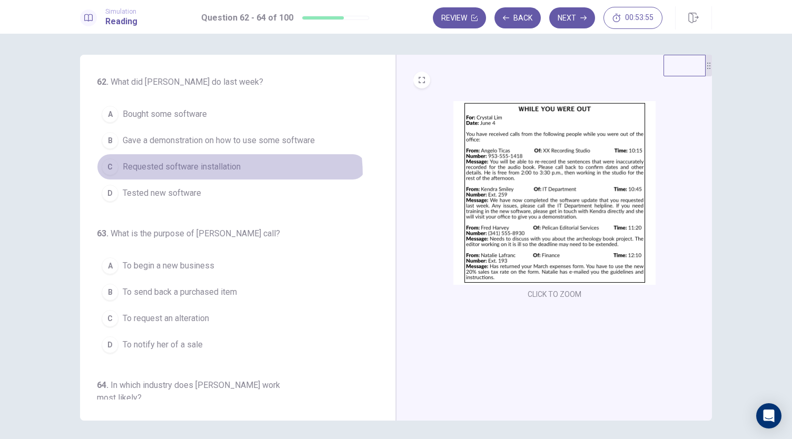
click at [139, 177] on button "C Requested software installation" at bounding box center [231, 167] width 269 height 26
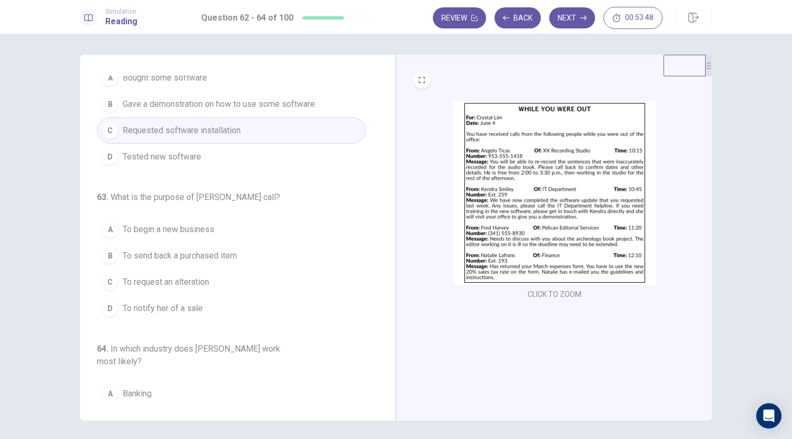
scroll to position [105, 0]
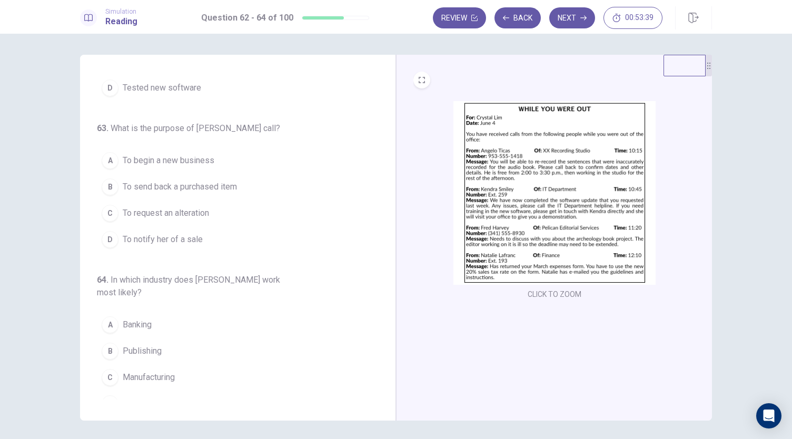
click at [176, 207] on span "To request an alteration" at bounding box center [166, 213] width 86 height 13
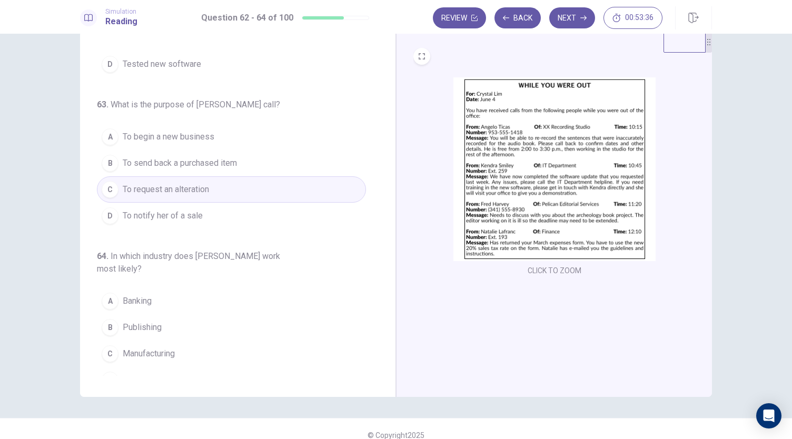
scroll to position [36, 0]
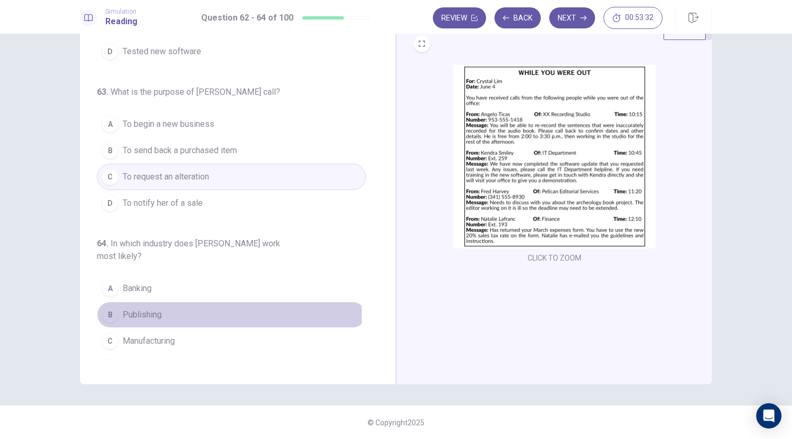
click at [142, 309] on span "Publishing" at bounding box center [142, 315] width 39 height 13
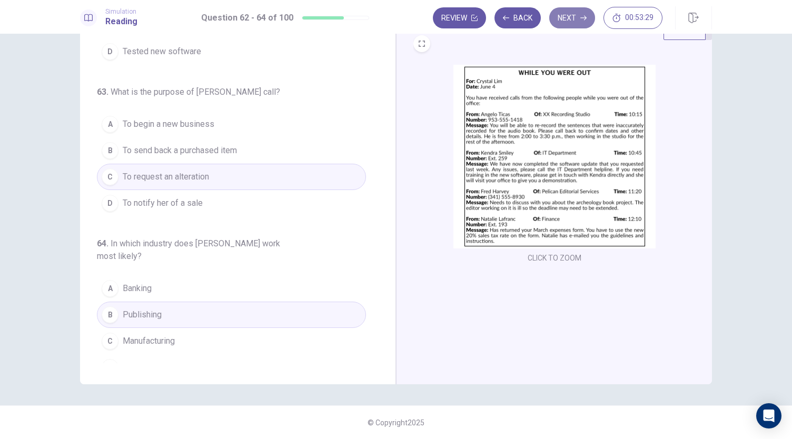
click at [557, 20] on button "Next" at bounding box center [572, 17] width 46 height 21
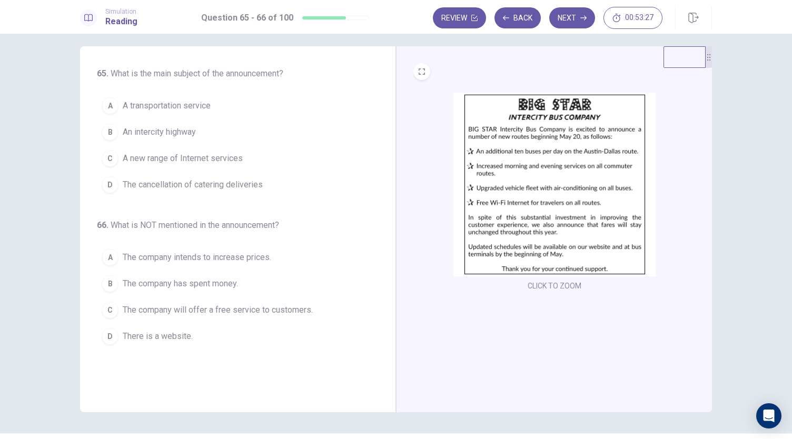
scroll to position [0, 0]
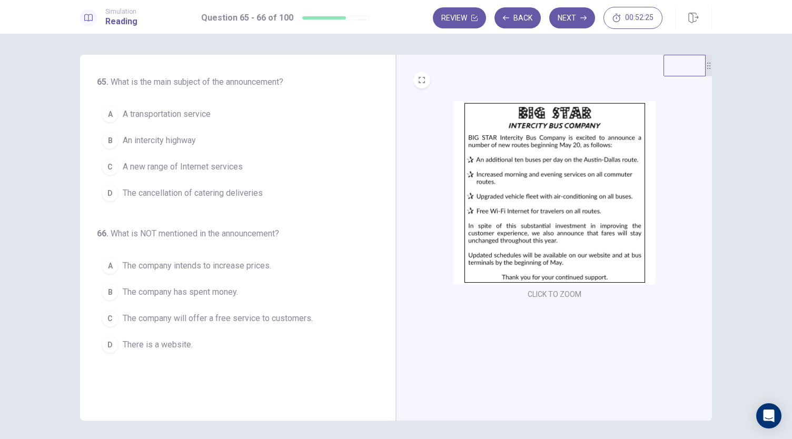
click at [164, 105] on button "A A transportation service" at bounding box center [231, 114] width 269 height 26
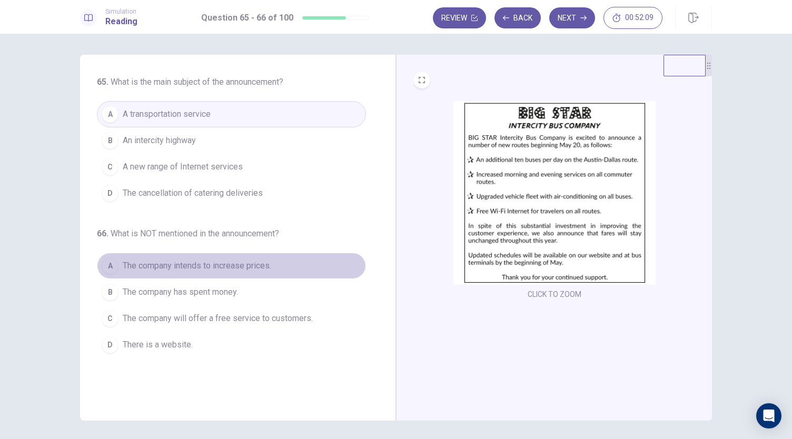
click at [209, 255] on button "A The company intends to increase prices." at bounding box center [231, 266] width 269 height 26
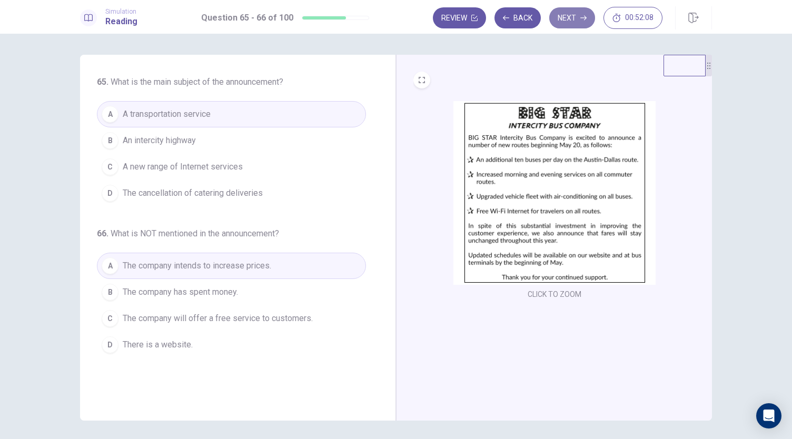
click at [562, 18] on button "Next" at bounding box center [572, 17] width 46 height 21
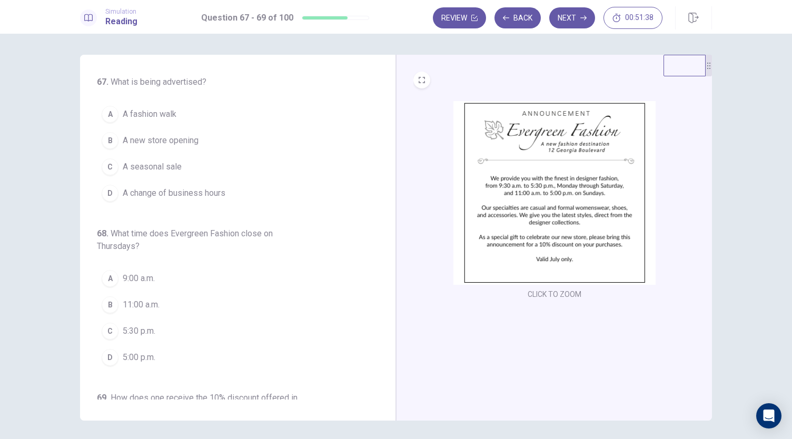
click at [155, 144] on span "A new store opening" at bounding box center [161, 140] width 76 height 13
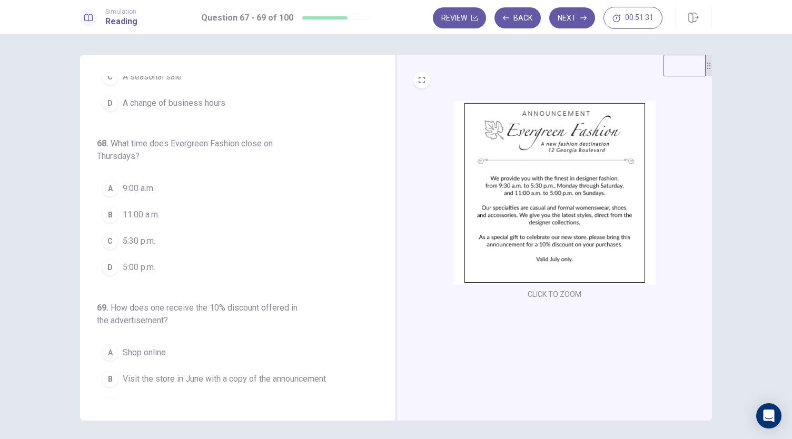
scroll to position [131, 0]
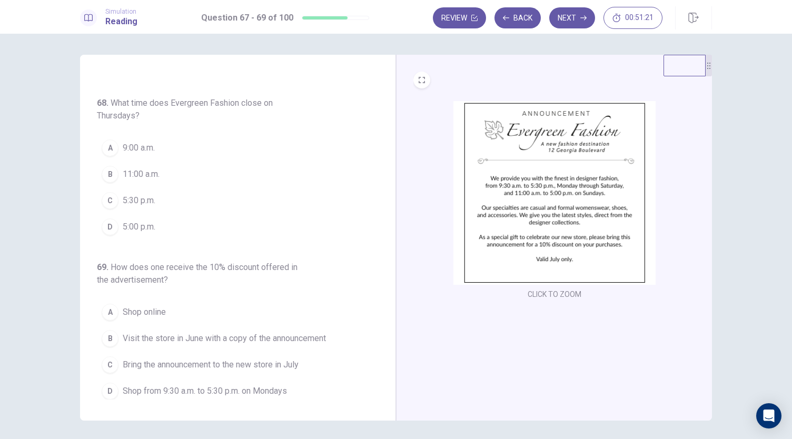
click at [134, 207] on button "C 5:30 p.m." at bounding box center [231, 200] width 269 height 26
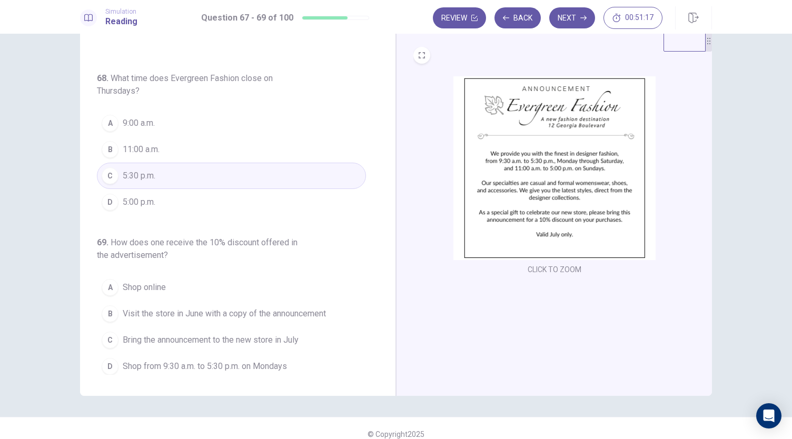
scroll to position [36, 0]
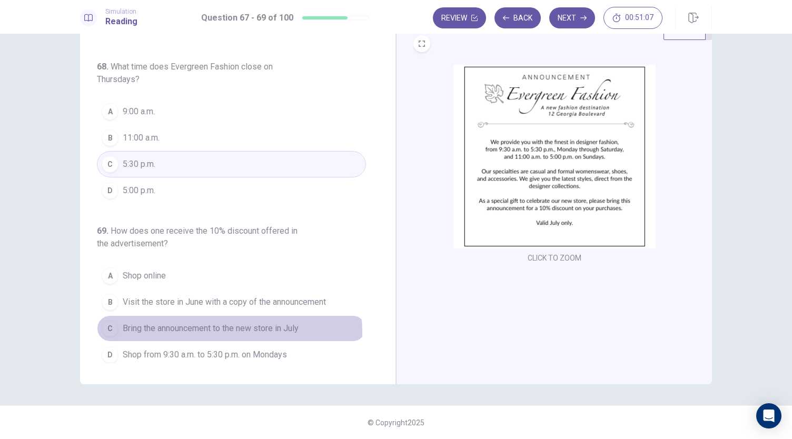
click at [215, 328] on span "Bring the announcement to the new store in July" at bounding box center [211, 328] width 176 height 13
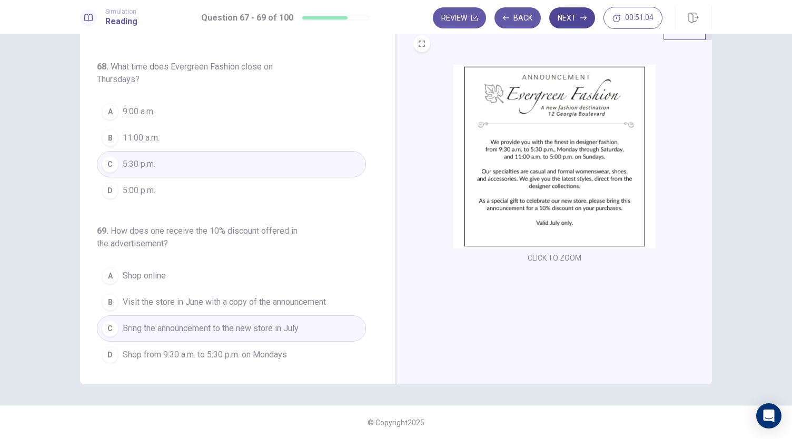
click at [573, 19] on button "Next" at bounding box center [572, 17] width 46 height 21
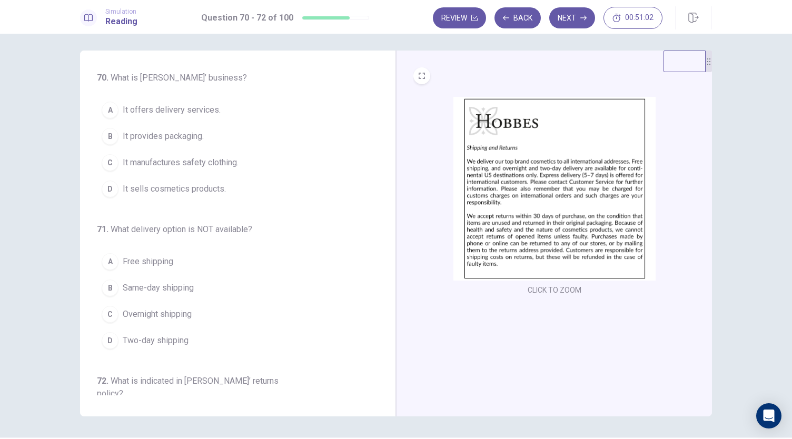
scroll to position [0, 0]
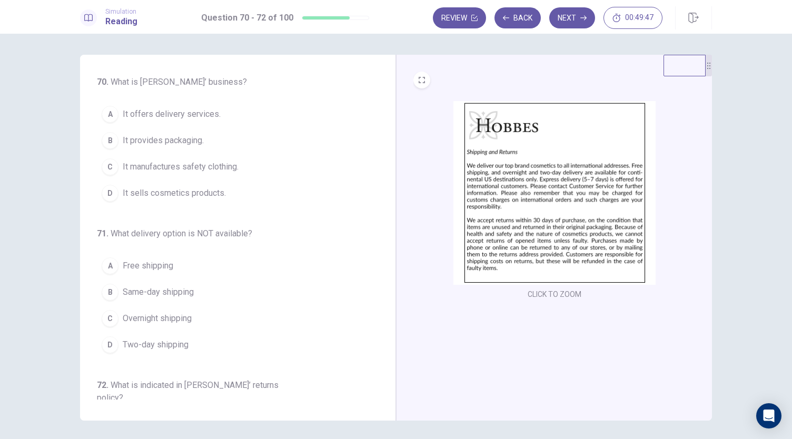
click at [159, 190] on span "It sells cosmetics products." at bounding box center [174, 193] width 103 height 13
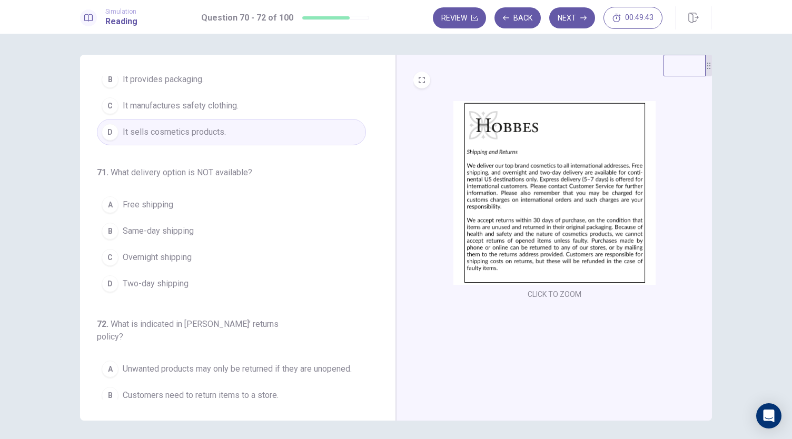
scroll to position [114, 0]
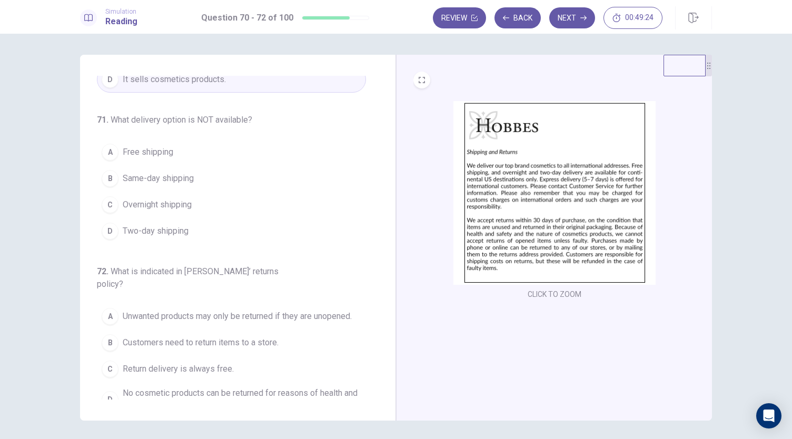
click at [176, 176] on span "Same-day shipping" at bounding box center [158, 178] width 71 height 13
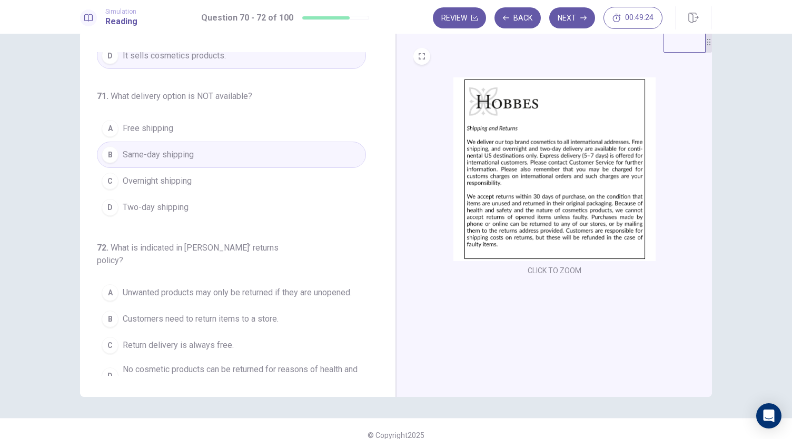
scroll to position [36, 0]
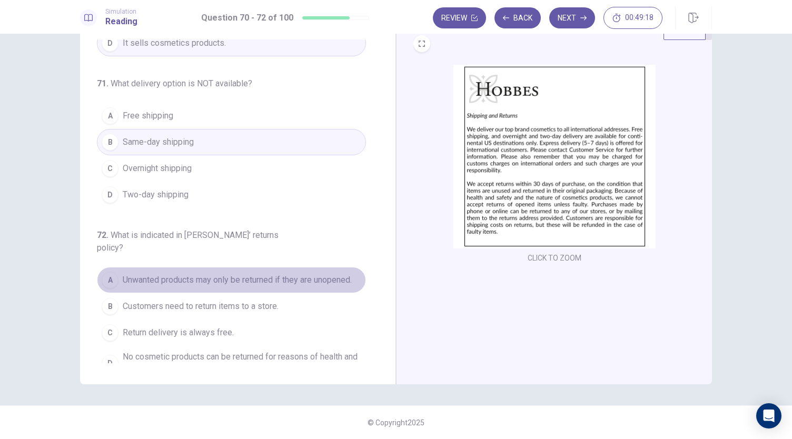
click at [290, 274] on span "Unwanted products may only be returned if they are unopened." at bounding box center [237, 280] width 229 height 13
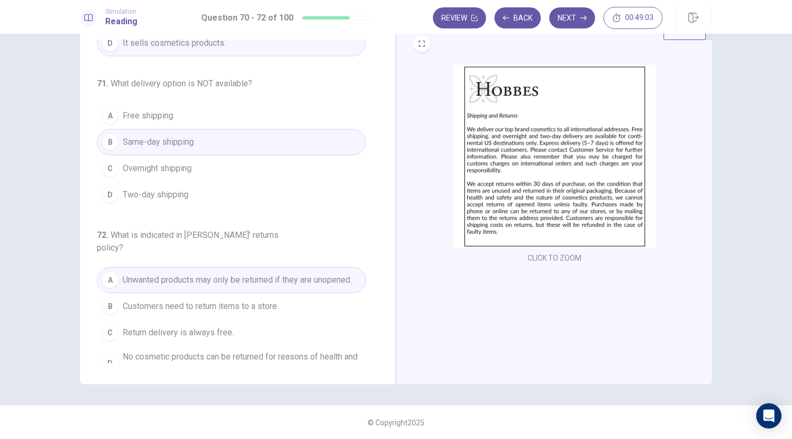
click at [568, 5] on div "Simulation Reading Question 70 - 72 of 100 Review Back Next 00:49:03" at bounding box center [396, 17] width 792 height 34
click at [571, 10] on button "Next" at bounding box center [572, 17] width 46 height 21
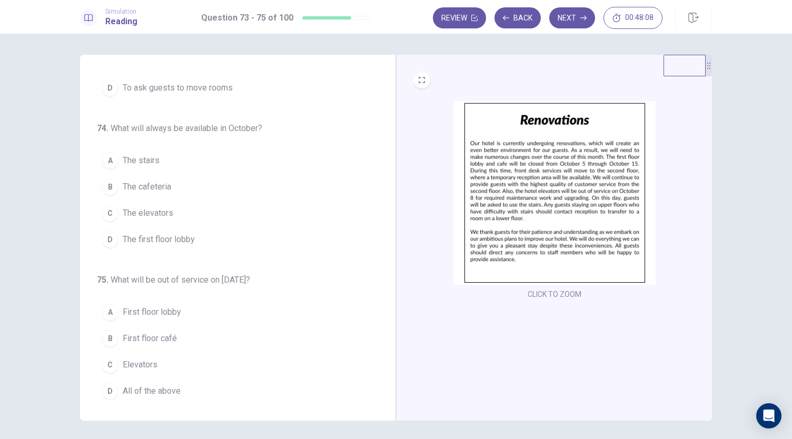
scroll to position [0, 0]
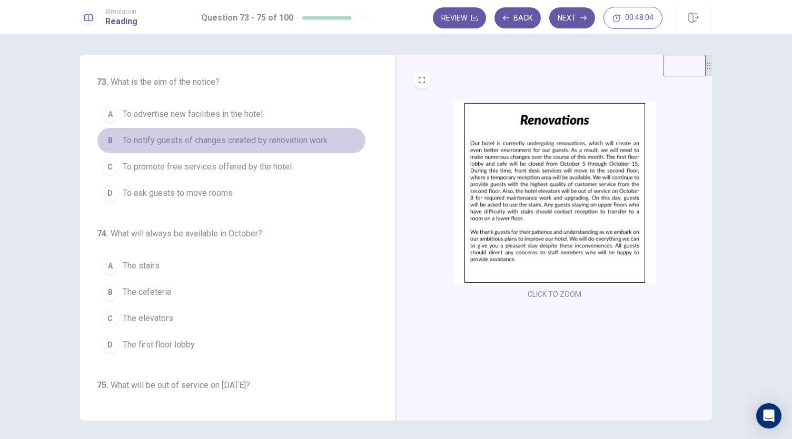
drag, startPoint x: 258, startPoint y: 145, endPoint x: 256, endPoint y: 151, distance: 6.5
click at [256, 151] on button "B To notify guests of changes created by renovation work" at bounding box center [231, 140] width 269 height 26
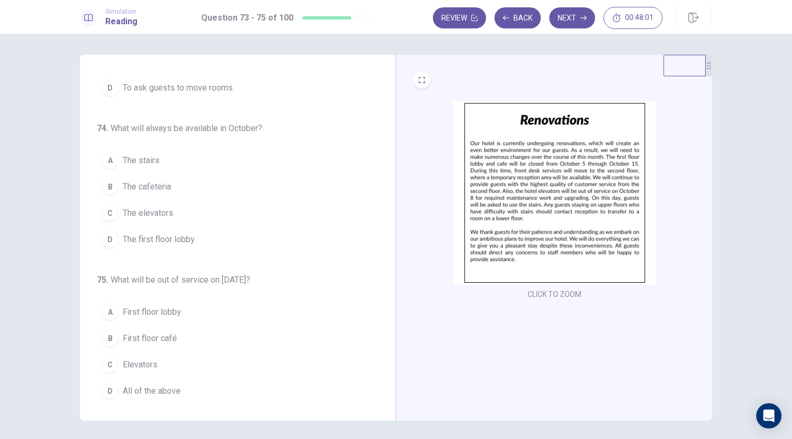
scroll to position [105, 0]
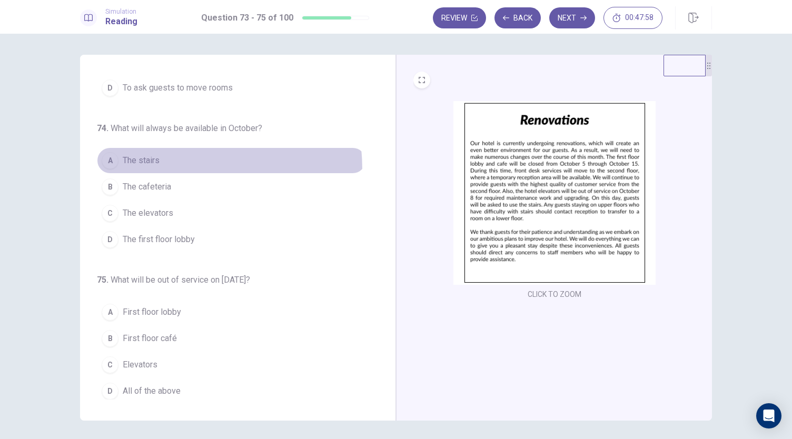
click at [138, 168] on button "A The stairs" at bounding box center [231, 160] width 269 height 26
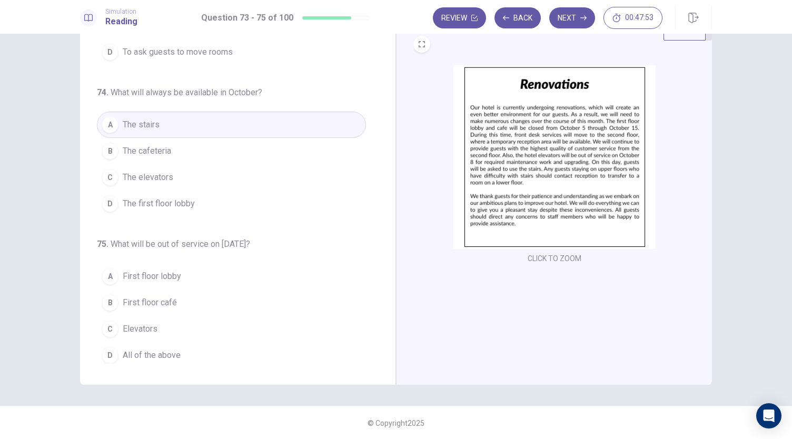
scroll to position [36, 0]
click at [155, 325] on button "C Elevators" at bounding box center [231, 328] width 269 height 26
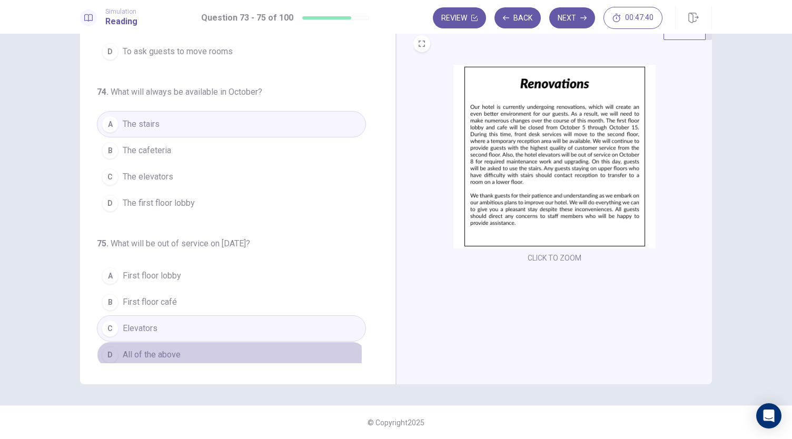
click at [151, 350] on span "All of the above" at bounding box center [152, 355] width 58 height 13
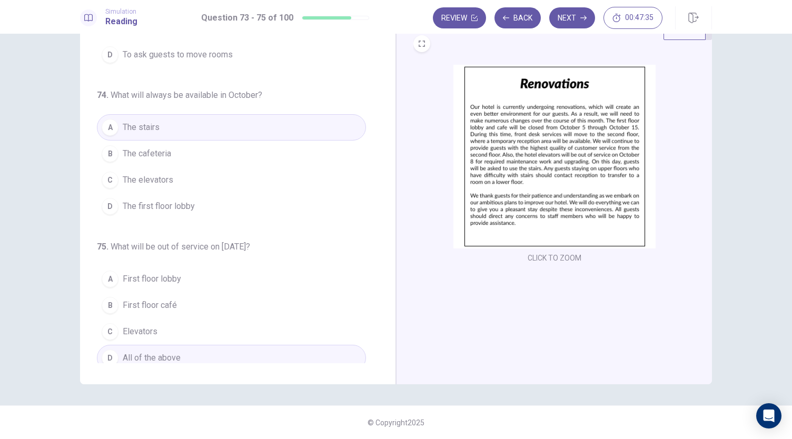
scroll to position [105, 0]
click at [577, 22] on button "Next" at bounding box center [572, 17] width 46 height 21
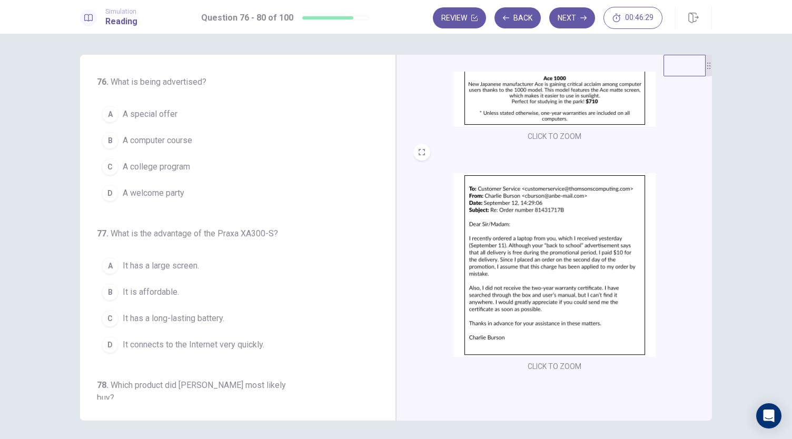
scroll to position [0, 0]
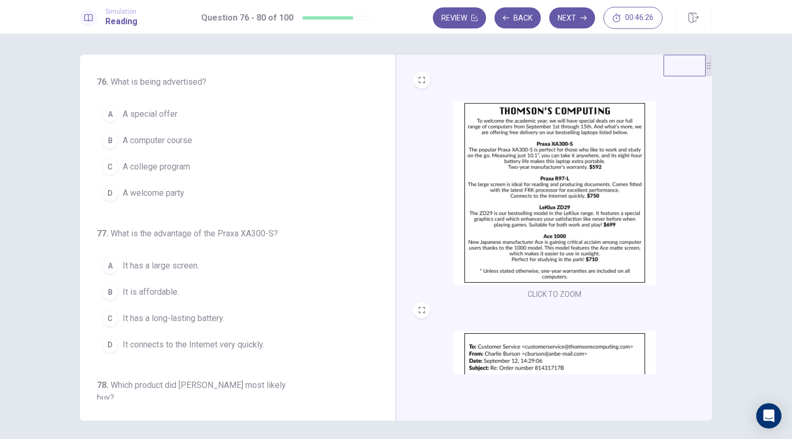
click at [140, 113] on span "A special offer" at bounding box center [150, 114] width 55 height 13
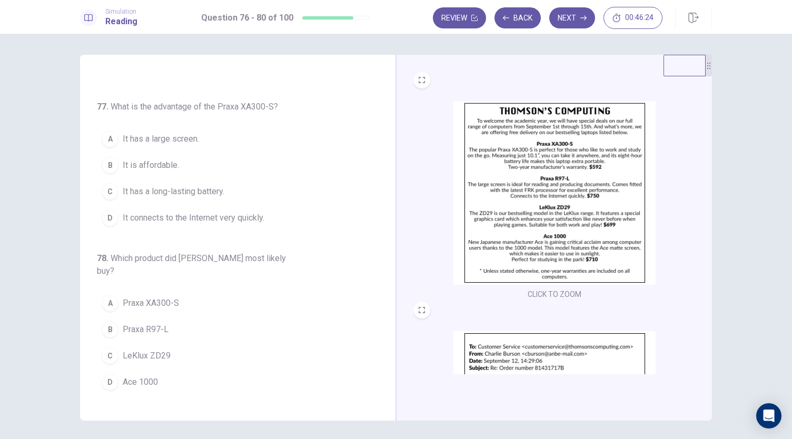
scroll to position [105, 0]
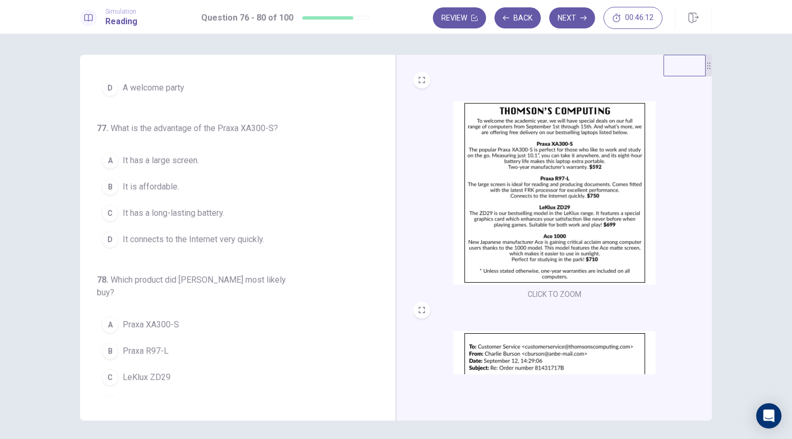
click at [196, 215] on span "It has a long-lasting battery." at bounding box center [174, 213] width 102 height 13
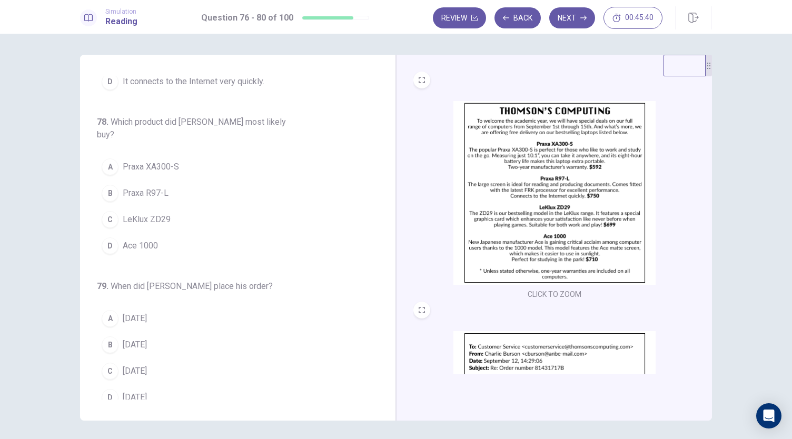
scroll to position [0, 0]
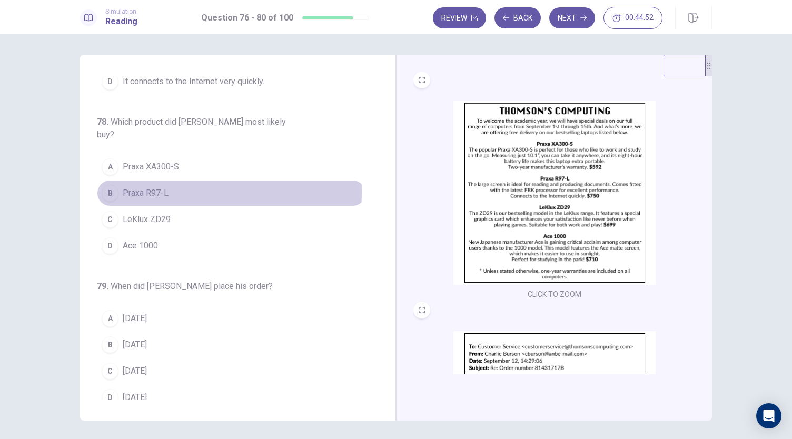
click at [118, 180] on button "B Praxa R97-L" at bounding box center [231, 193] width 269 height 26
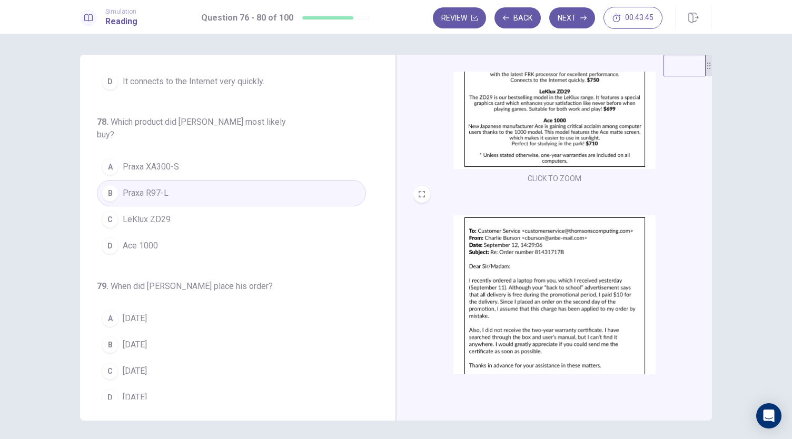
scroll to position [19, 0]
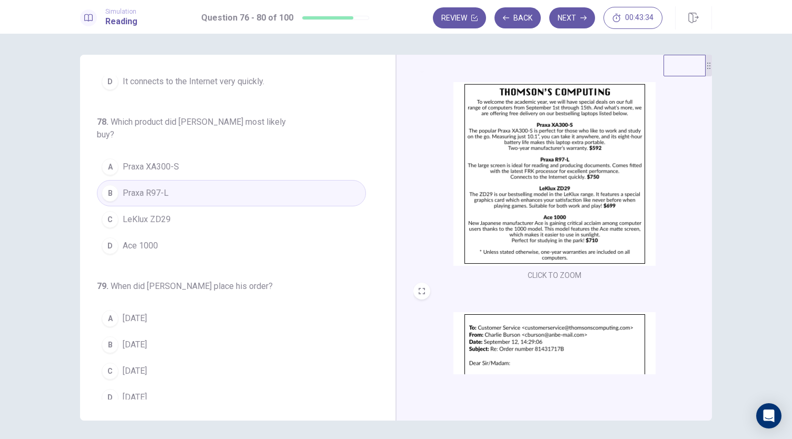
click at [152, 161] on span "Praxa XA300-S" at bounding box center [151, 167] width 56 height 13
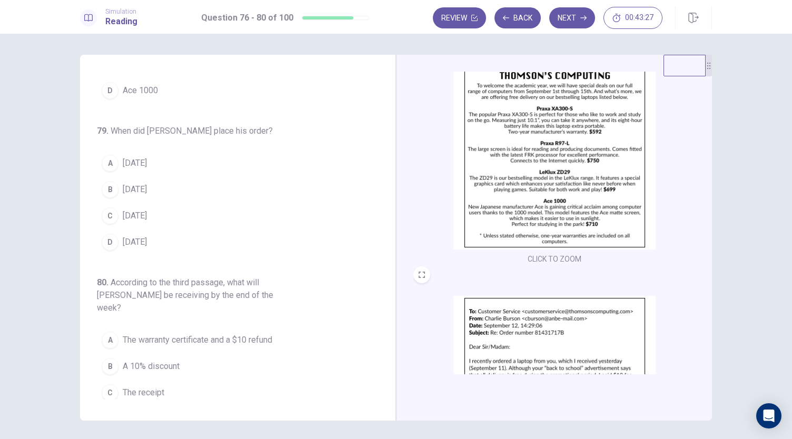
scroll to position [0, 0]
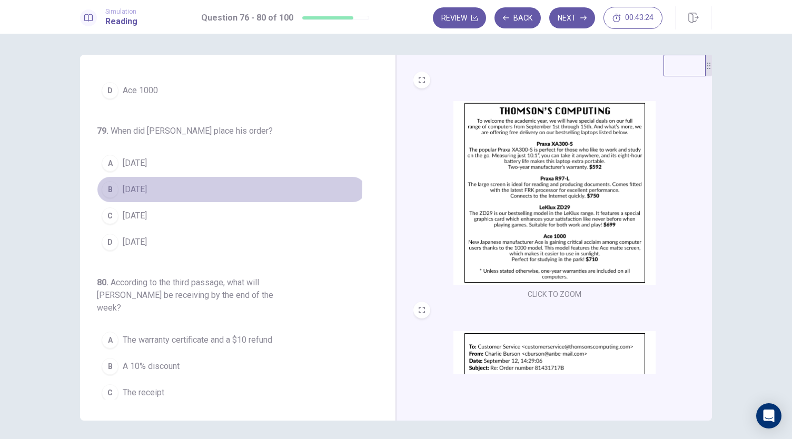
click at [126, 183] on span "September 2" at bounding box center [135, 189] width 24 height 13
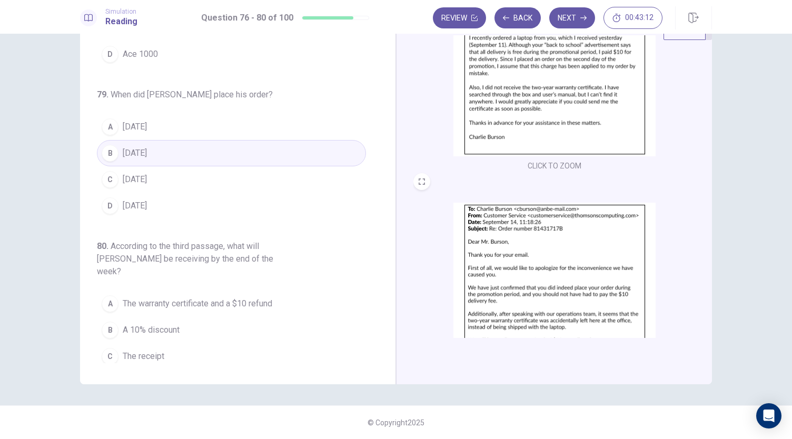
scroll to position [388, 0]
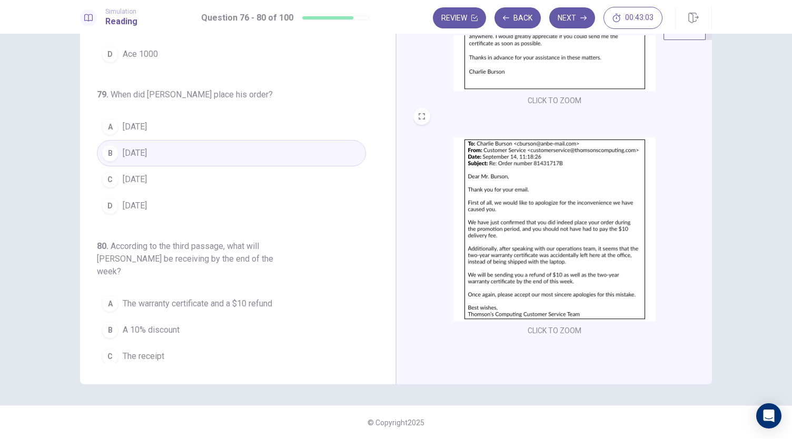
click at [192, 291] on button "A The warranty certificate and a $10 refund" at bounding box center [231, 304] width 269 height 26
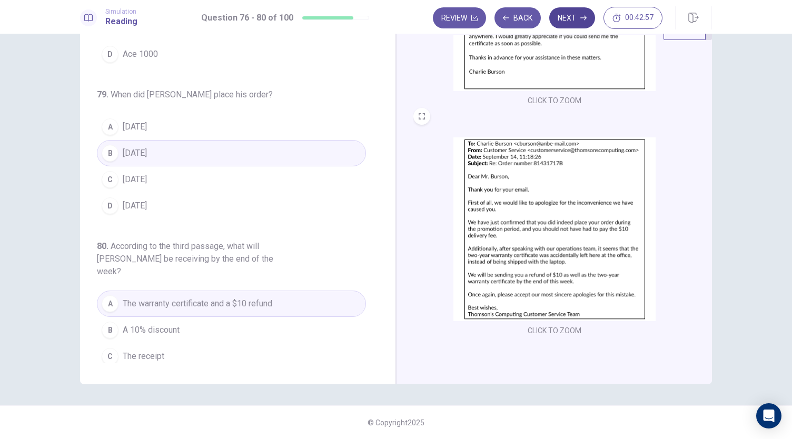
click at [569, 22] on button "Next" at bounding box center [572, 17] width 46 height 21
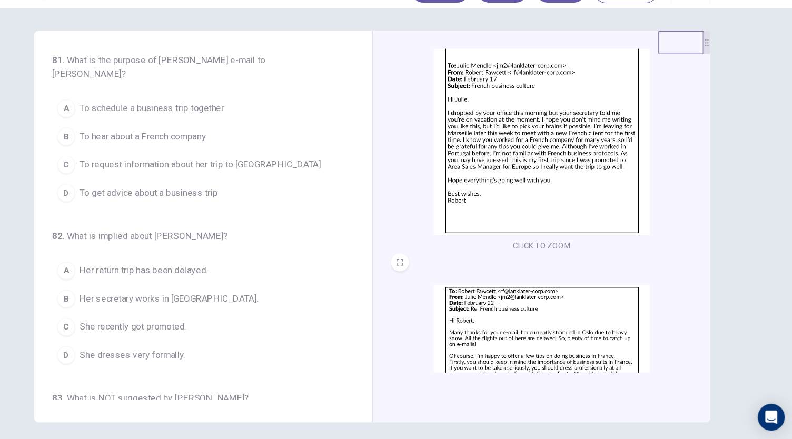
scroll to position [0, 0]
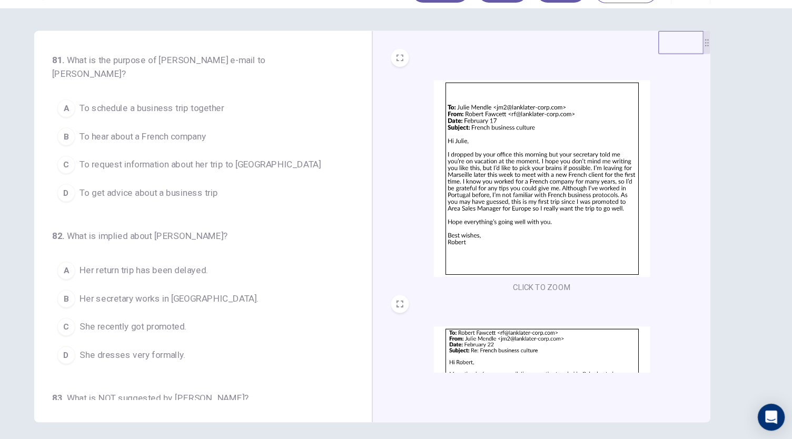
click at [199, 206] on span "To get advice about a business trip" at bounding box center [187, 206] width 129 height 13
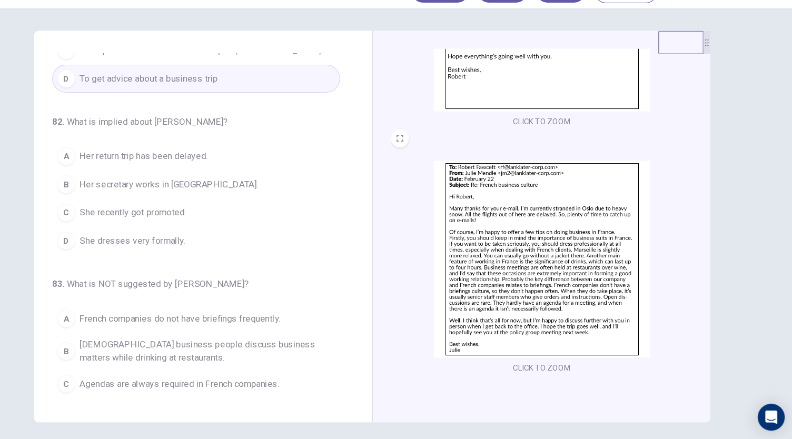
scroll to position [157, 0]
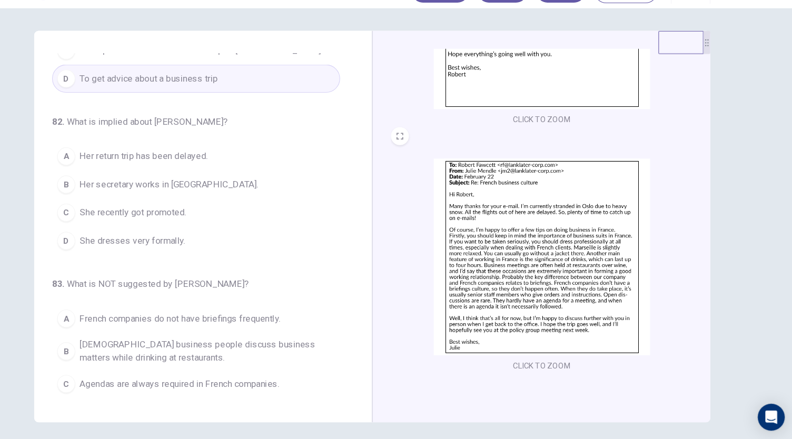
click at [168, 169] on span "Her return trip has been delayed." at bounding box center [183, 172] width 120 height 13
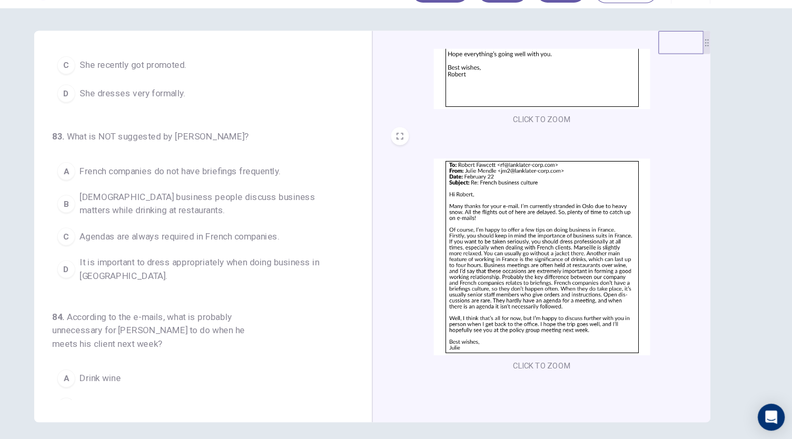
scroll to position [246, 0]
click at [178, 246] on span "Agendas are always required in French companies." at bounding box center [216, 245] width 186 height 13
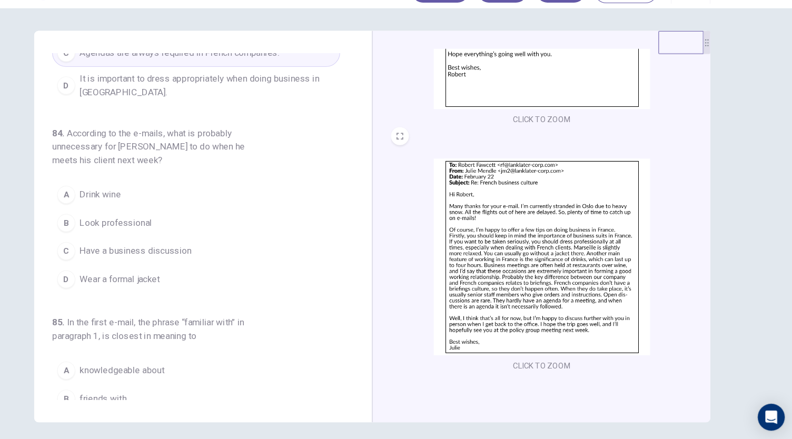
scroll to position [416, 0]
click at [144, 285] on span "Wear a formal jacket" at bounding box center [160, 287] width 75 height 13
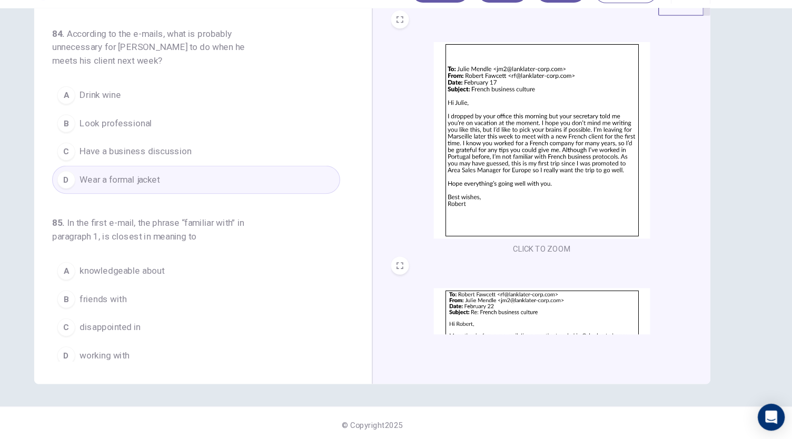
scroll to position [36, 0]
click at [185, 276] on span "knowledgeable about" at bounding box center [162, 278] width 79 height 13
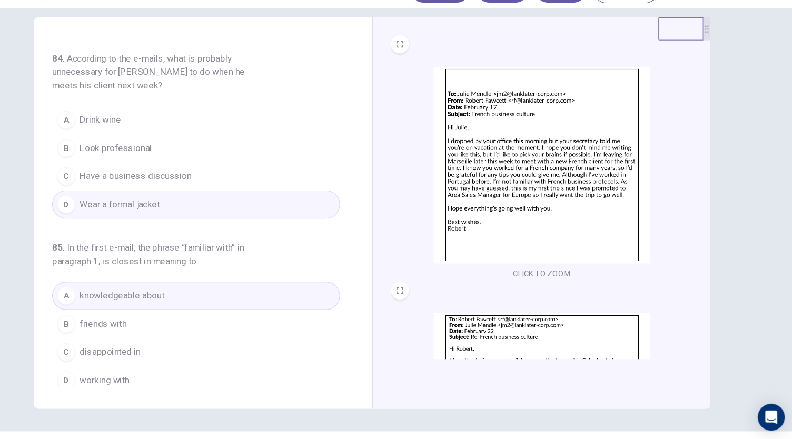
scroll to position [0, 0]
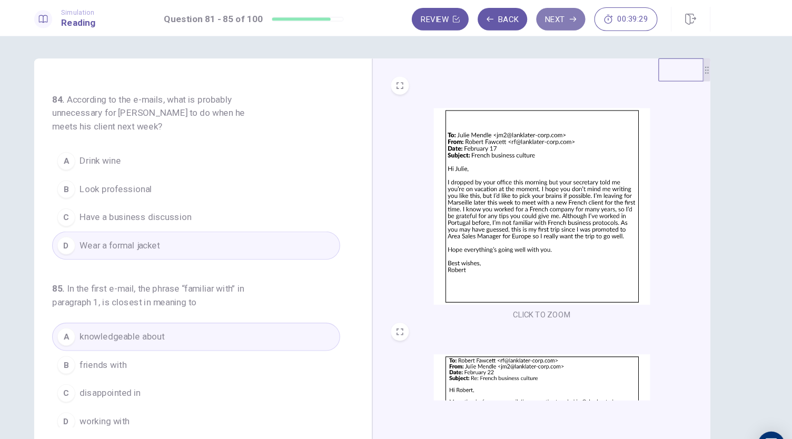
click at [562, 21] on button "Next" at bounding box center [572, 17] width 46 height 21
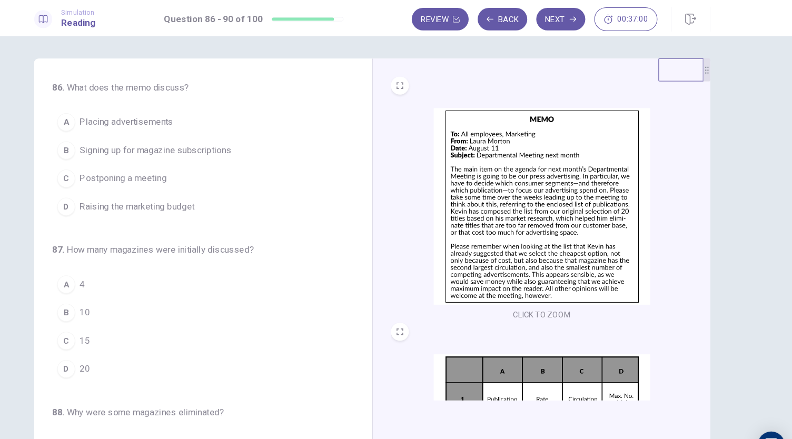
click at [160, 113] on span "Placing advertisements" at bounding box center [166, 114] width 87 height 13
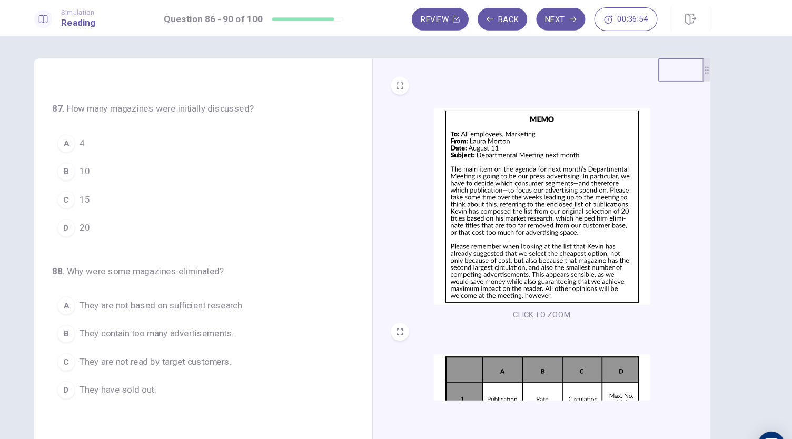
scroll to position [147, 0]
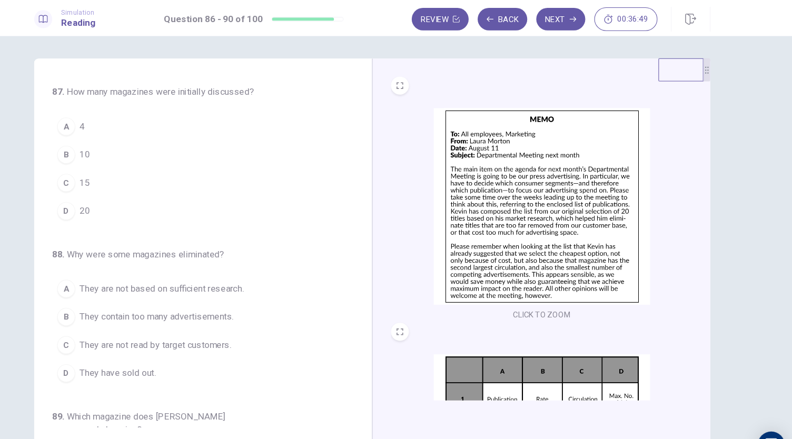
click at [115, 194] on div "D" at bounding box center [110, 197] width 17 height 17
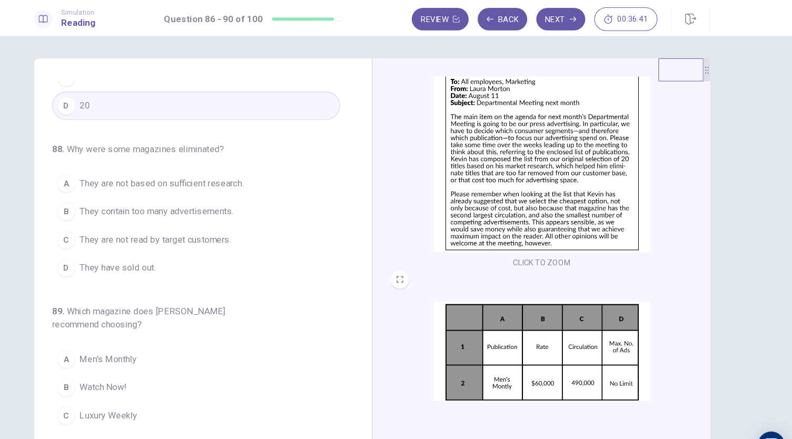
scroll to position [295, 0]
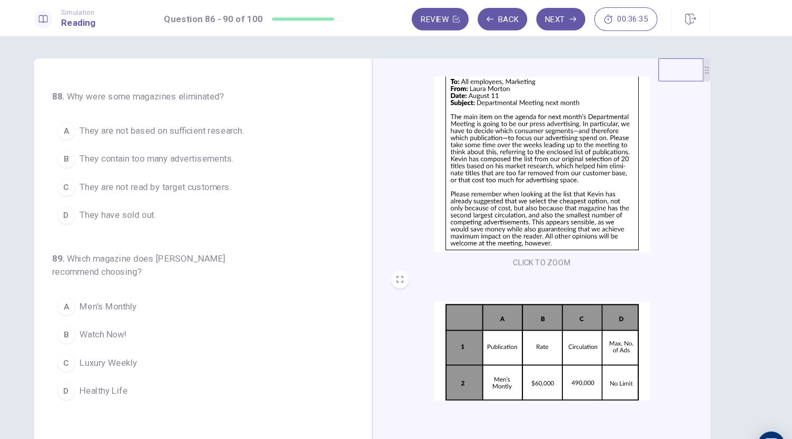
click at [226, 174] on span "They are not read by target customers." at bounding box center [194, 175] width 142 height 13
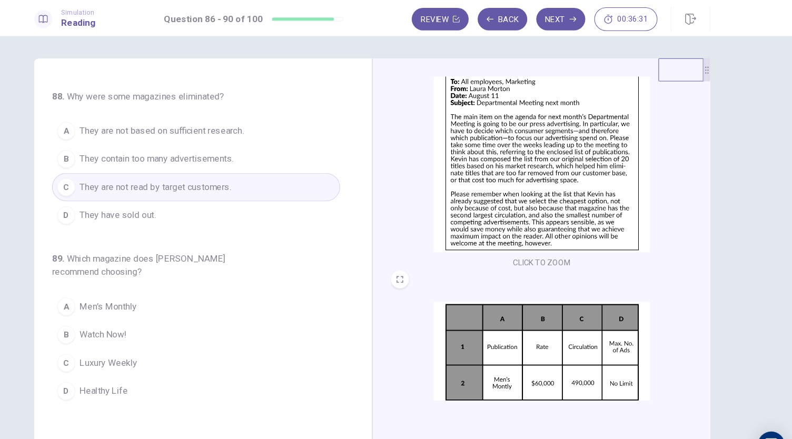
click at [222, 153] on button "B They contain too many advertisements." at bounding box center [231, 149] width 269 height 26
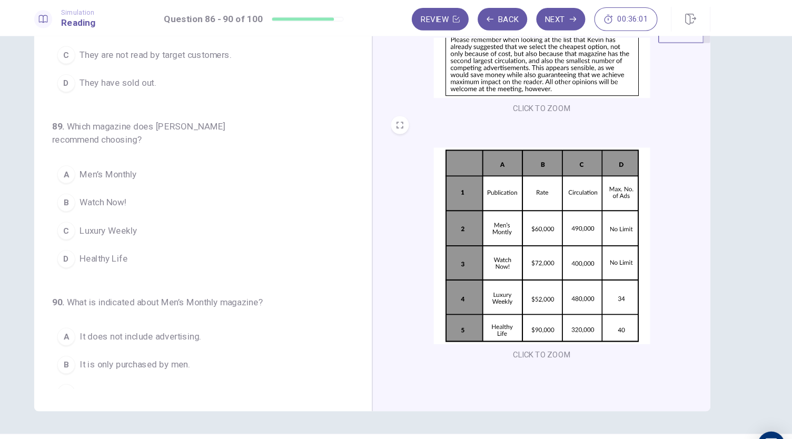
scroll to position [271, 0]
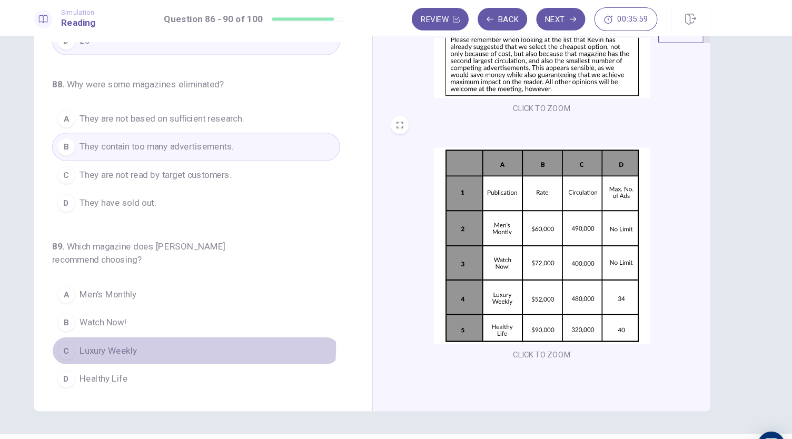
click at [149, 321] on span "Luxury Weekly" at bounding box center [150, 327] width 54 height 13
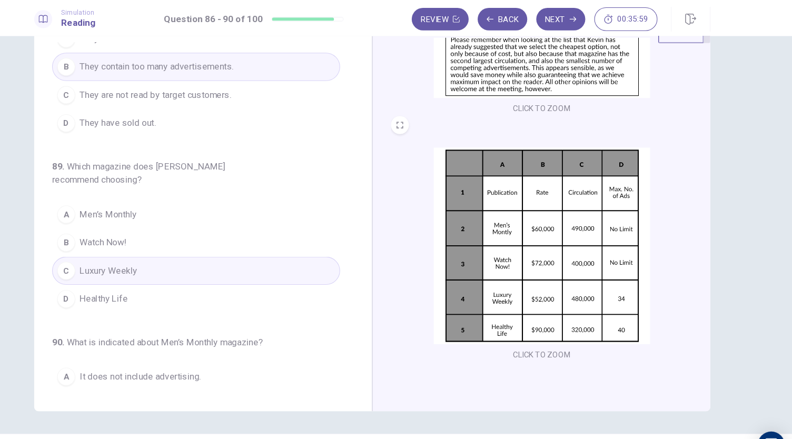
scroll to position [419, 0]
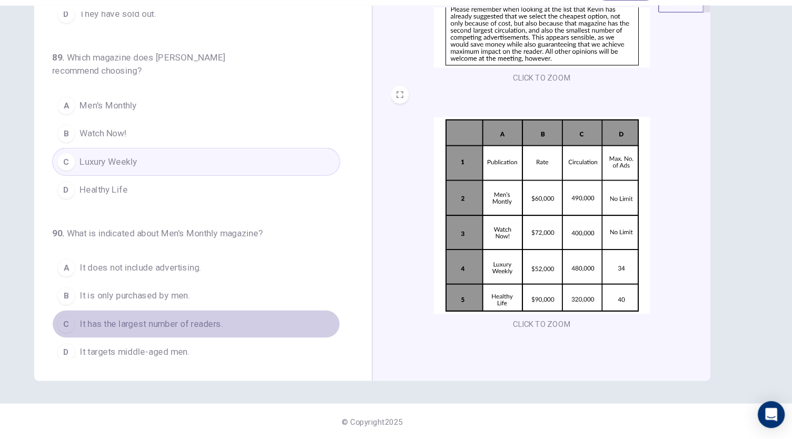
click at [242, 319] on button "C It has the largest number of readers." at bounding box center [231, 331] width 269 height 26
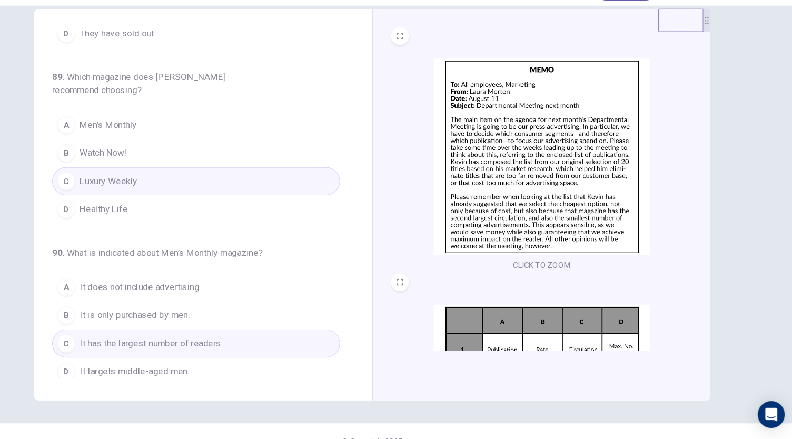
scroll to position [0, 0]
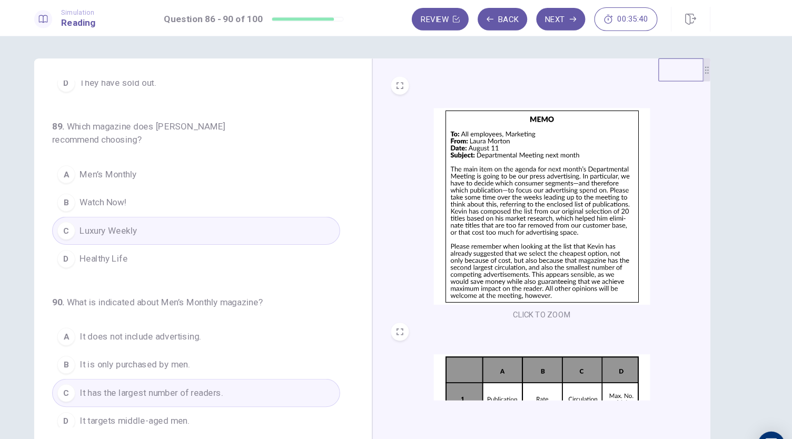
drag, startPoint x: 574, startPoint y: 21, endPoint x: 600, endPoint y: 49, distance: 37.6
click at [574, 23] on button "Next" at bounding box center [572, 17] width 46 height 21
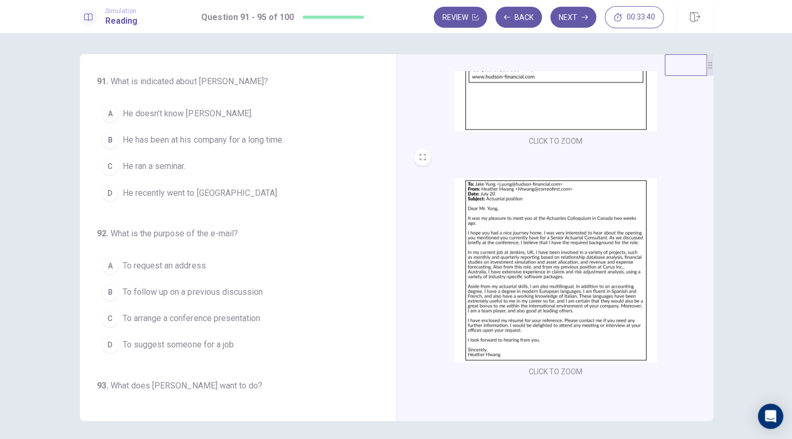
scroll to position [157, 0]
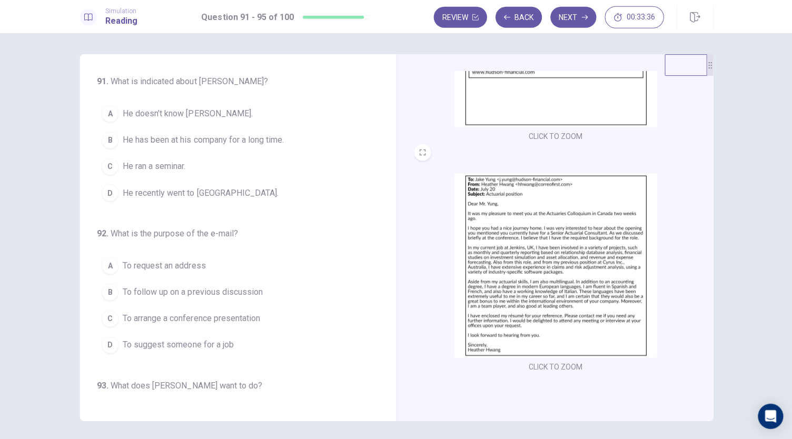
click at [124, 163] on span "He ran a seminar." at bounding box center [154, 167] width 63 height 13
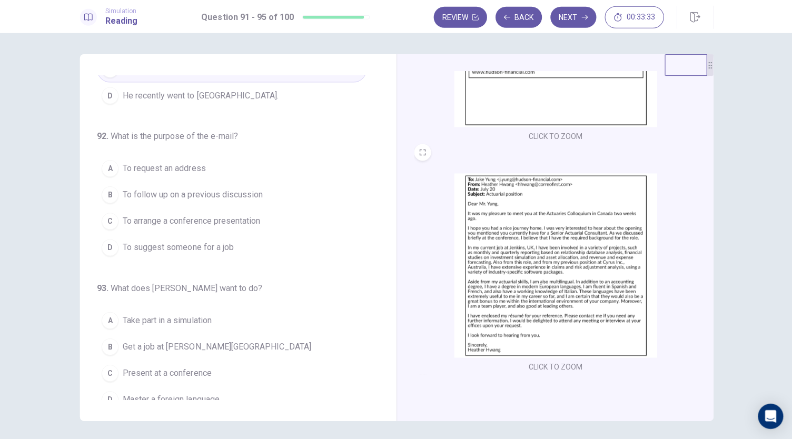
scroll to position [105, 0]
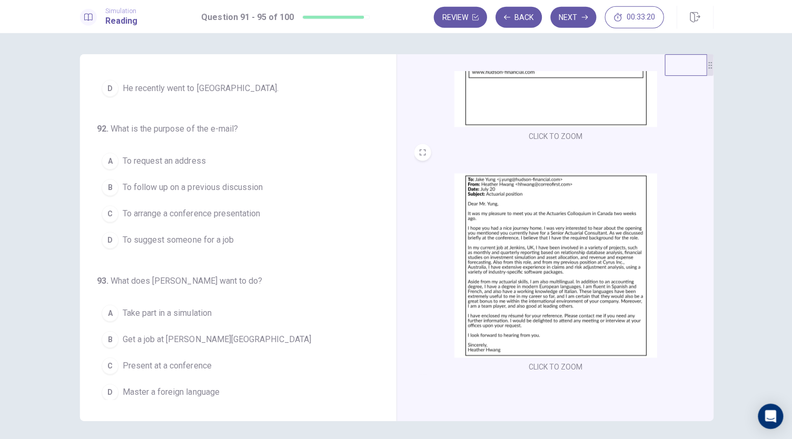
click at [229, 181] on span "To follow up on a previous discussion" at bounding box center [193, 187] width 140 height 13
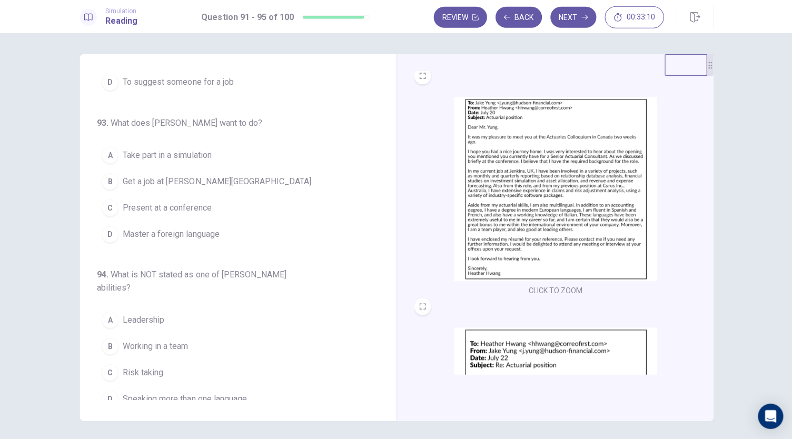
scroll to position [262, 0]
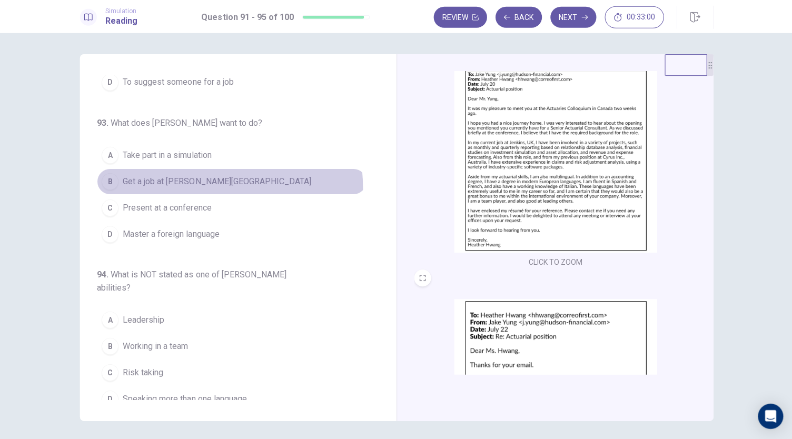
click at [158, 186] on button "B Get a job at Hudson Financial" at bounding box center [231, 181] width 269 height 26
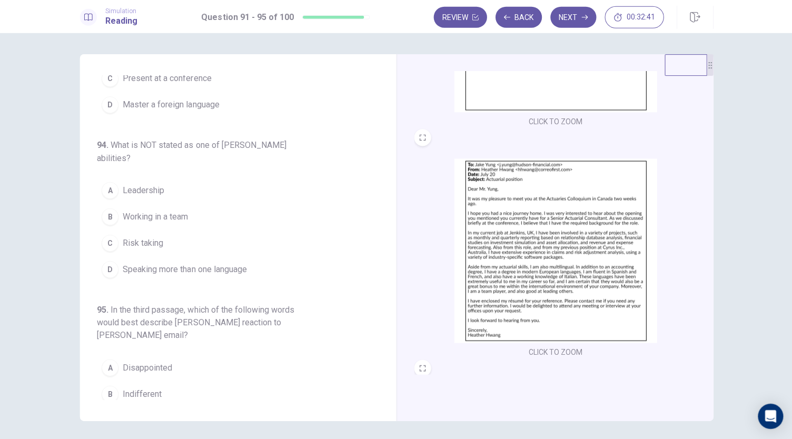
scroll to position [210, 0]
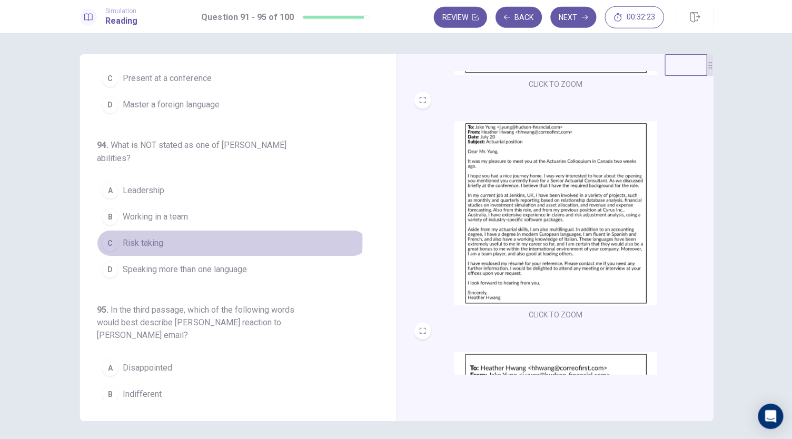
click at [153, 237] on span "Risk taking" at bounding box center [143, 243] width 41 height 13
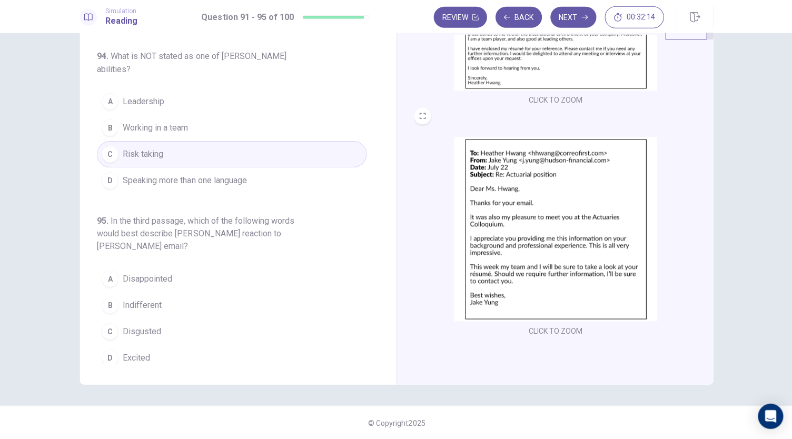
scroll to position [0, 0]
click at [127, 351] on span "Excited" at bounding box center [136, 357] width 27 height 13
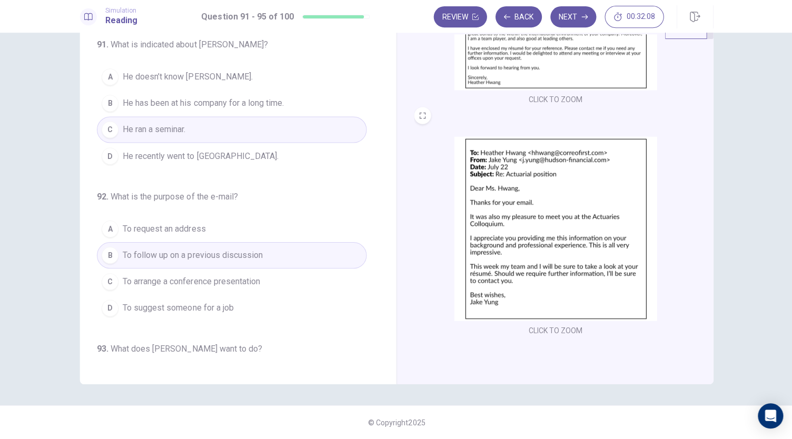
click at [575, 23] on button "Next" at bounding box center [572, 17] width 46 height 21
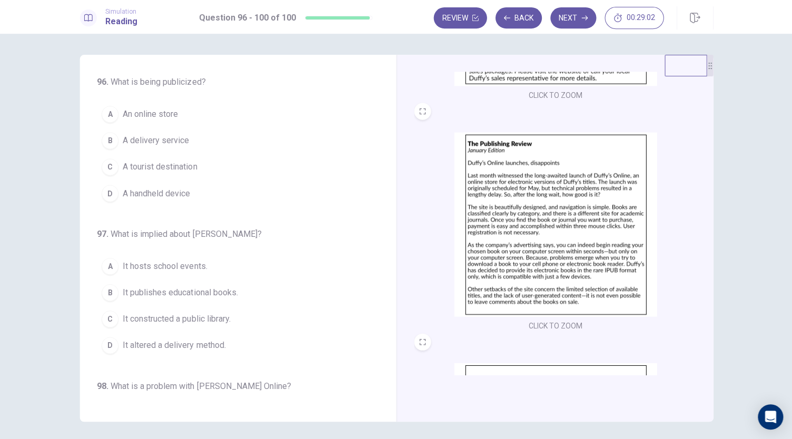
scroll to position [177, 0]
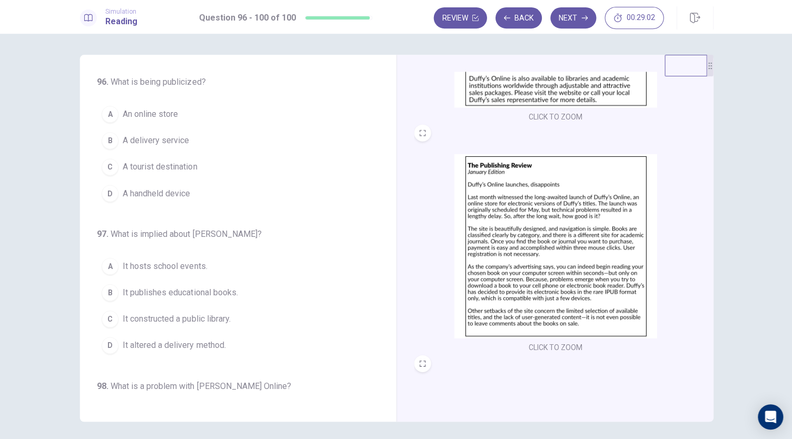
click at [165, 117] on span "An online store" at bounding box center [150, 114] width 55 height 13
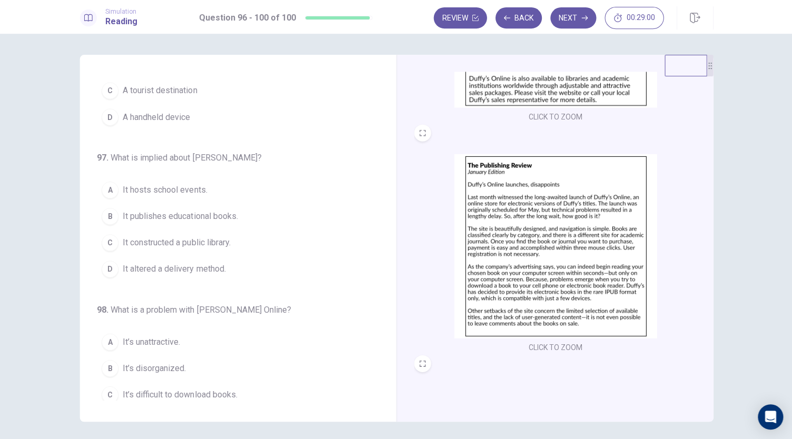
scroll to position [105, 0]
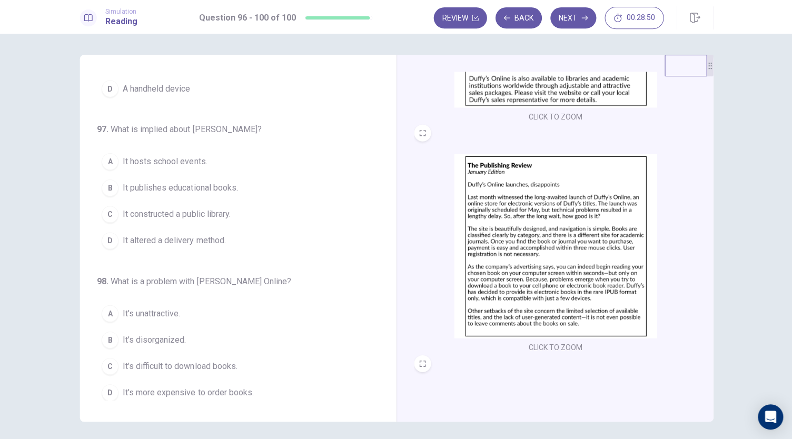
click at [186, 187] on span "It publishes educational books." at bounding box center [180, 187] width 115 height 13
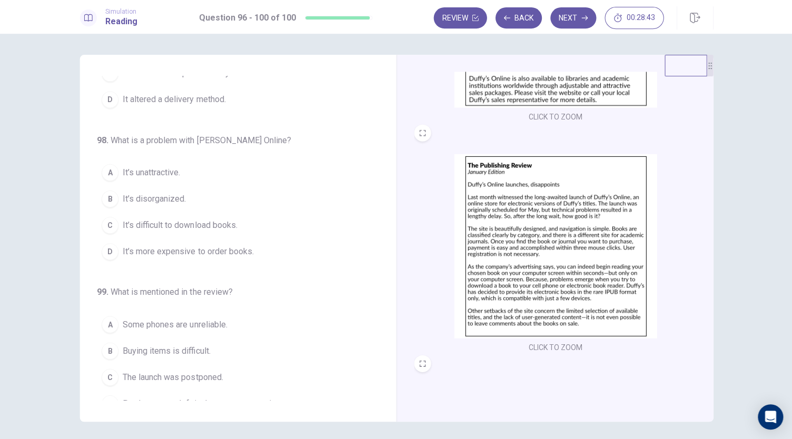
scroll to position [262, 0]
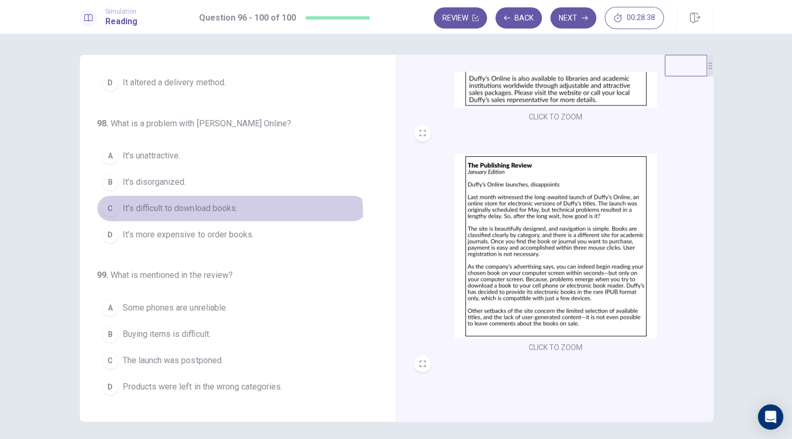
click at [214, 210] on span "It’s difficult to download books." at bounding box center [180, 208] width 114 height 13
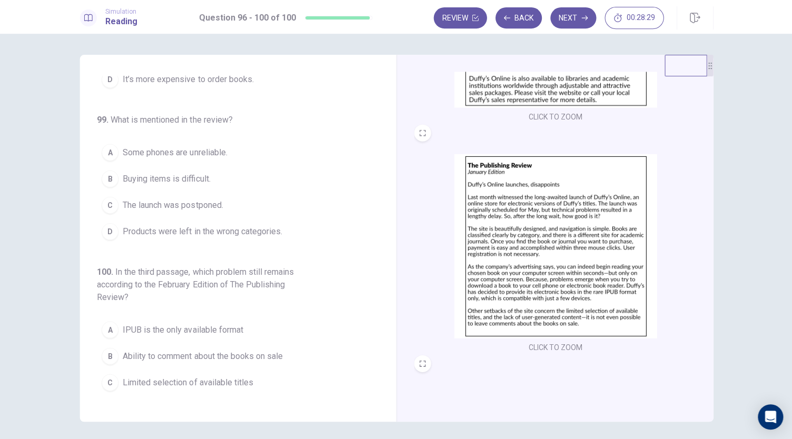
scroll to position [420, 0]
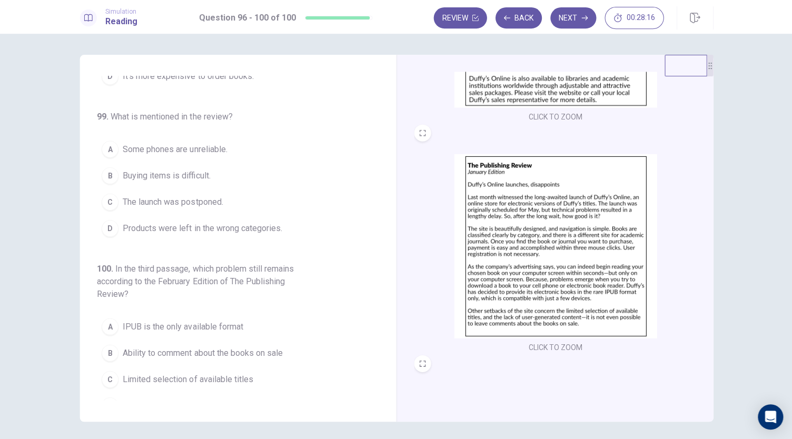
click at [202, 188] on button "C The launch was postponed." at bounding box center [231, 201] width 269 height 26
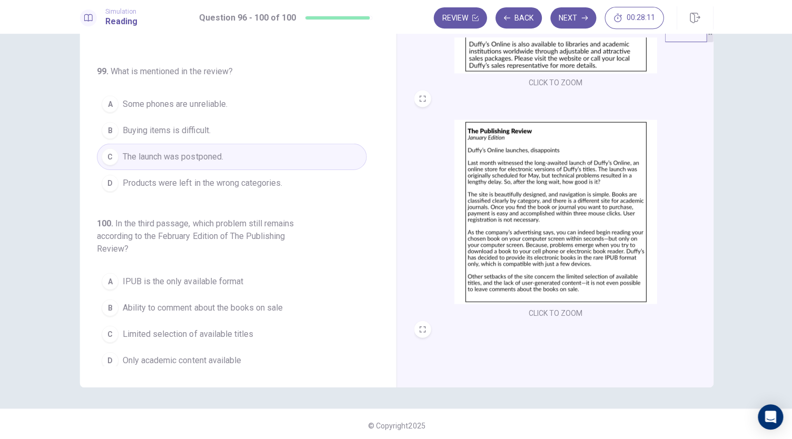
scroll to position [36, 0]
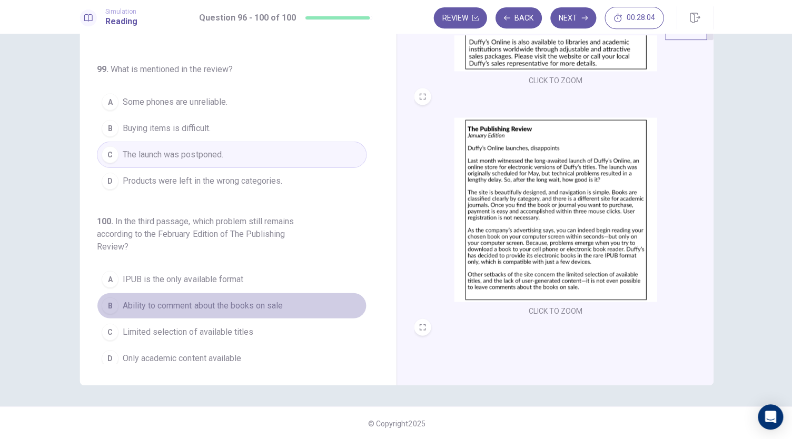
click at [263, 300] on span "Ability to comment about the books on sale" at bounding box center [203, 305] width 160 height 13
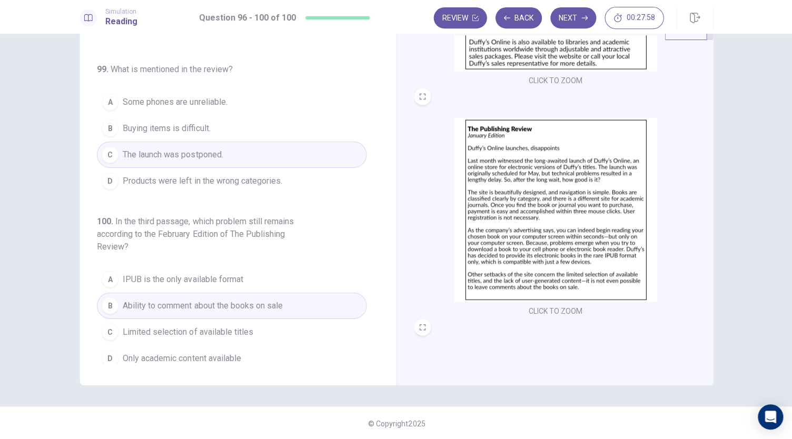
click at [588, 7] on div "Review Back Next 00:27:58" at bounding box center [548, 18] width 230 height 22
click at [583, 8] on button "Next" at bounding box center [572, 17] width 46 height 21
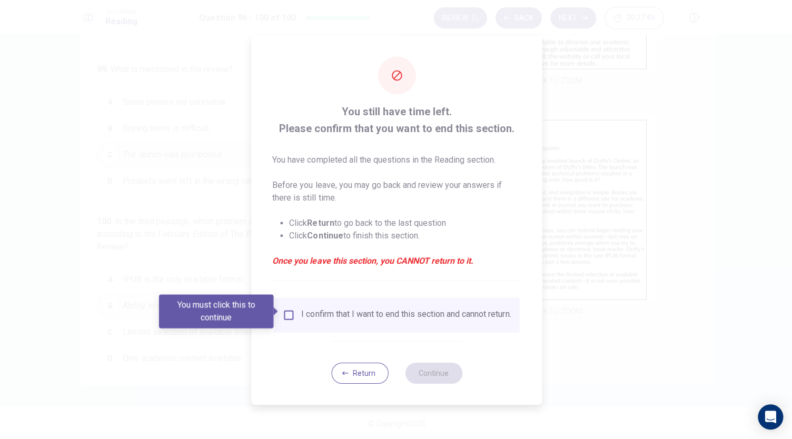
click at [302, 317] on div "I confirm that I want to end this section and cannot return." at bounding box center [405, 314] width 209 height 13
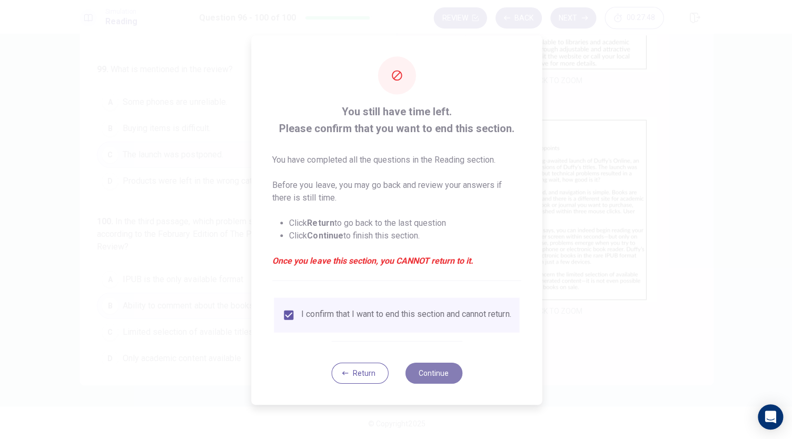
click at [423, 369] on button "Continue" at bounding box center [432, 372] width 57 height 21
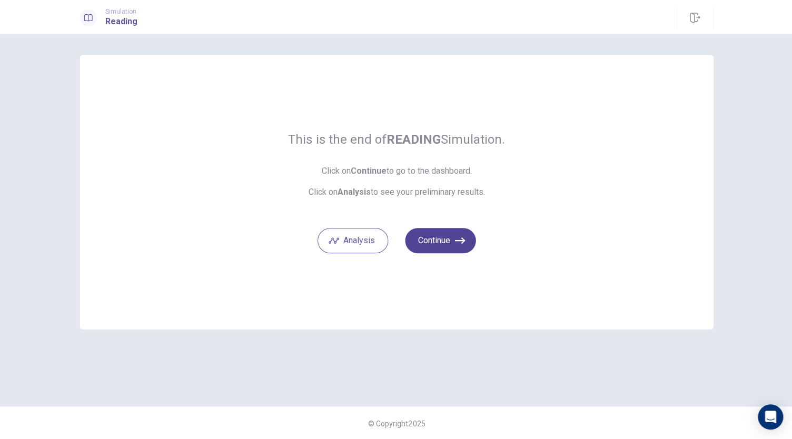
drag, startPoint x: 444, startPoint y: 246, endPoint x: 443, endPoint y: 241, distance: 5.4
click at [444, 246] on button "Continue" at bounding box center [439, 239] width 71 height 25
